Goal: Task Accomplishment & Management: Complete application form

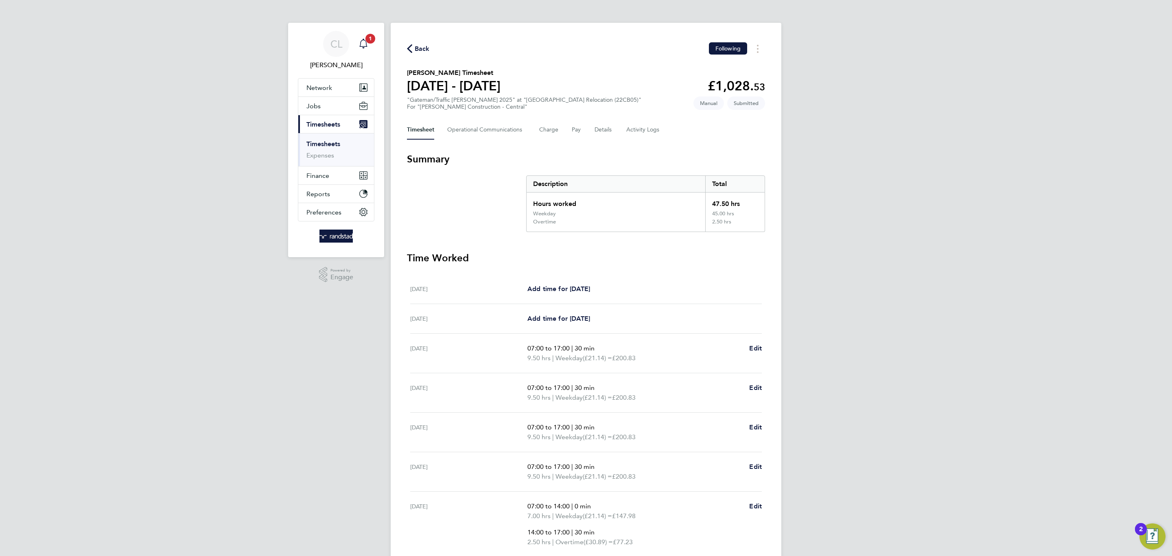
click at [363, 42] on icon "Main navigation" at bounding box center [363, 44] width 10 height 10
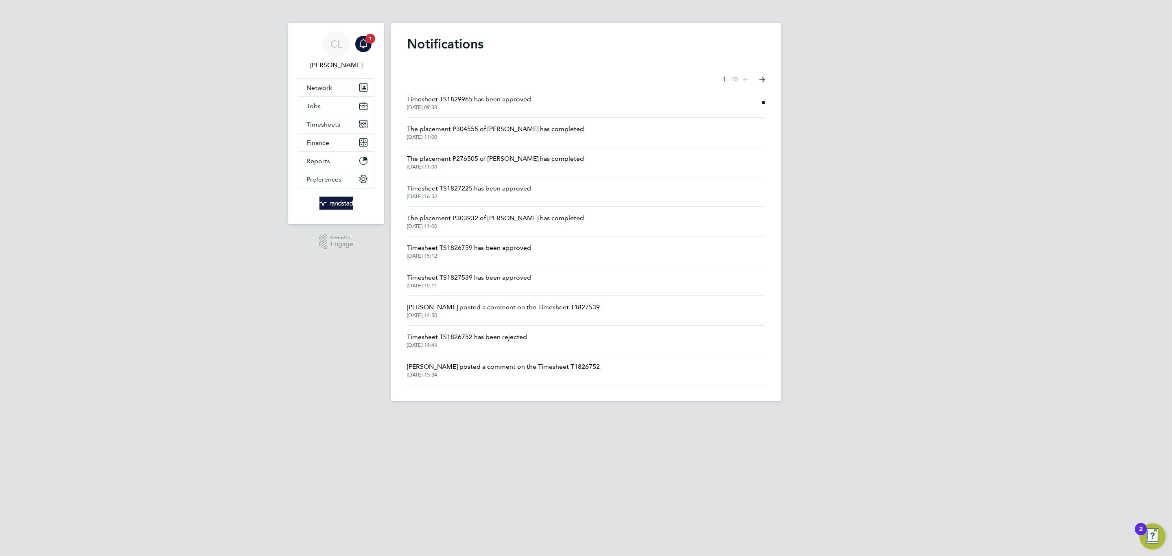
click at [461, 103] on span "Timesheet TS1829965 has been approved" at bounding box center [469, 99] width 124 height 10
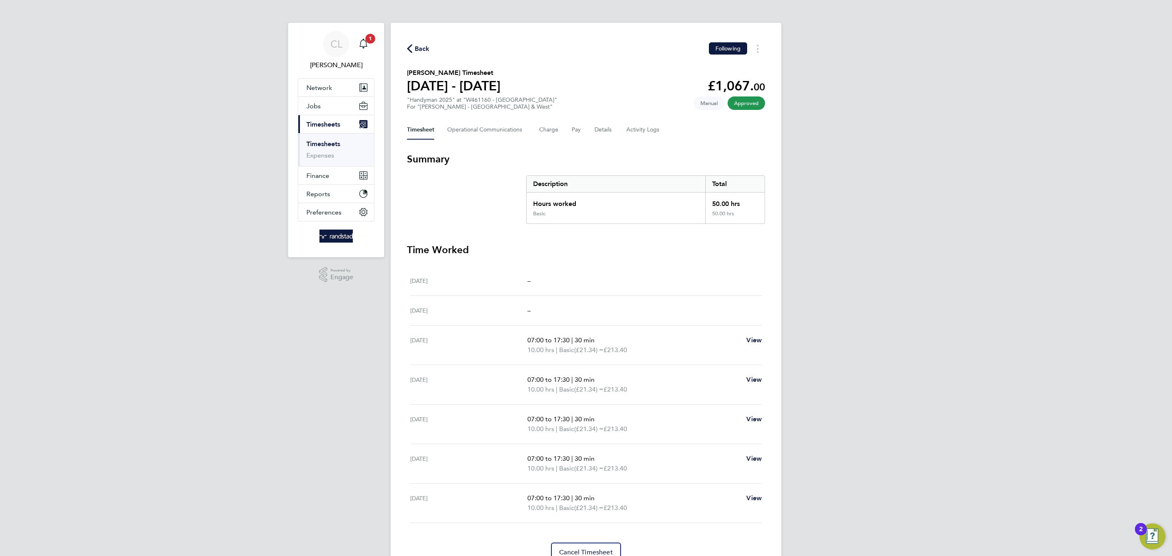
click at [424, 46] on span "Back" at bounding box center [422, 49] width 15 height 10
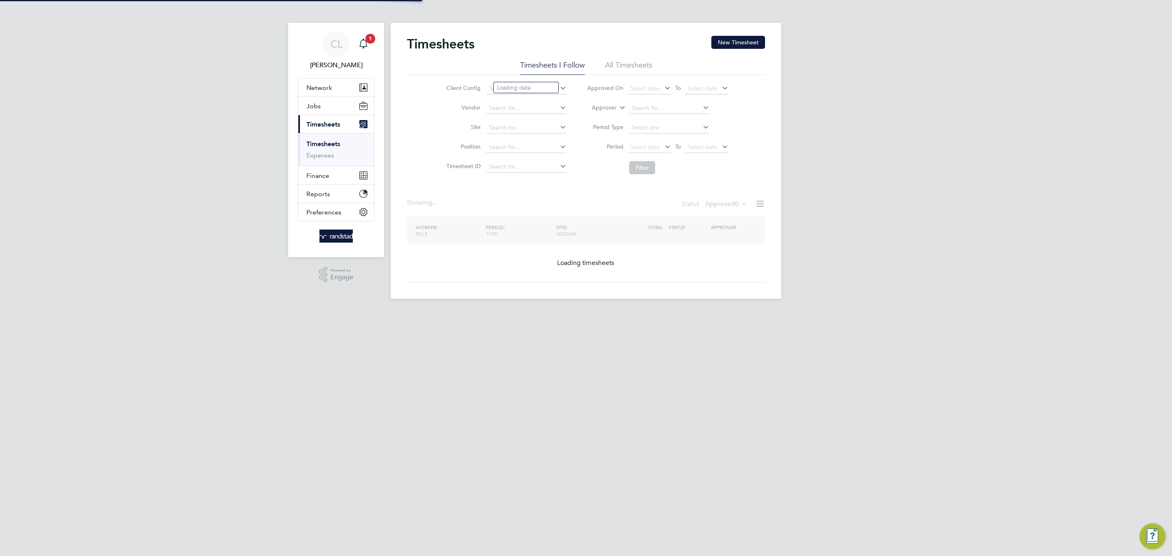
click at [759, 33] on div "Timesheets New Timesheet Timesheets I Follow All Timesheets Client Config Vendo…" at bounding box center [586, 161] width 391 height 276
click at [754, 40] on button "New Timesheet" at bounding box center [738, 42] width 54 height 13
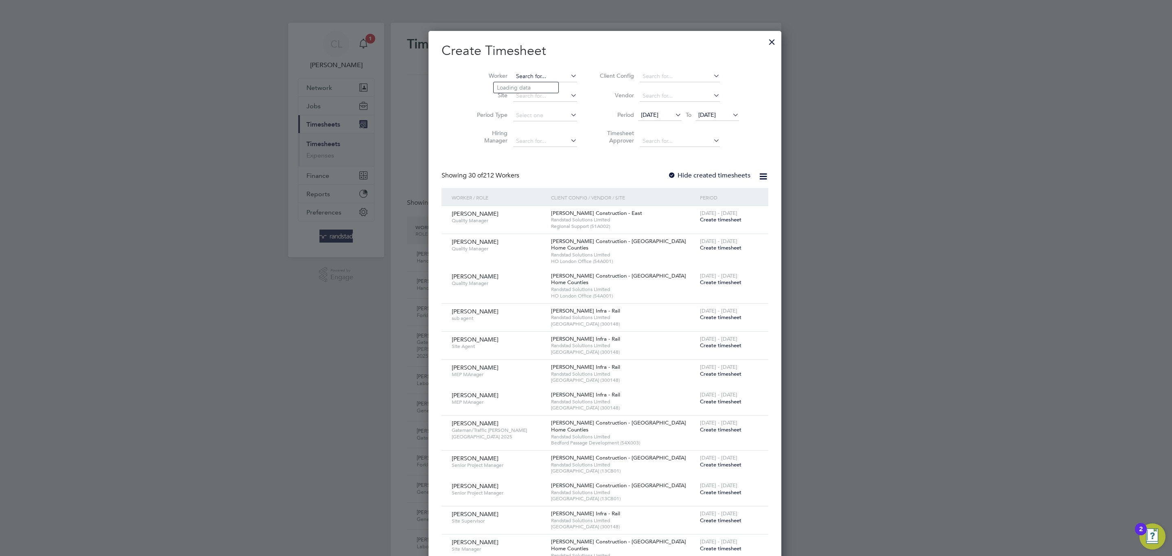
click at [513, 74] on input at bounding box center [545, 76] width 64 height 11
click at [539, 124] on li "Yaw Sarpong" at bounding box center [526, 120] width 65 height 11
type input "[PERSON_NAME]"
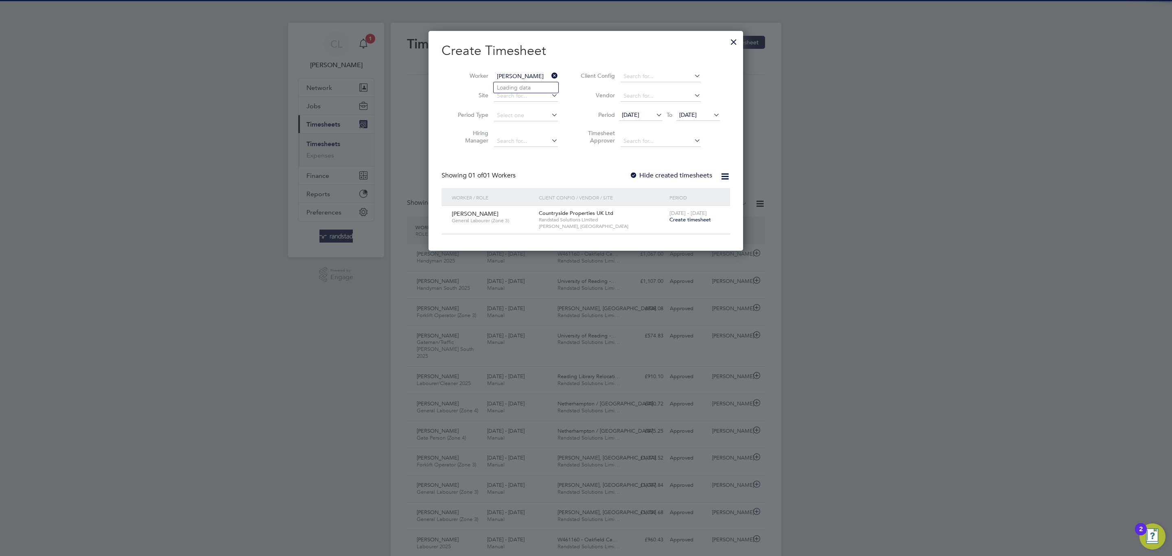
click at [687, 218] on span "Create timesheet" at bounding box center [690, 219] width 42 height 7
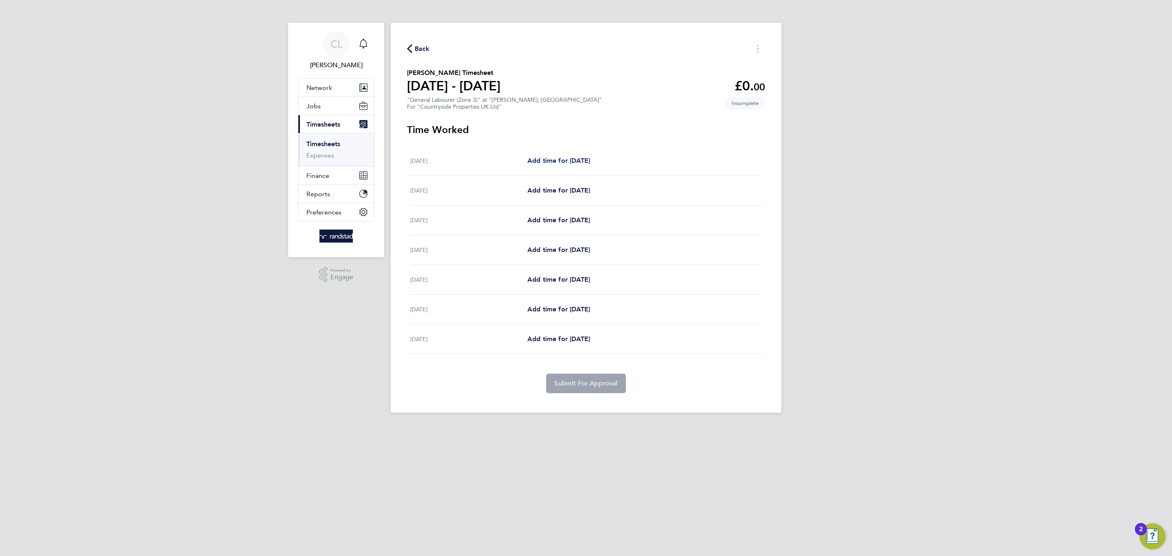
click at [574, 157] on span "Add time for Mon 22 Sep" at bounding box center [558, 161] width 63 height 8
select select "30"
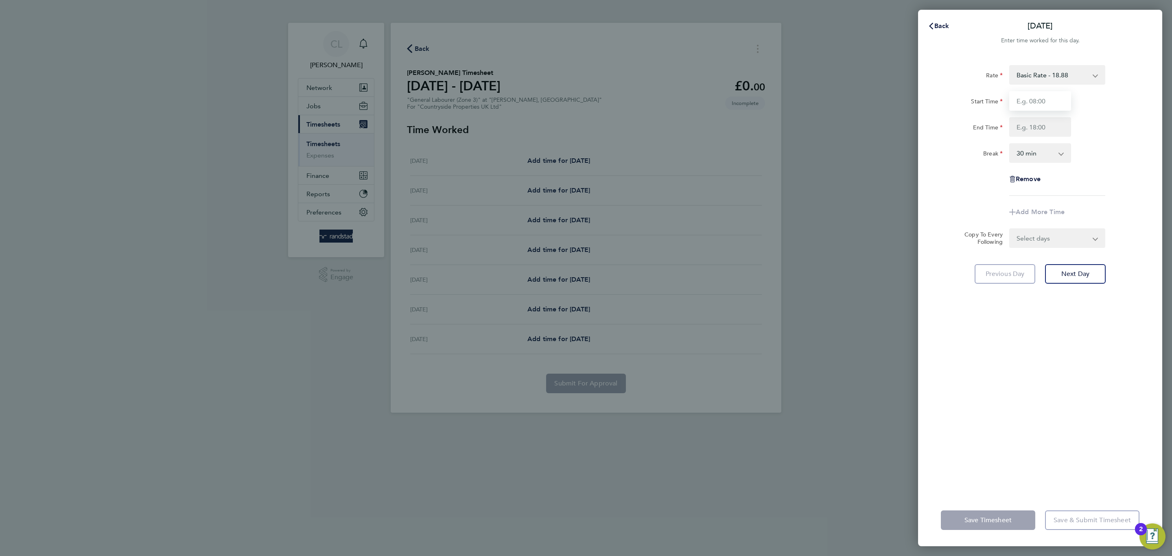
click at [1020, 106] on input "Start Time" at bounding box center [1040, 101] width 62 height 20
type input "07:30"
click at [1042, 128] on input "End Time" at bounding box center [1040, 127] width 62 height 20
click at [1063, 126] on input "End Time" at bounding box center [1040, 127] width 62 height 20
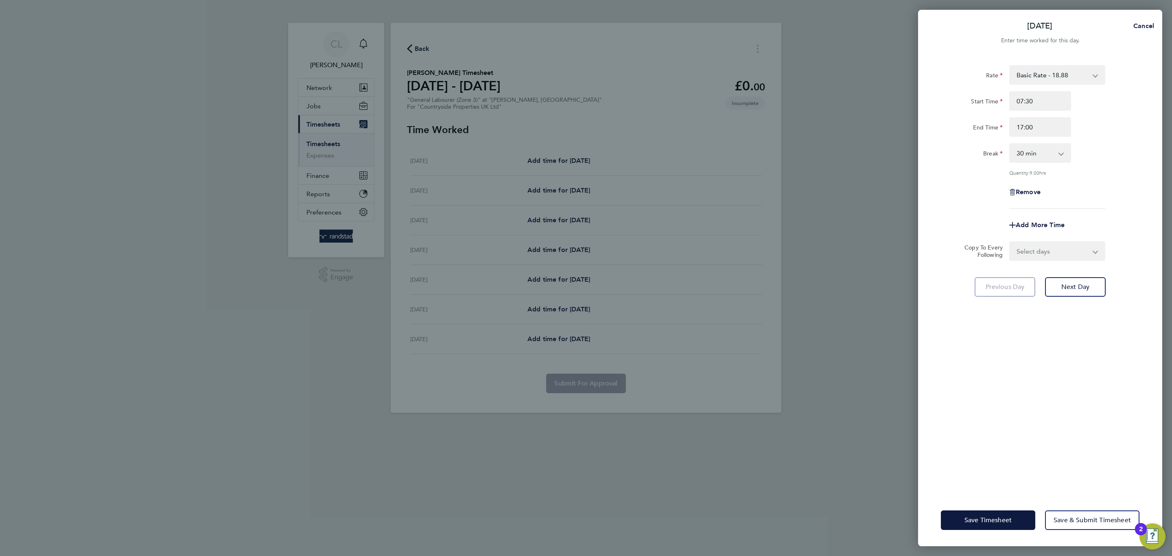
click at [1098, 154] on div "Break 0 min 15 min 30 min 45 min 60 min 75 min 90 min" at bounding box center [1040, 153] width 205 height 20
click at [1041, 132] on input "17:00" at bounding box center [1040, 127] width 62 height 20
drag, startPoint x: 1041, startPoint y: 132, endPoint x: 1003, endPoint y: 133, distance: 38.3
click at [1003, 133] on div "End Time 17:00" at bounding box center [1040, 127] width 205 height 20
type input "18:00"
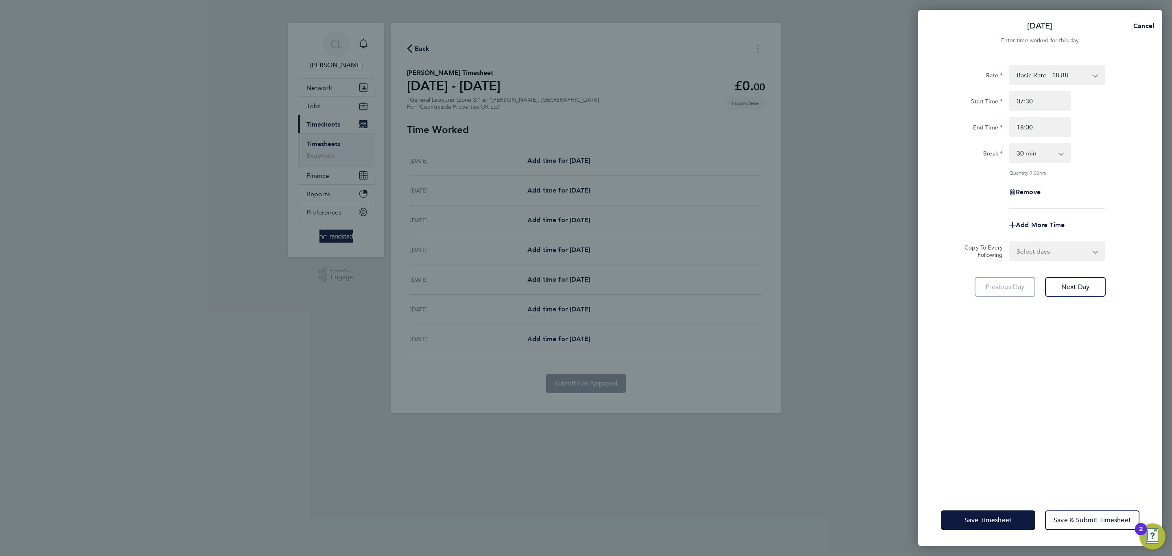
click at [1053, 167] on div "Rate Basic Rate - 18.88 Start Time 07:30 End Time 18:00 Break 0 min 15 min 30 m…" at bounding box center [1040, 137] width 199 height 144
click at [1008, 420] on div "Rate Basic Rate - 18.88 Start Time 07:30 End Time 18:00 Break 0 min 15 min 30 m…" at bounding box center [1040, 274] width 244 height 439
click at [962, 522] on button "Save Timesheet" at bounding box center [988, 520] width 94 height 20
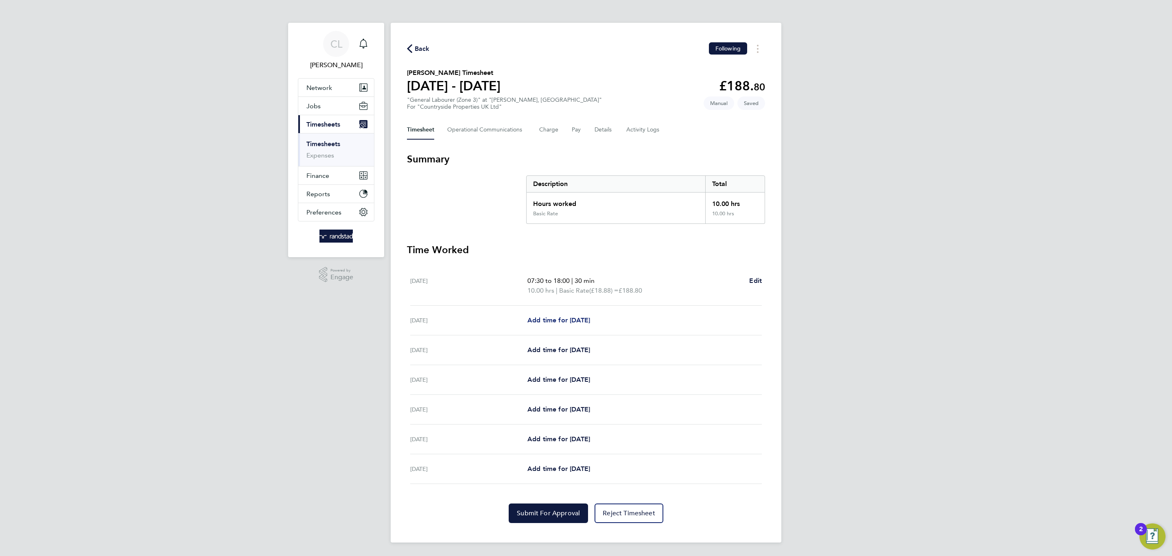
click at [543, 317] on span "Add time for Tue 23 Sep" at bounding box center [558, 320] width 63 height 8
select select "30"
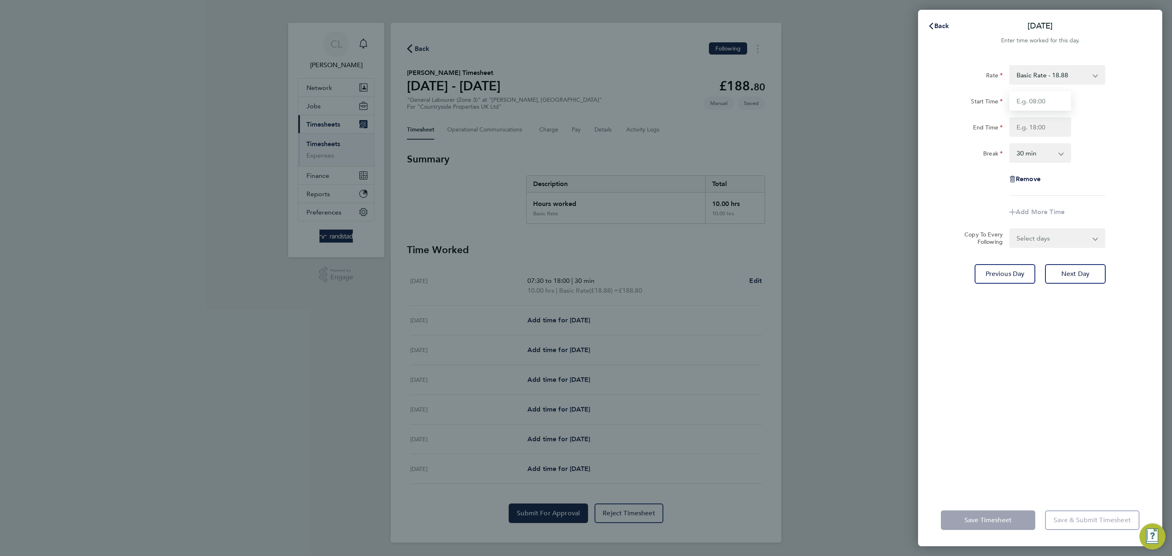
click at [1049, 91] on input "Start Time" at bounding box center [1040, 101] width 62 height 20
type input "07:30"
click at [1056, 129] on input "End Time" at bounding box center [1040, 127] width 62 height 20
type input "17:30"
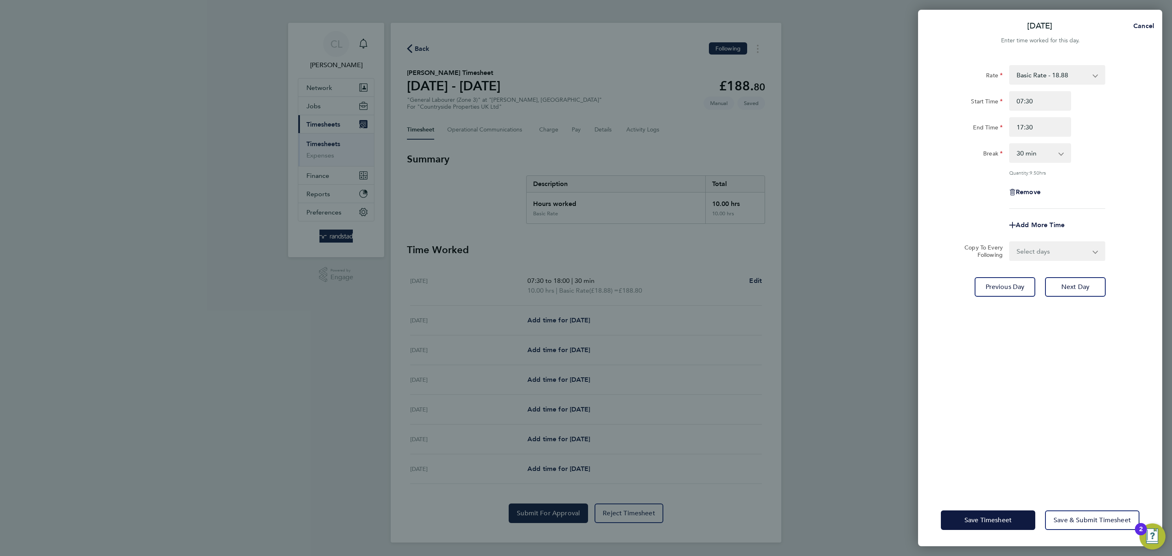
click at [1021, 402] on div "Rate Basic Rate - 18.88 Start Time 07:30 End Time 17:30 Break 0 min 15 min 30 m…" at bounding box center [1040, 274] width 244 height 439
click at [983, 511] on button "Save Timesheet" at bounding box center [988, 520] width 94 height 20
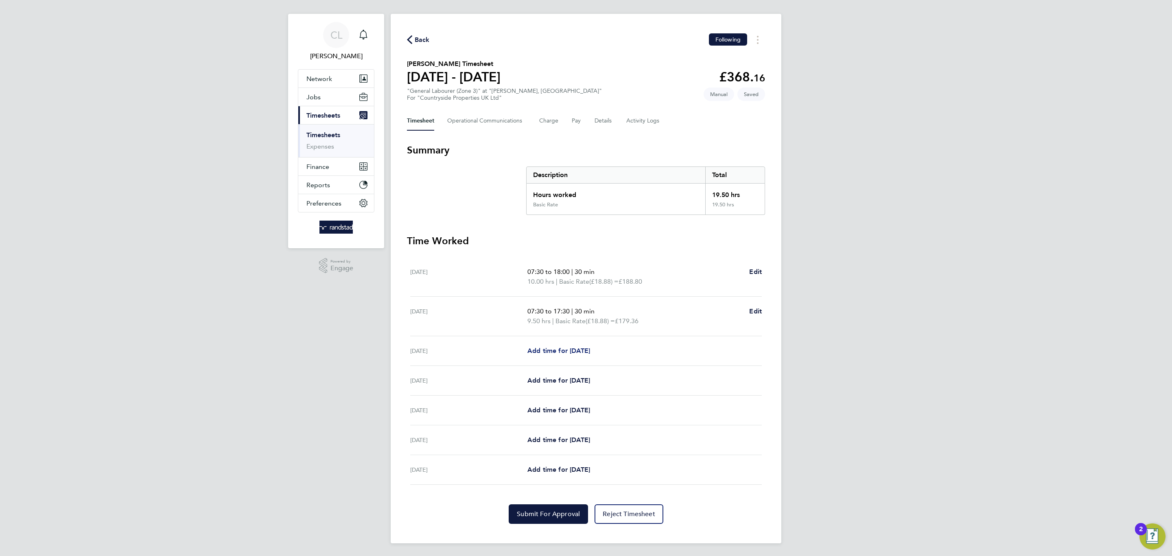
scroll to position [10, 0]
click at [579, 349] on span "Add time for Wed 24 Sep" at bounding box center [558, 350] width 63 height 8
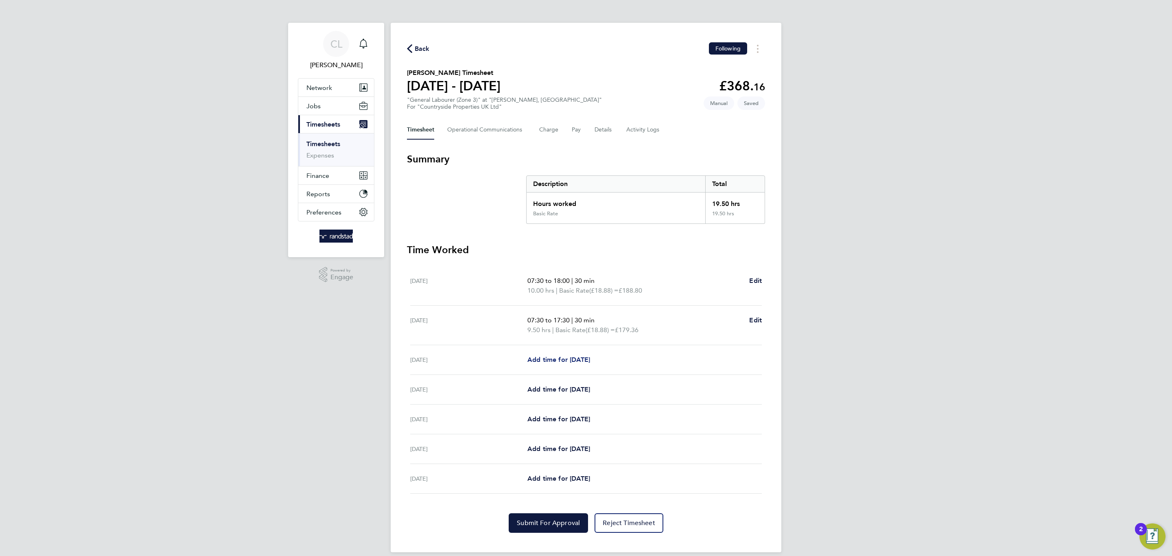
select select "30"
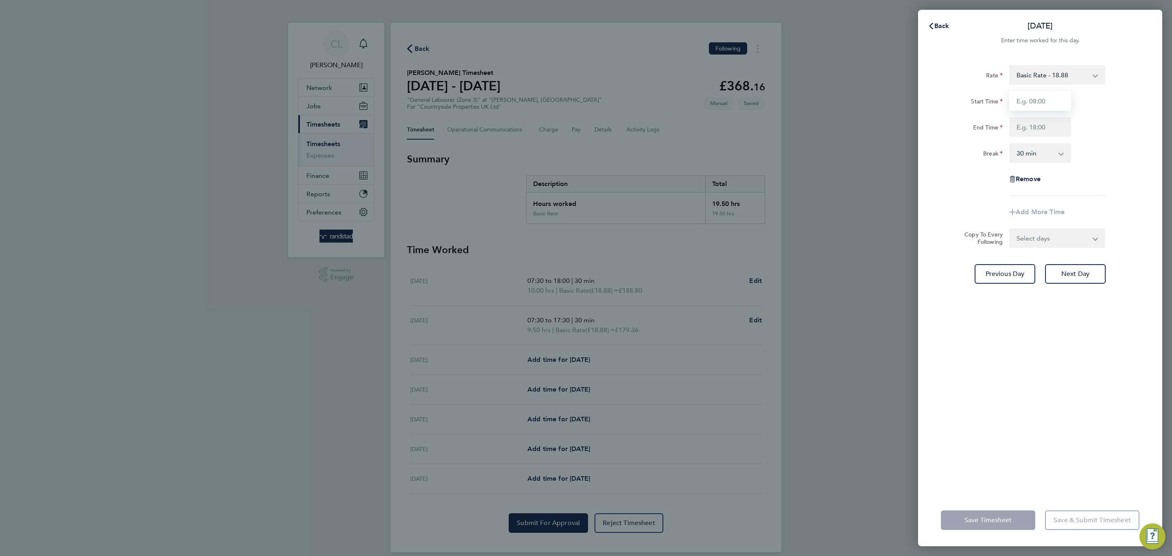
click at [1060, 102] on input "Start Time" at bounding box center [1040, 101] width 62 height 20
type input "07:30"
click at [1053, 129] on input "End Time" at bounding box center [1040, 127] width 62 height 20
type input "17:00"
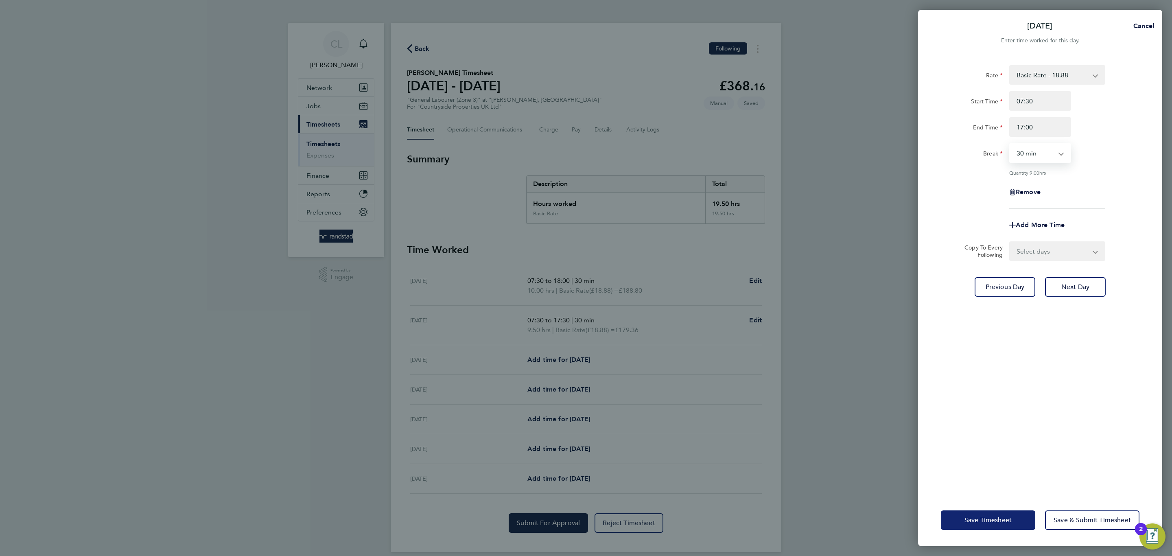
click at [964, 516] on span "Save Timesheet" at bounding box center [987, 520] width 47 height 8
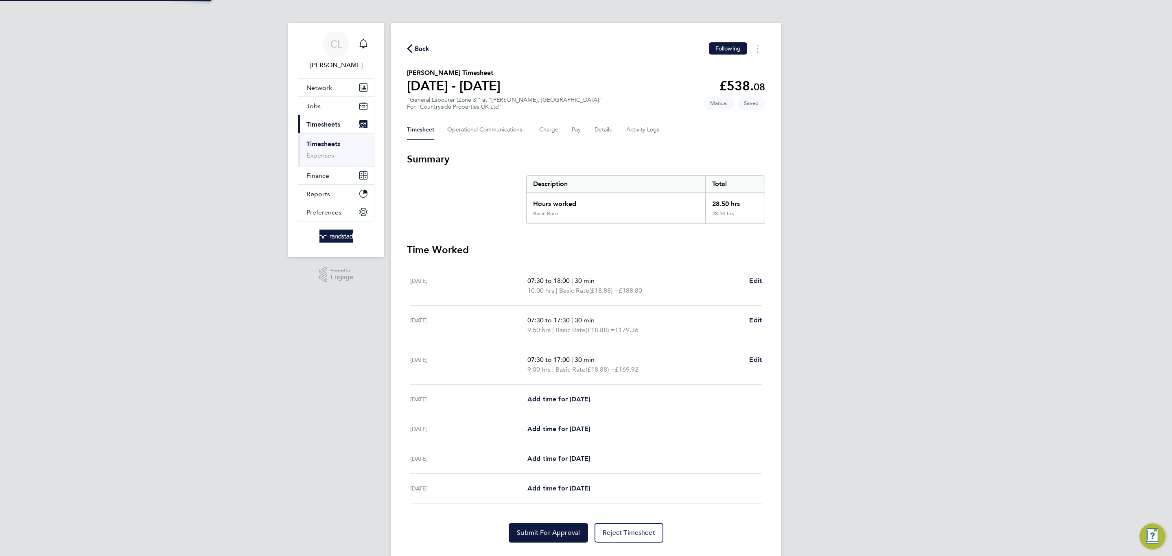
click at [584, 405] on div "Thu 25 Sep Add time for Thu 25 Sep Add time for Thu 25 Sep" at bounding box center [586, 400] width 352 height 30
click at [585, 398] on span "Add time for Thu 25 Sep" at bounding box center [558, 399] width 63 height 8
select select "30"
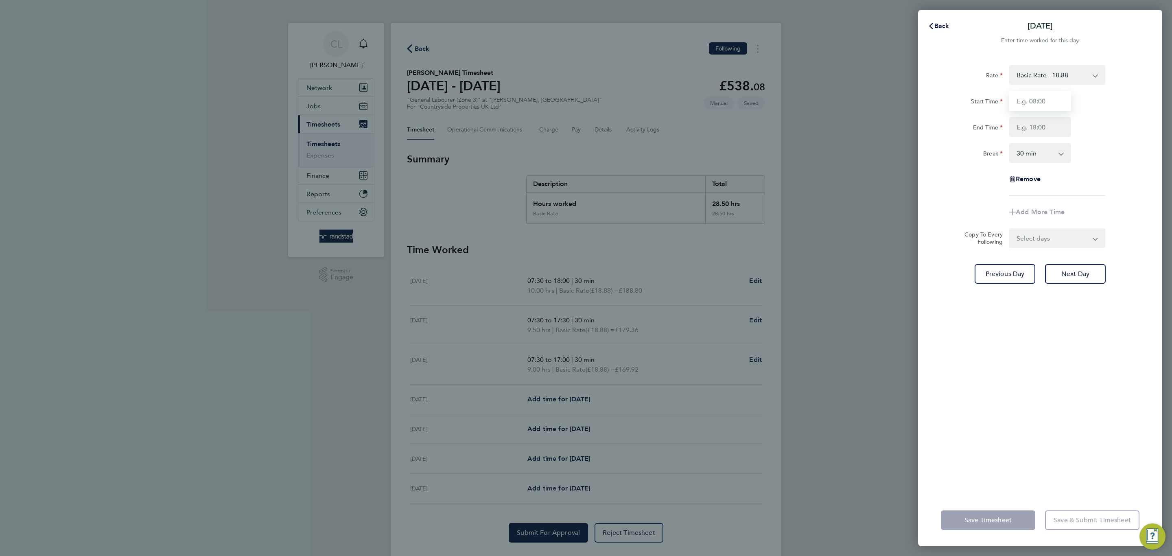
click at [1058, 98] on input "Start Time" at bounding box center [1040, 101] width 62 height 20
type input "07:30"
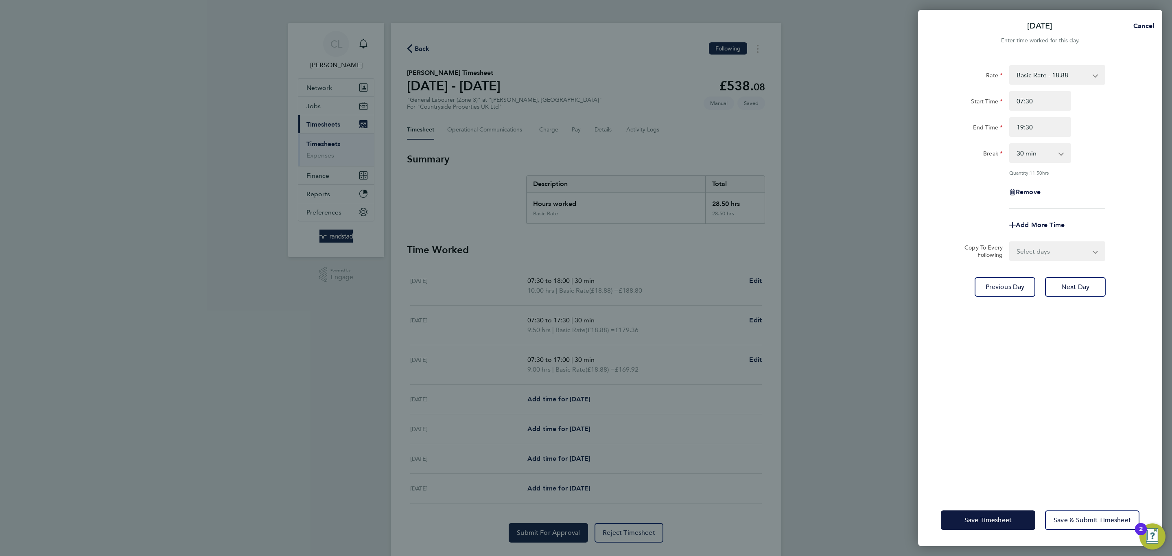
click at [1171, 137] on div "Thu 25 Sep Cancel Enter time worked for this day. Rate Basic Rate - 18.88 Start…" at bounding box center [586, 278] width 1172 height 556
drag, startPoint x: 1047, startPoint y: 124, endPoint x: 961, endPoint y: 125, distance: 85.9
click at [961, 125] on div "End Time 19:30" at bounding box center [1040, 127] width 205 height 20
type input "20:00"
click at [1092, 205] on div "Rate Basic Rate - 18.88 Start Time 07:30 End Time 20:00 Break 0 min 15 min 30 m…" at bounding box center [1040, 137] width 199 height 144
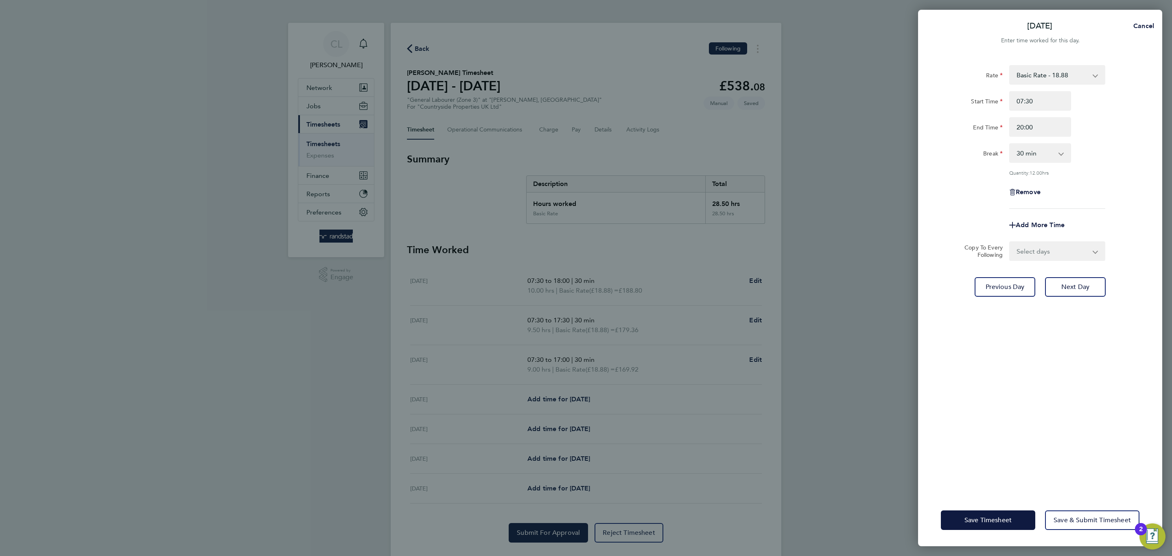
click at [939, 523] on div "Save Timesheet Save & Submit Timesheet" at bounding box center [1040, 520] width 244 height 52
click at [946, 523] on button "Save Timesheet" at bounding box center [988, 520] width 94 height 20
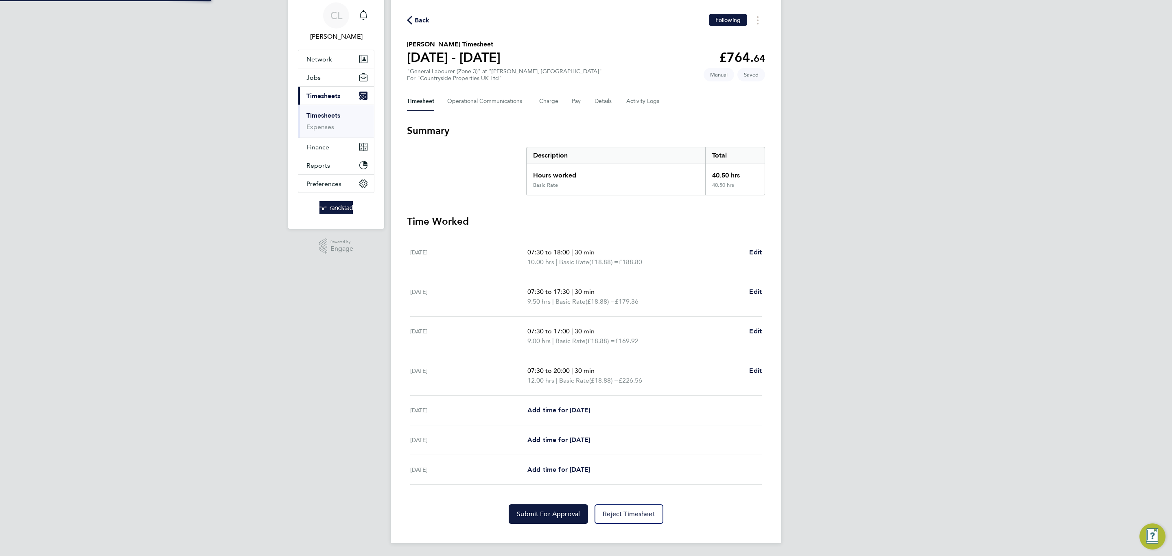
scroll to position [29, 0]
click at [560, 412] on span "Add time for Fri 26 Sep" at bounding box center [558, 410] width 63 height 8
select select "30"
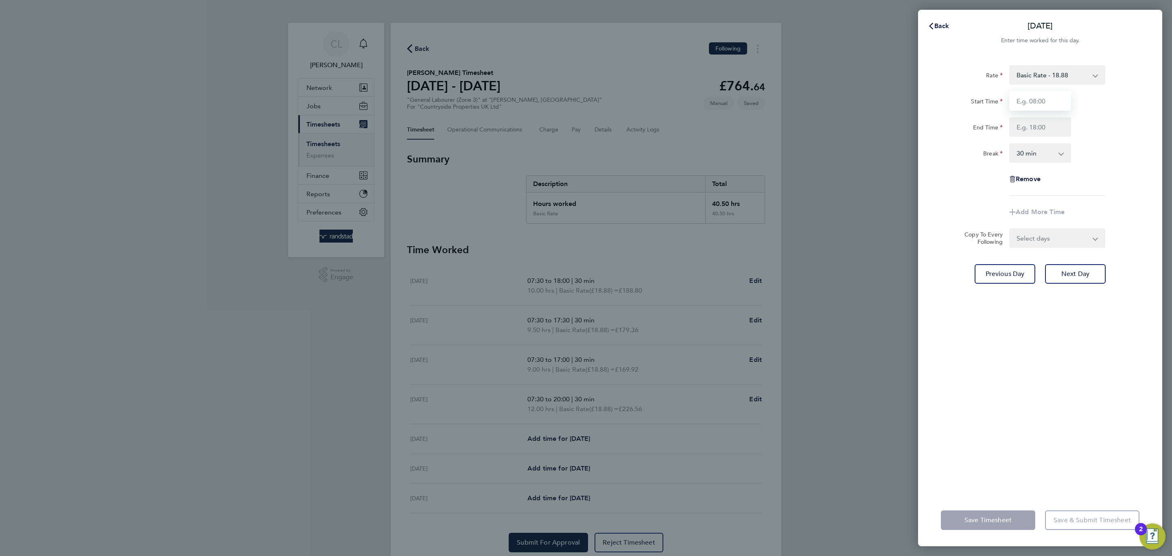
click at [1010, 102] on input "Start Time" at bounding box center [1040, 101] width 62 height 20
type input "07:30"
type input "18:00"
click at [928, 453] on div "Rate Basic Rate - 18.88 Start Time 07:30 End Time 18:00 Break 0 min 15 min 30 m…" at bounding box center [1040, 274] width 244 height 439
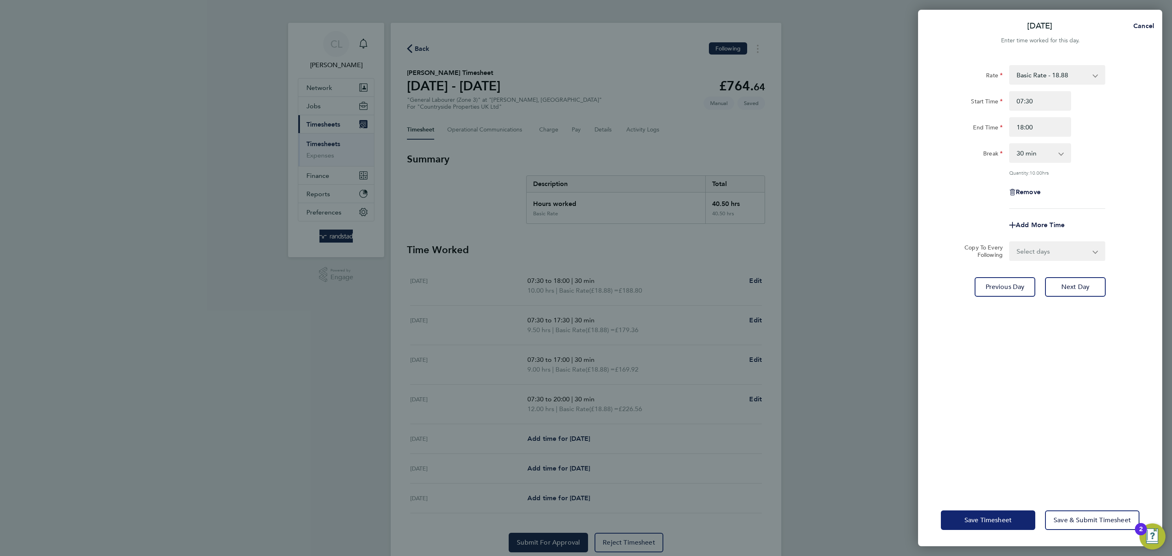
click at [966, 510] on button "Save Timesheet" at bounding box center [988, 520] width 94 height 20
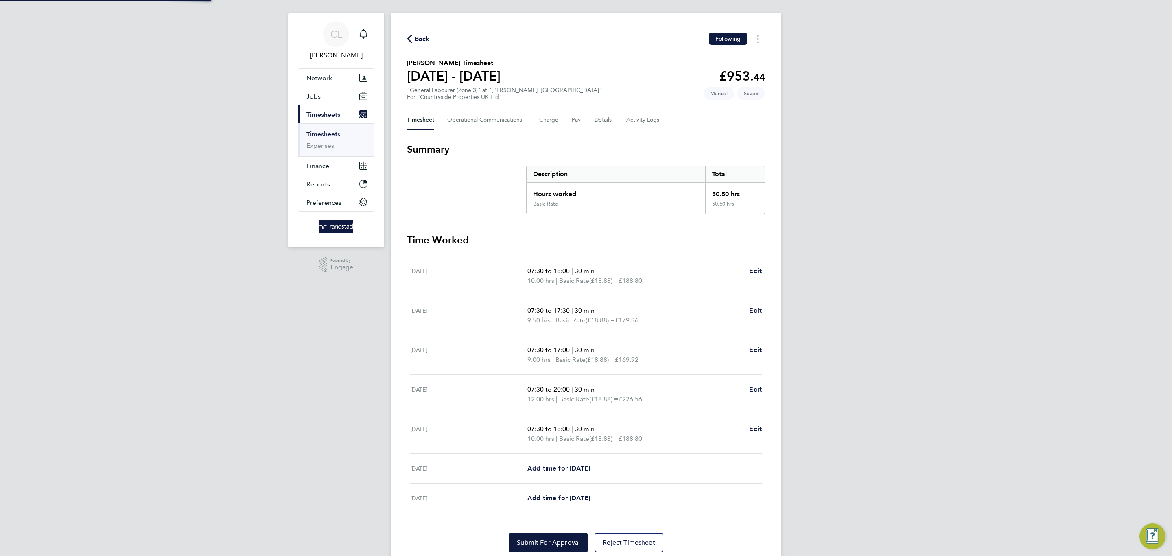
scroll to position [39, 0]
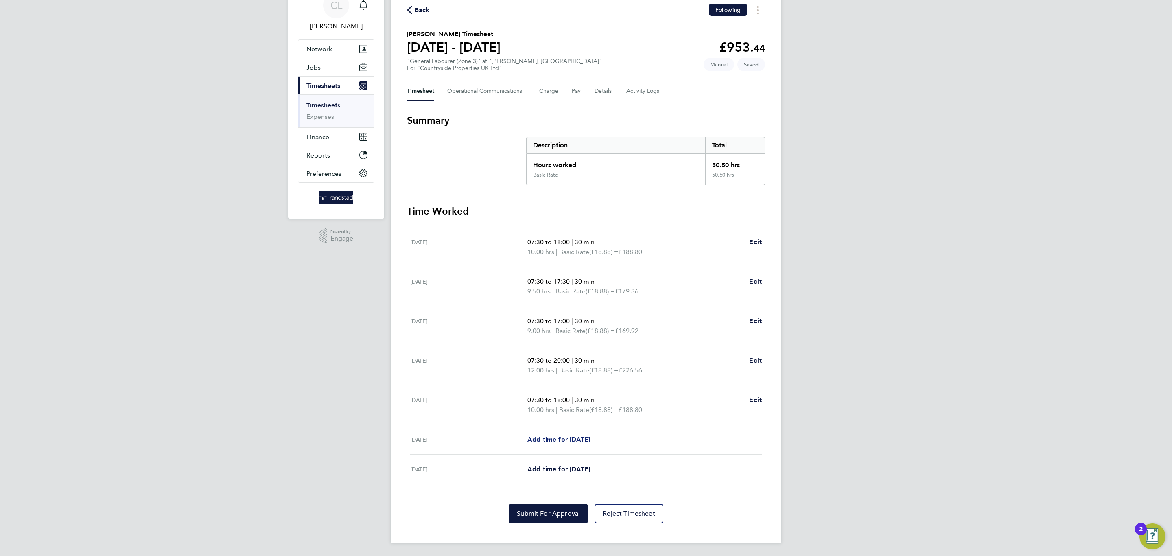
click at [585, 440] on span "Add time for Sat 27 Sep" at bounding box center [558, 439] width 63 height 8
select select "30"
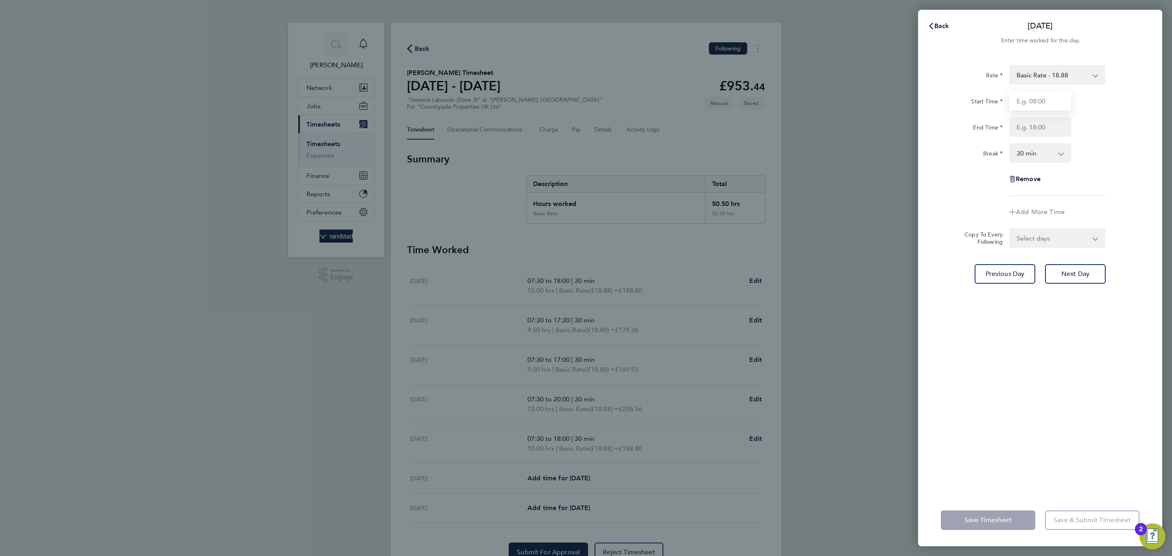
click at [1023, 107] on input "Start Time" at bounding box center [1040, 101] width 62 height 20
type input "07:30"
click at [1039, 136] on input "End Time" at bounding box center [1040, 127] width 62 height 20
type input "17:00"
click at [1080, 183] on div "Remove" at bounding box center [1040, 179] width 205 height 20
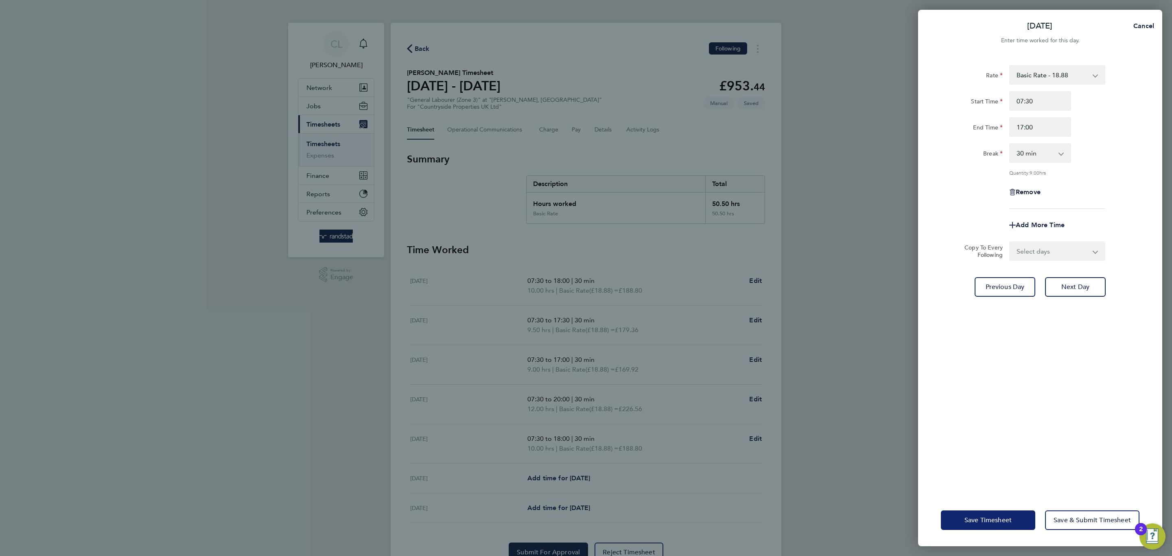
click at [969, 525] on button "Save Timesheet" at bounding box center [988, 520] width 94 height 20
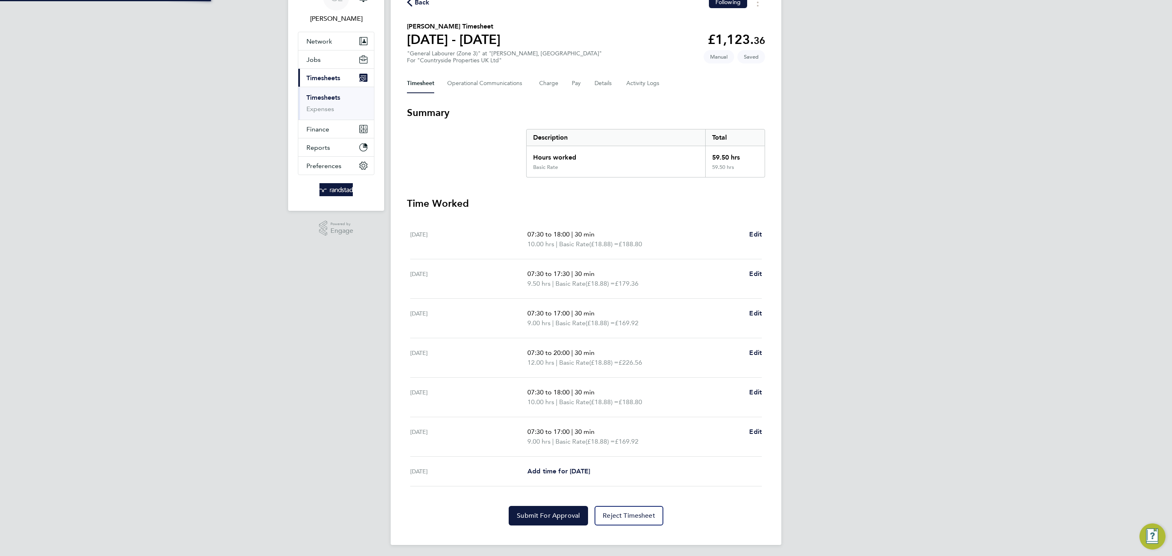
scroll to position [49, 0]
click at [579, 476] on div "Sun 28 Sep Add time for Sun 28 Sep Add time for Sun 28 Sep" at bounding box center [586, 470] width 352 height 30
click at [578, 465] on span "Add time for Sun 28 Sep" at bounding box center [558, 469] width 63 height 8
select select "30"
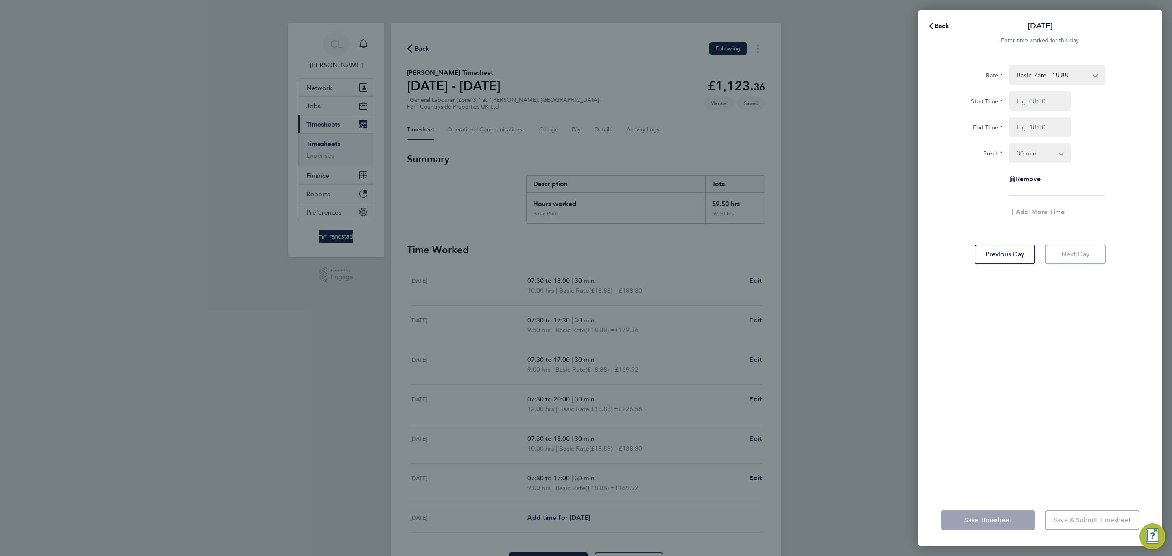
click at [1059, 88] on div "Rate Basic Rate - 18.88 Start Time End Time Break 0 min 15 min 30 min 45 min 60…" at bounding box center [1040, 130] width 199 height 131
click at [1056, 93] on input "Start Time" at bounding box center [1040, 101] width 62 height 20
type input "07:30"
type input "17:00"
click at [1127, 213] on app-timesheet-line-form-group "Rate Basic Rate - 18.88 Start Time 07:30 End Time 17:00 Break 0 min 15 min 30 m…" at bounding box center [1040, 143] width 199 height 157
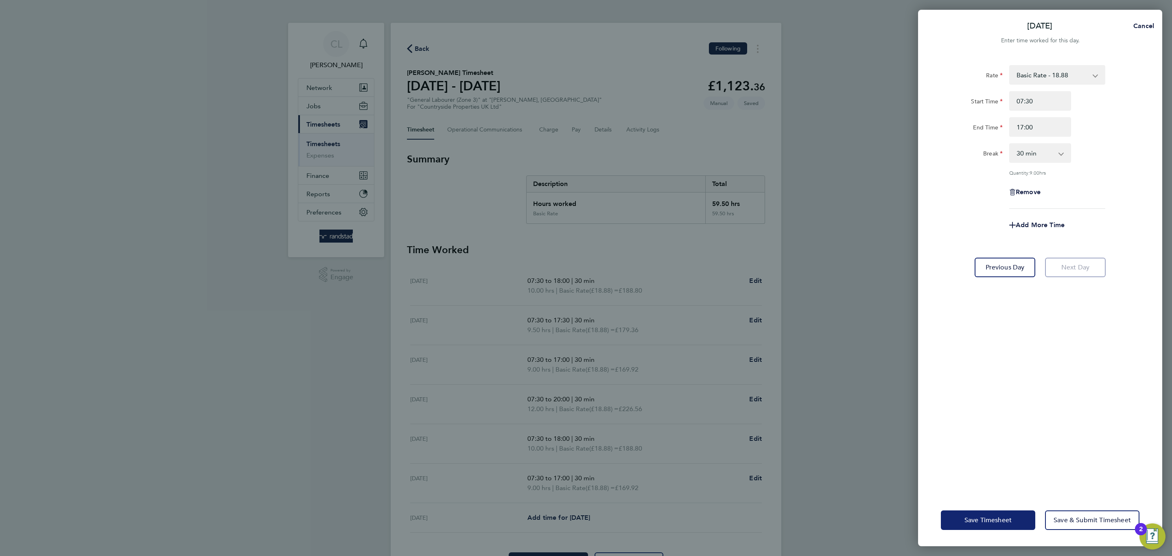
click at [969, 520] on span "Save Timesheet" at bounding box center [987, 520] width 47 height 8
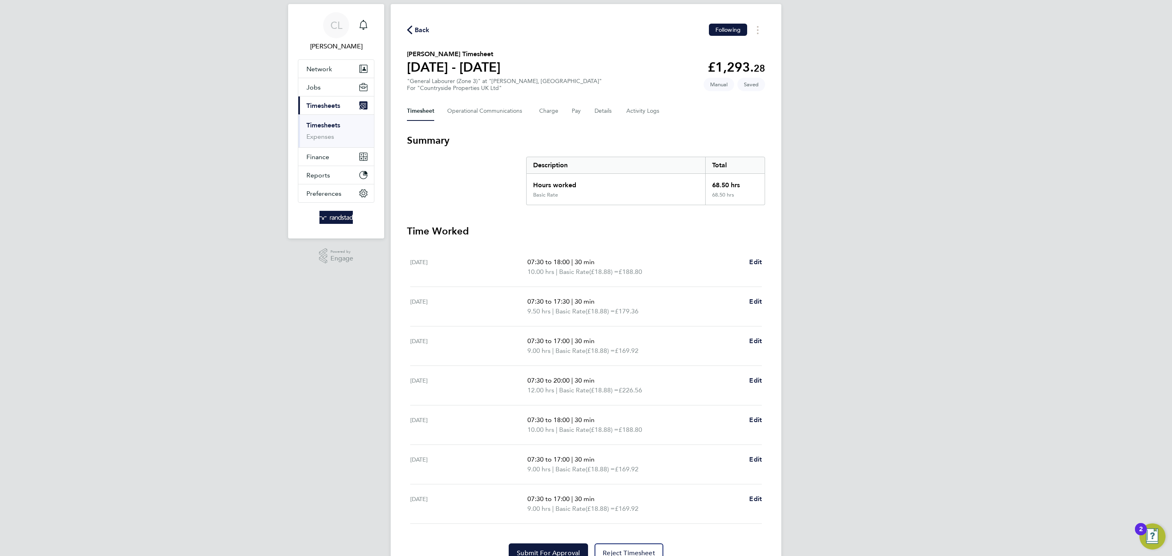
scroll to position [4, 0]
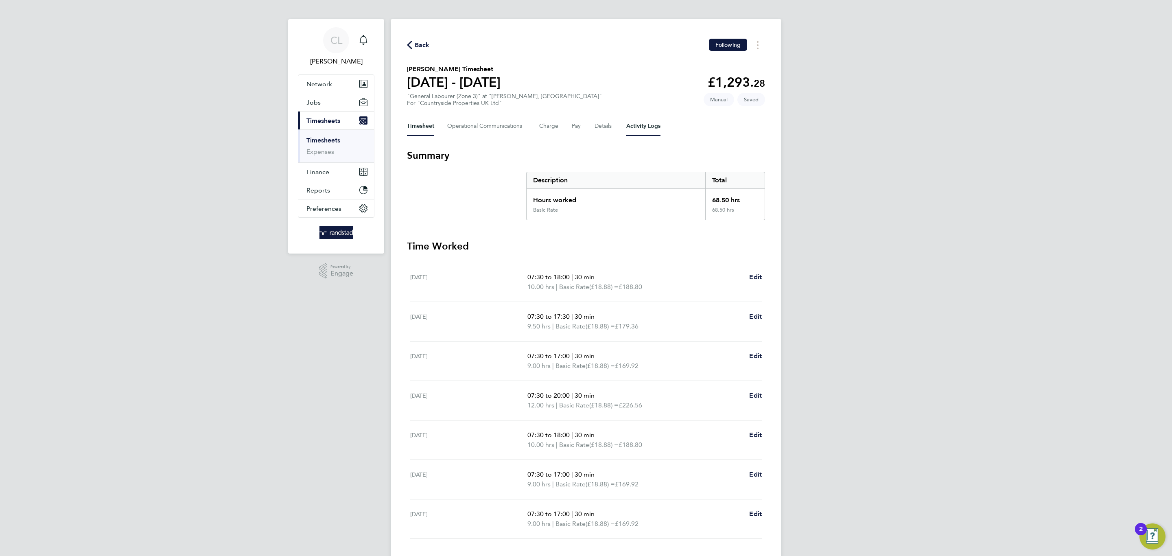
click at [636, 127] on Logs-tab "Activity Logs" at bounding box center [643, 126] width 34 height 20
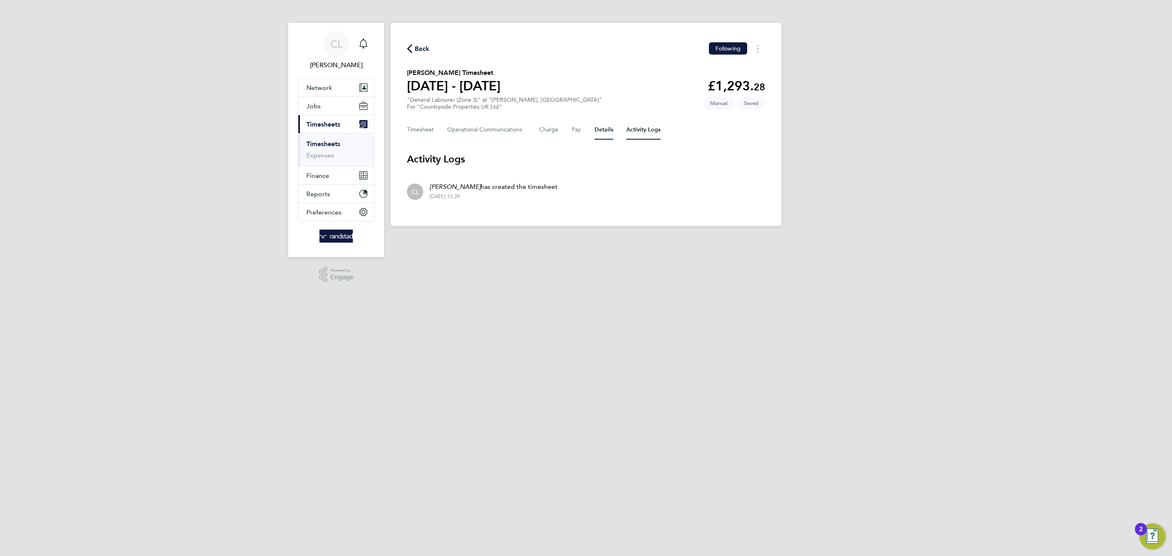
click at [606, 129] on button "Details" at bounding box center [604, 130] width 19 height 20
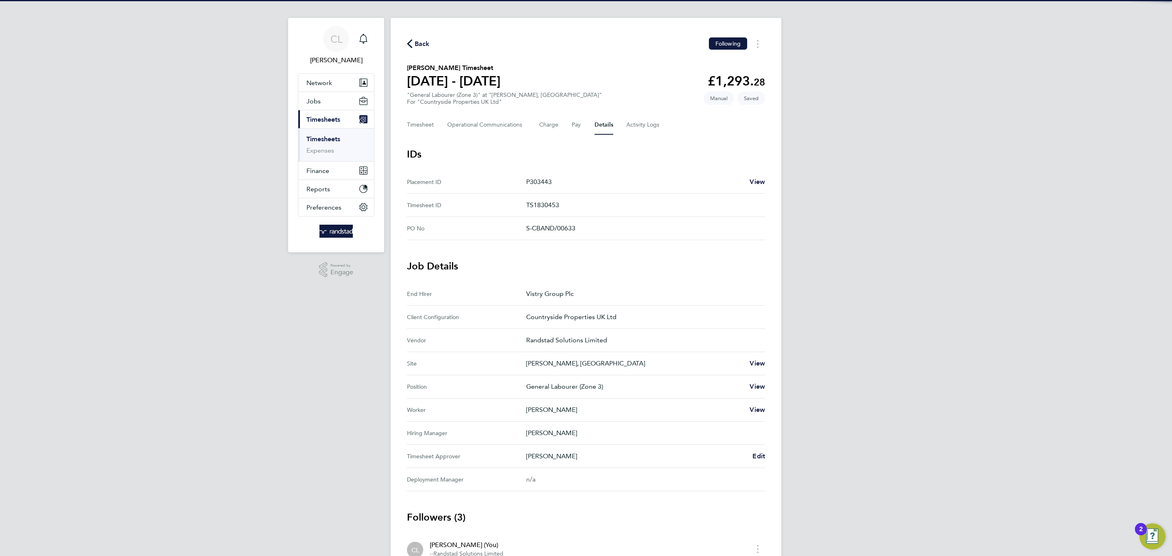
scroll to position [6, 0]
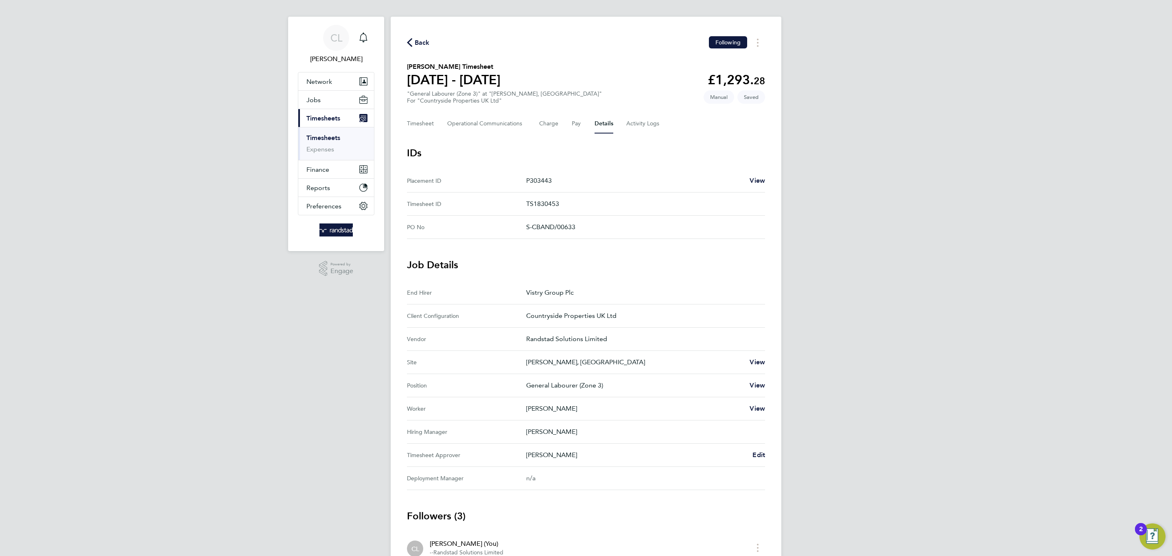
click at [766, 457] on div "Back Following Yaw Sarpong's Timesheet 22 - 28 Sept 2025 £1,293. 28 "General La…" at bounding box center [586, 342] width 391 height 651
click at [761, 456] on span "Edit" at bounding box center [758, 455] width 13 height 8
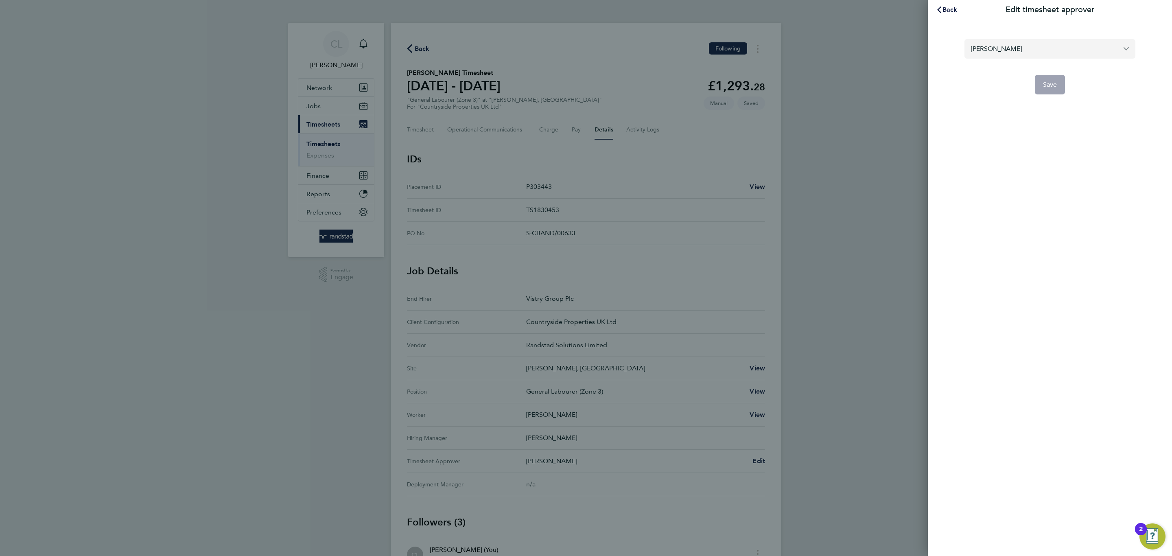
click at [1019, 45] on input "Adrian Faur" at bounding box center [1049, 48] width 171 height 19
click at [998, 76] on li "Frank McLane" at bounding box center [1049, 69] width 171 height 20
type input "Frank McLane"
click at [1054, 90] on button "Save" at bounding box center [1050, 85] width 31 height 20
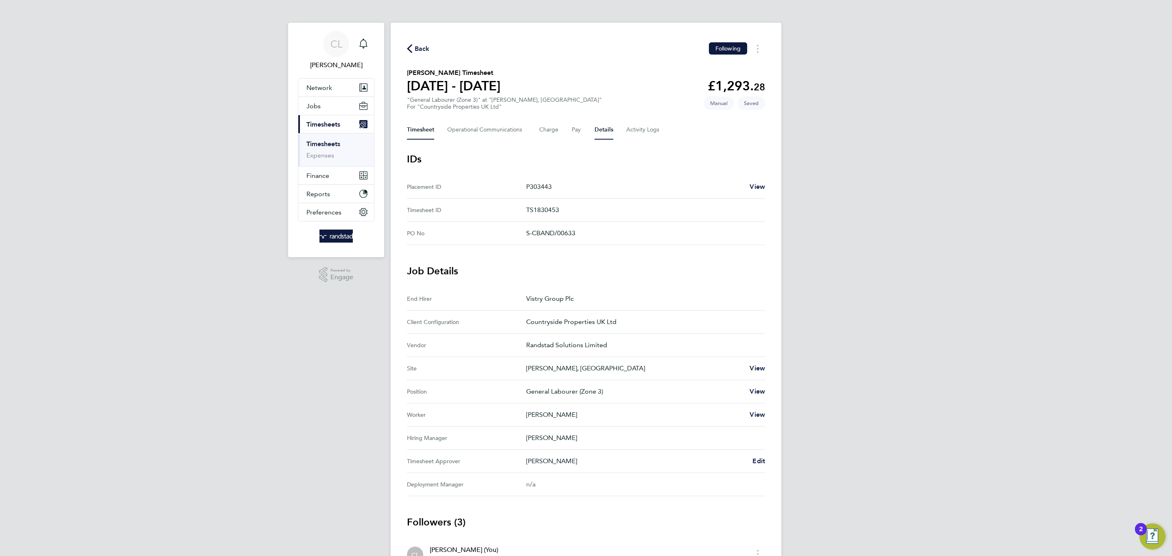
click at [416, 129] on button "Timesheet" at bounding box center [420, 130] width 27 height 20
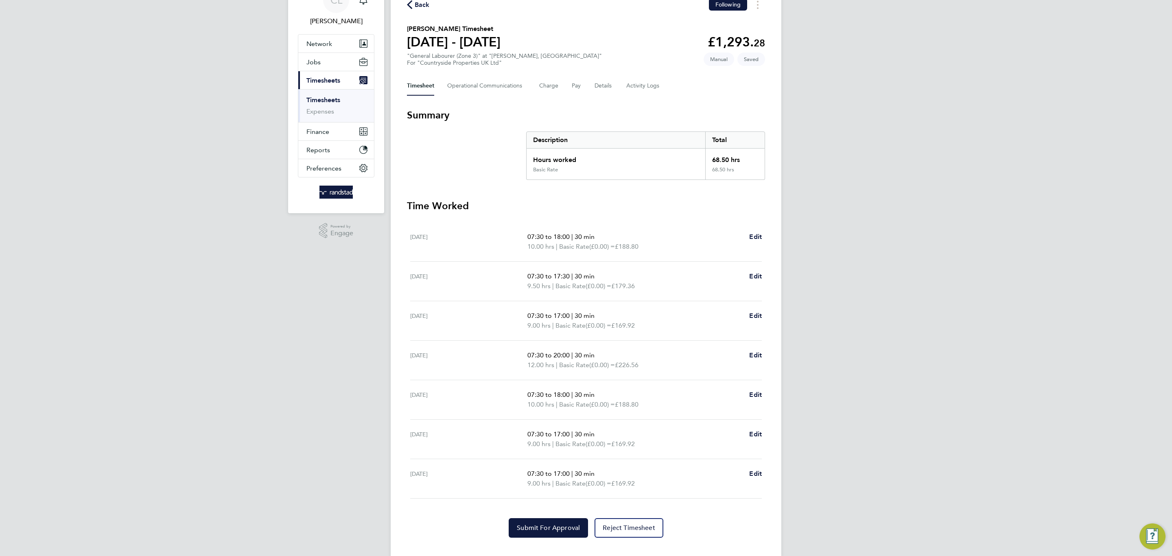
scroll to position [59, 0]
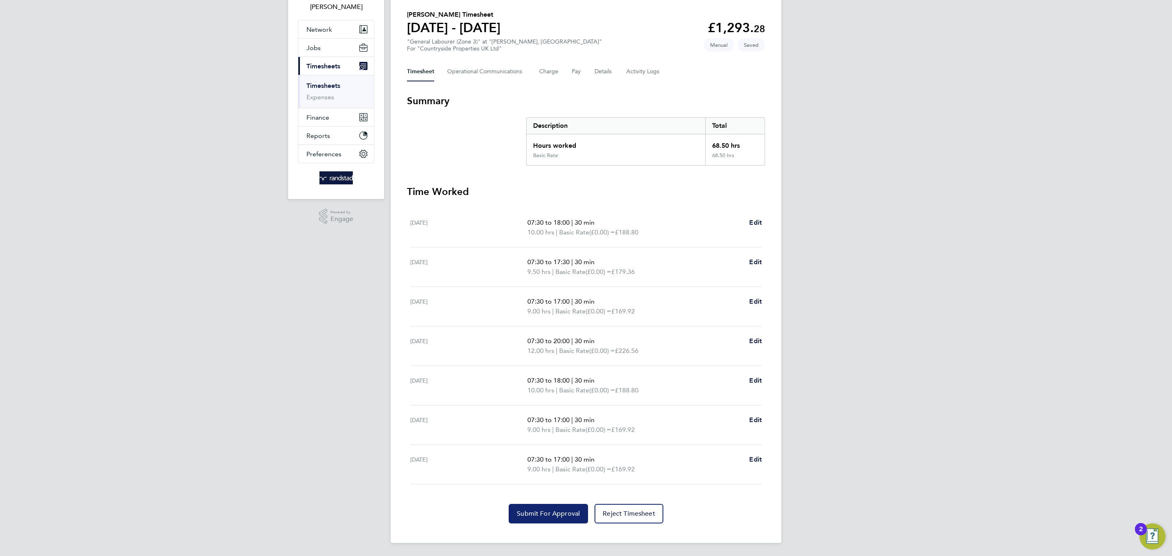
click at [545, 517] on span "Submit For Approval" at bounding box center [548, 513] width 63 height 8
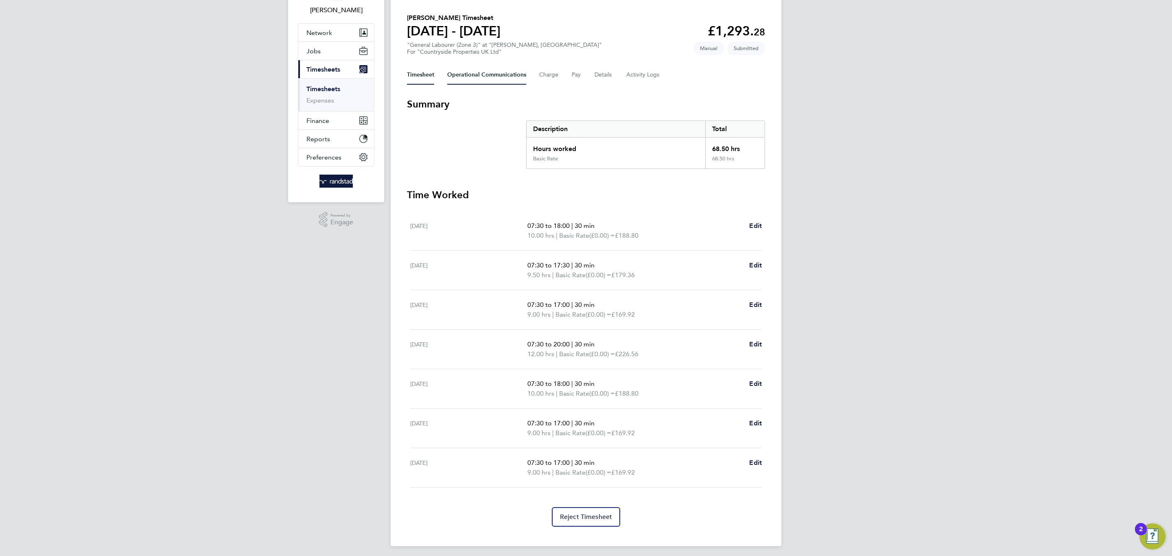
scroll to position [0, 0]
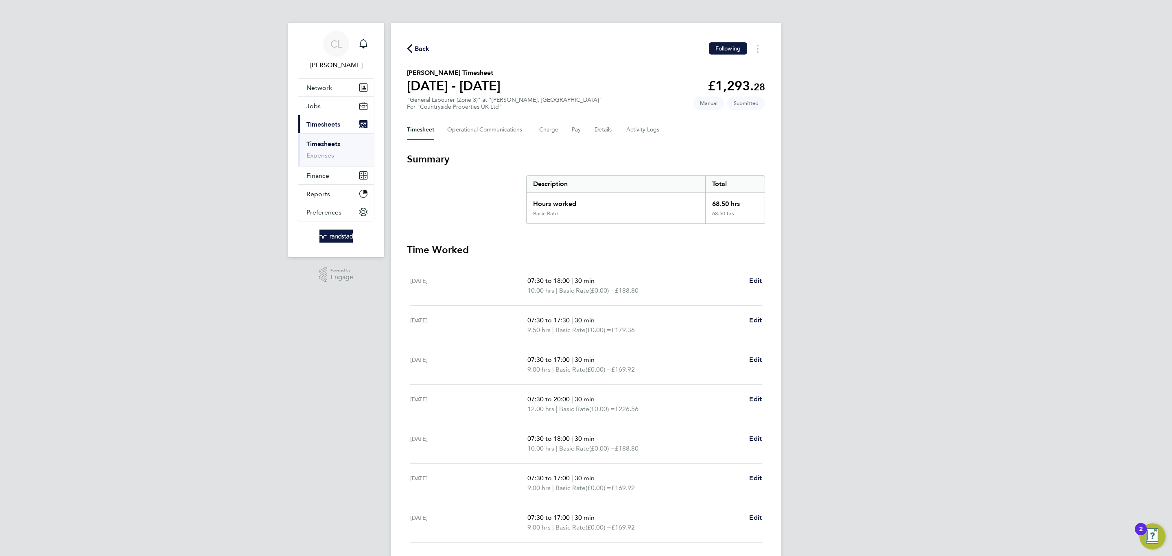
click at [418, 46] on span "Back" at bounding box center [422, 49] width 15 height 10
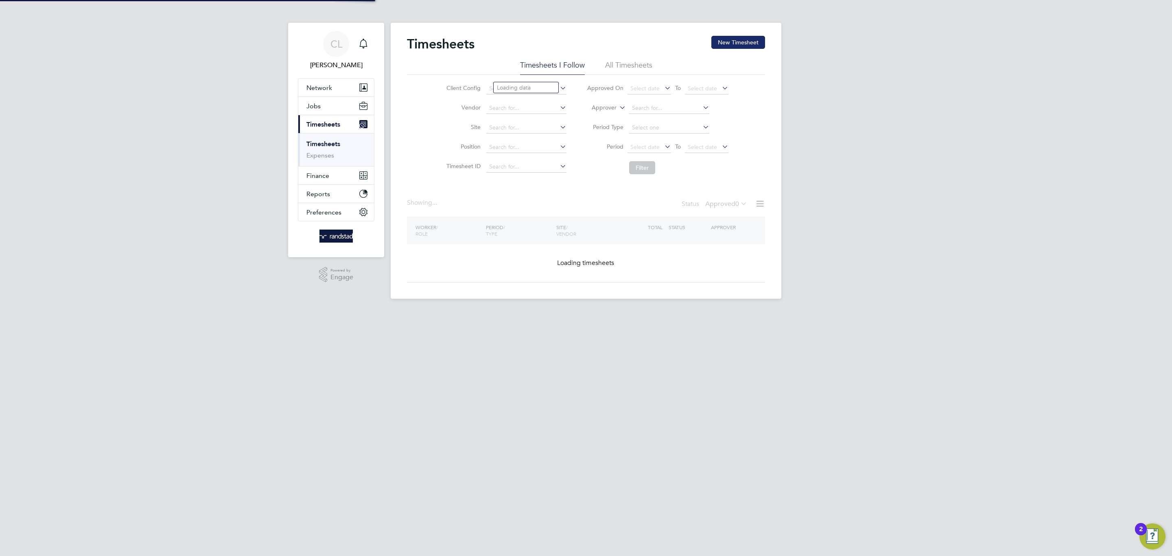
click at [733, 32] on div "Timesheets New Timesheet Timesheets I Follow All Timesheets Client Config Vendo…" at bounding box center [586, 161] width 391 height 276
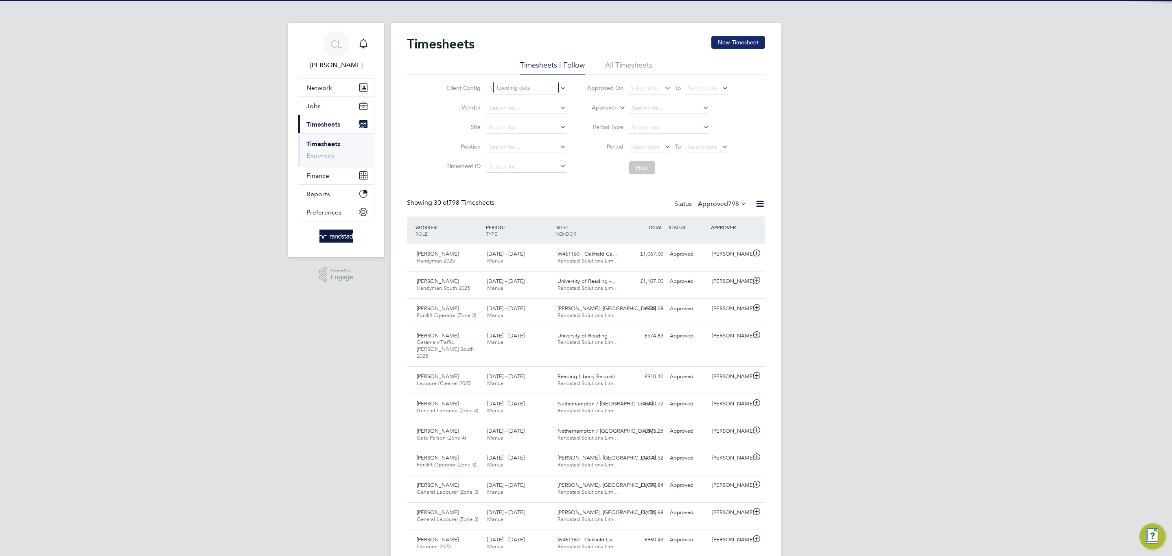
scroll to position [21, 71]
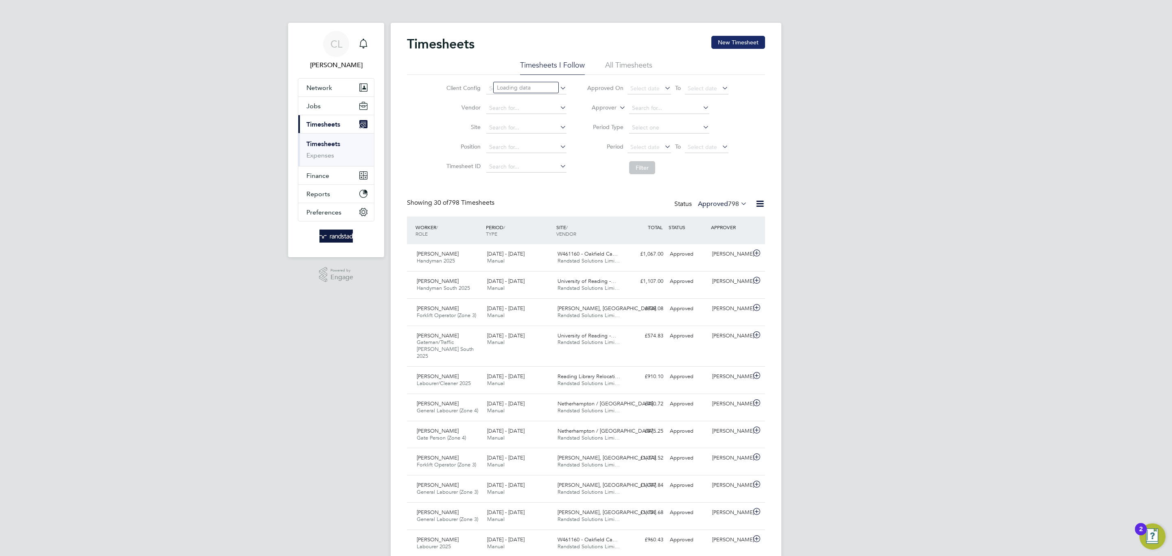
click at [732, 39] on button "New Timesheet" at bounding box center [738, 42] width 54 height 13
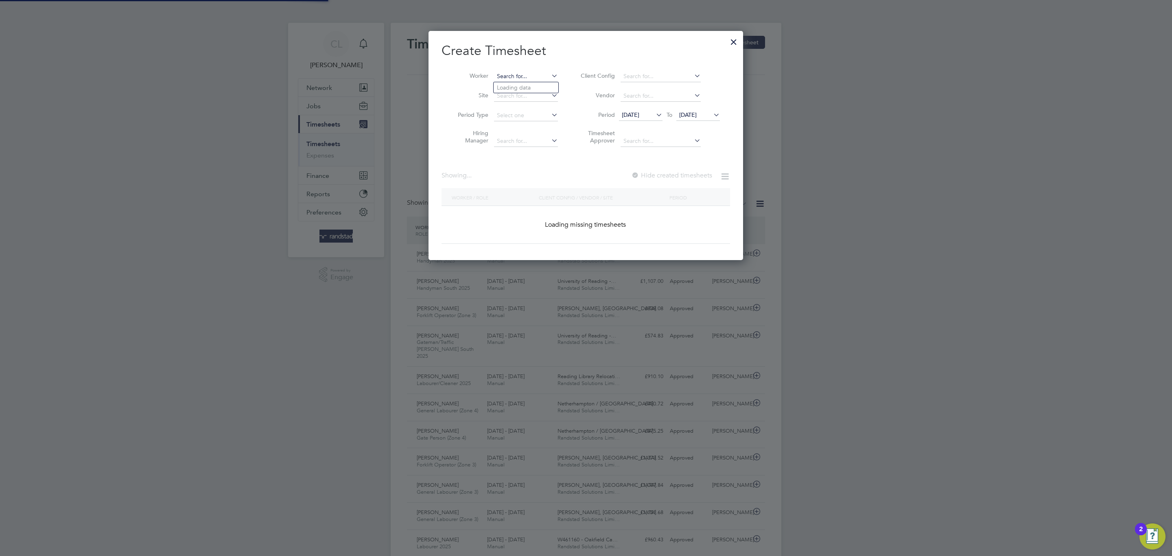
click at [509, 72] on input at bounding box center [526, 76] width 64 height 11
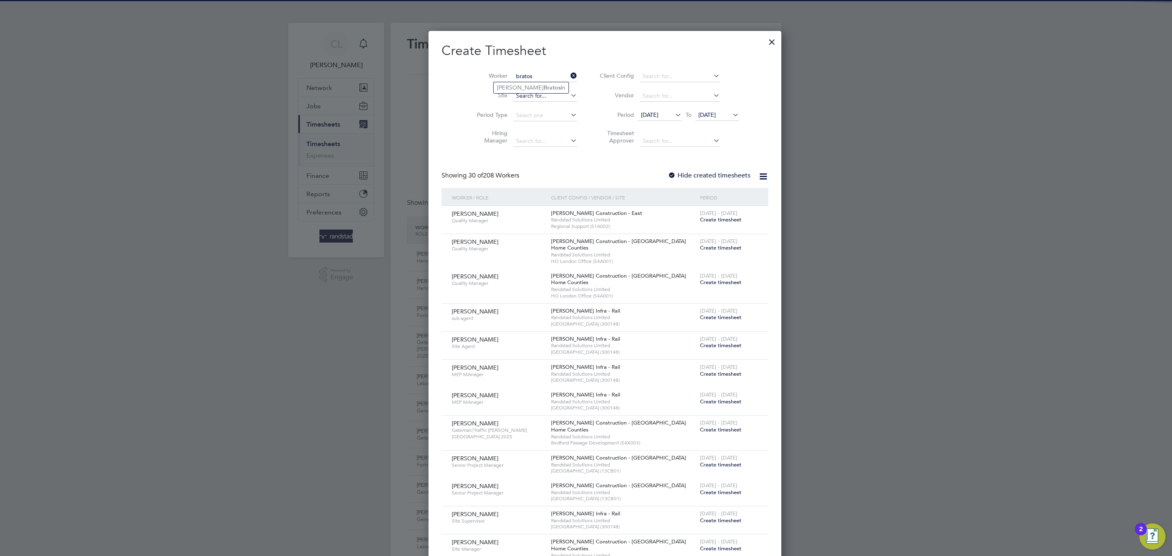
type input "bratos"
click at [513, 95] on input at bounding box center [545, 95] width 64 height 11
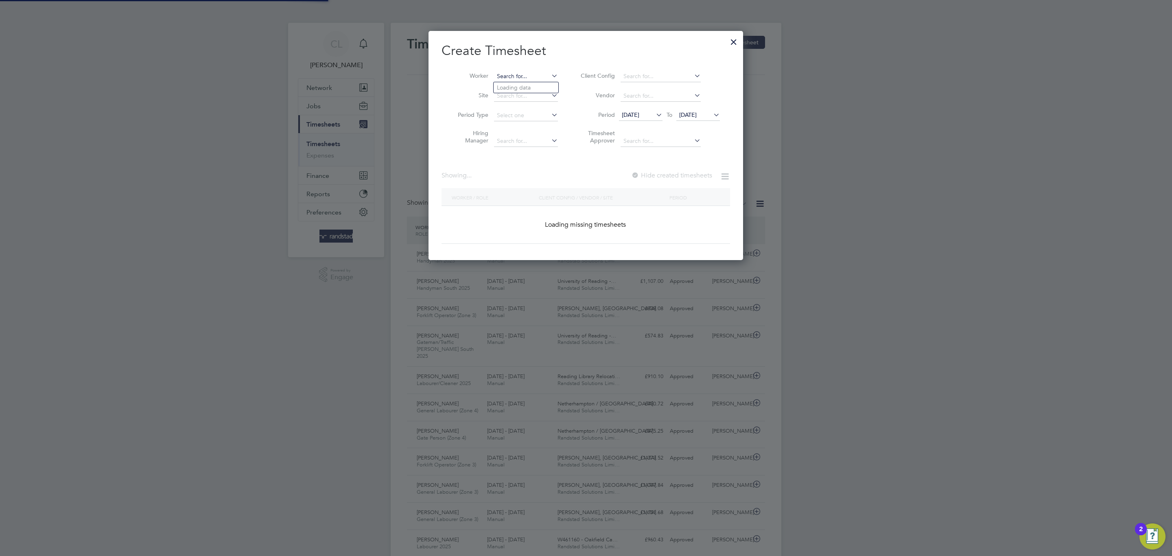
click at [513, 77] on input at bounding box center [526, 76] width 64 height 11
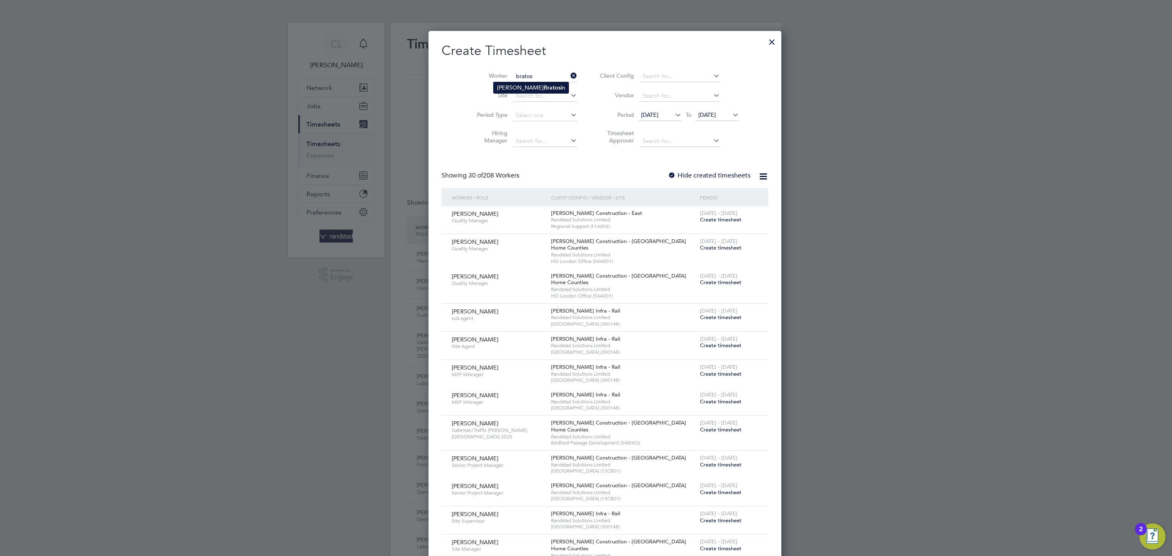
click at [528, 88] on li "Ionel Bratos in" at bounding box center [531, 87] width 75 height 11
type input "Ionel Bratosin"
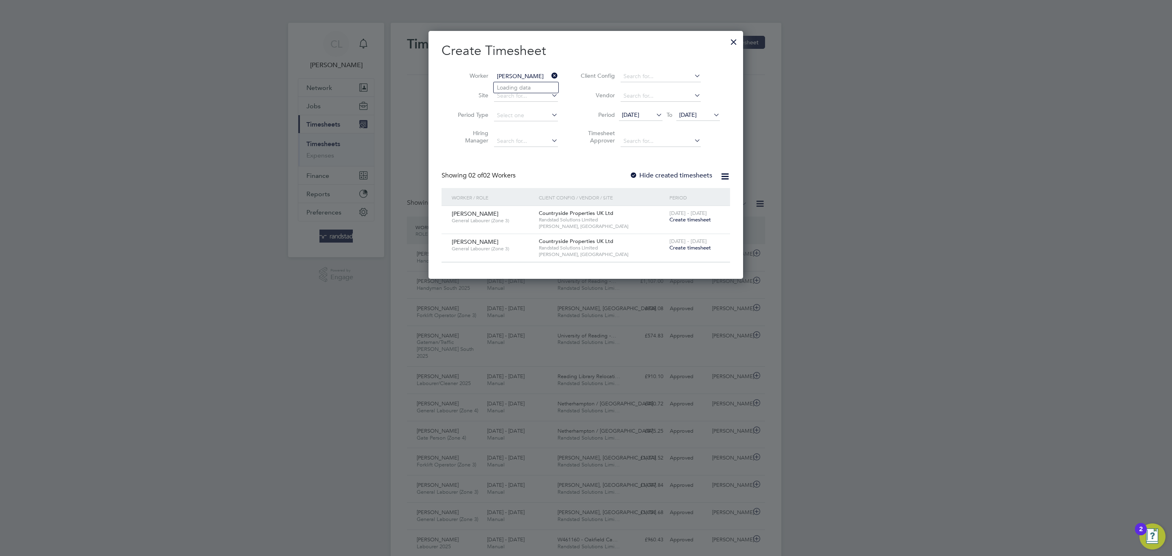
click at [634, 173] on div at bounding box center [634, 176] width 8 height 8
drag, startPoint x: 690, startPoint y: 119, endPoint x: 692, endPoint y: 169, distance: 50.1
click at [690, 119] on span "22 Sep 2025" at bounding box center [698, 115] width 44 height 11
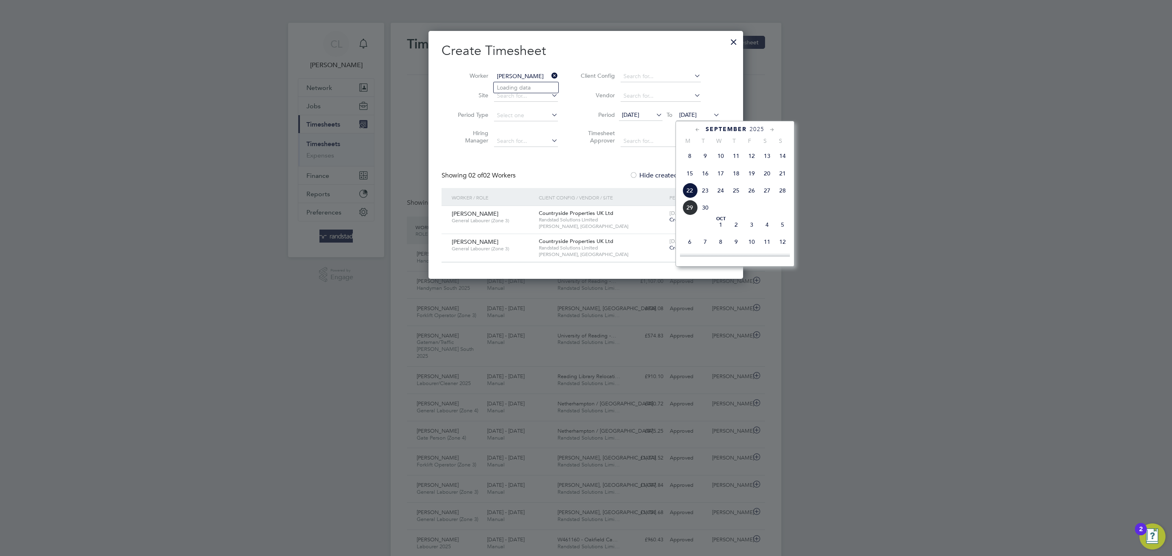
click at [706, 224] on span at bounding box center [704, 224] width 15 height 15
click at [715, 227] on span "Oct 1" at bounding box center [720, 224] width 15 height 15
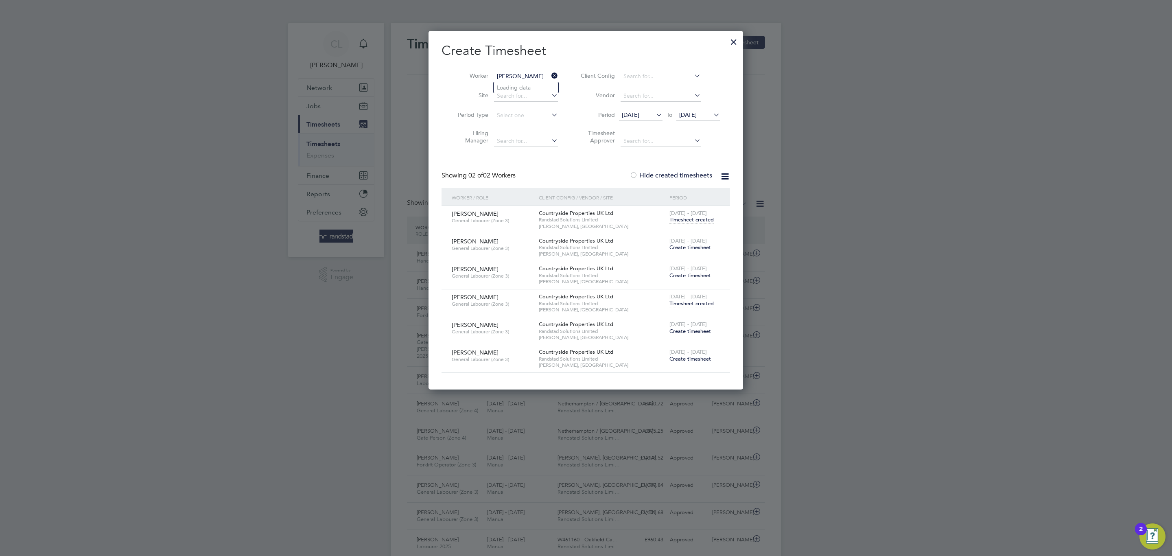
click at [686, 220] on span "Timesheet created" at bounding box center [691, 219] width 44 height 7
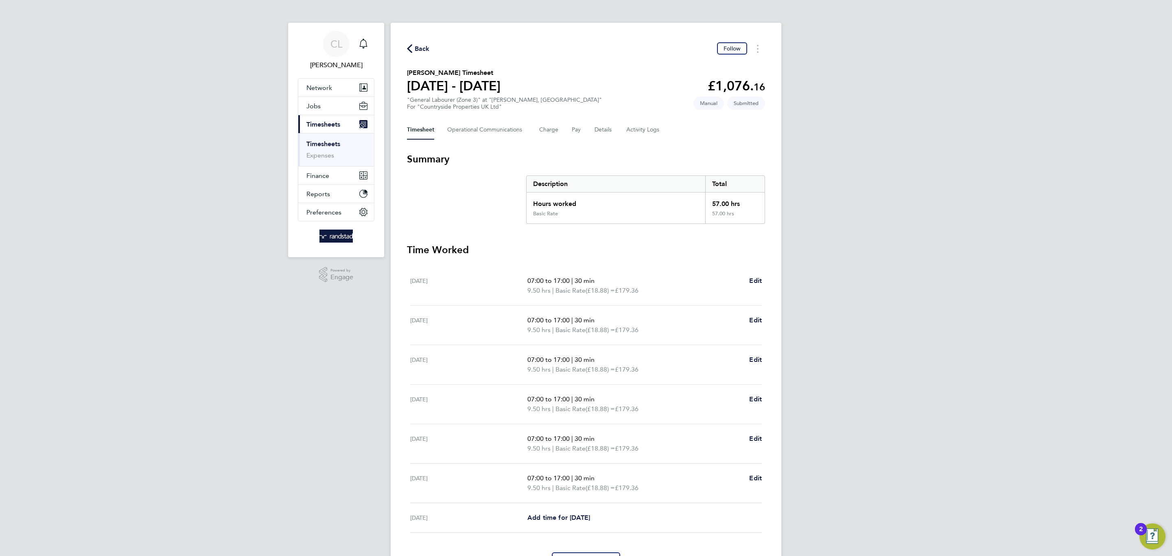
click at [422, 45] on span "Back" at bounding box center [422, 49] width 15 height 10
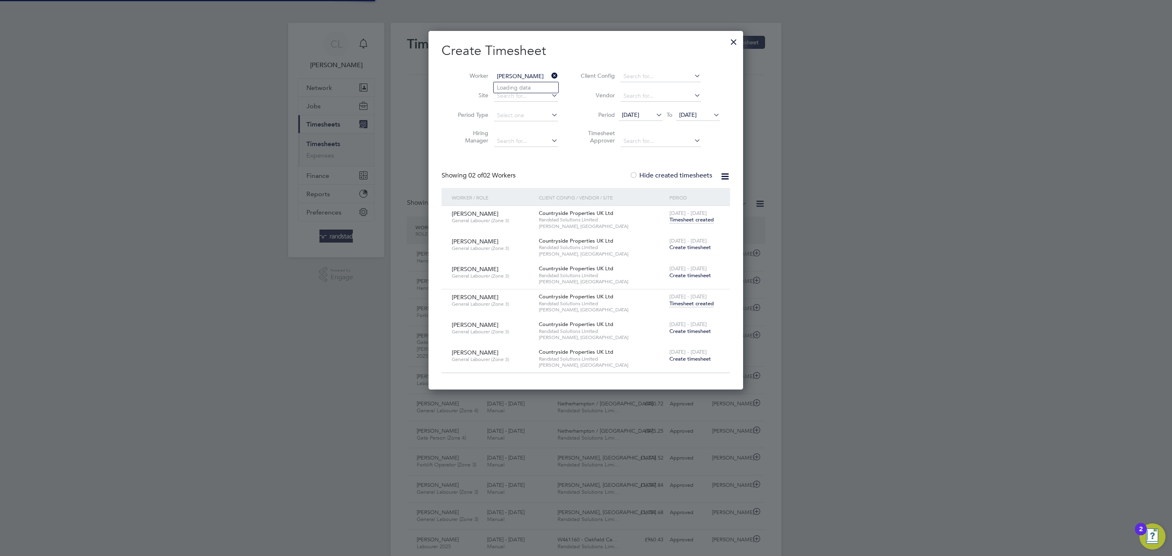
click at [692, 303] on span "Timesheet created" at bounding box center [691, 303] width 44 height 7
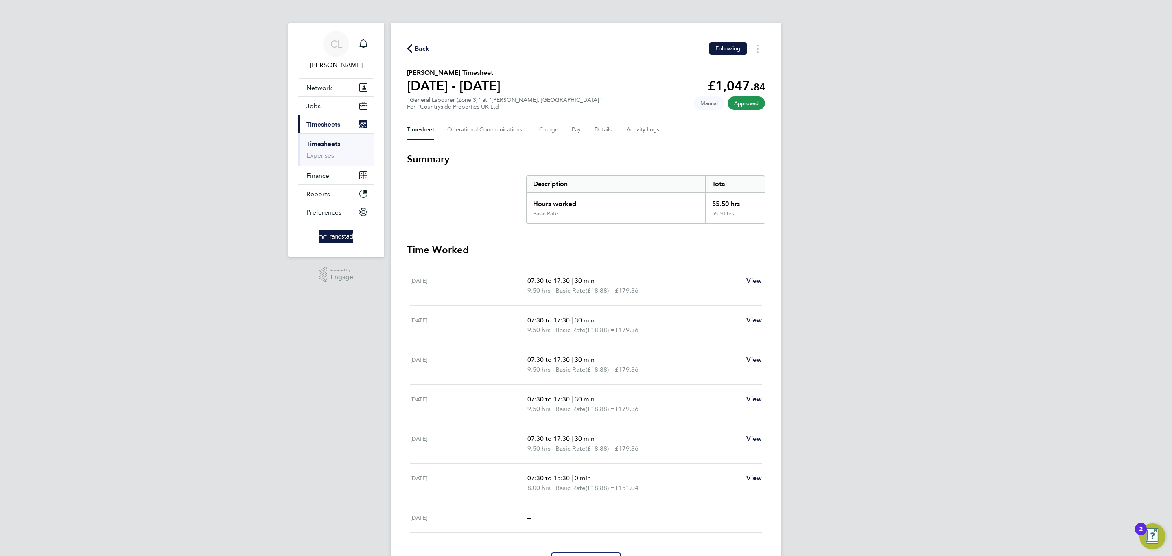
click at [424, 50] on span "Back" at bounding box center [422, 49] width 15 height 10
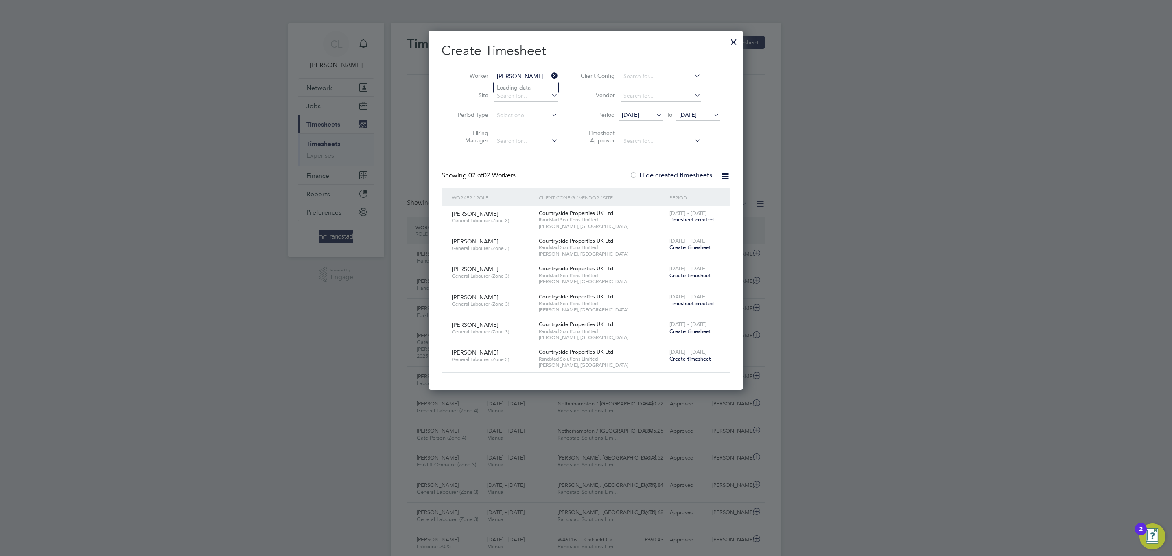
click at [699, 327] on span "22 - 28 Sep 2025" at bounding box center [687, 324] width 37 height 7
click at [685, 330] on span "Create timesheet" at bounding box center [690, 331] width 42 height 7
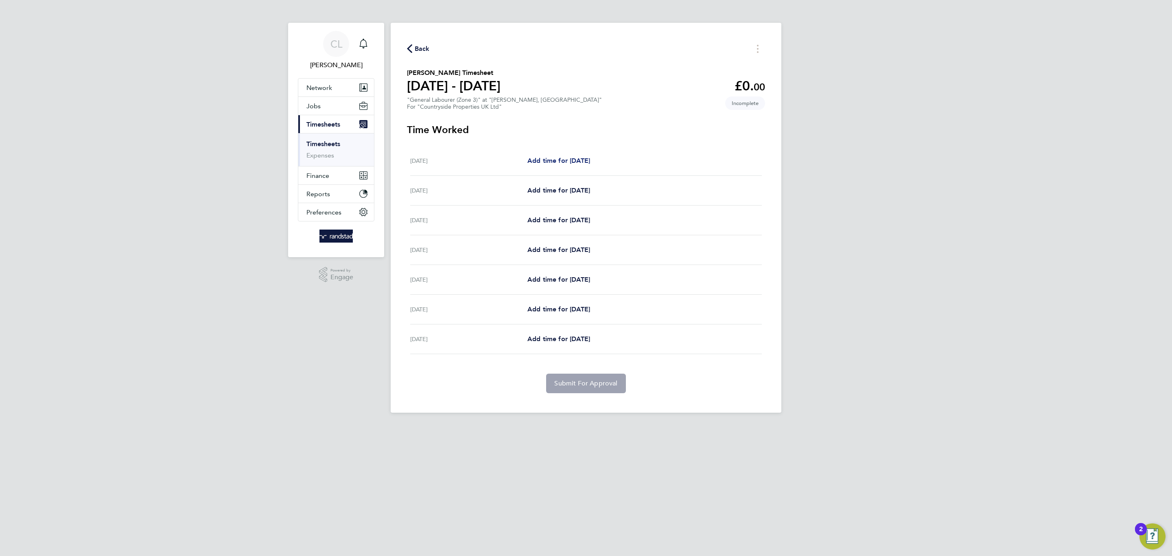
click at [589, 160] on span "Add time for Mon 22 Sep" at bounding box center [558, 161] width 63 height 8
select select "30"
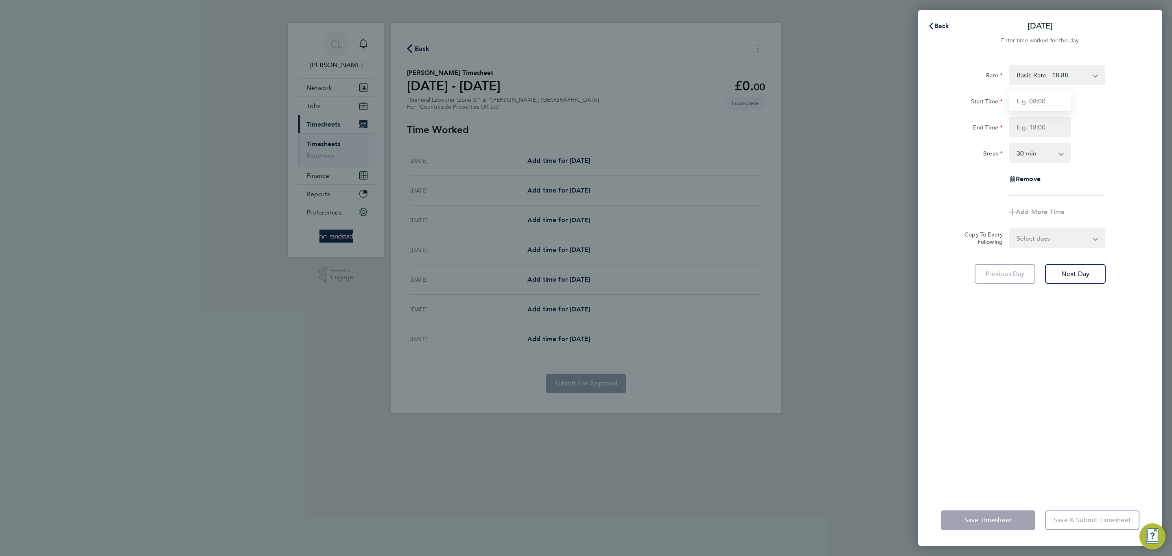
click at [1034, 96] on input "Start Time" at bounding box center [1040, 101] width 62 height 20
type input "07:00"
click at [1049, 116] on div "Start Time 07:00 End Time" at bounding box center [1040, 114] width 205 height 46
click at [1052, 131] on input "End Time" at bounding box center [1040, 127] width 62 height 20
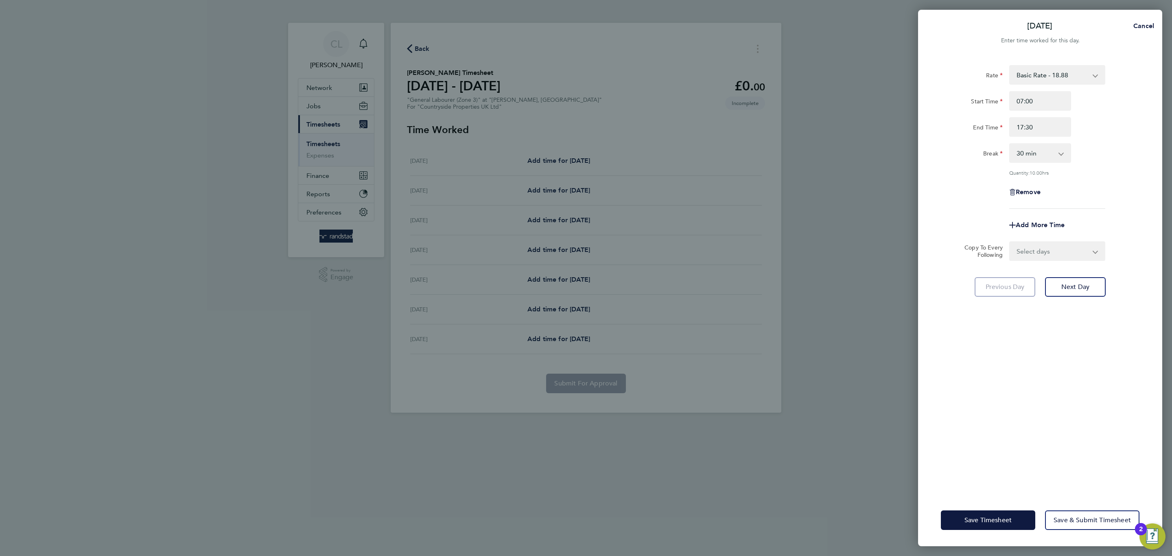
click at [1105, 139] on div "Rate Basic Rate - 18.88 Start Time 07:00 End Time 17:30 Break 0 min 15 min 30 m…" at bounding box center [1040, 137] width 199 height 144
click at [1036, 118] on input "17:30" at bounding box center [1040, 127] width 62 height 20
type input "17:00"
click at [1075, 249] on select "Select days Day Weekday (Mon-Fri) Weekend (Sat-Sun) Tuesday Wednesday Thursday …" at bounding box center [1052, 251] width 85 height 18
select select "WEEKDAY"
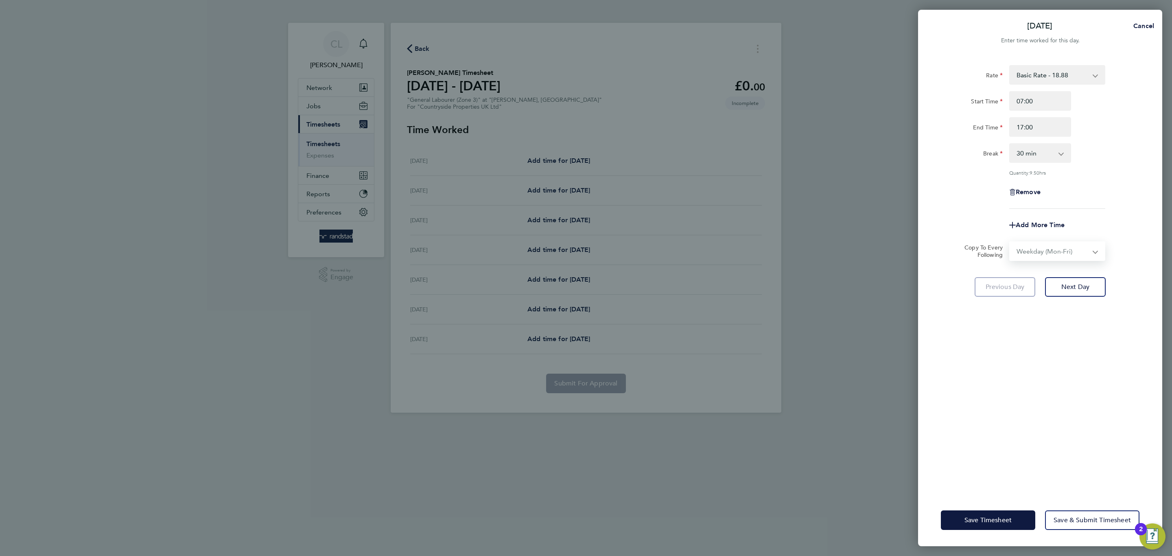
click at [1010, 242] on select "Select days Day Weekday (Mon-Fri) Weekend (Sat-Sun) Tuesday Wednesday Thursday …" at bounding box center [1052, 251] width 85 height 18
select select "2025-09-28"
click at [1008, 527] on button "Save Timesheet" at bounding box center [988, 520] width 94 height 20
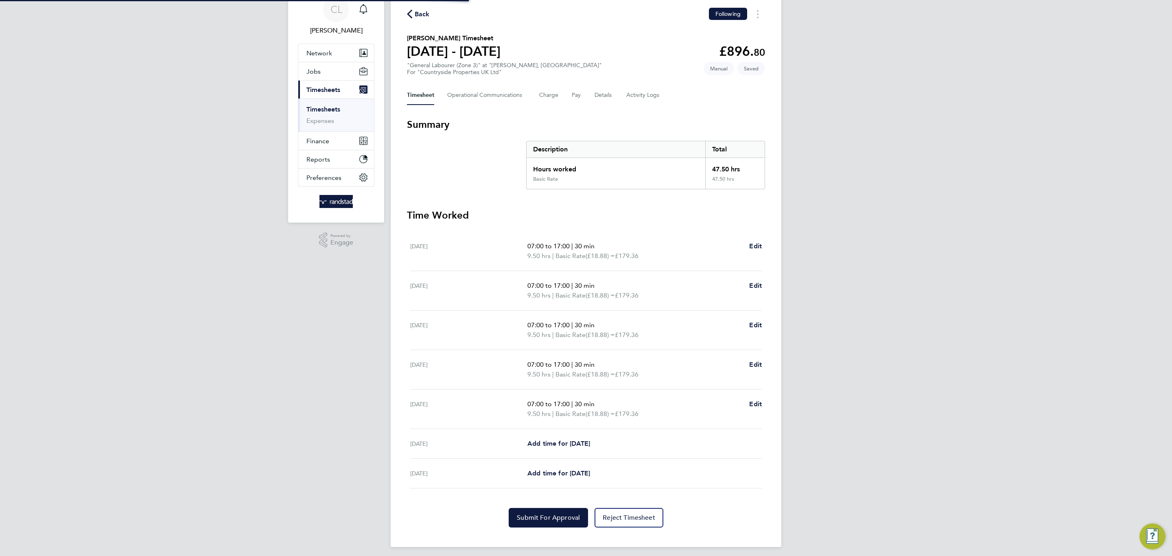
scroll to position [39, 0]
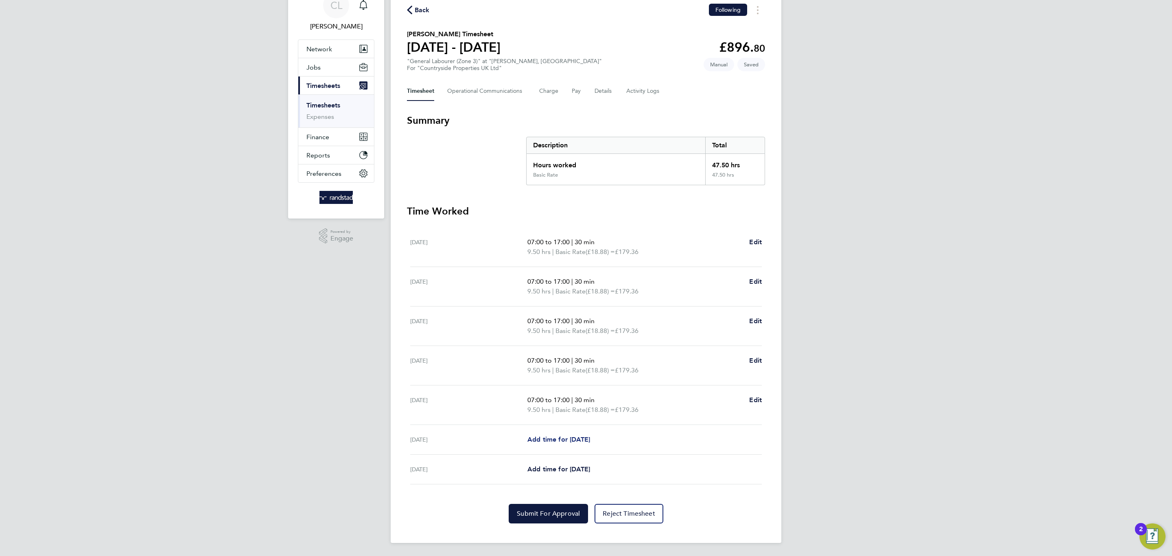
click at [566, 435] on span "Add time for Sat 27 Sep" at bounding box center [558, 439] width 63 height 8
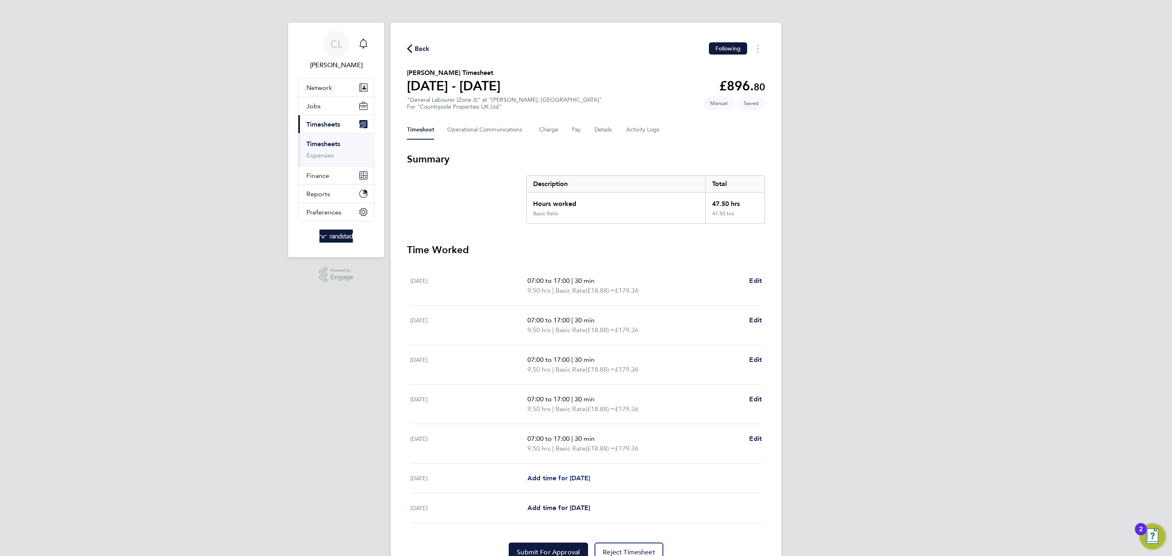
select select "30"
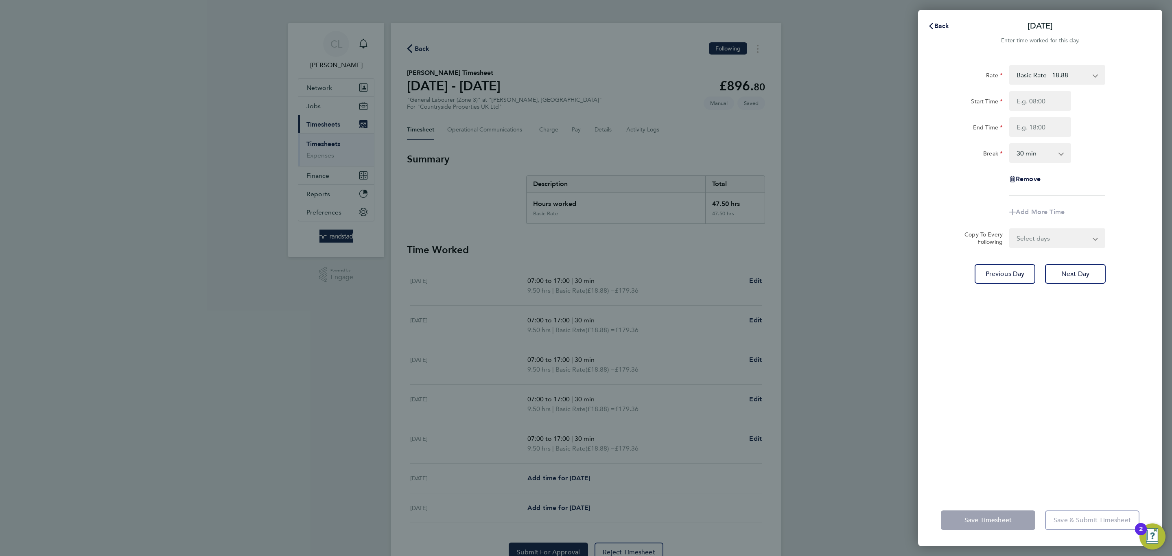
click at [1060, 102] on div at bounding box center [1040, 101] width 68 height 20
click at [1053, 101] on input "Start Time" at bounding box center [1040, 101] width 62 height 20
type input "07:30"
click at [1057, 124] on input "End Time" at bounding box center [1040, 127] width 62 height 20
click at [1021, 160] on select "0 min 15 min 30 min 45 min 60 min 75 min 90 min" at bounding box center [1035, 153] width 50 height 18
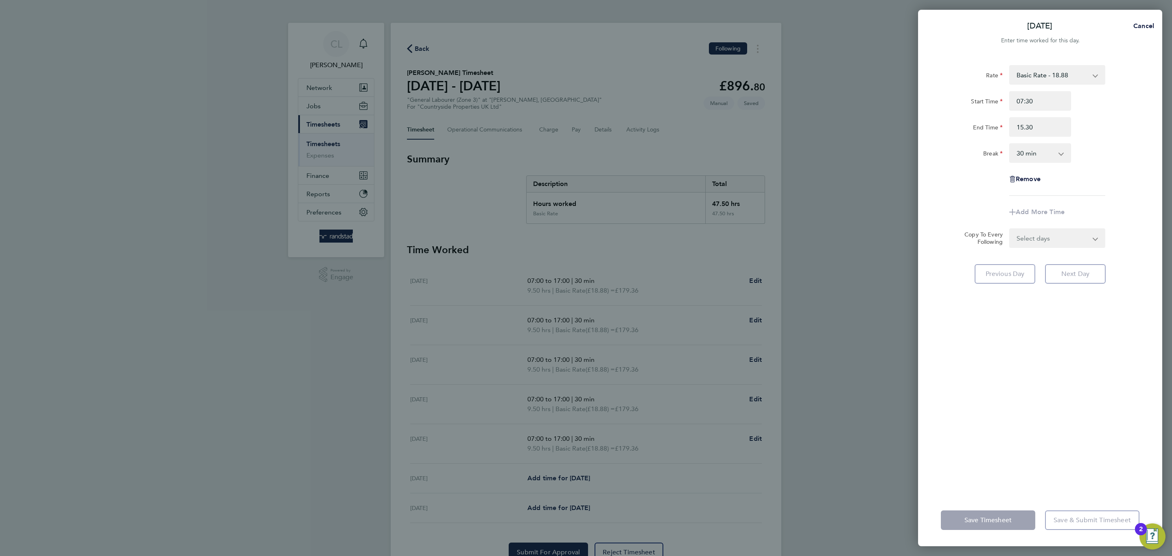
type input "15:30"
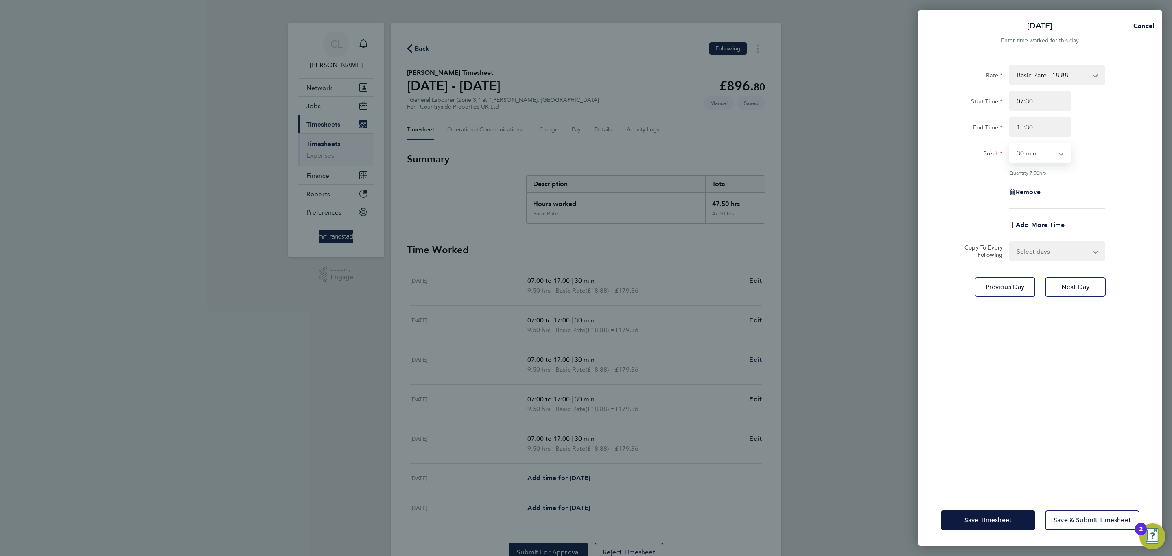
select select "0"
click at [1010, 144] on select "0 min 15 min 30 min 45 min 60 min 75 min 90 min" at bounding box center [1035, 153] width 50 height 18
click at [993, 509] on div "Save Timesheet Save & Submit Timesheet" at bounding box center [1040, 520] width 244 height 52
click at [994, 514] on button "Save Timesheet" at bounding box center [988, 520] width 94 height 20
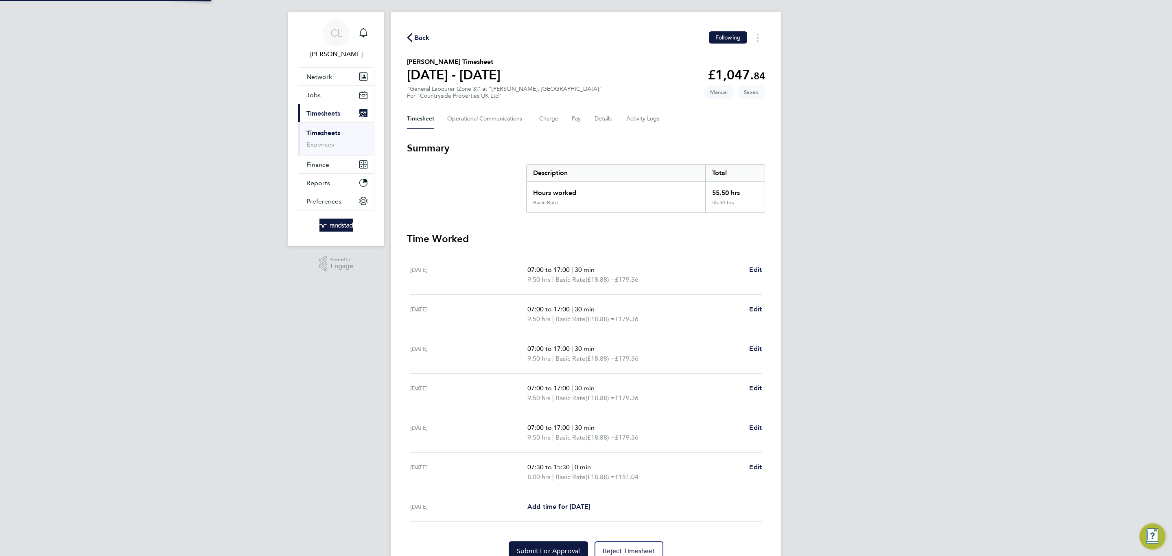
scroll to position [12, 0]
click at [597, 120] on button "Details" at bounding box center [604, 118] width 19 height 20
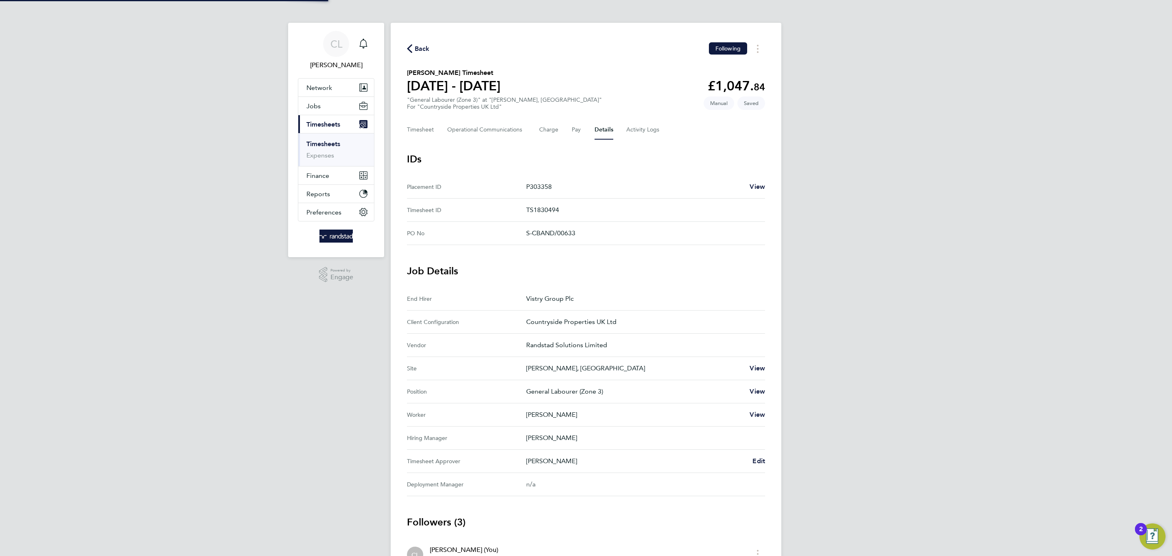
click at [453, 138] on div "Back Following Ionel Bratosin's Timesheet 22 - 28 Sept 2025 £1,047. 84 "General…" at bounding box center [586, 348] width 391 height 651
click at [411, 109] on div "For "Countryside Properties UK Ltd"" at bounding box center [504, 106] width 195 height 7
click at [415, 129] on button "Timesheet" at bounding box center [420, 130] width 27 height 20
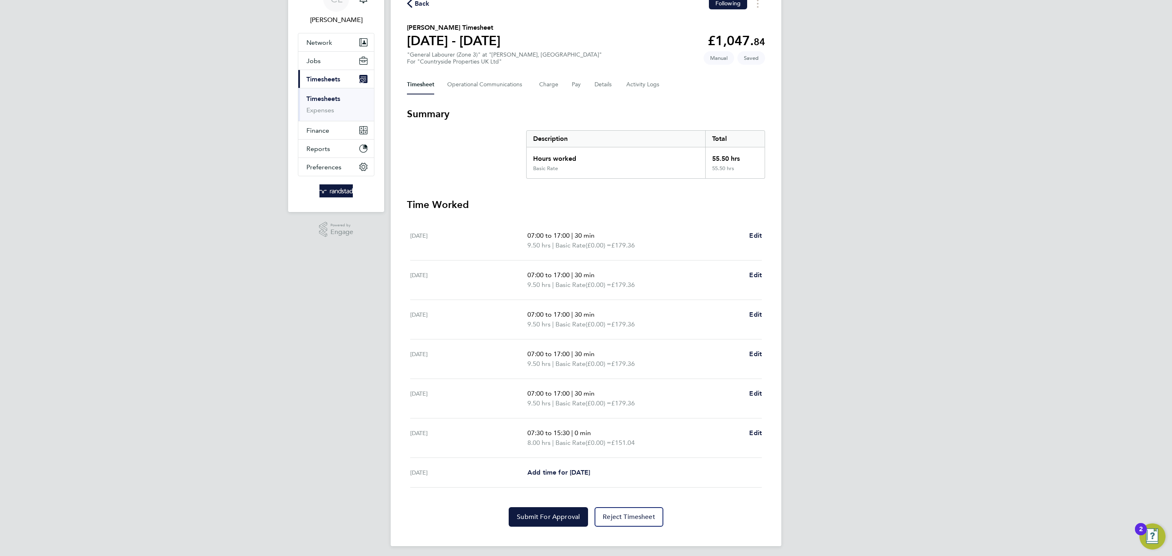
scroll to position [49, 0]
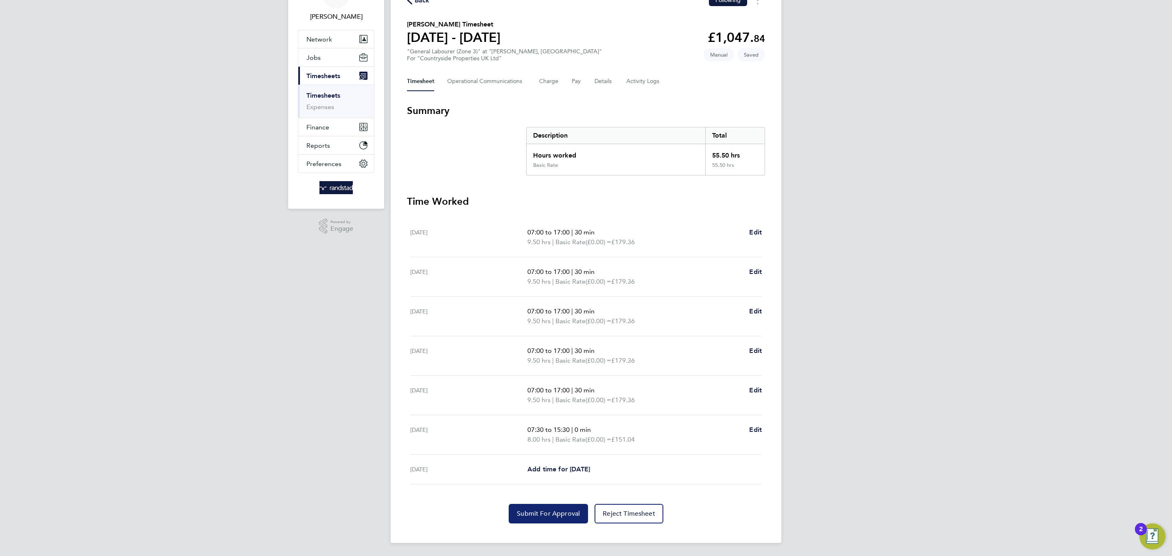
click at [539, 510] on span "Submit For Approval" at bounding box center [548, 513] width 63 height 8
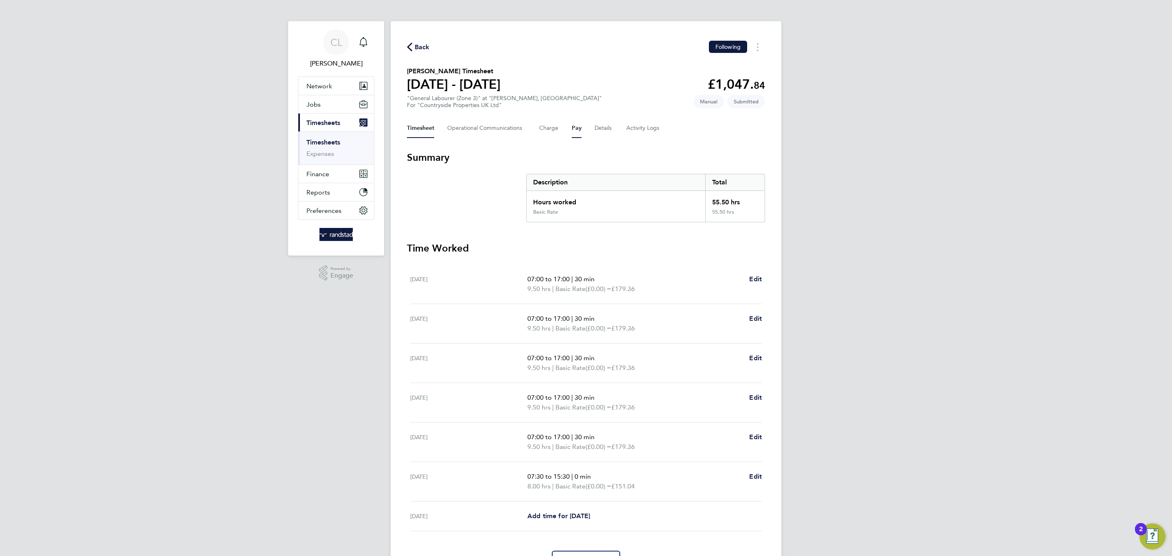
scroll to position [0, 0]
click at [420, 46] on span "Back" at bounding box center [422, 49] width 15 height 10
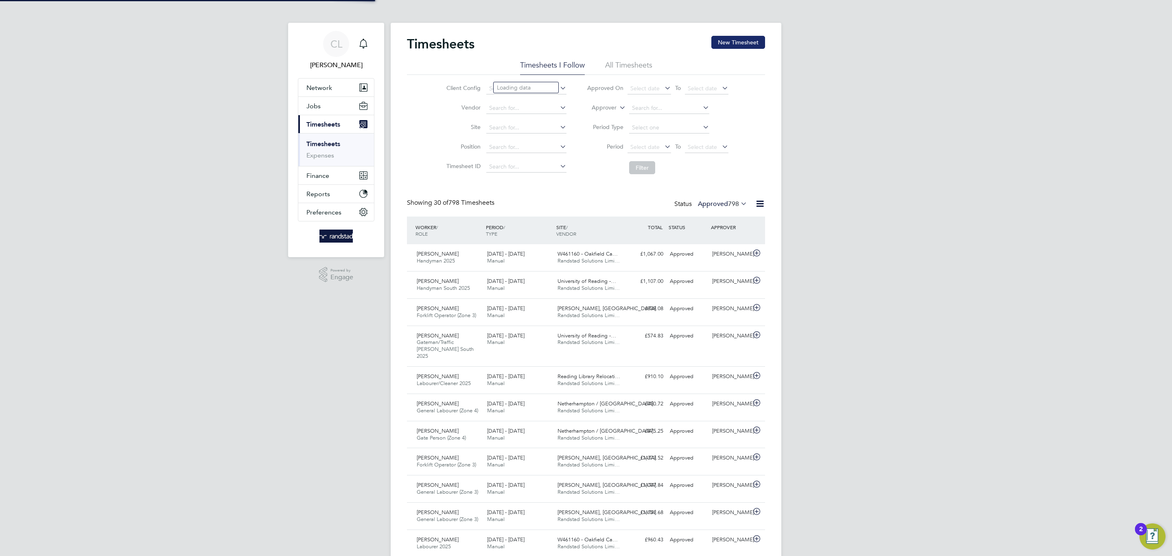
scroll to position [21, 71]
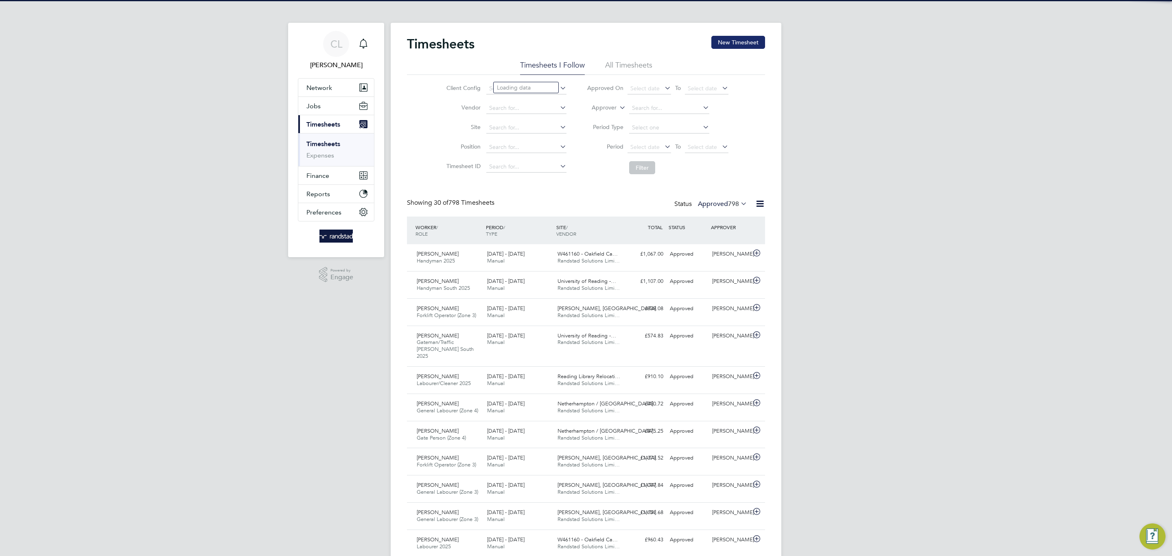
click at [742, 36] on button "New Timesheet" at bounding box center [738, 42] width 54 height 13
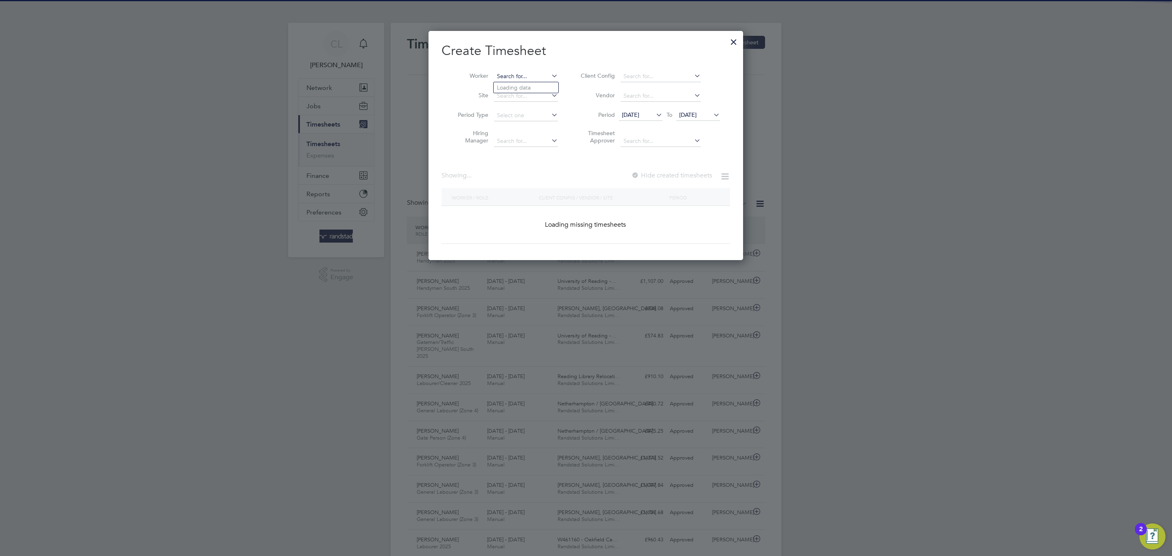
click at [533, 71] on input at bounding box center [526, 76] width 64 height 11
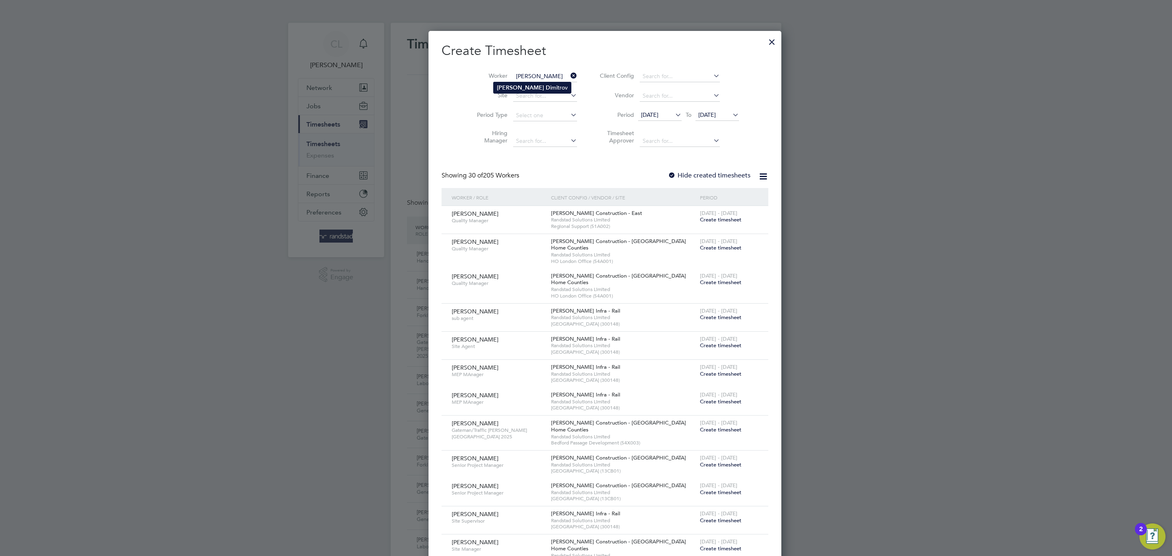
click at [518, 83] on li "Nikolay D imitrov" at bounding box center [532, 87] width 77 height 11
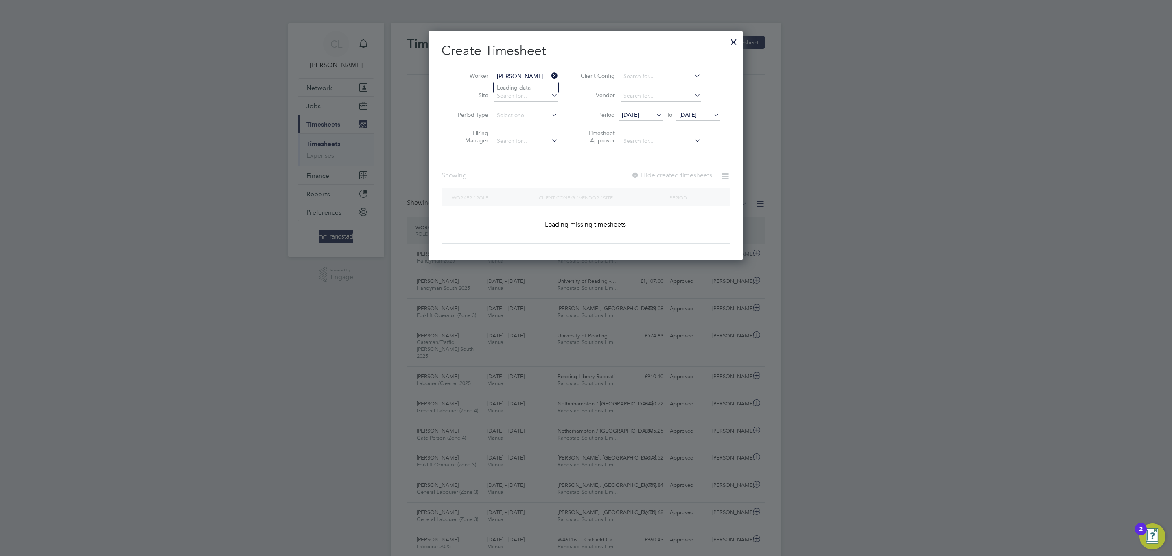
type input "[PERSON_NAME]"
click at [672, 175] on label "Hide created timesheets" at bounding box center [671, 175] width 83 height 8
click at [693, 114] on span "22 Sep 2025" at bounding box center [687, 114] width 17 height 7
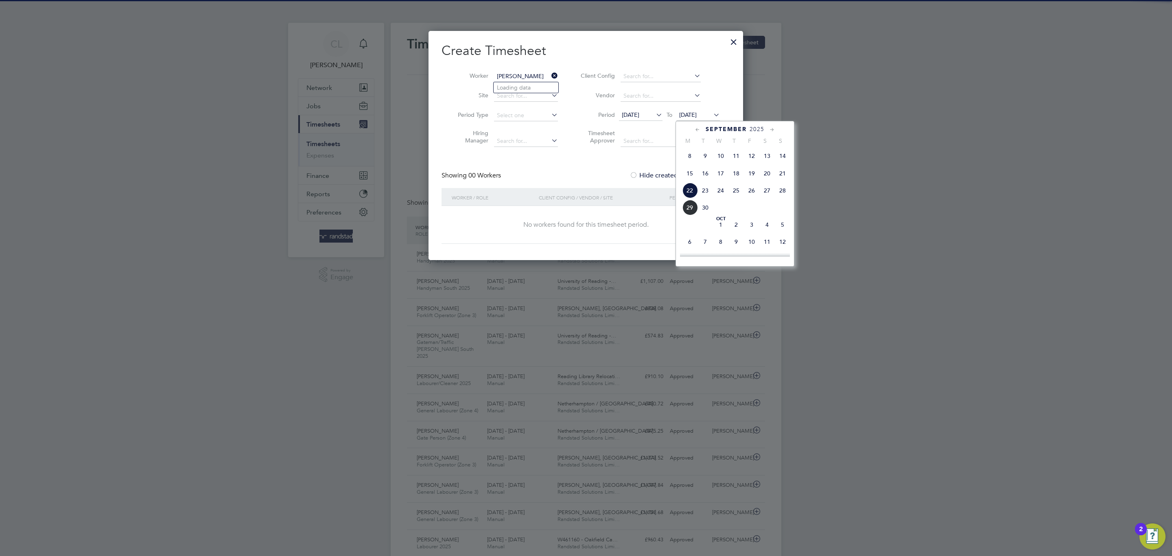
click at [717, 226] on span "Oct 1" at bounding box center [720, 224] width 15 height 15
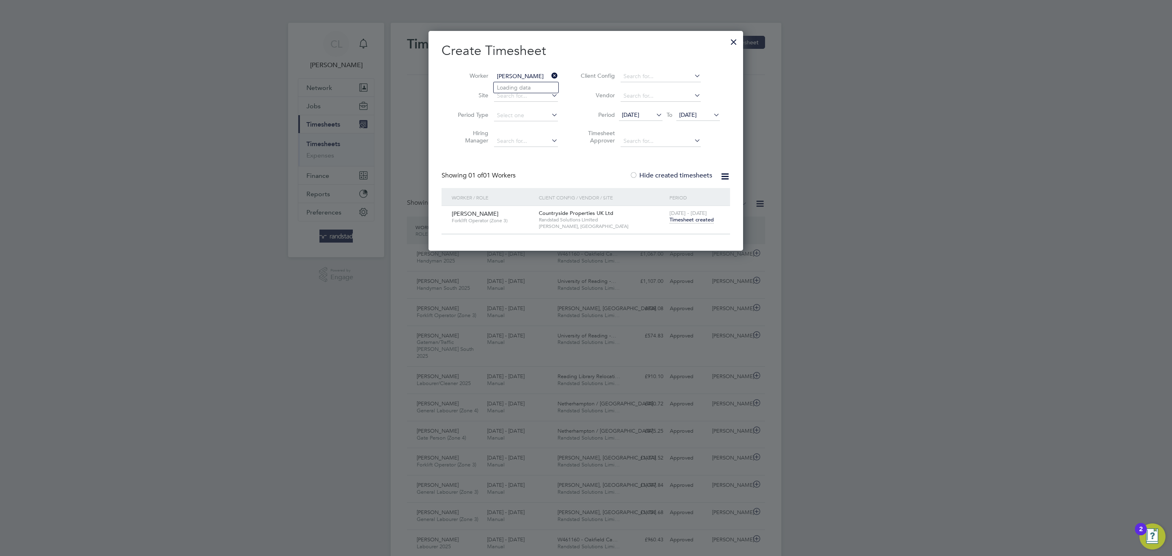
click at [732, 41] on div at bounding box center [733, 40] width 15 height 15
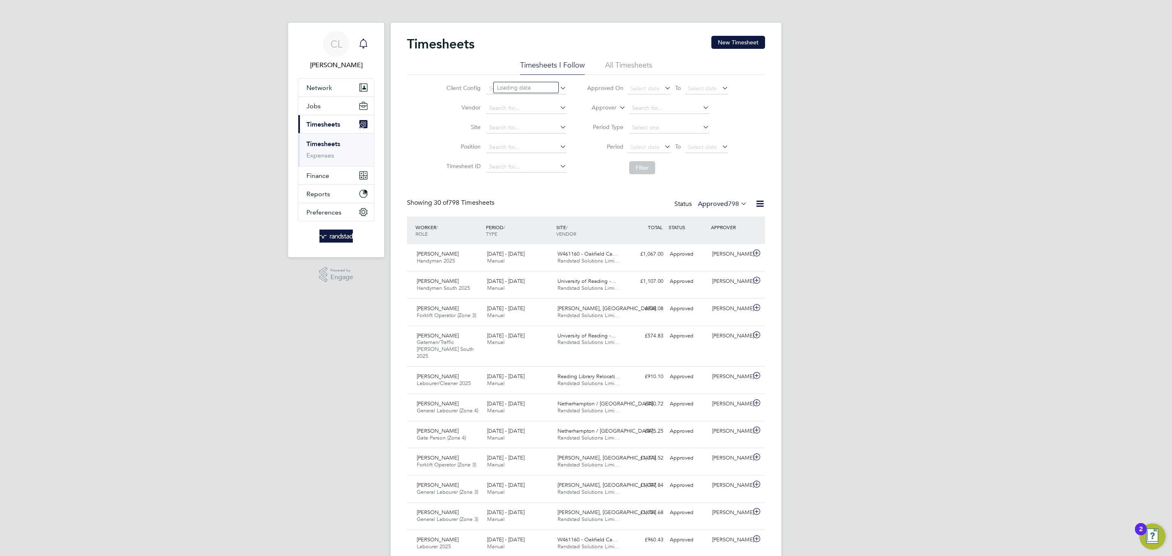
click at [364, 43] on icon "Main navigation" at bounding box center [363, 44] width 10 height 10
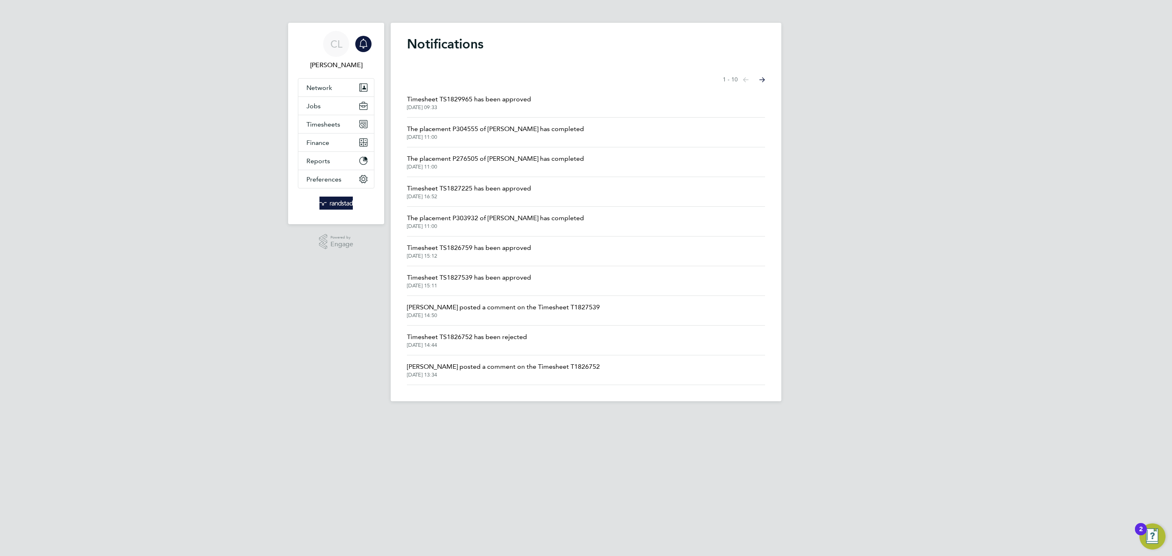
click at [754, 77] on button "Next page" at bounding box center [762, 80] width 16 height 16
click at [562, 129] on span "Nikolay Dimitrov successfully registered with Randstad CPE." at bounding box center [496, 129] width 178 height 10
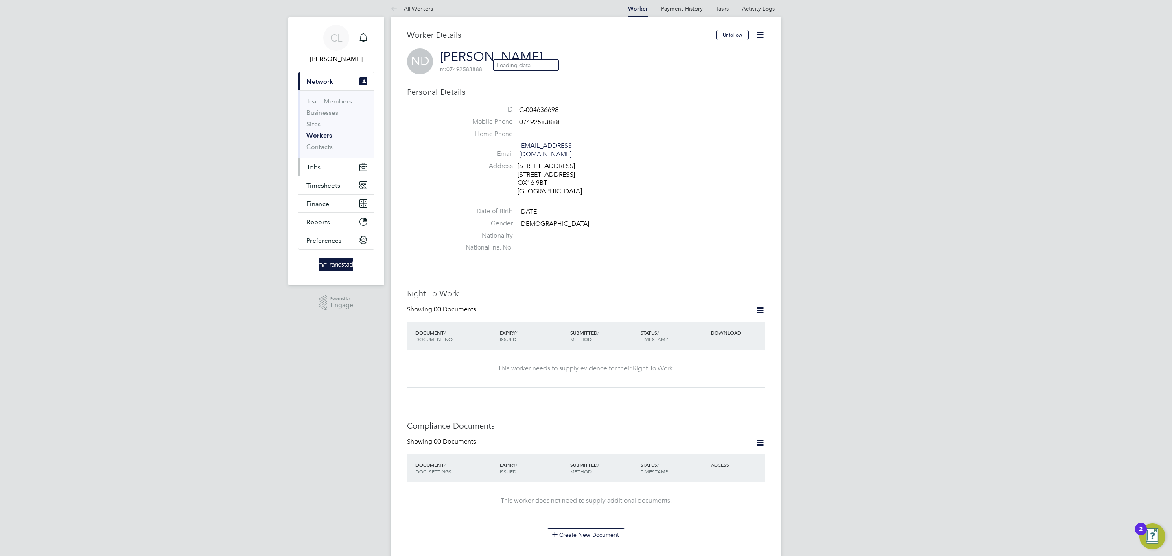
click at [325, 160] on button "Jobs" at bounding box center [336, 167] width 76 height 18
click at [326, 146] on link "Placements" at bounding box center [323, 142] width 34 height 8
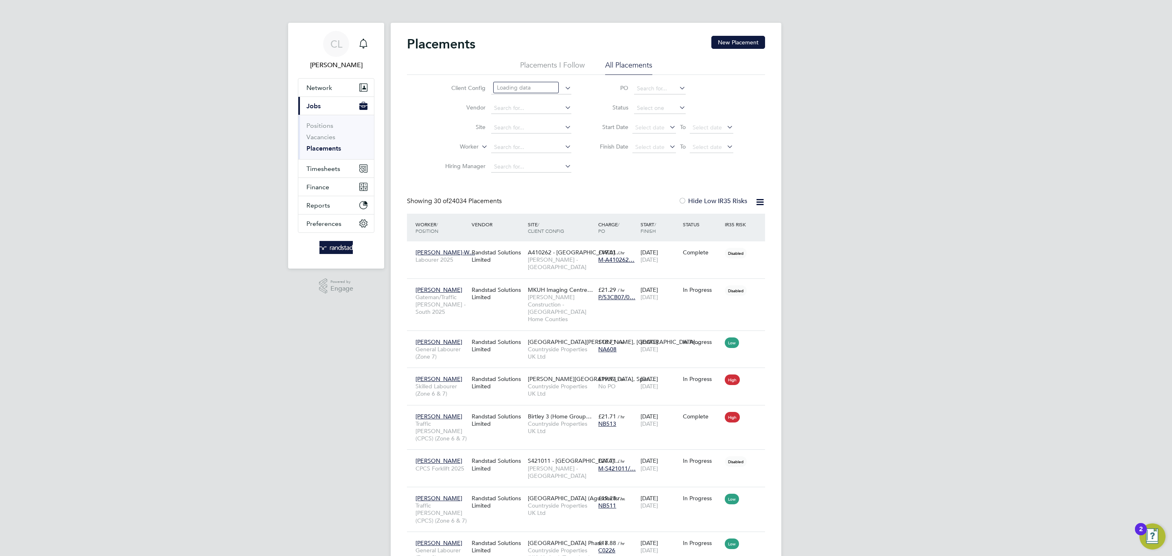
scroll to position [38, 71]
click at [526, 130] on input at bounding box center [531, 127] width 80 height 11
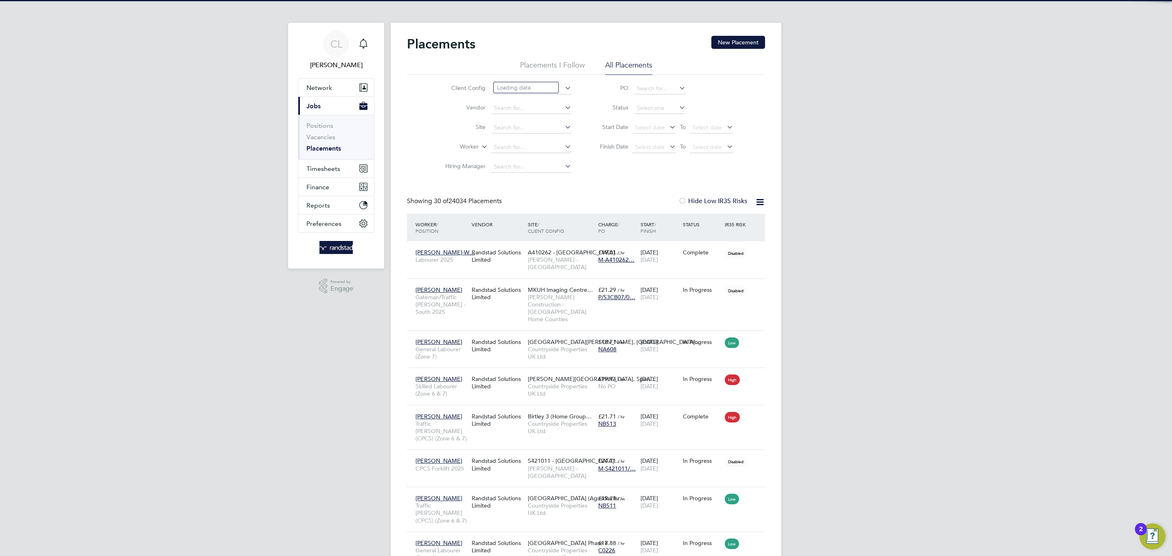
click at [463, 142] on li "Worker" at bounding box center [504, 148] width 153 height 20
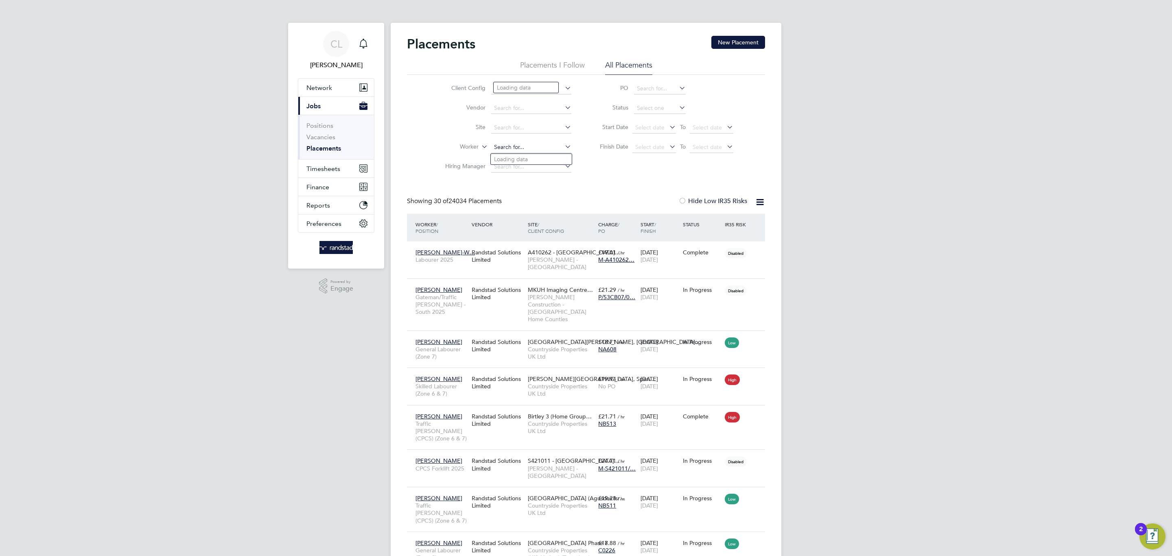
click at [509, 148] on input at bounding box center [531, 147] width 80 height 11
type input "nikolay dimi"
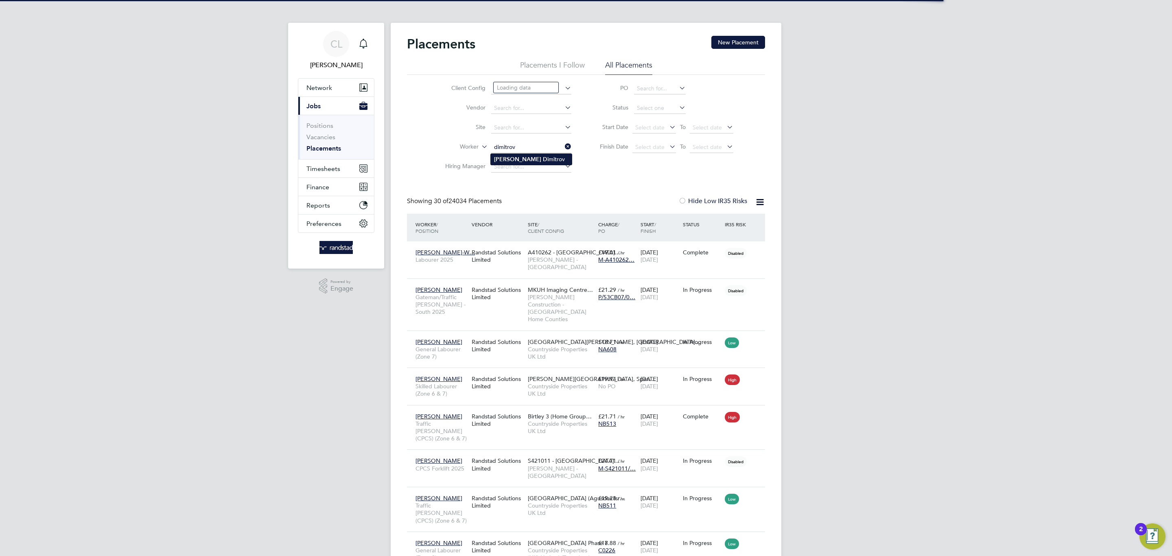
click at [530, 157] on li "Nikolay D imitrov" at bounding box center [531, 159] width 81 height 11
type input "[PERSON_NAME]"
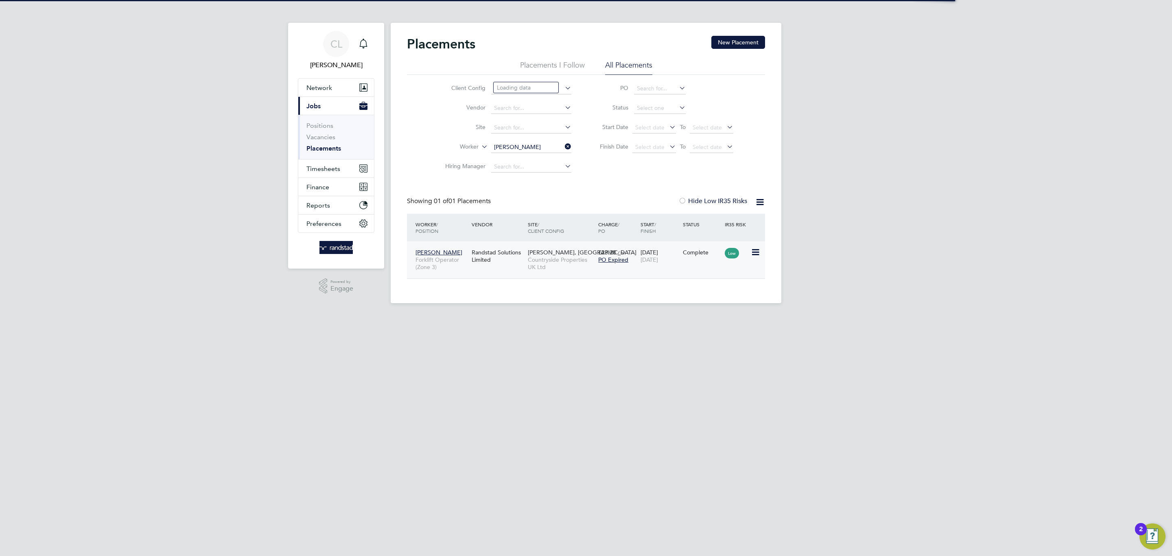
click at [521, 259] on div "Randstad Solutions Limited" at bounding box center [498, 256] width 56 height 23
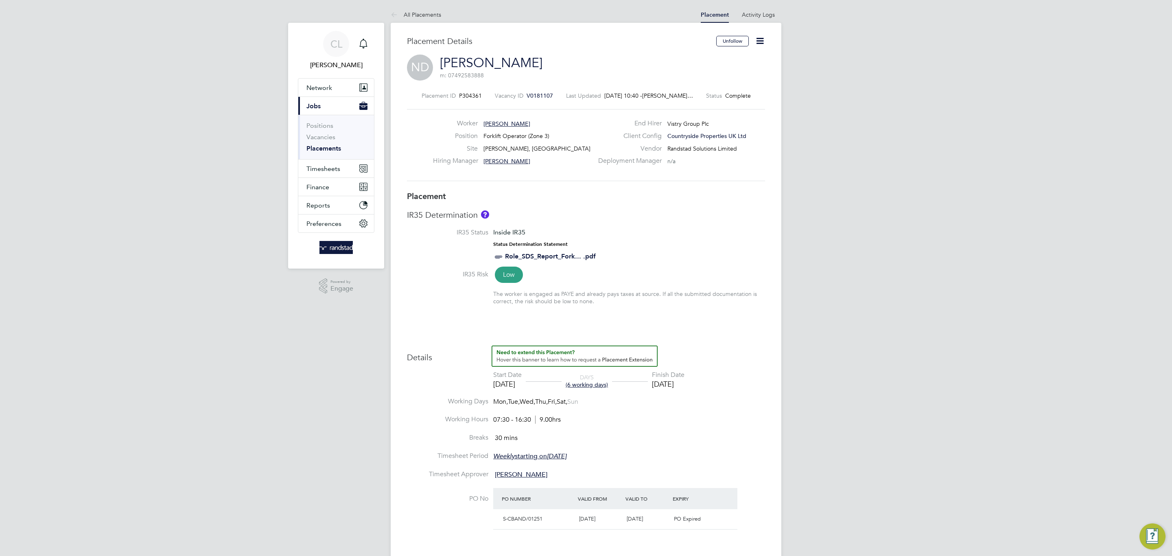
click at [761, 39] on icon at bounding box center [760, 41] width 10 height 10
click at [732, 60] on li "Edit Placement e" at bounding box center [734, 60] width 60 height 11
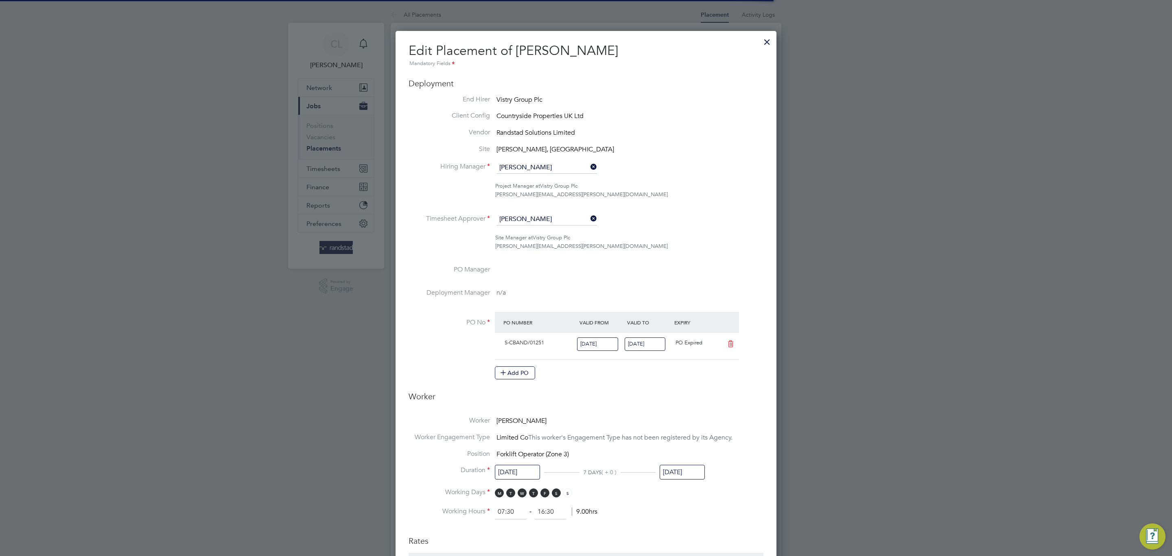
scroll to position [42, 4]
click at [644, 341] on input "[DATE]" at bounding box center [645, 343] width 41 height 13
click at [703, 302] on span "31" at bounding box center [699, 298] width 15 height 15
type input "31 Oct 2025"
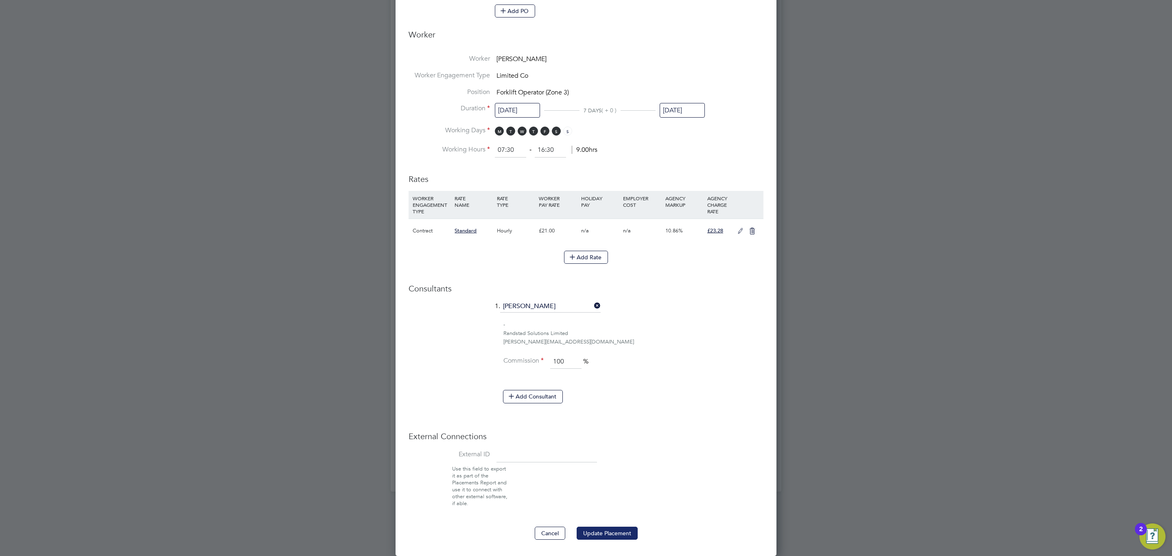
click at [627, 529] on button "Update Placement" at bounding box center [607, 533] width 61 height 13
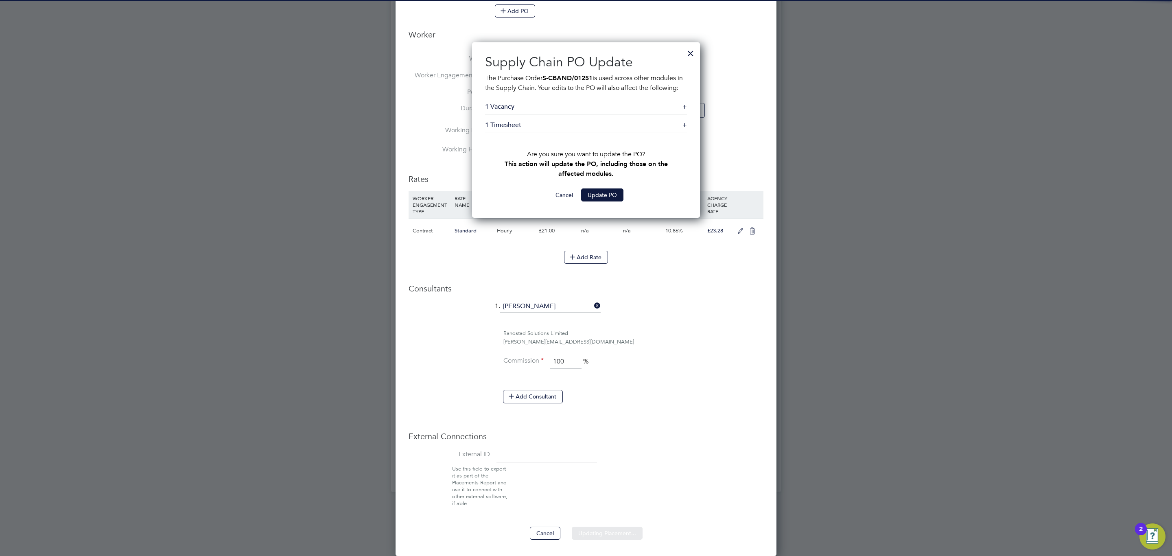
click at [618, 197] on div "Sorry, we are having problems connecting to our services." at bounding box center [586, 68] width 391 height 847
click at [613, 204] on div "Sorry, we are having problems connecting to our services." at bounding box center [586, 68] width 391 height 847
click at [613, 204] on div "All Placements Placement Activity Logs Placement Activity Logs All Placements P…" at bounding box center [586, 68] width 391 height 847
click at [613, 201] on button "Update PO" at bounding box center [602, 194] width 42 height 13
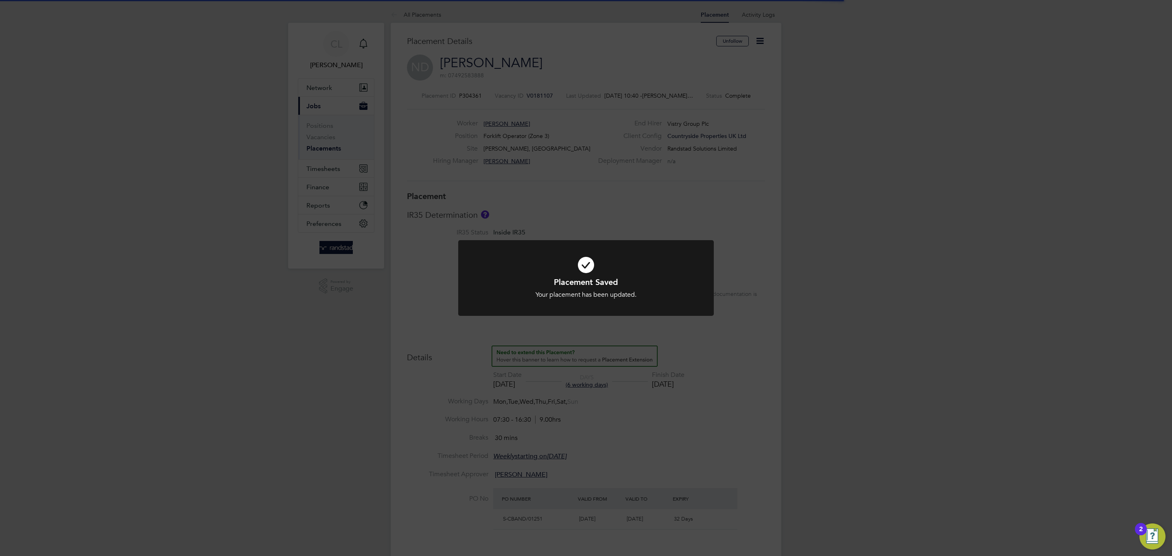
click at [673, 477] on div "Placement Saved Your placement has been updated. Cancel Okay" at bounding box center [586, 278] width 1172 height 556
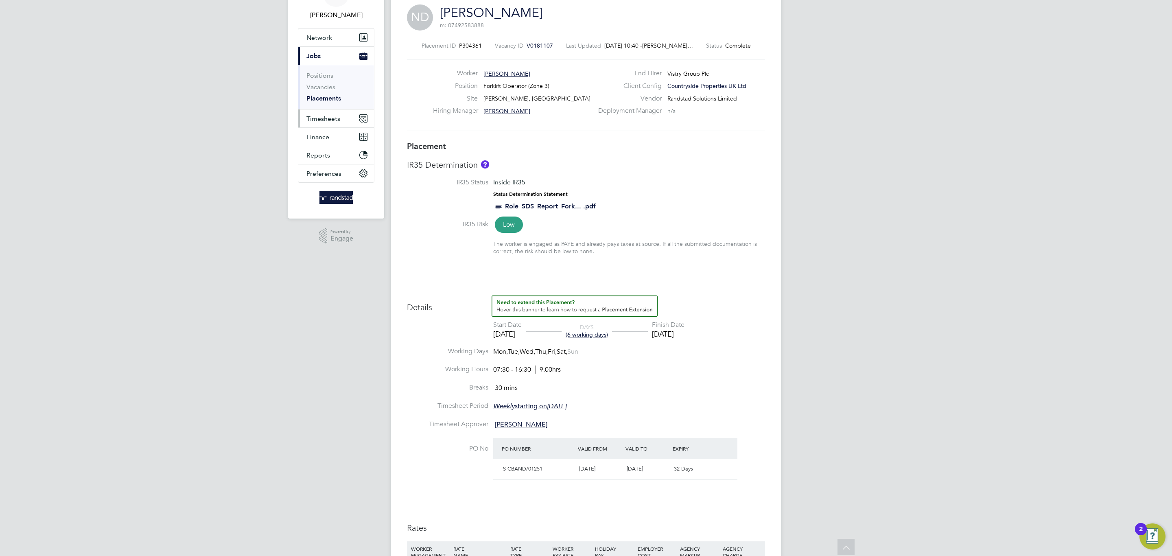
click at [326, 118] on span "Timesheets" at bounding box center [323, 119] width 34 height 8
click at [317, 98] on link "Timesheets" at bounding box center [323, 94] width 34 height 8
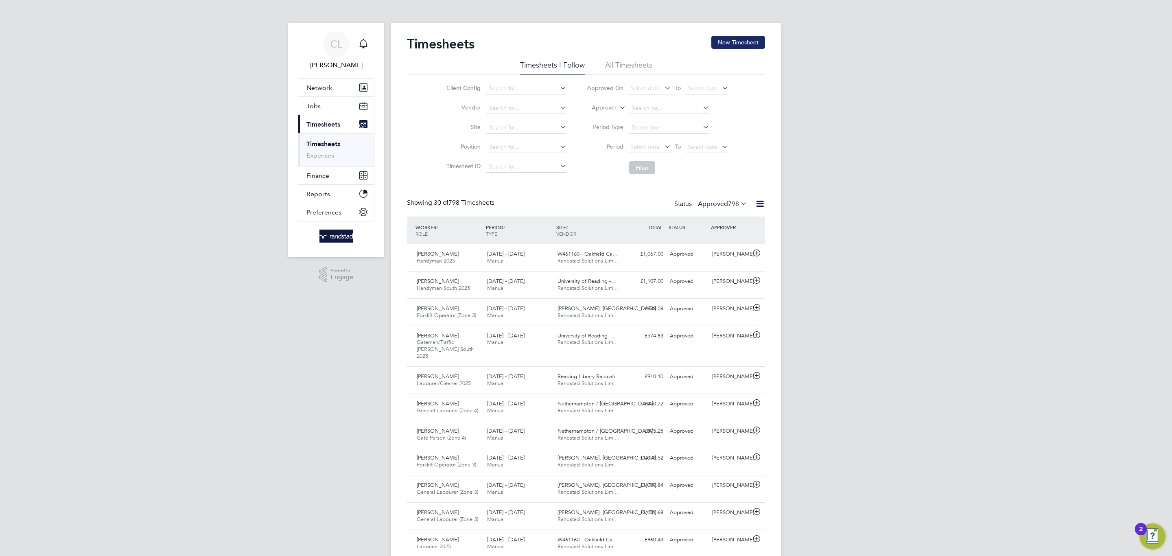
click at [715, 37] on button "New Timesheet" at bounding box center [738, 42] width 54 height 13
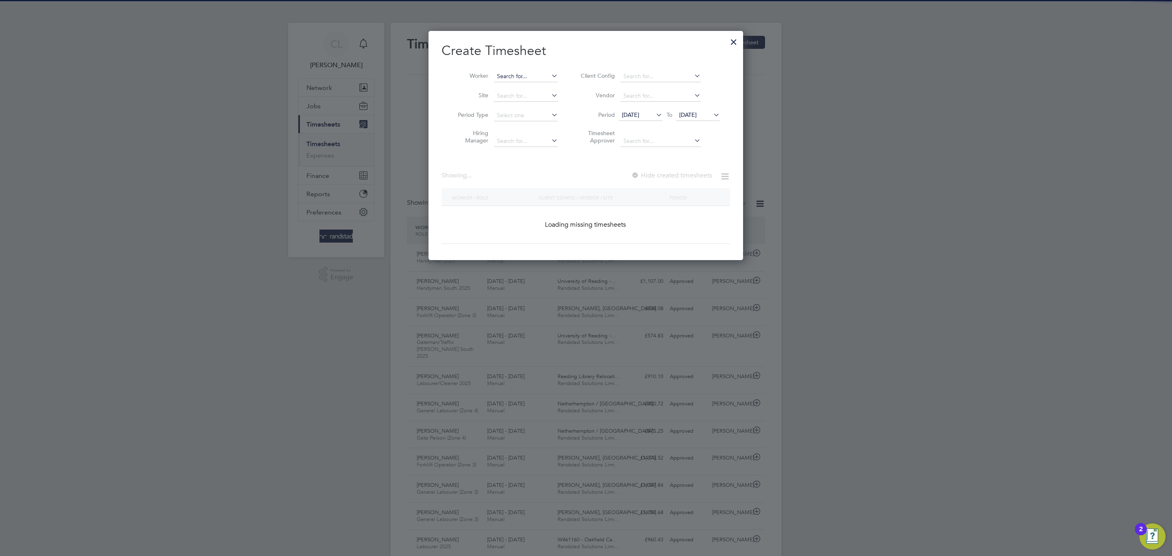
click at [520, 79] on input at bounding box center [526, 76] width 64 height 11
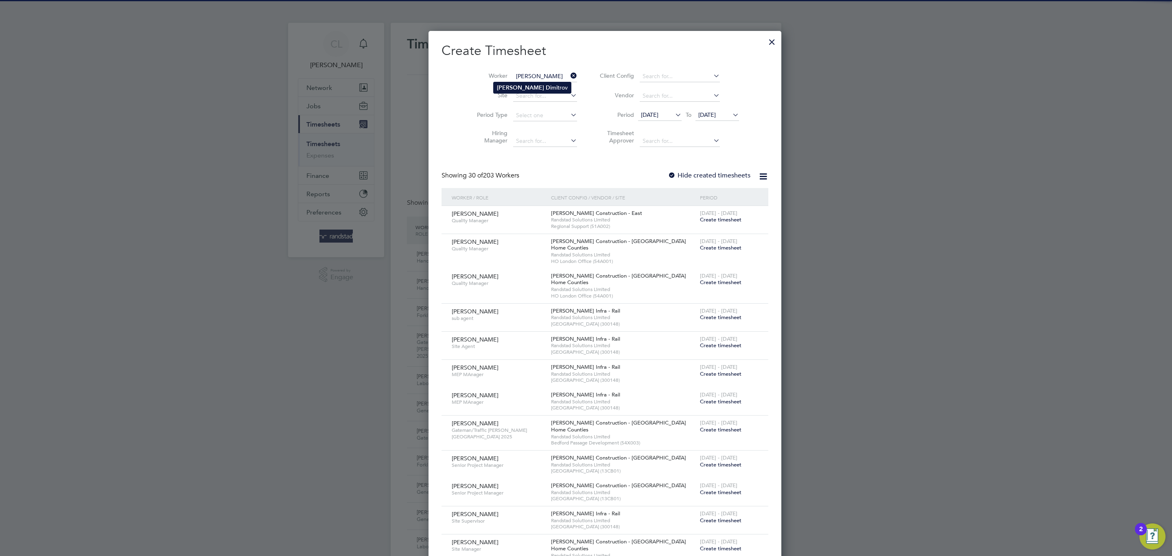
click at [549, 88] on li "Nikolay D imitrov" at bounding box center [532, 87] width 77 height 11
type input "[PERSON_NAME]"
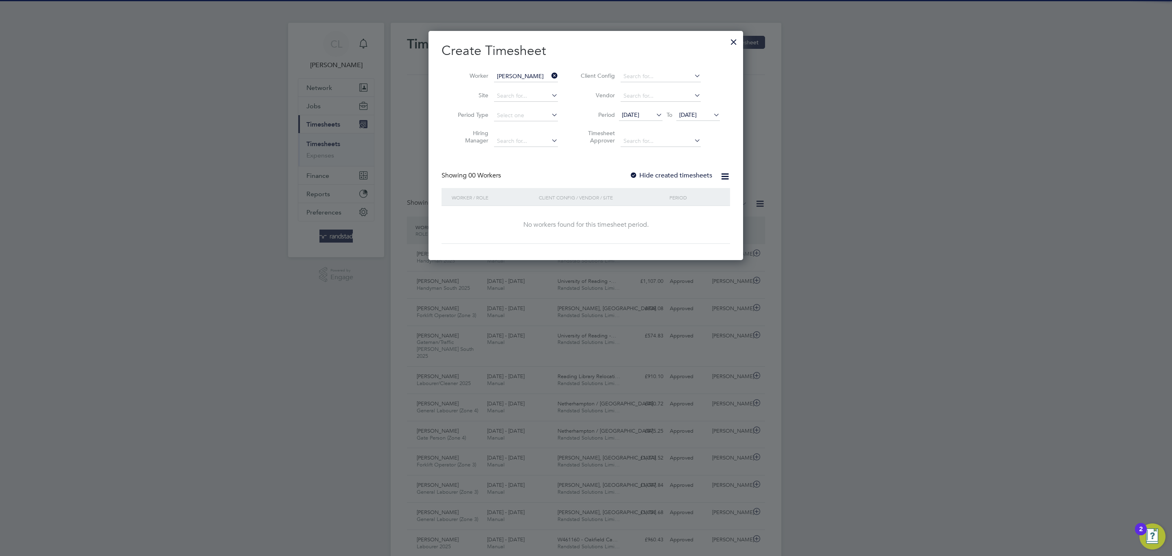
click at [654, 176] on label "Hide created timesheets" at bounding box center [671, 175] width 83 height 8
click at [688, 113] on span "[DATE]" at bounding box center [687, 114] width 17 height 7
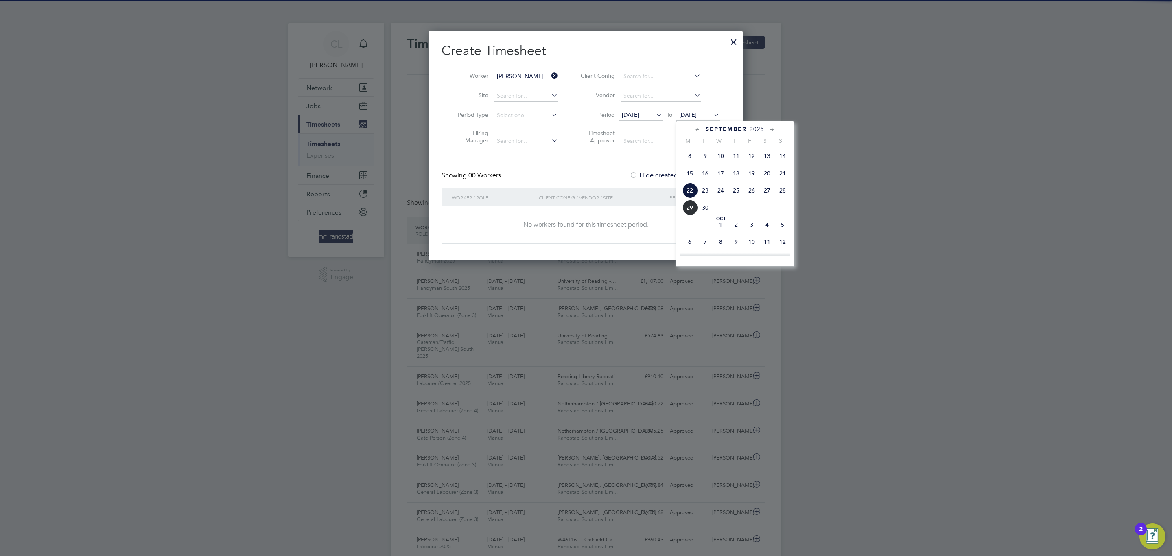
click at [721, 237] on div "Oct 1 2 3 4 5 6 7 8 9 10 11 12 13 14 15 16 17 18 19 20 21 22 23 24 25 26 27 28 …" at bounding box center [740, 260] width 120 height 86
click at [723, 230] on span "Oct 1" at bounding box center [720, 224] width 15 height 15
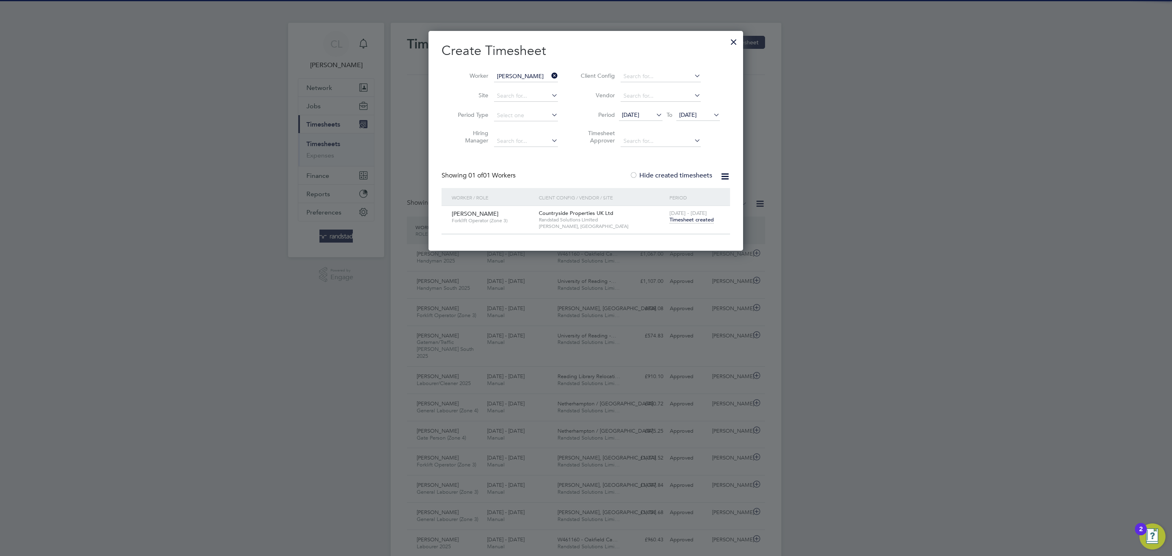
click at [697, 217] on span "Timesheet created" at bounding box center [691, 219] width 44 height 7
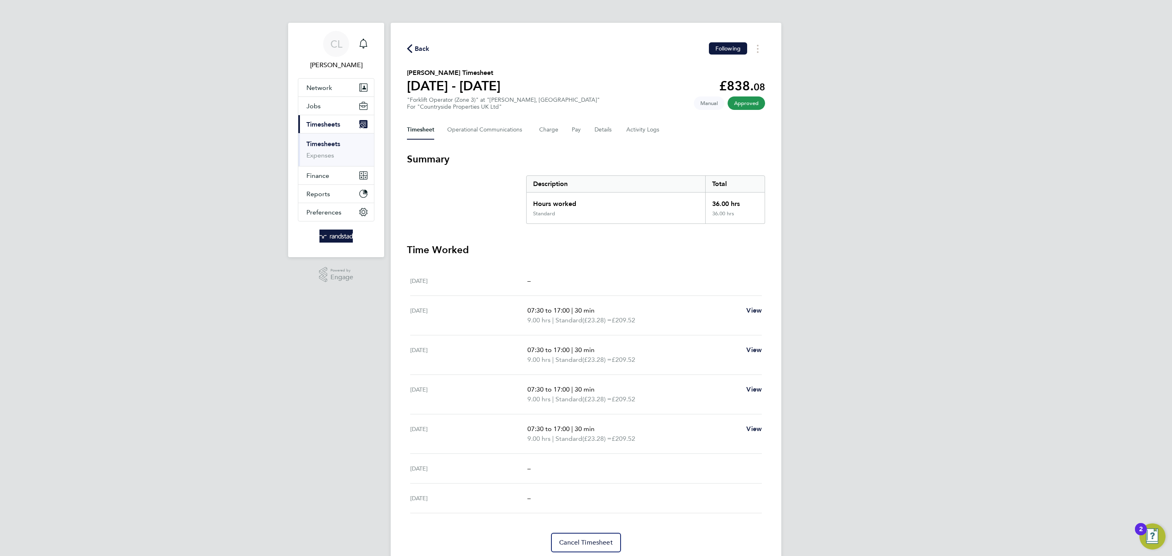
click at [422, 53] on span "Back" at bounding box center [422, 49] width 15 height 10
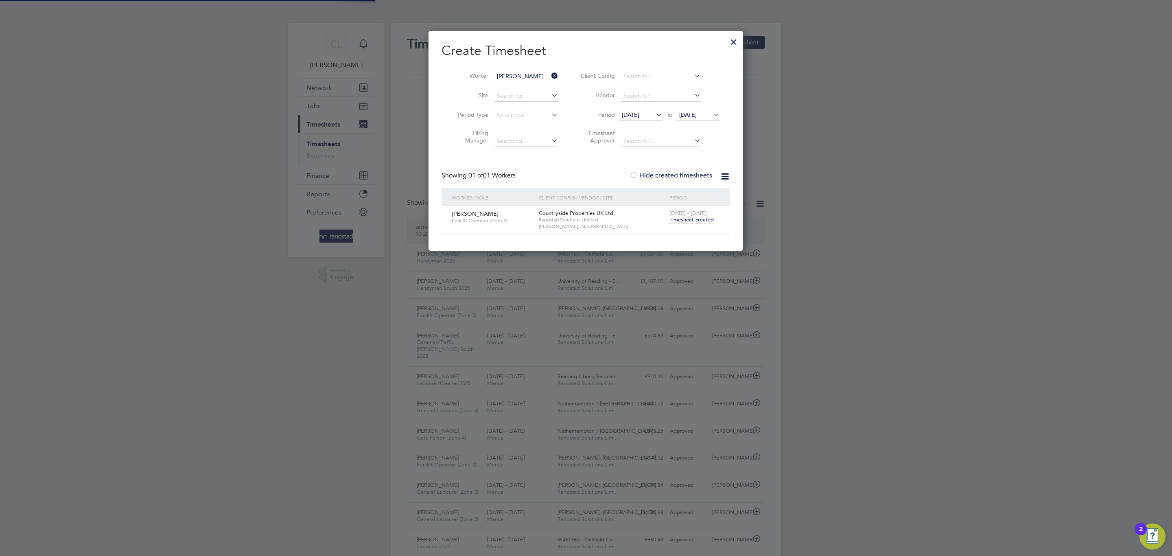
click at [689, 109] on li "Period 15 Sep 2025 To 01 Oct 2025" at bounding box center [649, 116] width 162 height 20
click at [638, 173] on label "Hide created timesheets" at bounding box center [671, 175] width 83 height 8
click at [638, 173] on div at bounding box center [634, 176] width 8 height 8
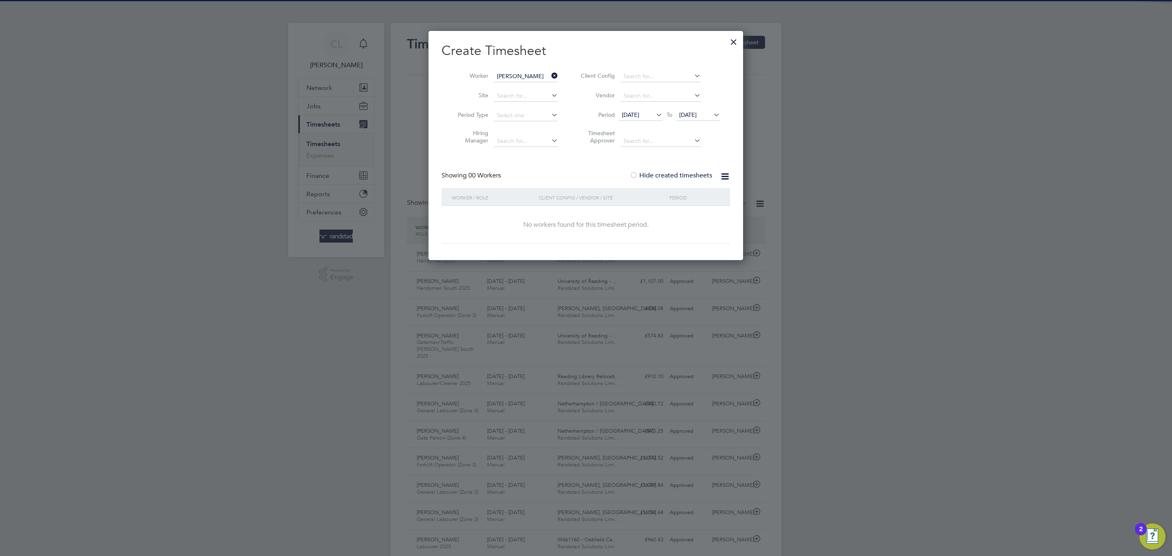
click at [697, 114] on span "01 Oct 2025" at bounding box center [687, 114] width 17 height 7
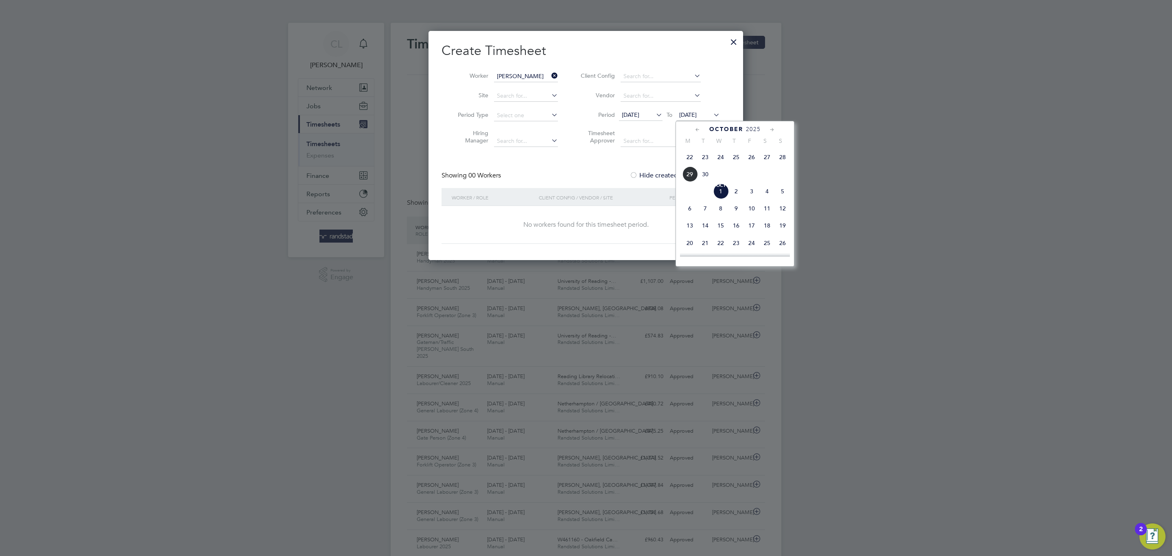
click at [710, 245] on span "21" at bounding box center [704, 242] width 15 height 15
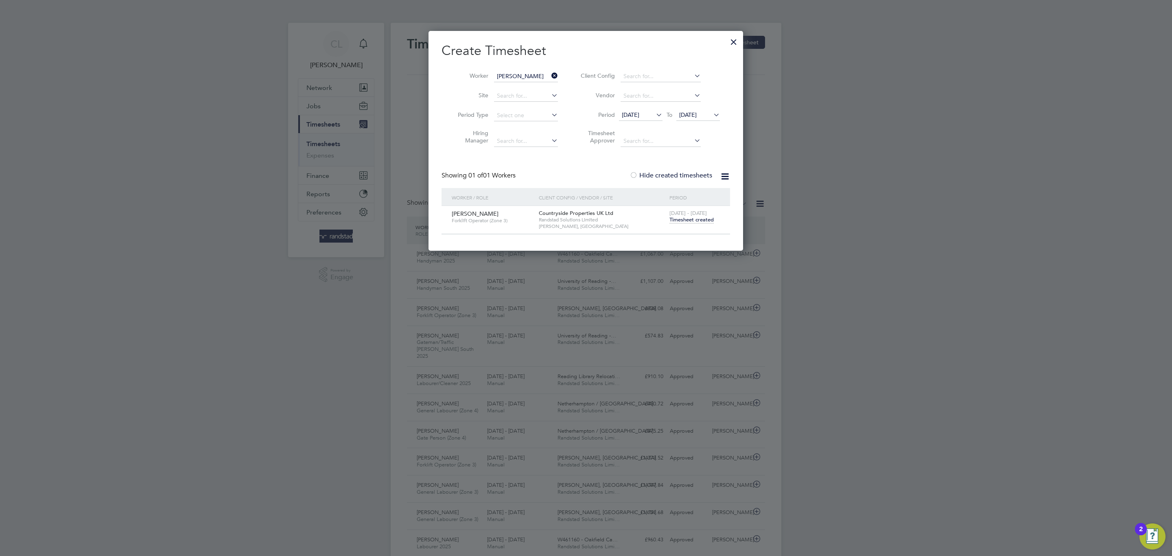
click at [544, 81] on input "[PERSON_NAME]" at bounding box center [526, 76] width 64 height 11
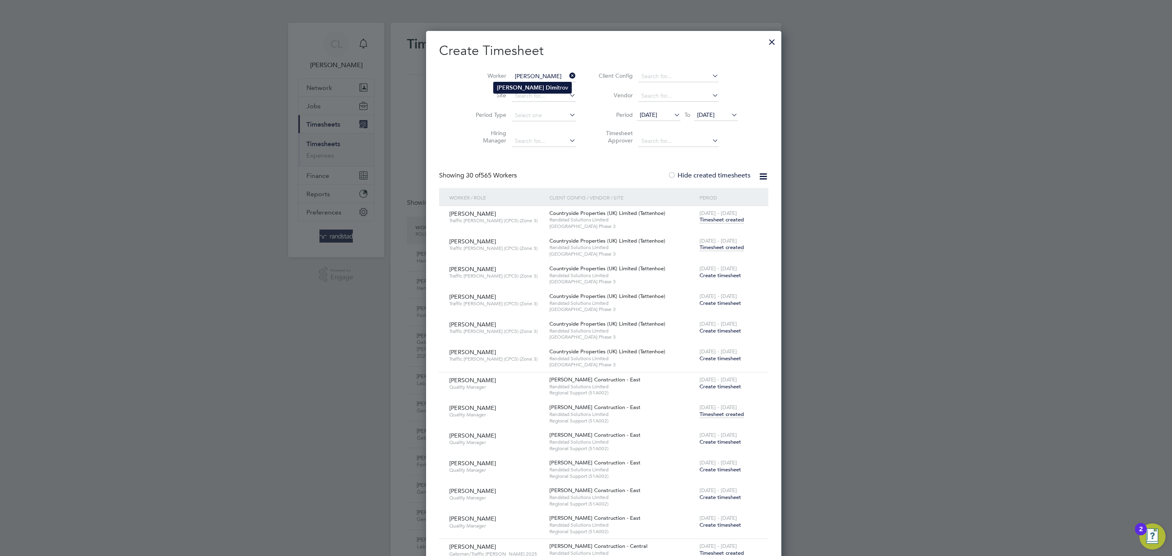
click at [494, 86] on li "Nikolay Dim itrov" at bounding box center [533, 87] width 78 height 11
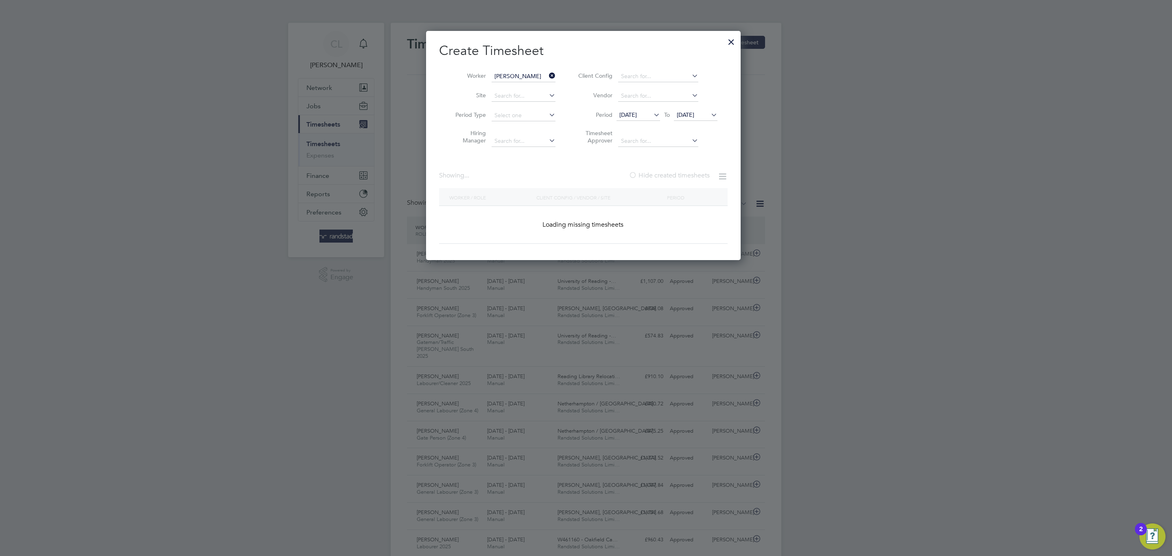
type input "[PERSON_NAME]"
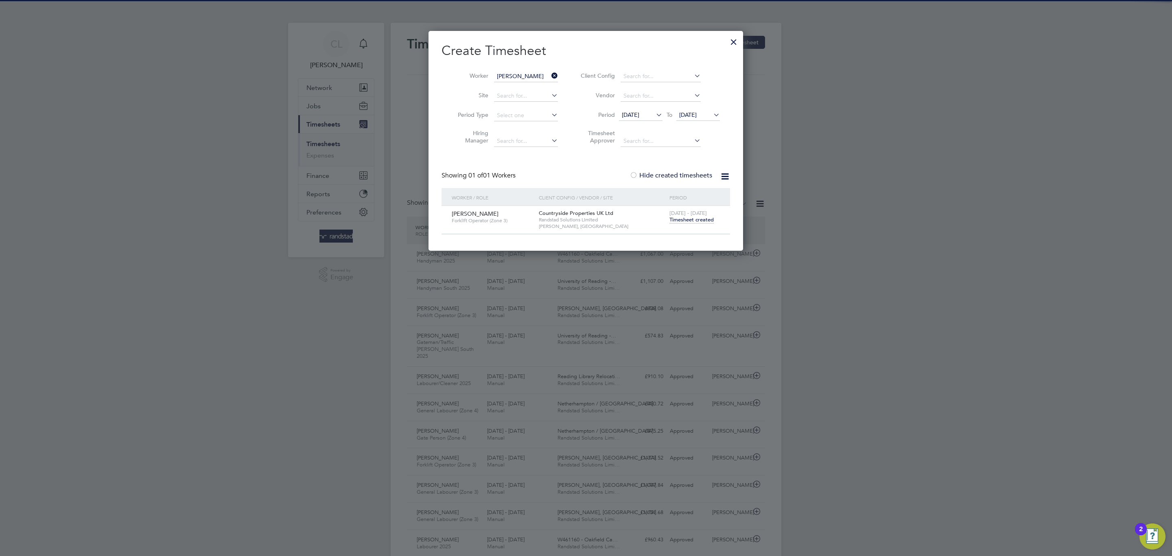
click at [638, 173] on label "Hide created timesheets" at bounding box center [671, 175] width 83 height 8
click at [636, 173] on div at bounding box center [634, 176] width 8 height 8
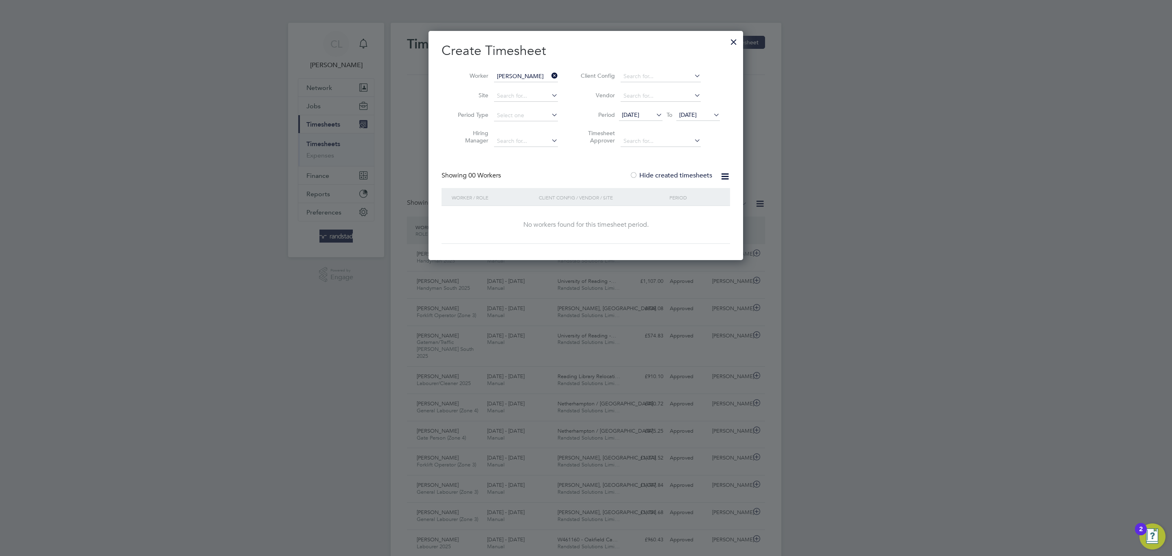
click at [734, 33] on div at bounding box center [733, 40] width 15 height 15
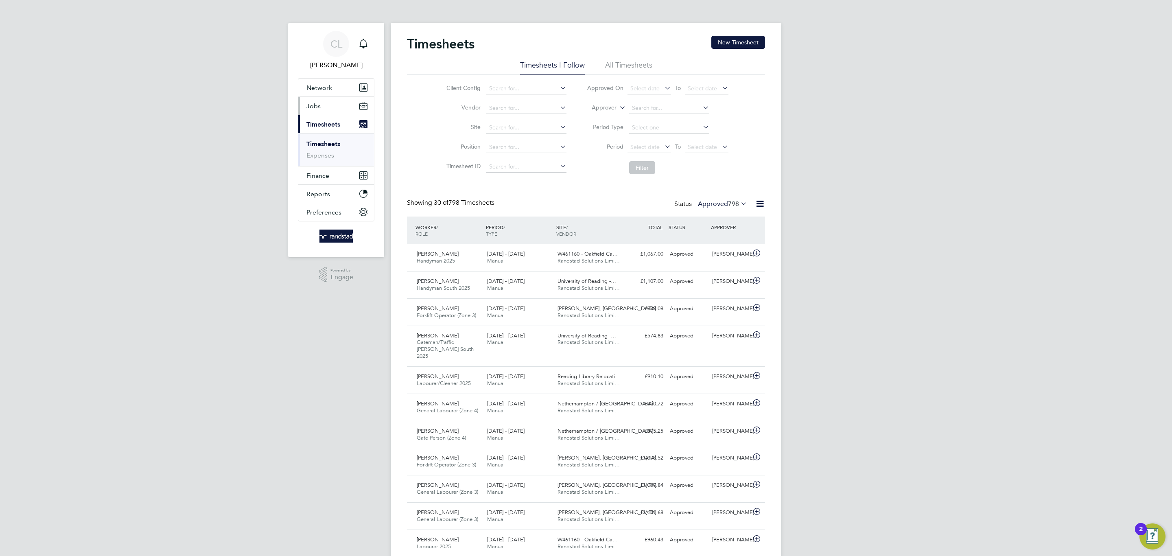
click at [360, 107] on icon "Main navigation" at bounding box center [363, 107] width 7 height 4
click at [332, 147] on link "Placements" at bounding box center [323, 148] width 34 height 8
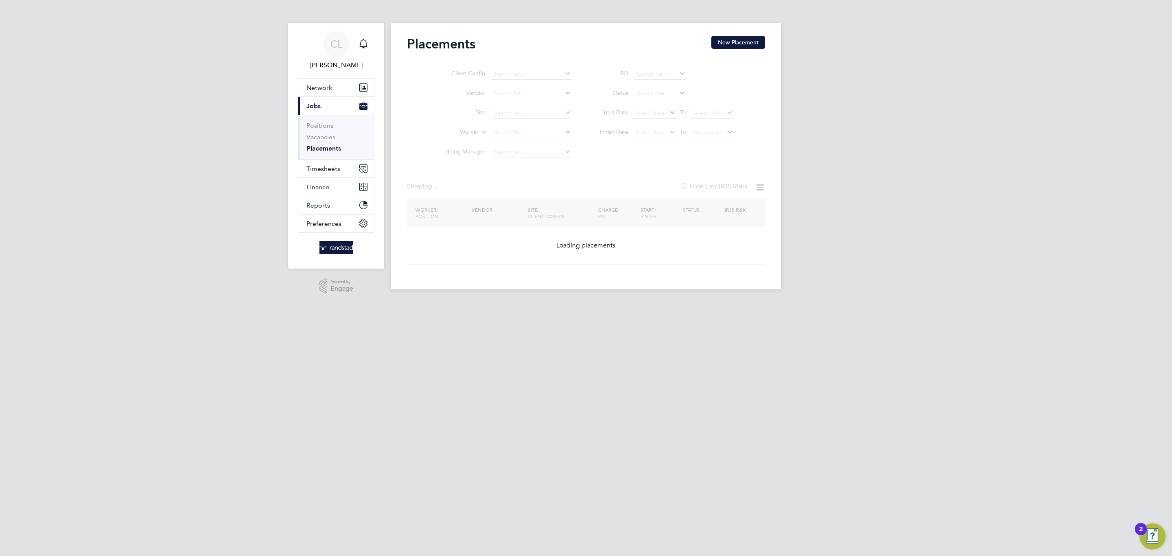
click at [527, 135] on ul "Client Config Vendor Site Worker Hiring Manager" at bounding box center [504, 113] width 153 height 98
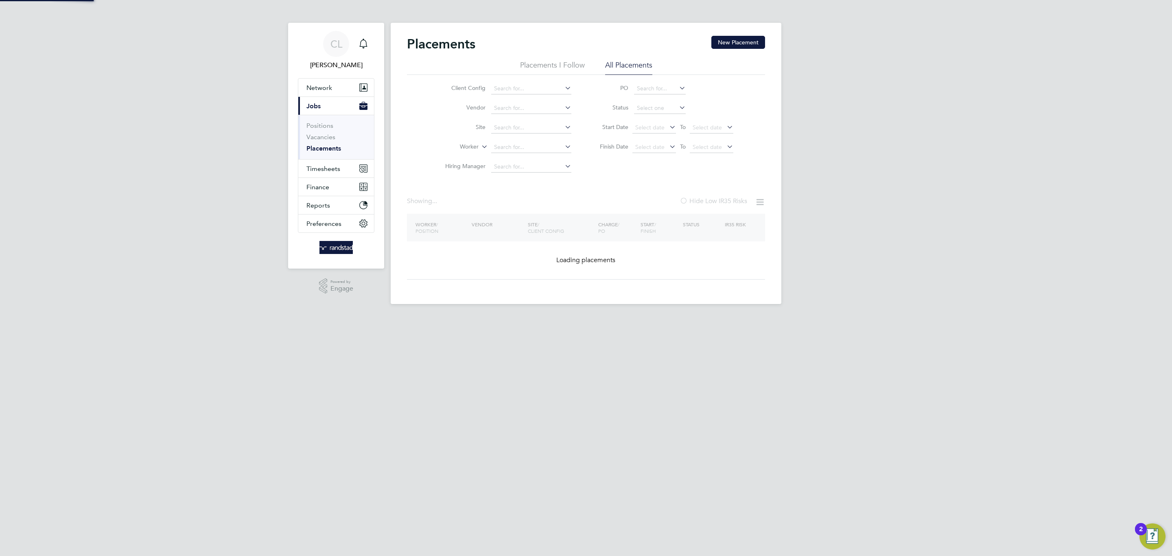
click at [527, 135] on li "Site" at bounding box center [504, 128] width 153 height 20
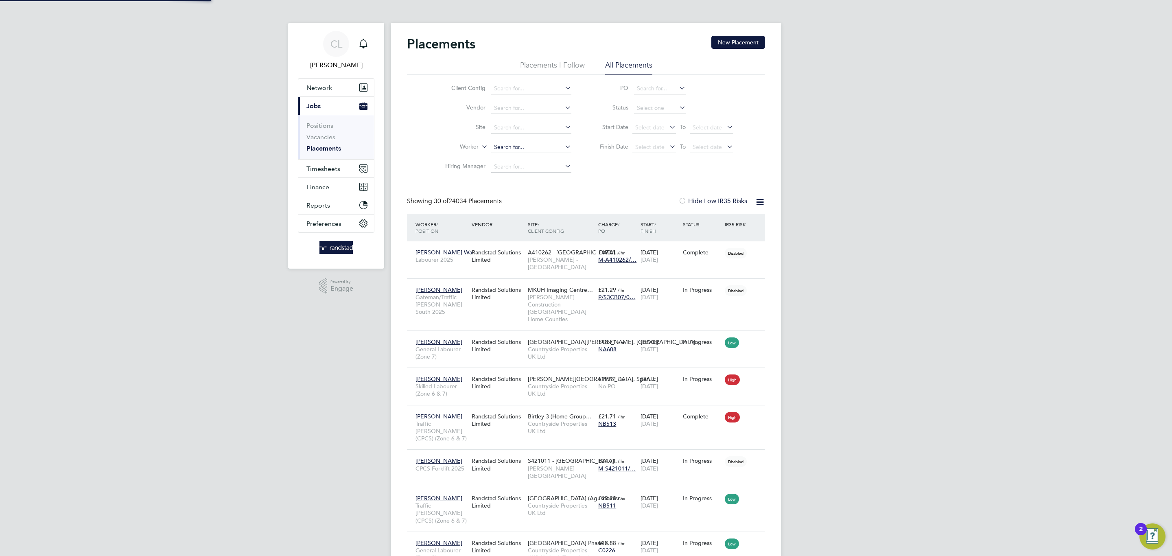
click at [527, 148] on input at bounding box center [531, 147] width 80 height 11
click at [527, 156] on li "Nikolay Dim itrov" at bounding box center [531, 159] width 81 height 11
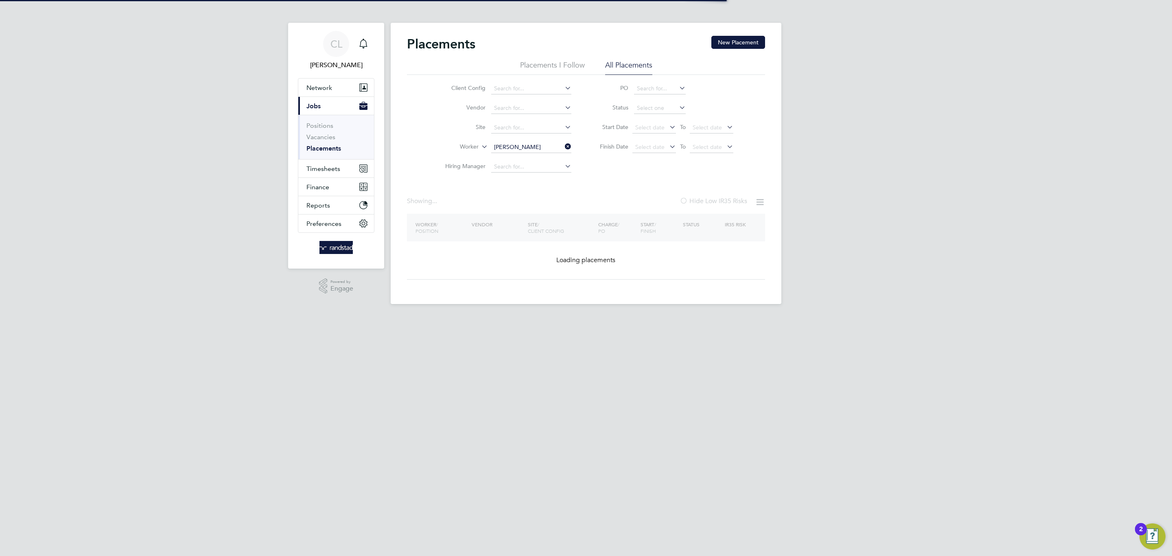
type input "[PERSON_NAME]"
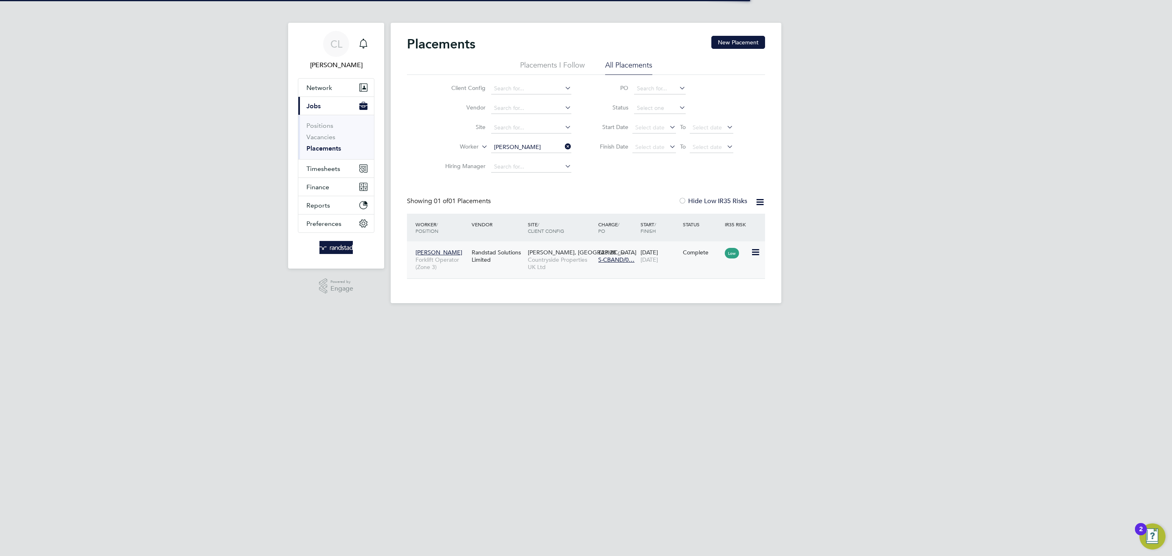
click at [569, 256] on span "Countryside Properties UK Ltd" at bounding box center [561, 263] width 66 height 15
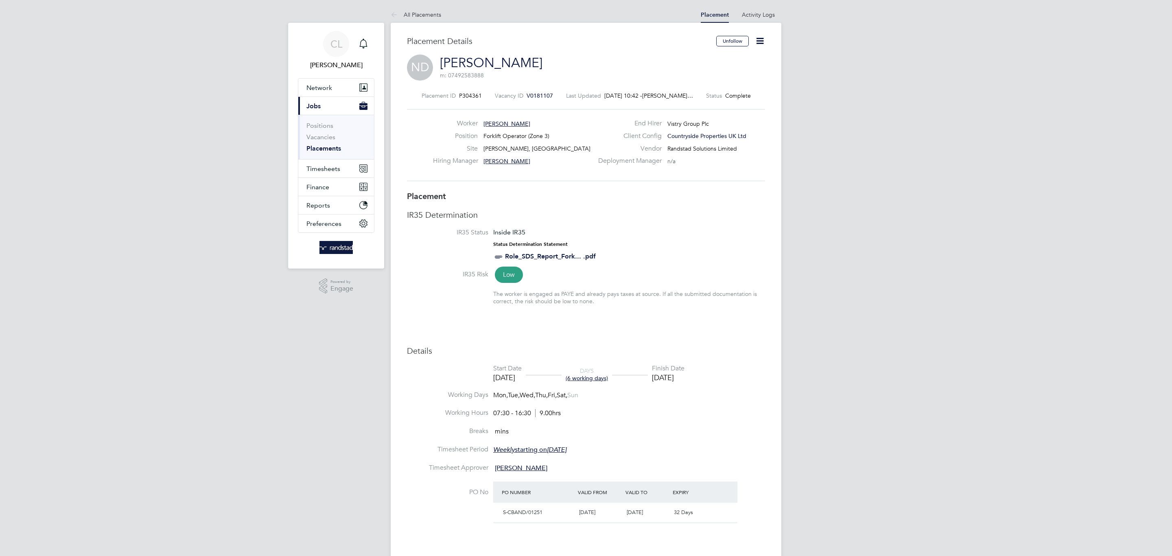
click at [759, 39] on icon at bounding box center [760, 41] width 10 height 10
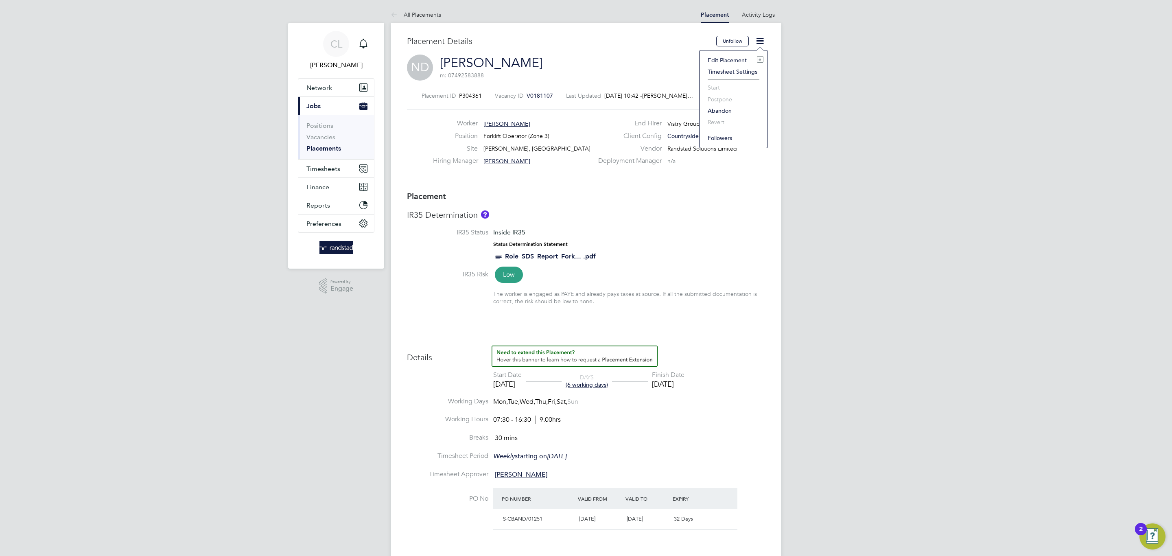
click at [737, 59] on li "Edit Placement e" at bounding box center [734, 60] width 60 height 11
type input "[PERSON_NAME]"
type input "[DATE]"
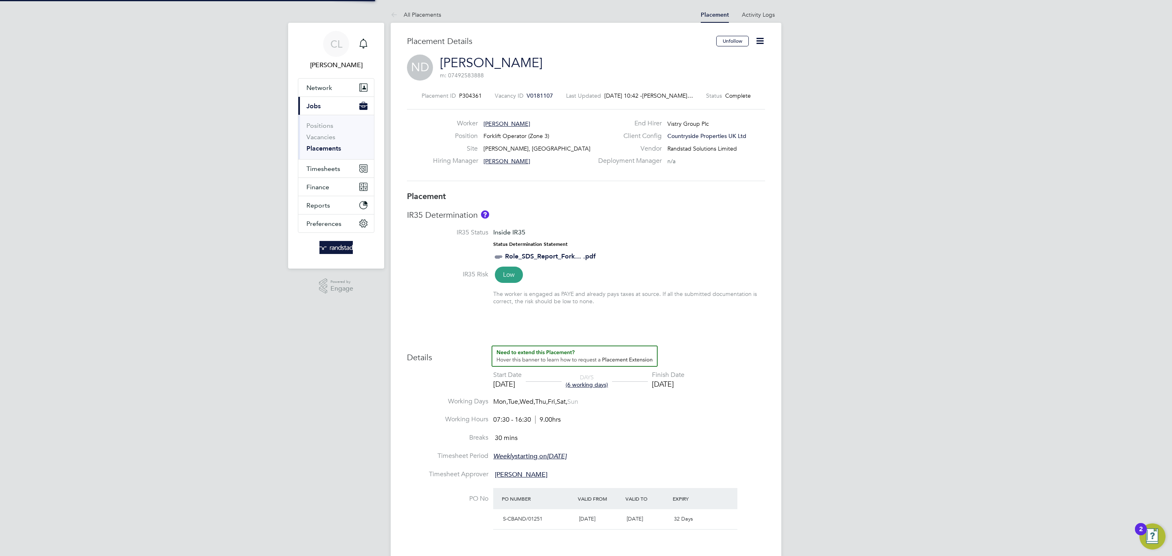
type input "07:30"
type input "16:30"
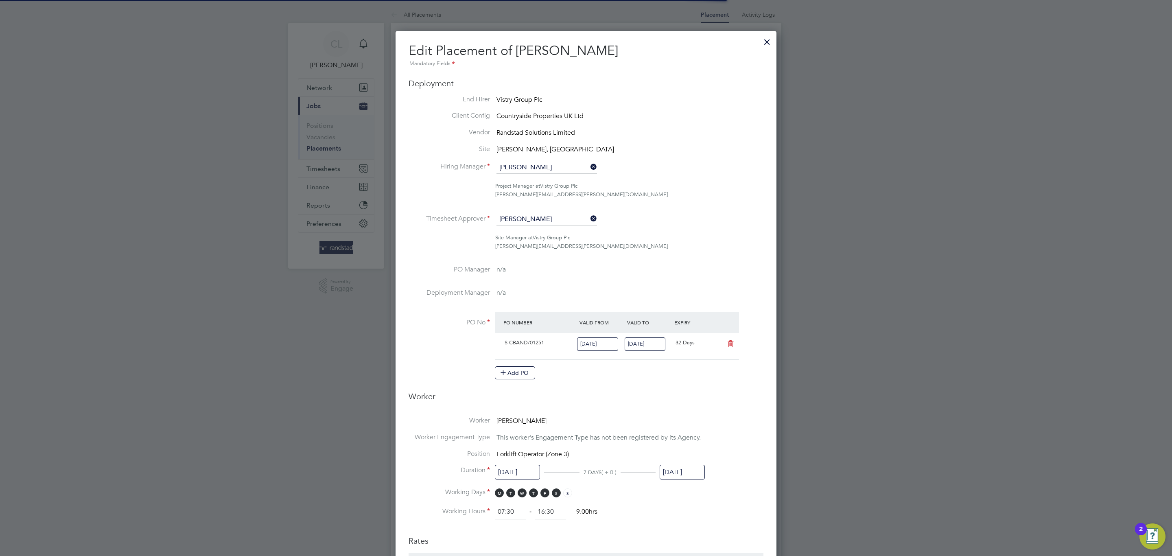
scroll to position [4, 4]
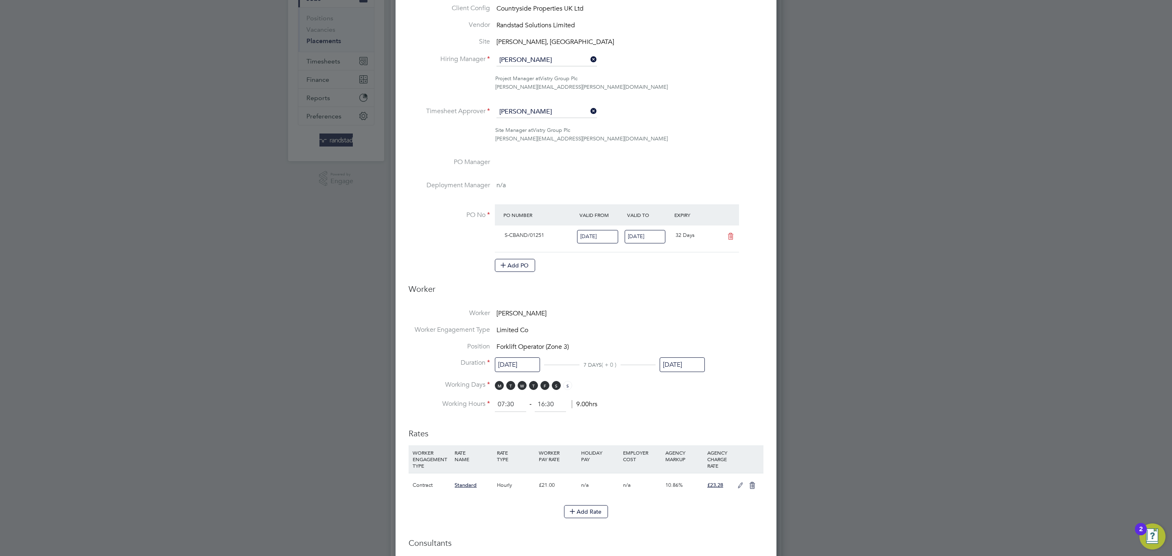
click at [682, 358] on input "[DATE]" at bounding box center [682, 364] width 45 height 15
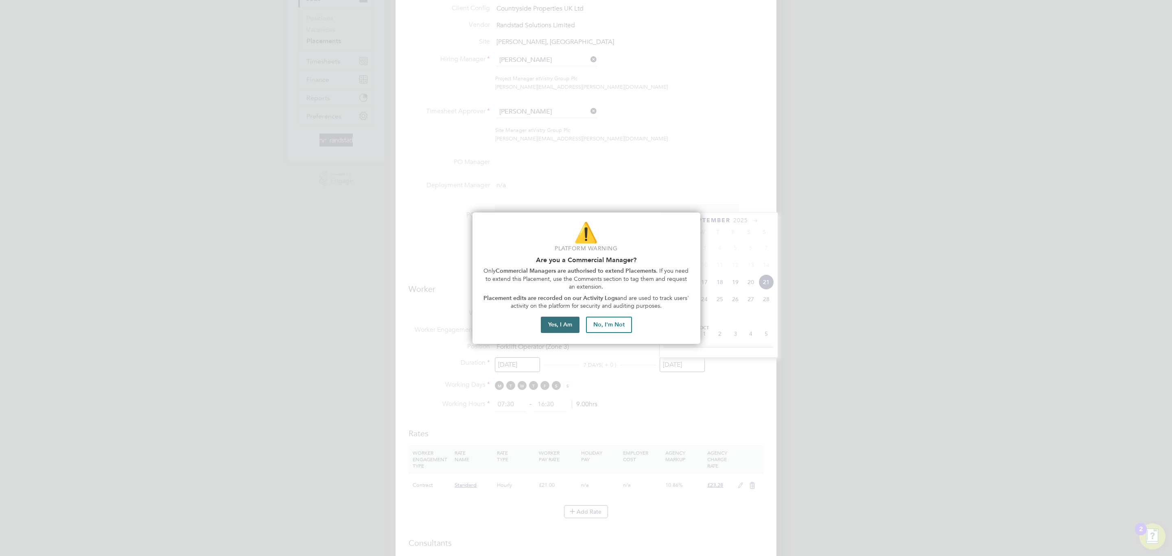
click at [564, 317] on button "Yes, I Am" at bounding box center [560, 325] width 39 height 16
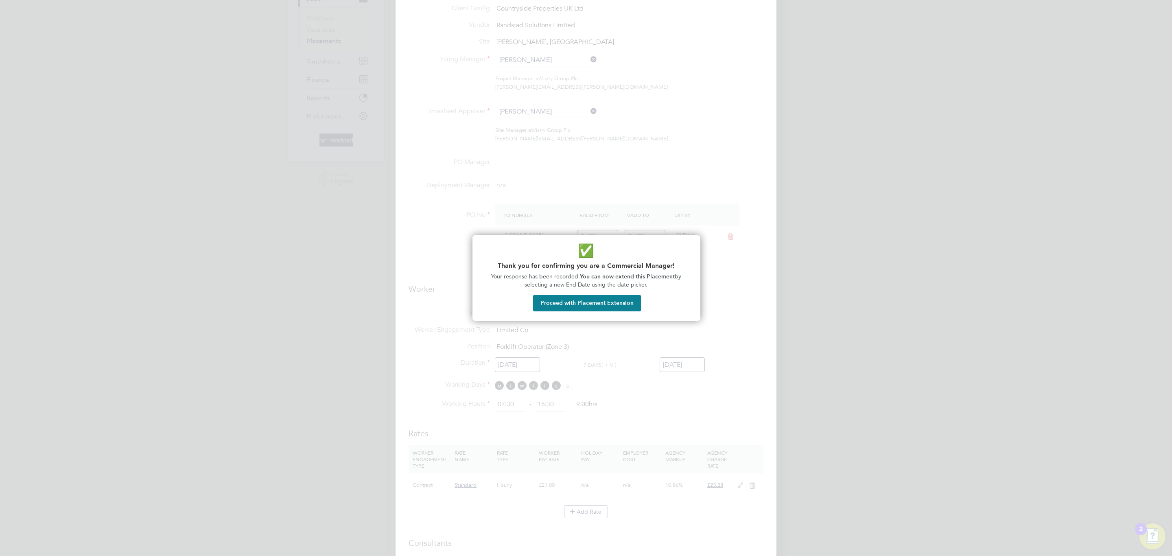
click at [639, 307] on div "Proceed with Placement Extension" at bounding box center [587, 303] width 108 height 16
click at [631, 303] on button "Proceed with Placement Extension" at bounding box center [587, 303] width 108 height 16
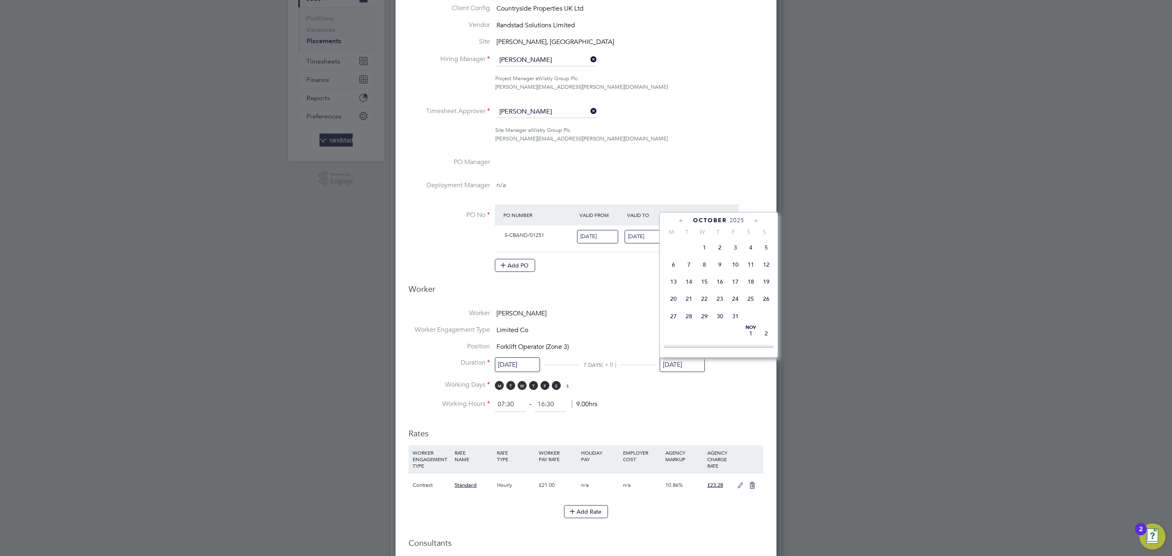
click at [732, 319] on span "31" at bounding box center [735, 315] width 15 height 15
type input "31 Oct 2025"
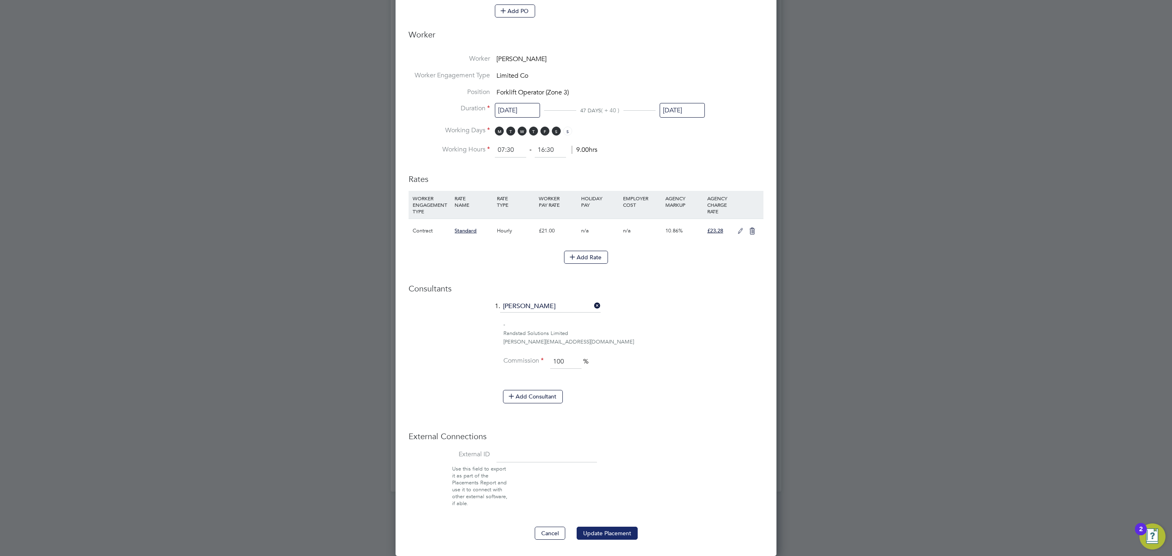
click at [621, 527] on button "Update Placement" at bounding box center [607, 533] width 61 height 13
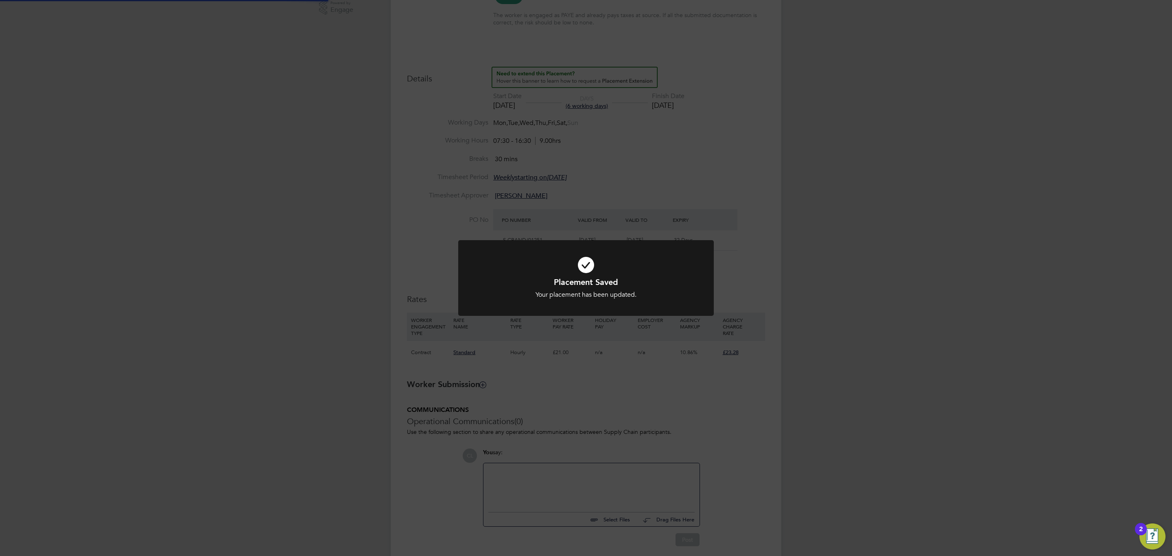
click at [813, 398] on div "Placement Saved Your placement has been updated. Cancel Okay" at bounding box center [586, 278] width 1172 height 556
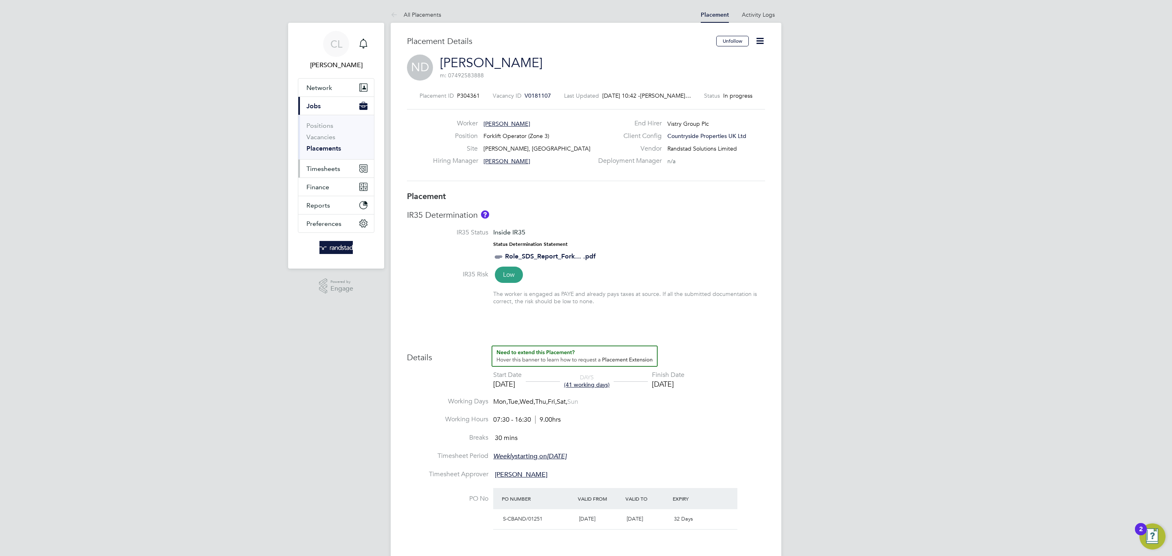
click at [310, 168] on span "Timesheets" at bounding box center [323, 169] width 34 height 8
click at [322, 143] on link "Timesheets" at bounding box center [323, 144] width 34 height 8
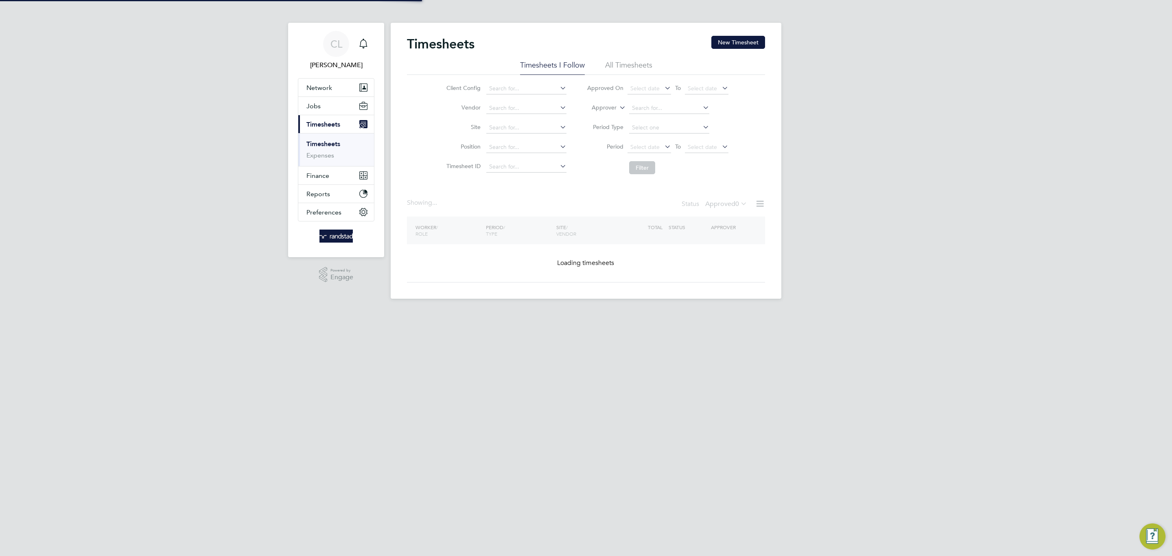
click at [725, 34] on div "Timesheets New Timesheet Timesheets I Follow All Timesheets Client Config Vendo…" at bounding box center [586, 161] width 391 height 276
click at [727, 36] on button "New Timesheet" at bounding box center [738, 42] width 54 height 13
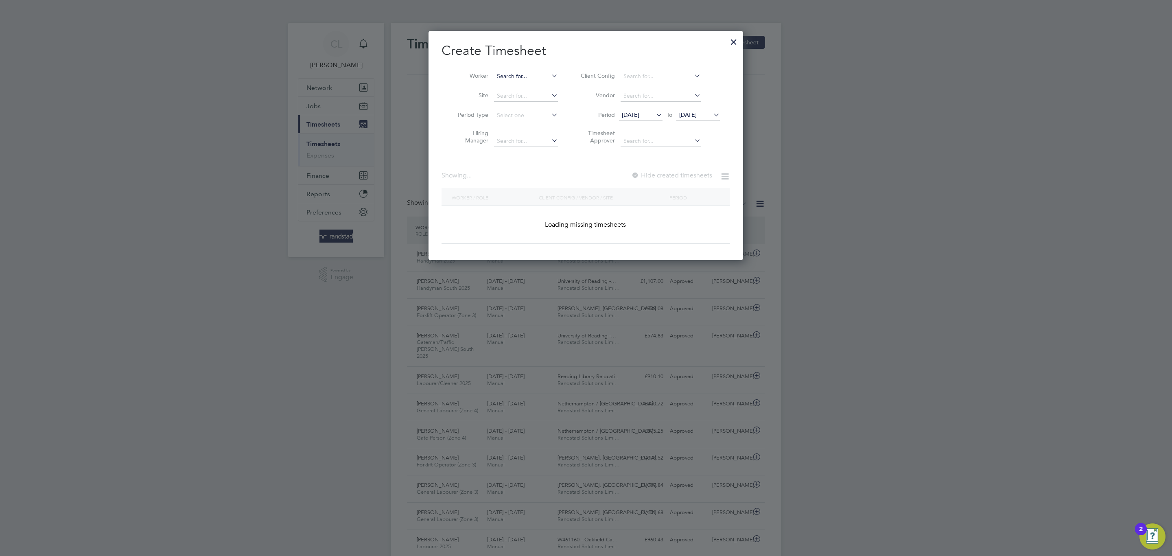
click at [523, 72] on input at bounding box center [526, 76] width 64 height 11
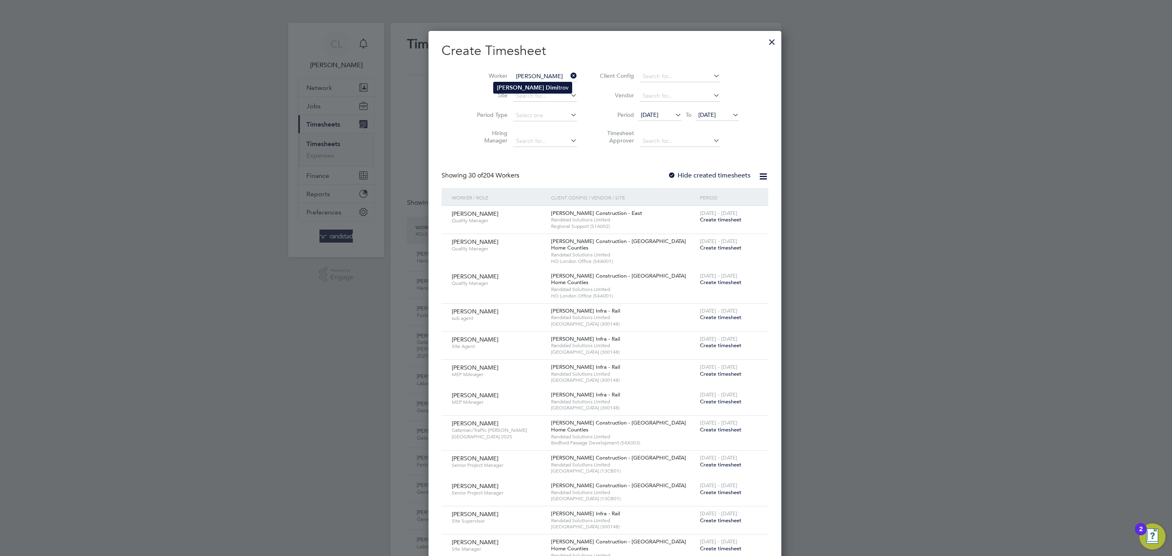
click at [548, 91] on li "Nikolay Dimi trov" at bounding box center [533, 87] width 78 height 11
type input "[PERSON_NAME]"
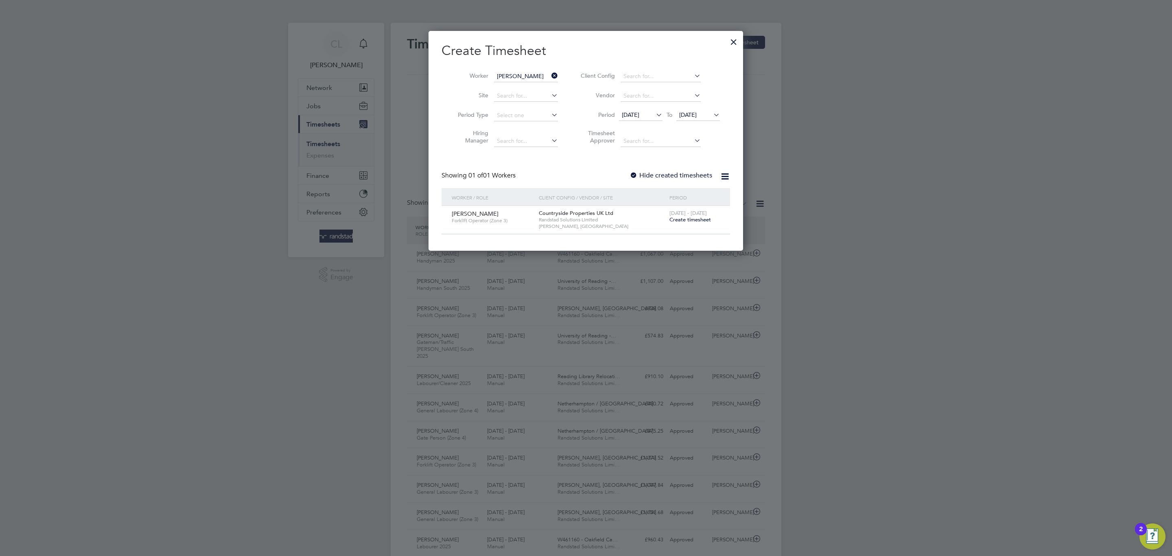
click at [687, 220] on span "Create timesheet" at bounding box center [690, 219] width 42 height 7
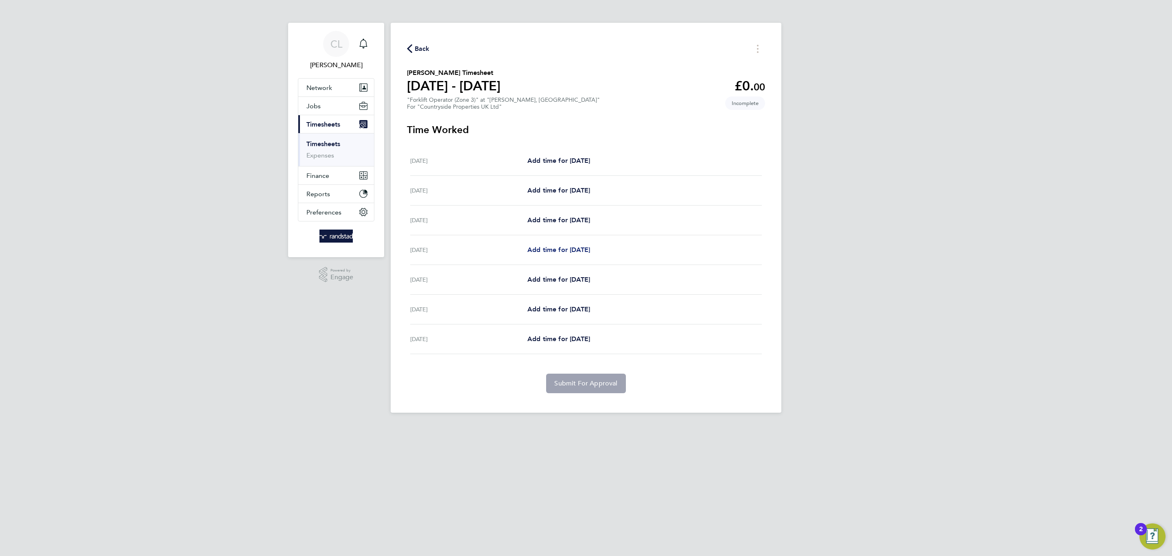
click at [555, 249] on span "Add time for Thu 25 Sep" at bounding box center [558, 250] width 63 height 8
select select "30"
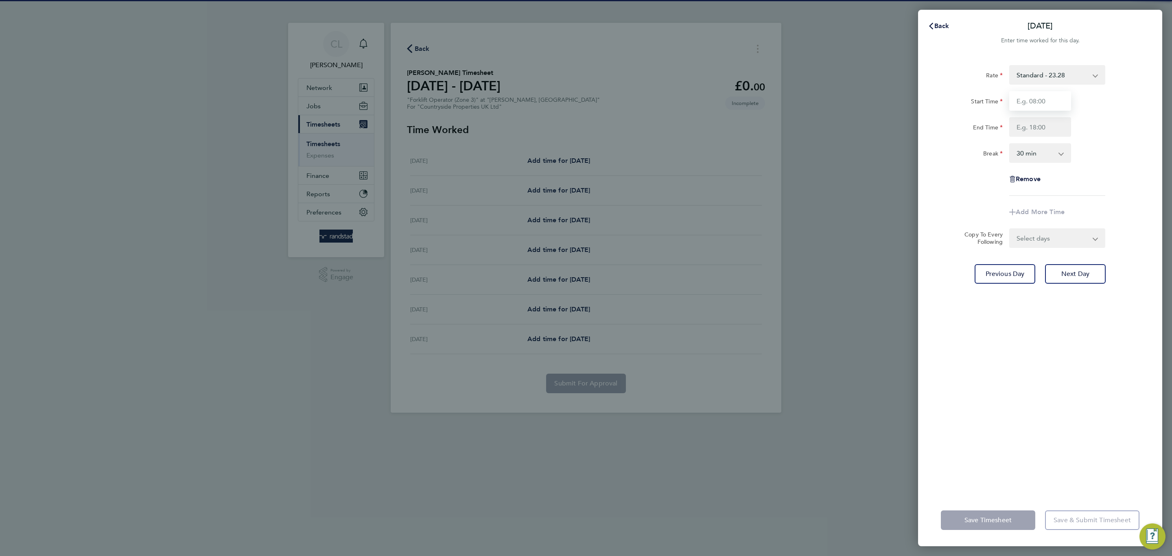
click at [1035, 99] on input "Start Time" at bounding box center [1040, 101] width 62 height 20
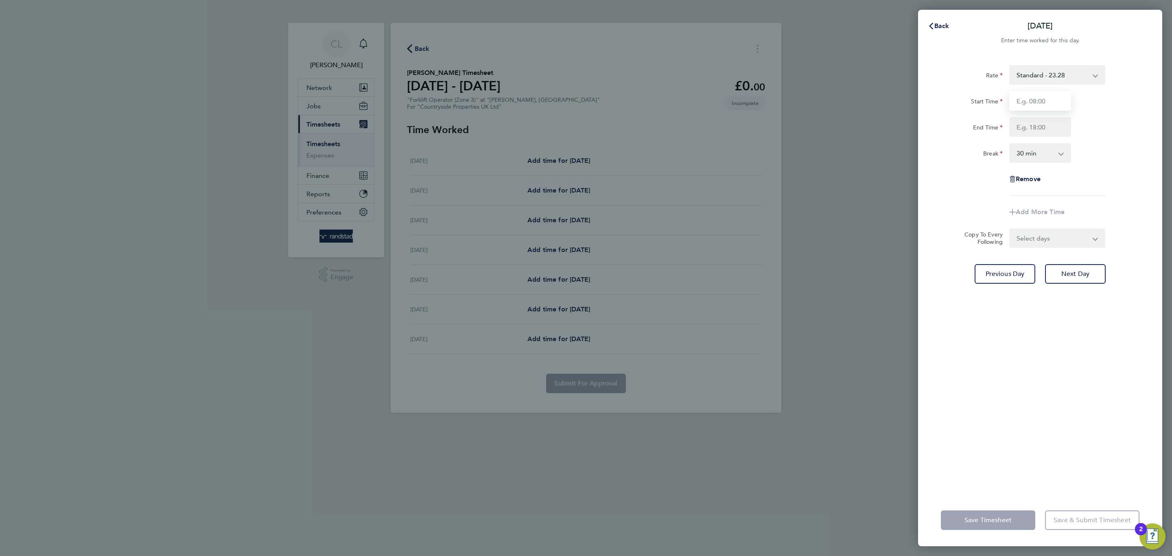
type input "07:30"
click at [1052, 126] on input "End Time" at bounding box center [1040, 127] width 62 height 20
type input "17:00"
click at [1084, 177] on div "Rate Standard - 23.28 Start Time 07:30 End Time 17:00 Break 0 min 15 min 30 min…" at bounding box center [1040, 130] width 199 height 131
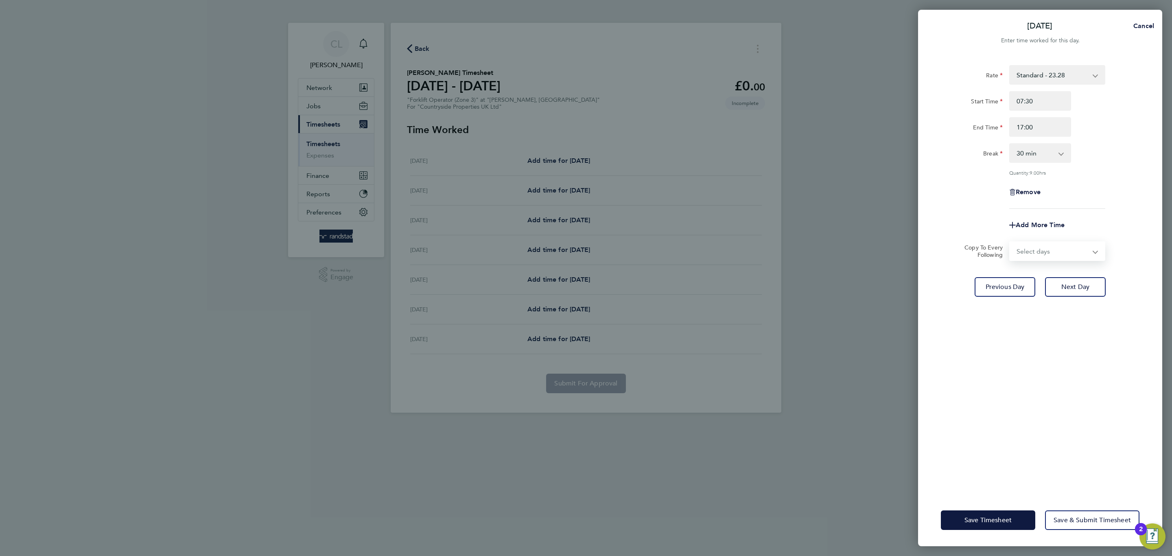
click at [1067, 254] on select "Select days Day Weekend (Sat-Sun) Friday Saturday Sunday" at bounding box center [1052, 251] width 85 height 18
select select "DAY"
click at [1010, 242] on select "Select days Day Weekend (Sat-Sun) Friday Saturday Sunday" at bounding box center [1052, 251] width 85 height 18
click at [1049, 272] on select "26 Sep 2025 27 Sep 2025 28 Sep 2025" at bounding box center [1052, 277] width 85 height 18
select select "2025-09-27"
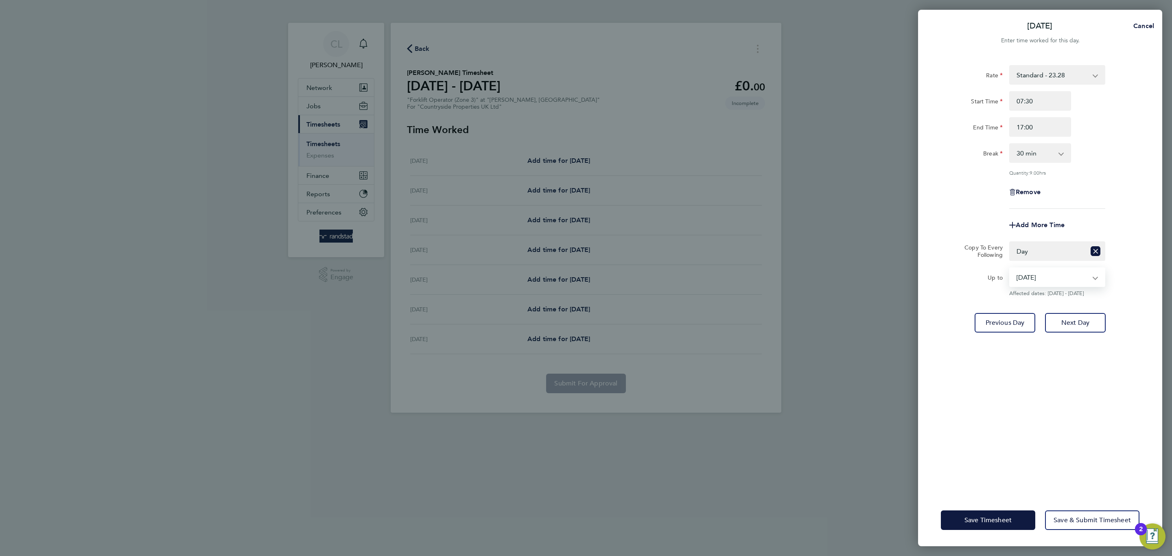
click at [1010, 268] on select "26 Sep 2025 27 Sep 2025 28 Sep 2025" at bounding box center [1052, 277] width 85 height 18
click at [981, 526] on button "Save Timesheet" at bounding box center [988, 520] width 94 height 20
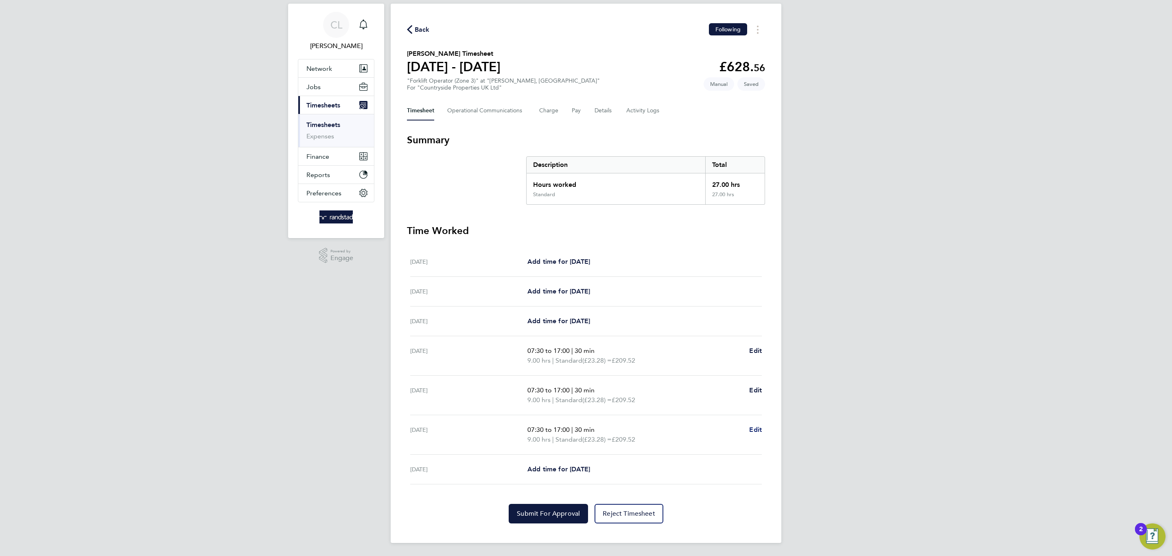
click at [761, 426] on span "Edit" at bounding box center [755, 430] width 13 height 8
select select "30"
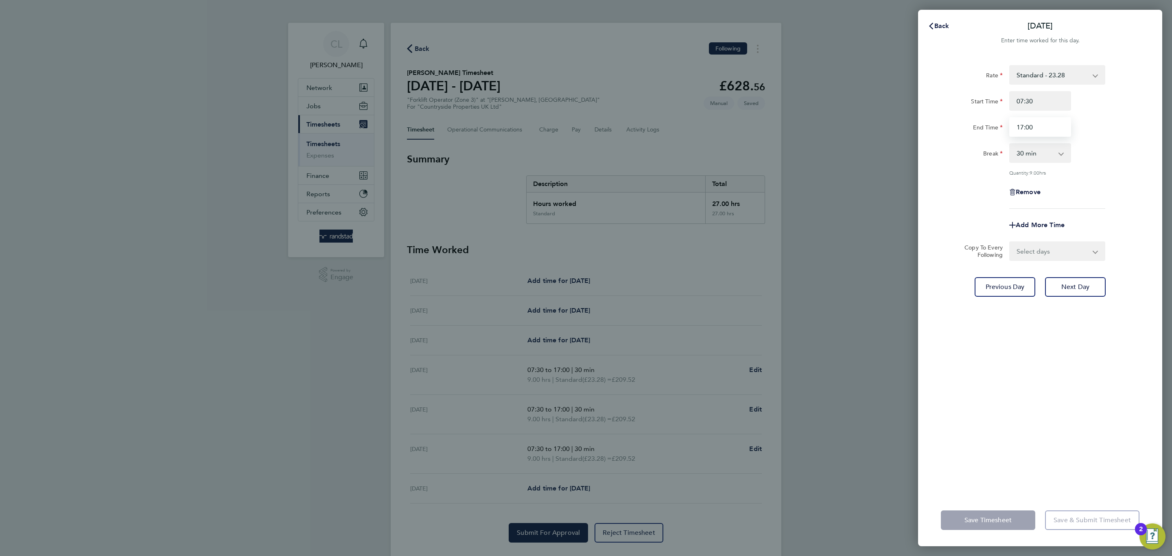
drag, startPoint x: 1033, startPoint y: 129, endPoint x: 988, endPoint y: 131, distance: 45.6
click at [990, 131] on div "End Time 17:00" at bounding box center [1040, 127] width 205 height 20
click at [973, 153] on div "Break" at bounding box center [972, 151] width 62 height 16
click at [1032, 132] on input "17:00" at bounding box center [1040, 127] width 62 height 20
drag, startPoint x: 1038, startPoint y: 130, endPoint x: 940, endPoint y: 139, distance: 98.5
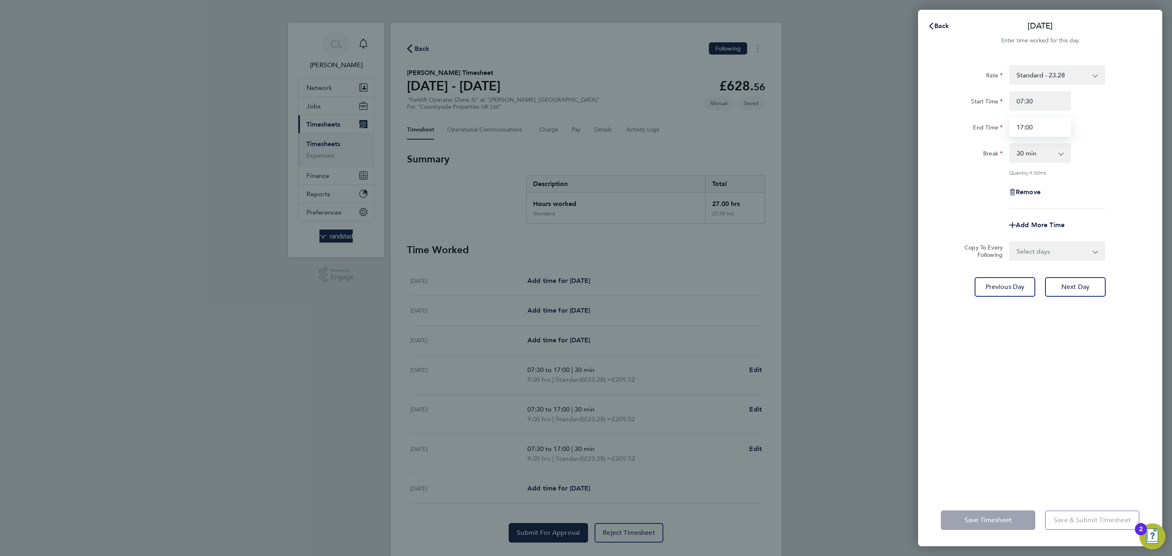
click at [912, 142] on div "Back Sat 27 Sep Enter time worked for this day. Rate Standard - 23.28 Start Tim…" at bounding box center [586, 278] width 1172 height 556
type input "16:00"
click at [1016, 327] on div "Rate Standard - 23.28 Start Time 07:30 End Time 16:00 Break 0 min 15 min 30 min…" at bounding box center [1040, 274] width 244 height 439
click at [960, 513] on button "Save Timesheet" at bounding box center [988, 520] width 94 height 20
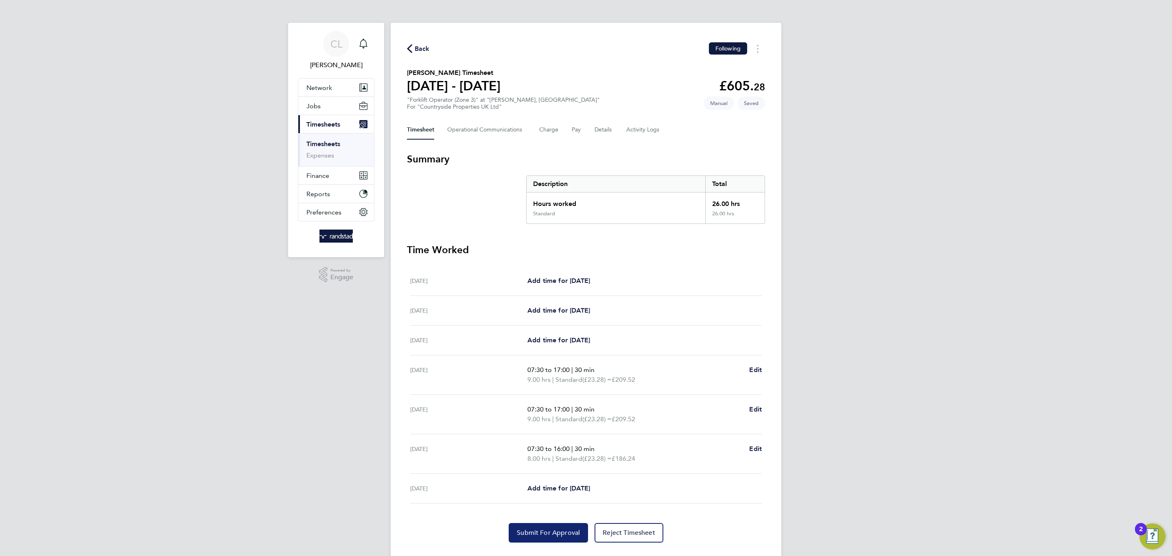
click at [523, 538] on button "Submit For Approval" at bounding box center [548, 533] width 79 height 20
click at [606, 134] on button "Details" at bounding box center [604, 130] width 19 height 20
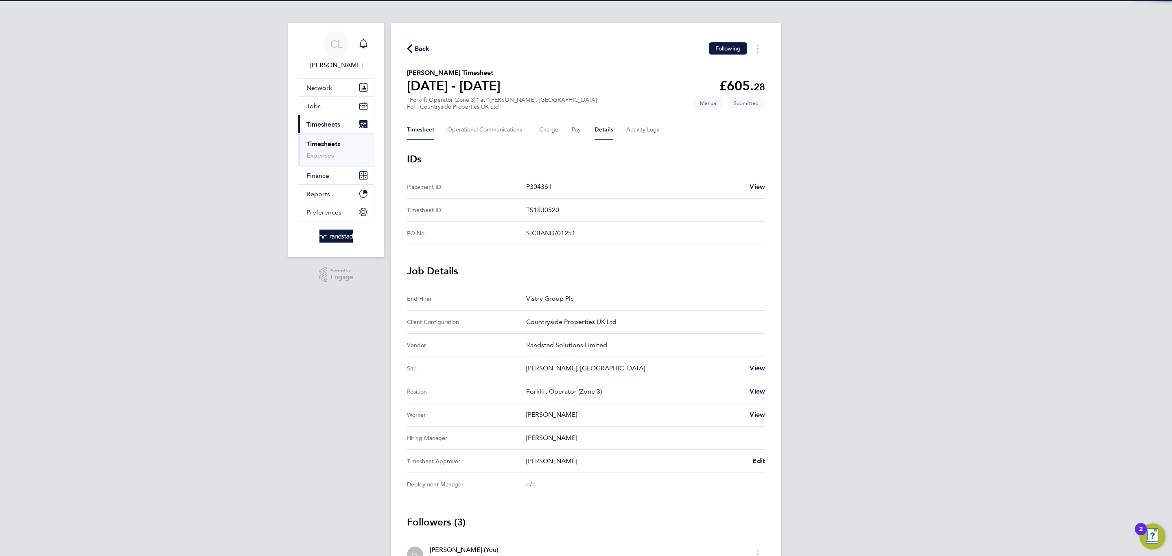
click at [426, 125] on button "Timesheet" at bounding box center [420, 130] width 27 height 20
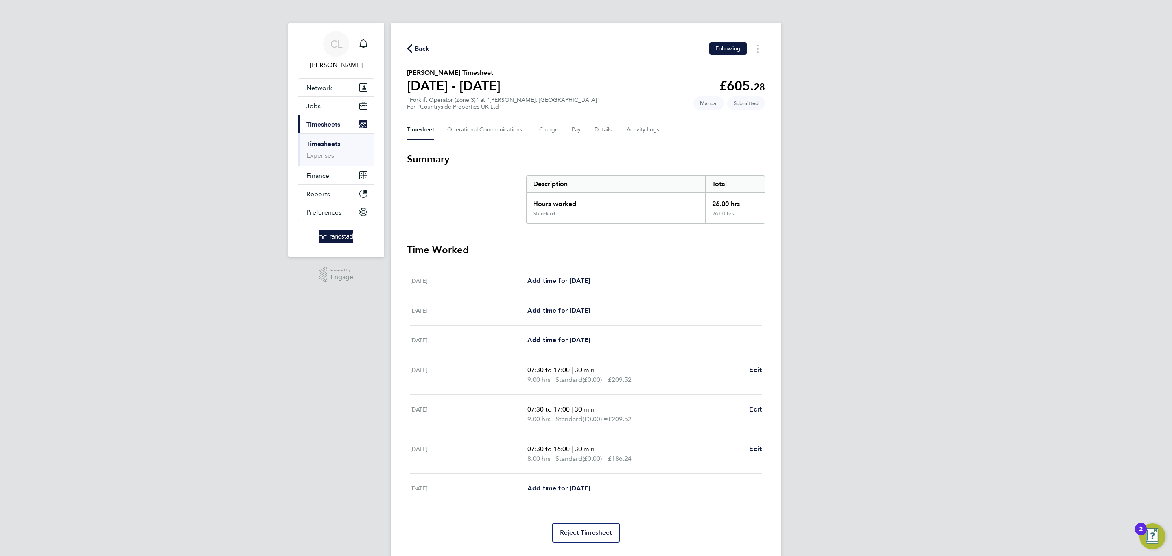
click at [412, 52] on button "Back" at bounding box center [418, 49] width 23 height 10
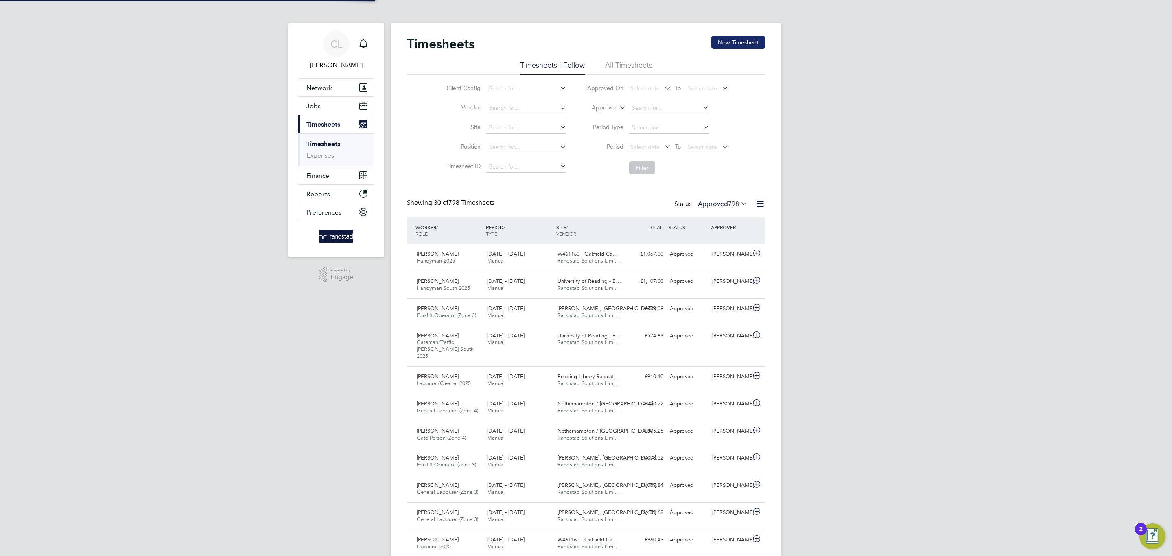
click at [707, 46] on div "Timesheets New Timesheet" at bounding box center [586, 48] width 358 height 24
click at [716, 46] on button "New Timesheet" at bounding box center [738, 42] width 54 height 13
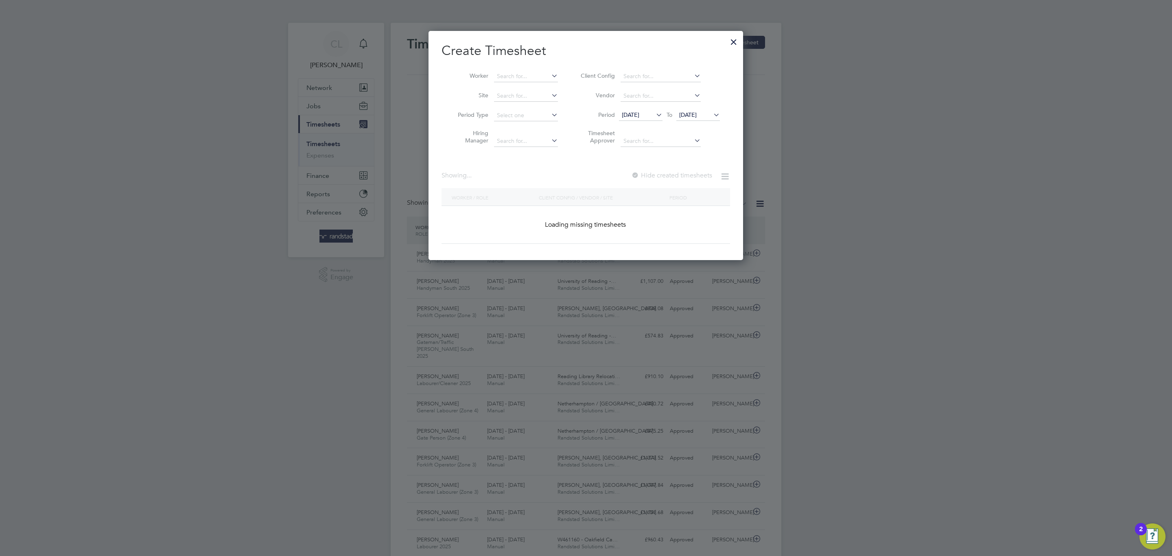
click at [527, 67] on li "Worker" at bounding box center [505, 77] width 127 height 20
click at [525, 73] on input at bounding box center [526, 76] width 64 height 11
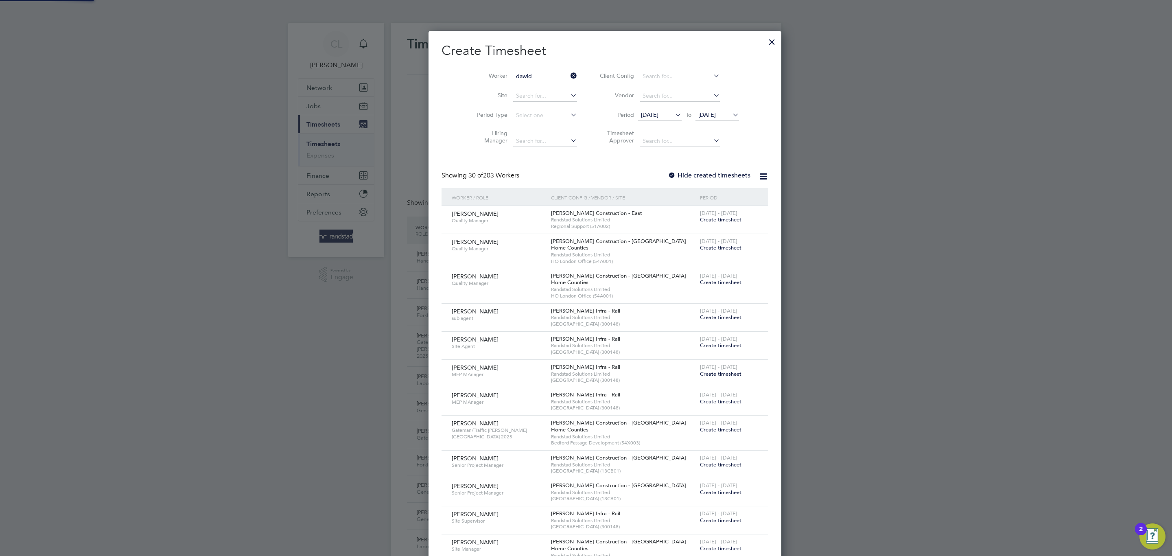
click at [511, 86] on b "Dawid" at bounding box center [505, 87] width 17 height 7
type input "Dawid Mojzyk"
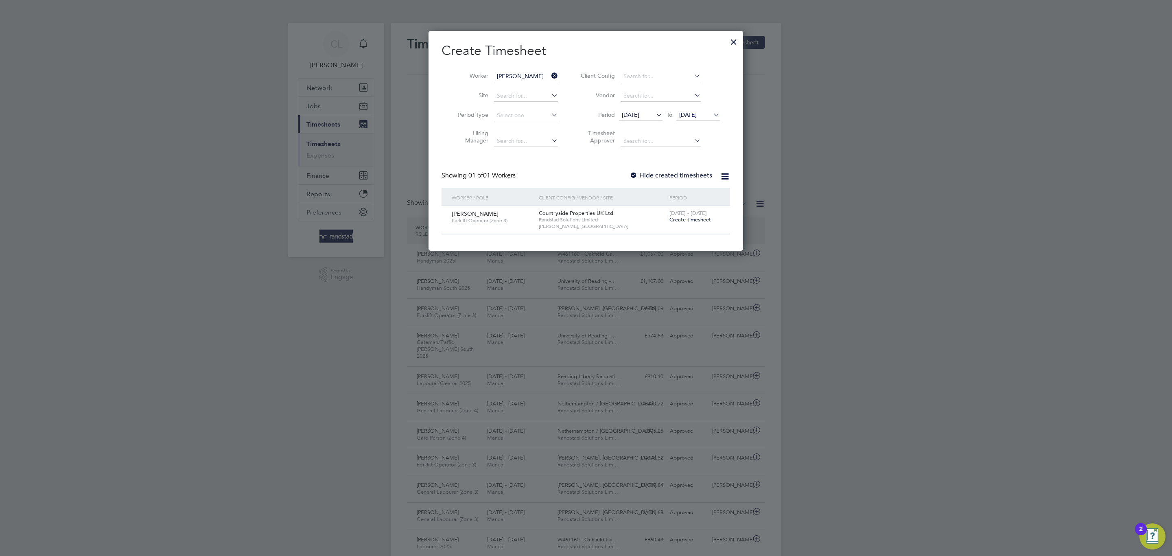
click at [683, 231] on div "Dawid Mojzyk Forklift Operator (Zone 3) Countryside Properties UK Ltd Randstad …" at bounding box center [586, 220] width 289 height 28
click at [685, 225] on div "22 - 28 Sep 2025 Create timesheet" at bounding box center [694, 217] width 55 height 22
click at [686, 221] on span "Create timesheet" at bounding box center [690, 219] width 42 height 7
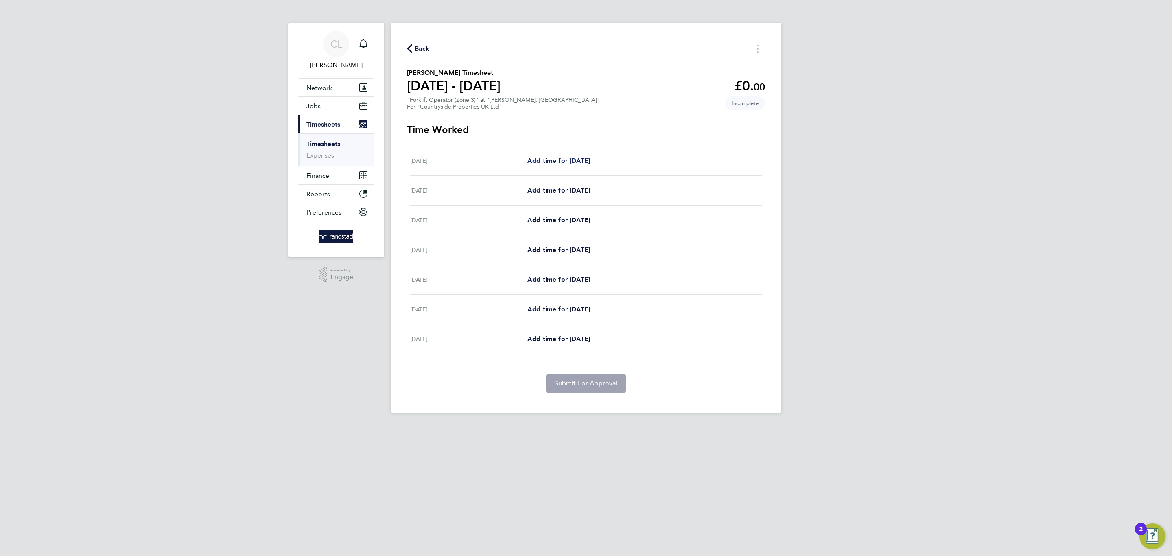
click at [565, 162] on span "Add time for Mon 22 Sep" at bounding box center [558, 161] width 63 height 8
select select "30"
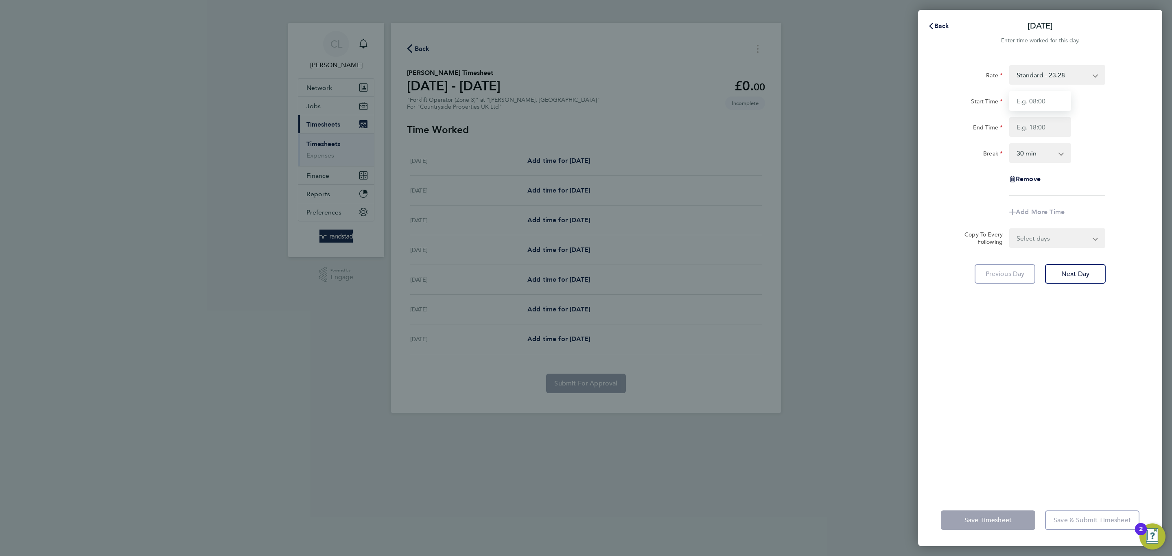
click at [1058, 102] on input "Start Time" at bounding box center [1040, 101] width 62 height 20
type input "07:30"
click at [1052, 132] on input "End Time" at bounding box center [1040, 127] width 62 height 20
type input "17:00"
click at [1082, 181] on div "Remove" at bounding box center [1040, 179] width 205 height 20
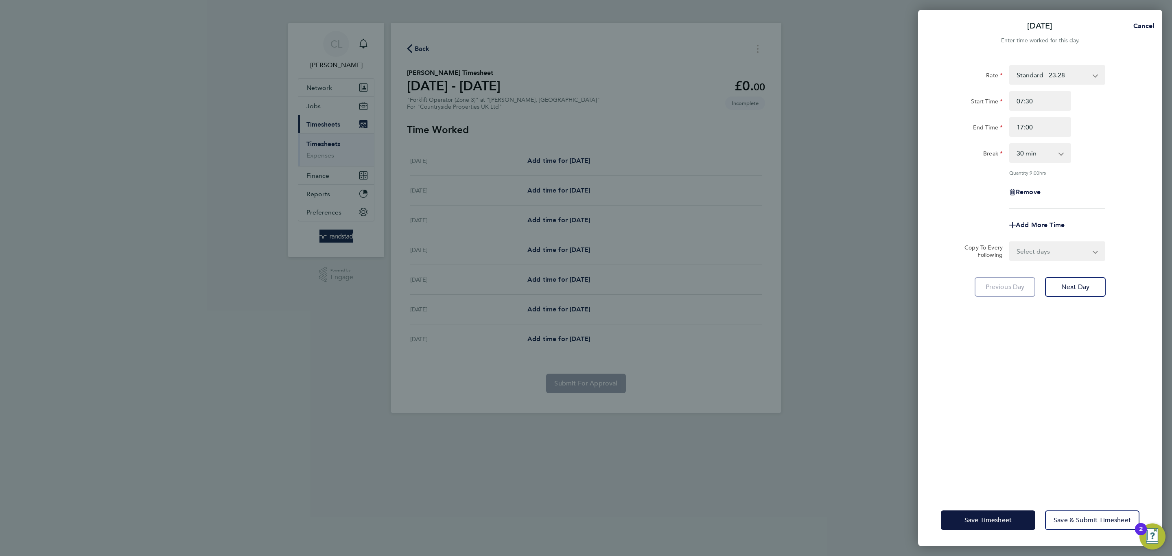
click at [1077, 247] on select "Select days Day Weekday (Mon-Fri) Weekend (Sat-Sun) Tuesday Wednesday Thursday …" at bounding box center [1052, 251] width 85 height 18
select select "WEEKDAY"
click at [1010, 242] on select "Select days Day Weekday (Mon-Fri) Weekend (Sat-Sun) Tuesday Wednesday Thursday …" at bounding box center [1052, 251] width 85 height 18
click at [1049, 279] on select "23 Sep 2025 24 Sep 2025 25 Sep 2025 26 Sep 2025 27 Sep 2025 28 Sep 2025" at bounding box center [1052, 277] width 85 height 18
select select "2025-09-24"
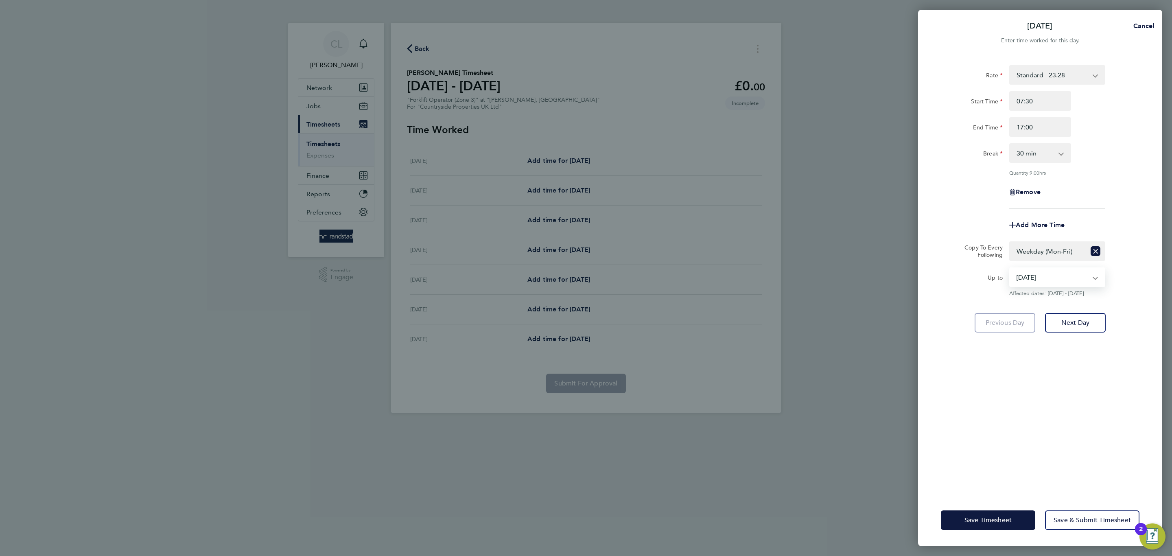
click at [1010, 268] on select "23 Sep 2025 24 Sep 2025 25 Sep 2025 26 Sep 2025 27 Sep 2025 28 Sep 2025" at bounding box center [1052, 277] width 85 height 18
click at [995, 459] on div "Rate Standard - 23.28 Start Time 07:30 End Time 17:00 Break 0 min 15 min 30 min…" at bounding box center [1040, 274] width 244 height 439
click at [1010, 517] on span "Save Timesheet" at bounding box center [987, 520] width 47 height 8
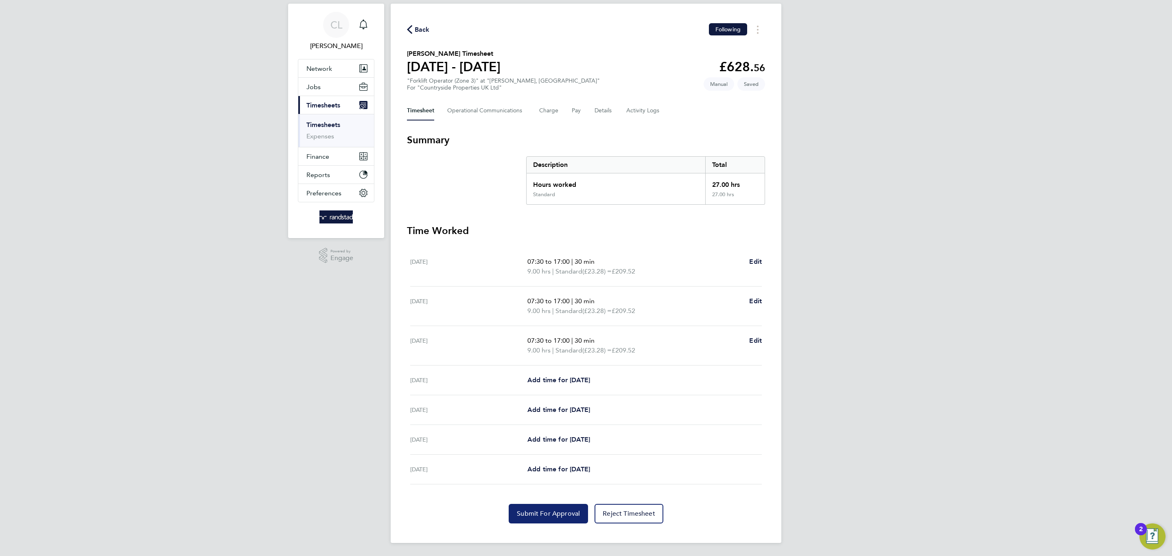
click at [522, 515] on span "Submit For Approval" at bounding box center [548, 513] width 63 height 8
click at [416, 25] on span "Back" at bounding box center [422, 30] width 15 height 10
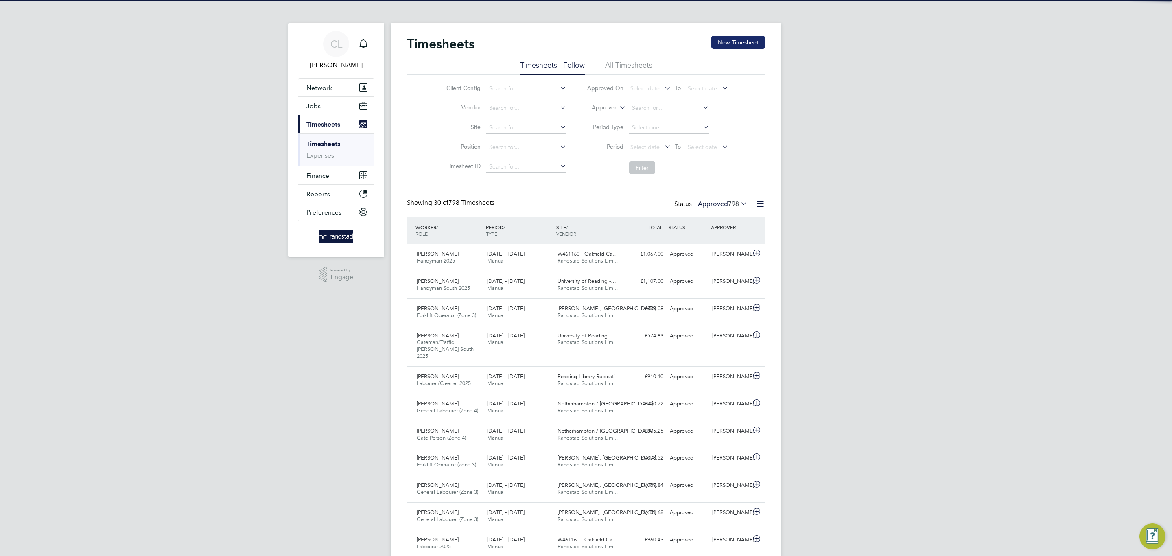
click at [721, 44] on button "New Timesheet" at bounding box center [738, 42] width 54 height 13
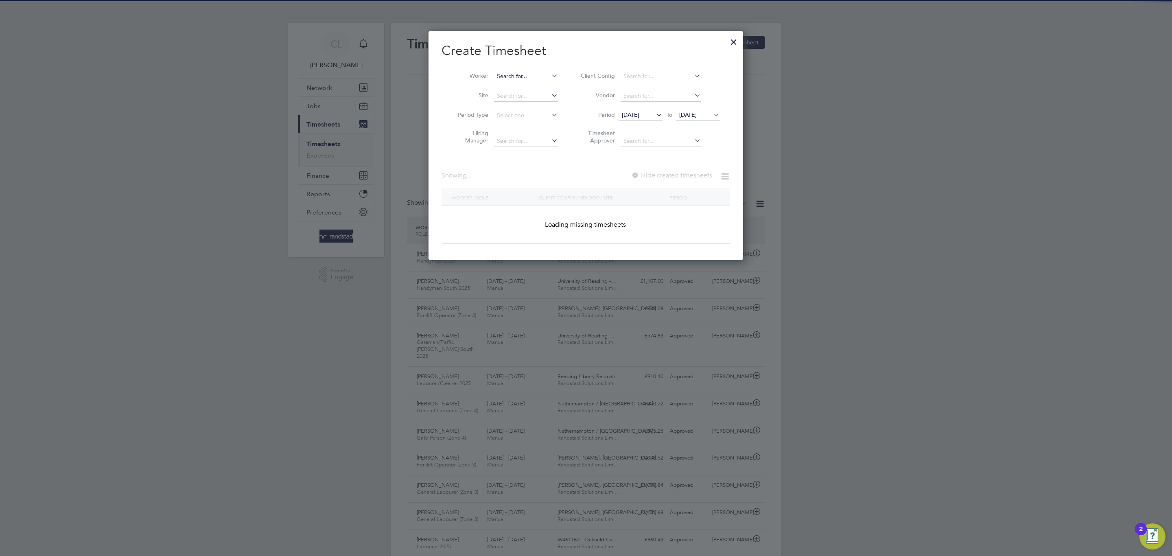
click at [538, 79] on input at bounding box center [526, 76] width 64 height 11
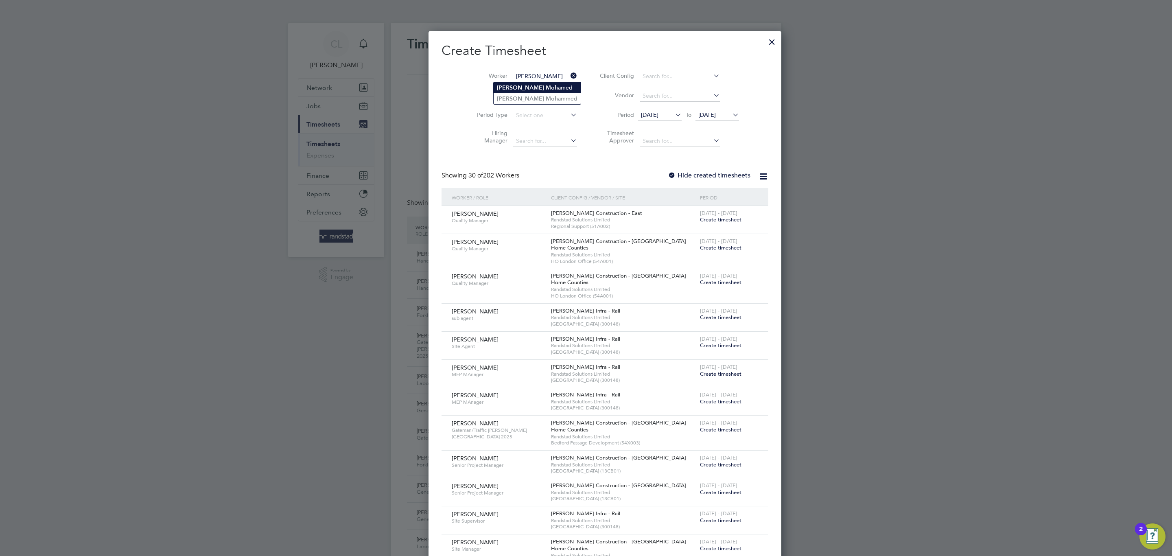
type input "ibrahim moh"
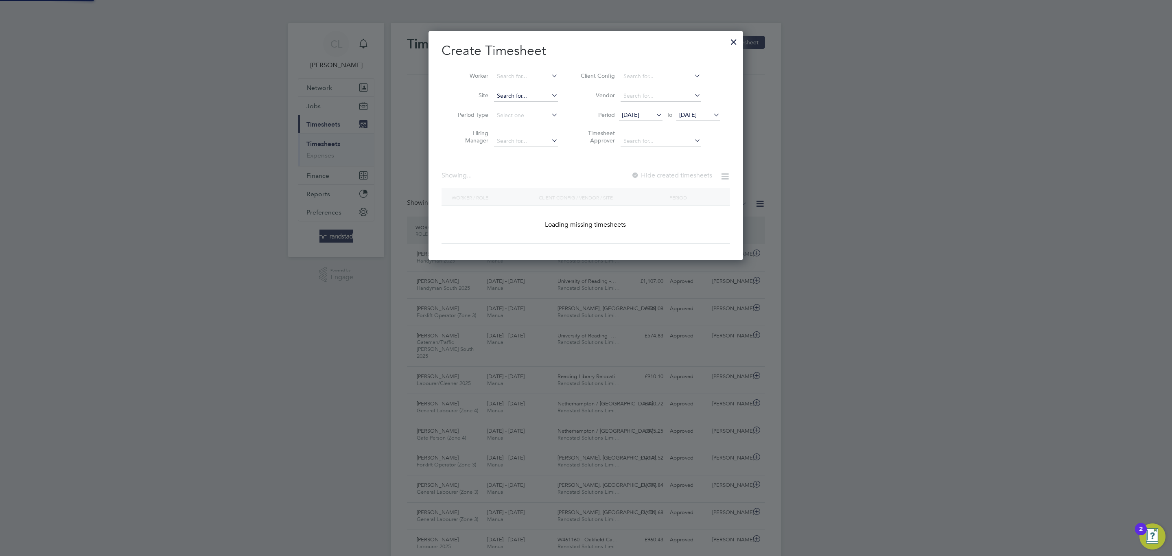
drag, startPoint x: 510, startPoint y: 90, endPoint x: 518, endPoint y: 94, distance: 9.5
click at [525, 71] on input at bounding box center [526, 76] width 64 height 11
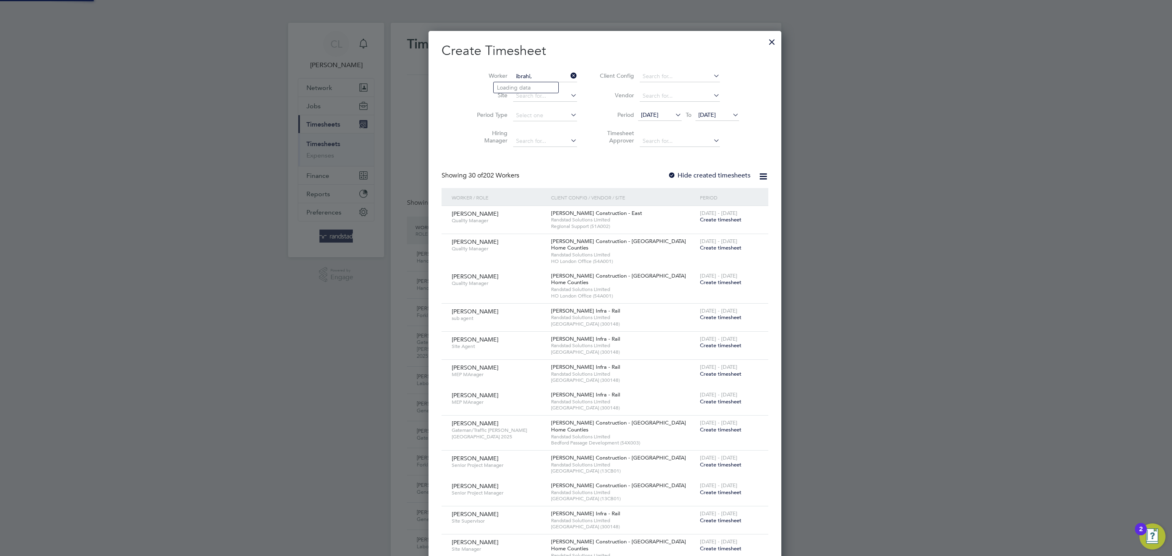
type input "ibrahi,"
drag, startPoint x: 491, startPoint y: 63, endPoint x: 509, endPoint y: 74, distance: 21.6
click at [506, 69] on div "Worker Site Period Type Hiring Manager Client Config Vendor Period 15 Sep 2025 …" at bounding box center [605, 107] width 327 height 88
click at [513, 79] on input at bounding box center [545, 76] width 64 height 11
click at [529, 96] on li "Ibrahim Mo hammed" at bounding box center [537, 98] width 87 height 11
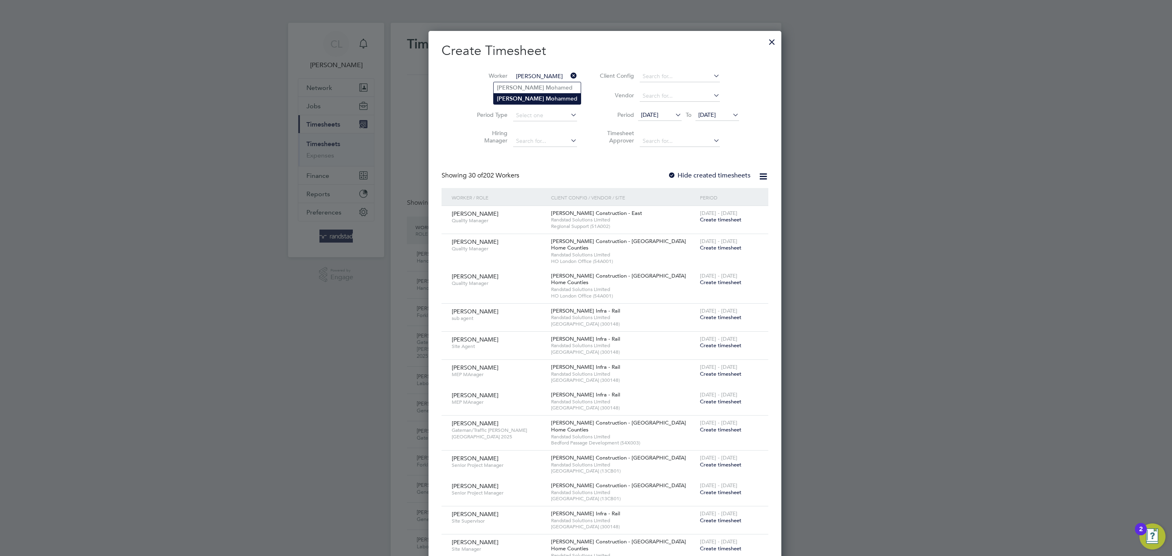
type input "Ibrahim Mohammed"
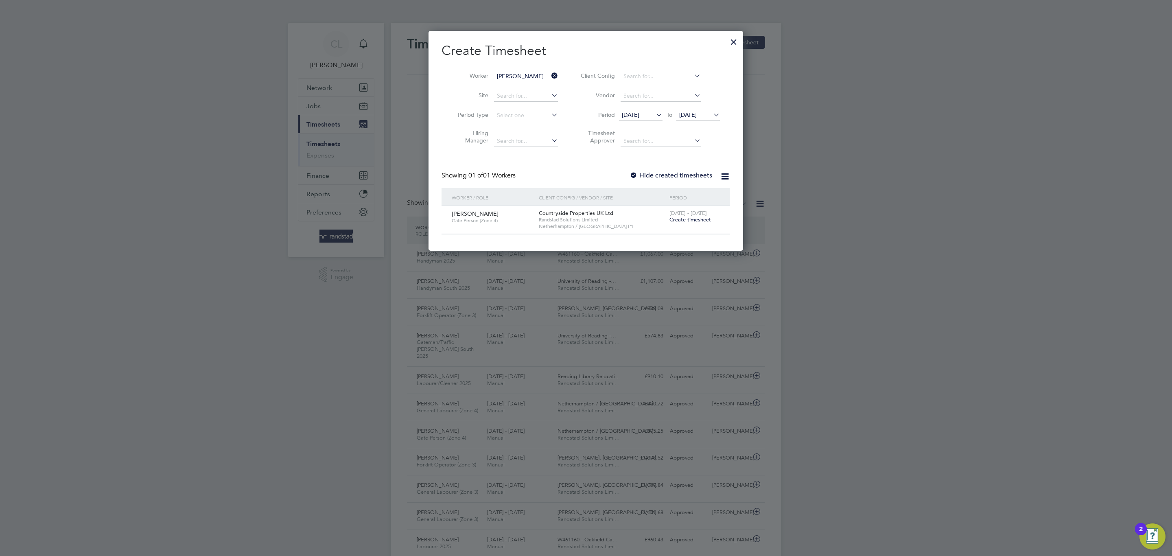
click at [695, 214] on span "22 - 28 Sep 2025" at bounding box center [687, 213] width 37 height 7
click at [692, 221] on span "Create timesheet" at bounding box center [690, 219] width 42 height 7
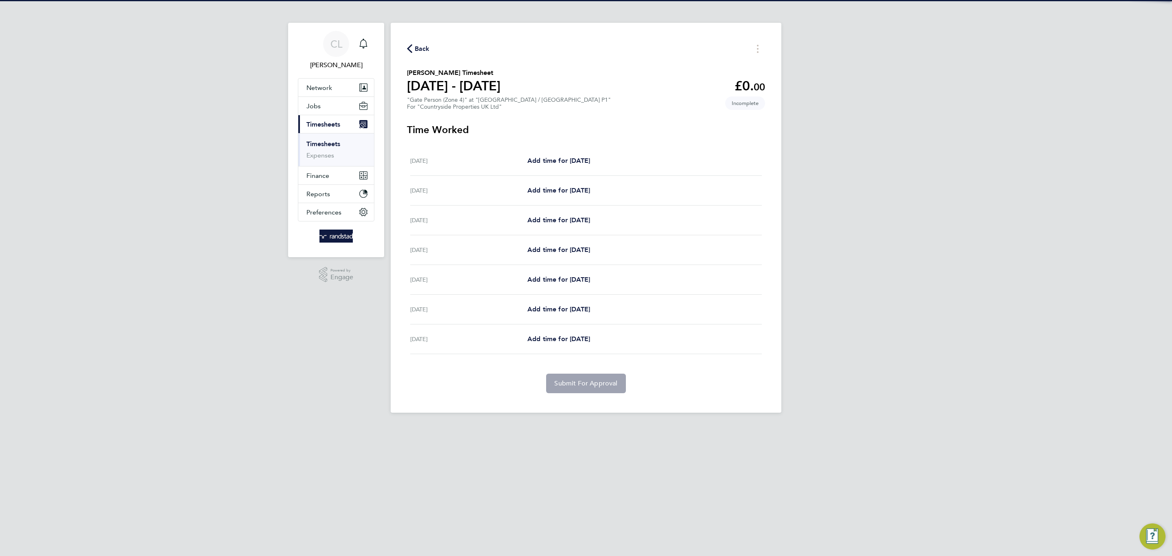
click at [560, 152] on div "Mon 22 Sep Add time for Mon 22 Sep Add time for Mon 22 Sep" at bounding box center [586, 161] width 352 height 30
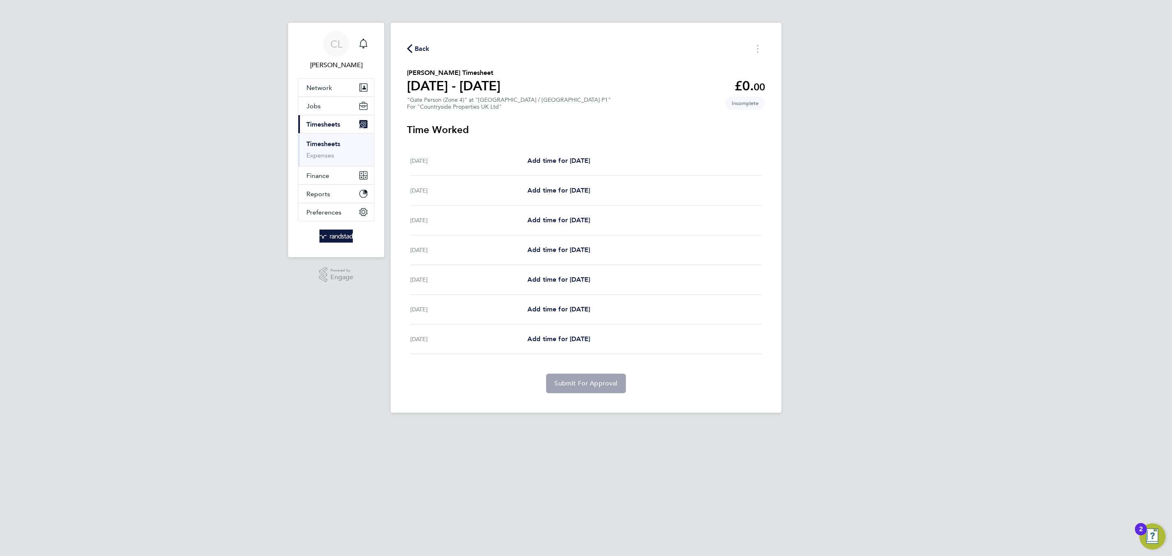
click at [555, 169] on div "Mon 22 Sep Add time for Mon 22 Sep Add time for Mon 22 Sep" at bounding box center [586, 161] width 352 height 30
click at [552, 162] on span "Add time for Mon 22 Sep" at bounding box center [558, 161] width 63 height 8
select select "30"
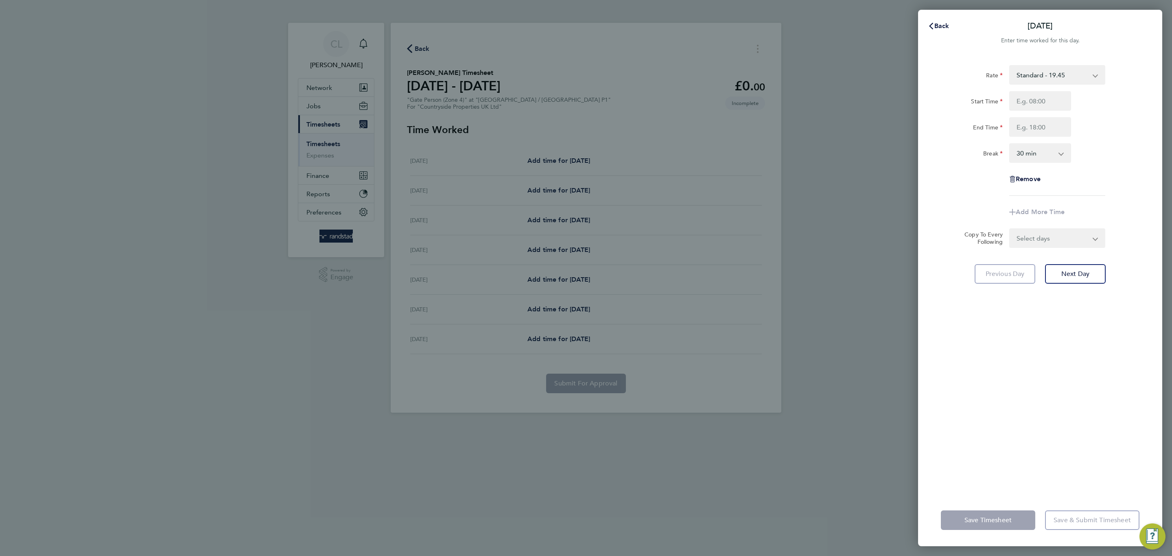
click at [1047, 86] on div "Rate Standard - 19.45 Start Time End Time Break 0 min 15 min 30 min 45 min 60 m…" at bounding box center [1040, 130] width 199 height 131
click at [1045, 95] on input "Start Time" at bounding box center [1040, 101] width 62 height 20
type input "07:30"
click at [1050, 125] on input "End Time" at bounding box center [1040, 127] width 62 height 20
type input "17:00"
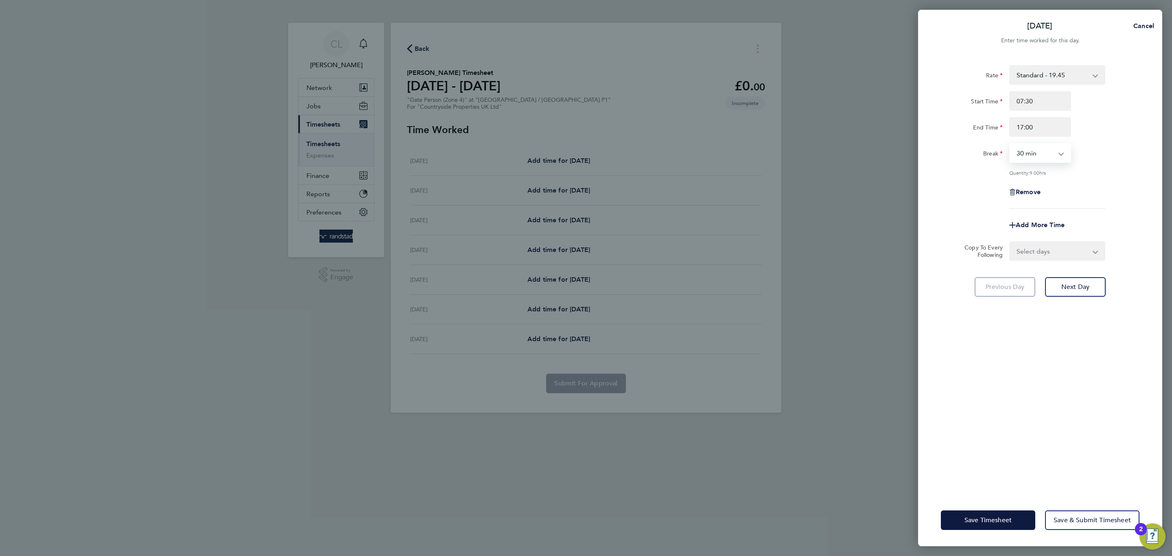
click at [1074, 232] on div "Add More Time" at bounding box center [1040, 225] width 68 height 20
drag, startPoint x: 1075, startPoint y: 265, endPoint x: 1074, endPoint y: 260, distance: 5.3
click at [1074, 266] on div "Rate Standard - 19.45 Start Time 07:30 End Time 17:00 Break 0 min 15 min 30 min…" at bounding box center [1040, 274] width 244 height 439
click at [1074, 260] on div "Rate Standard - 19.45 Start Time 07:30 End Time 17:00 Break 0 min 15 min 30 min…" at bounding box center [1040, 274] width 244 height 439
click at [1052, 260] on div "Select days Day Weekday (Mon-Fri) Weekend (Sat-Sun) Tuesday Wednesday Thursday …" at bounding box center [1057, 251] width 96 height 20
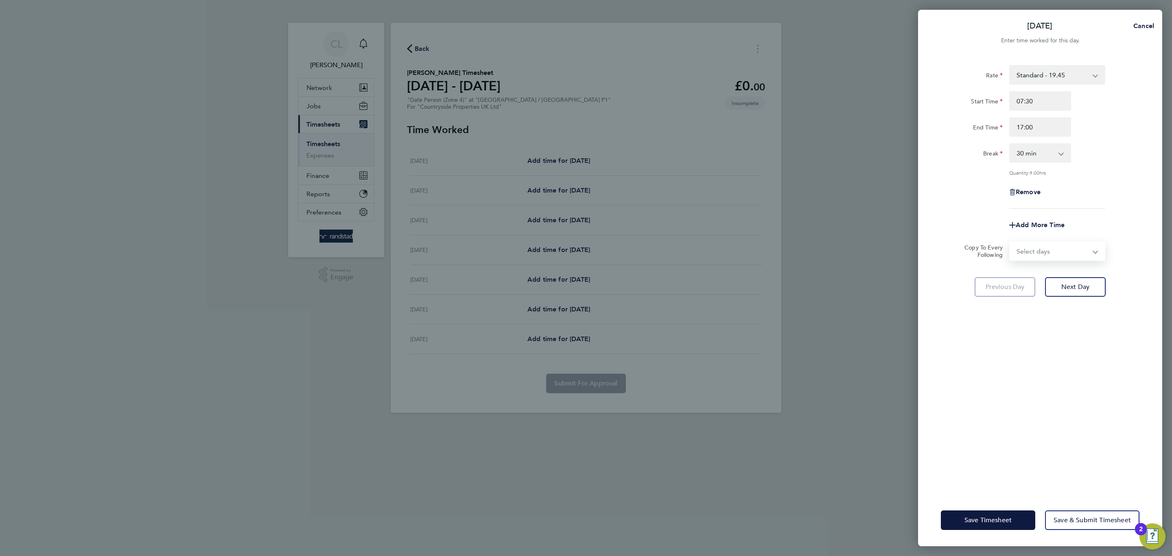
click at [1052, 258] on select "Select days Day Weekday (Mon-Fri) Weekend (Sat-Sun) Tuesday Wednesday Thursday …" at bounding box center [1052, 251] width 85 height 18
select select "WEEKDAY"
click at [1010, 242] on select "Select days Day Weekday (Mon-Fri) Weekend (Sat-Sun) Tuesday Wednesday Thursday …" at bounding box center [1052, 251] width 85 height 18
select select "2025-09-28"
drag, startPoint x: 982, startPoint y: 539, endPoint x: 982, endPoint y: 513, distance: 26.0
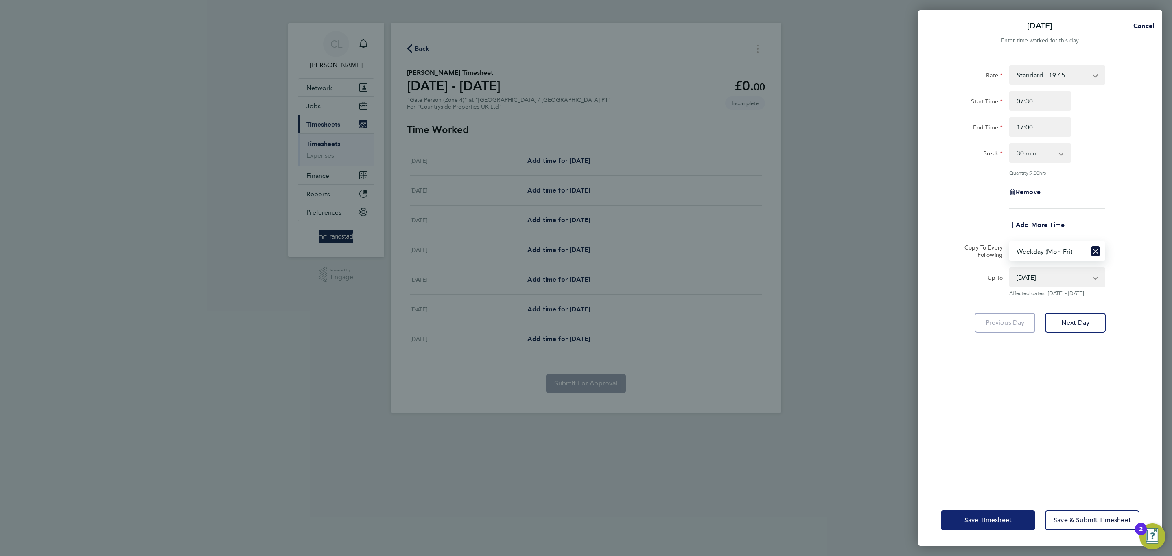
click at [982, 534] on div "Save Timesheet Save & Submit Timesheet" at bounding box center [1040, 520] width 244 height 52
click at [982, 513] on button "Save Timesheet" at bounding box center [988, 520] width 94 height 20
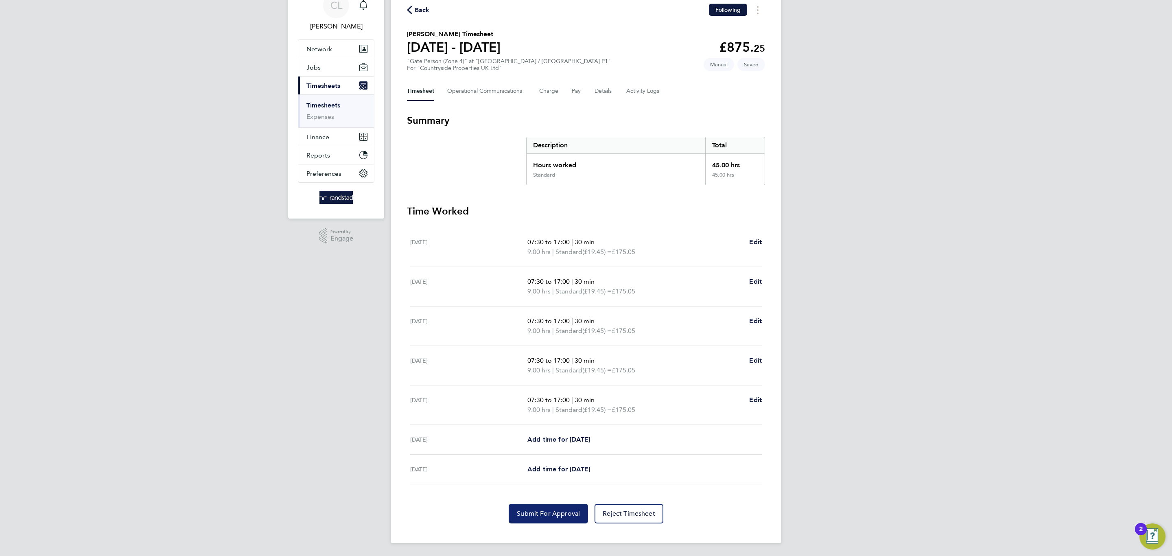
click at [557, 514] on span "Submit For Approval" at bounding box center [548, 513] width 63 height 8
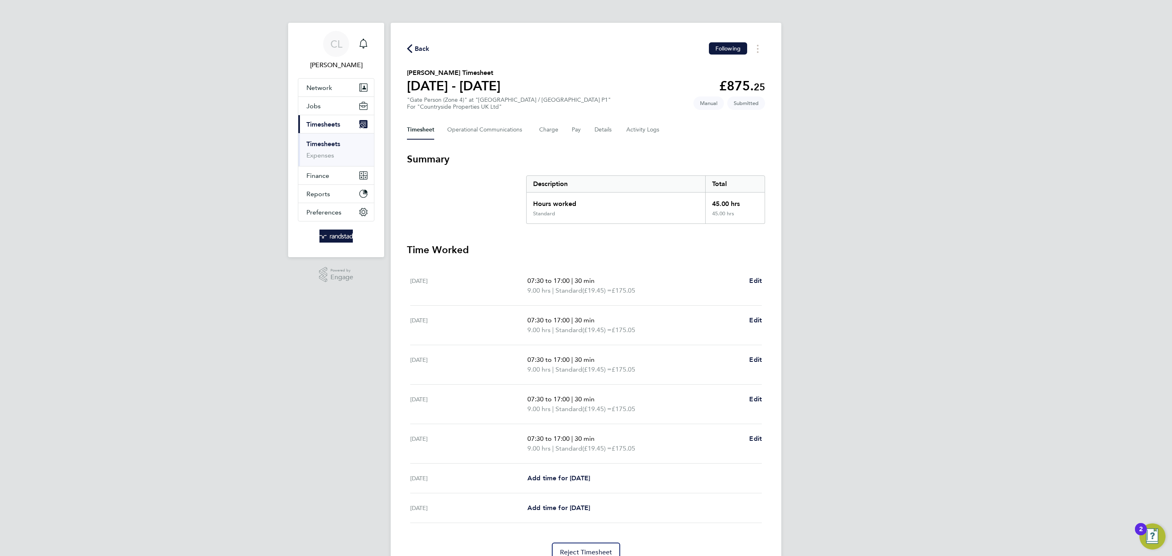
click at [420, 48] on span "Back" at bounding box center [422, 49] width 15 height 10
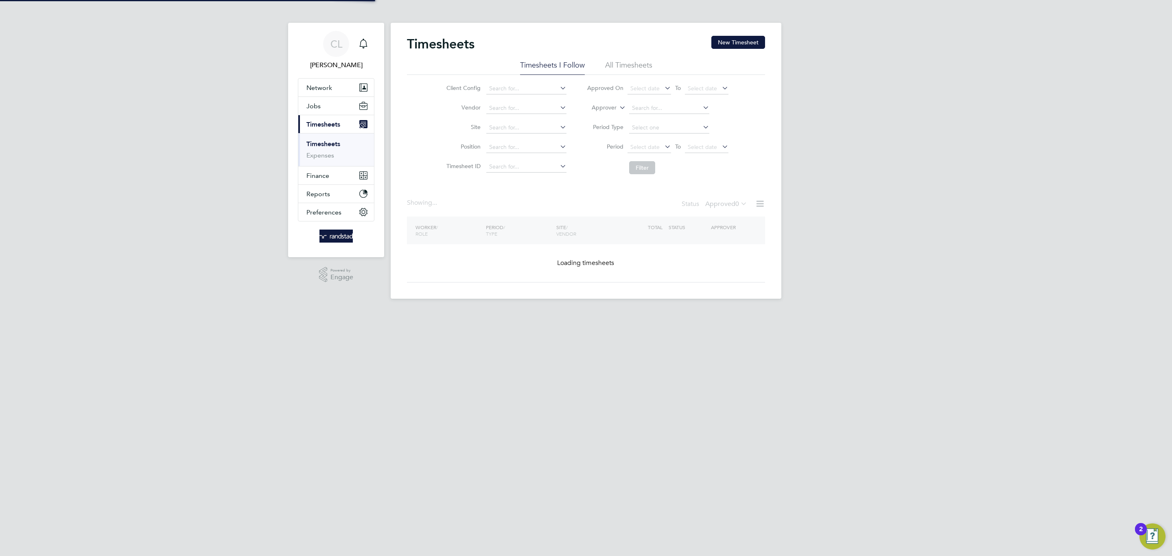
click at [722, 50] on div "Timesheets New Timesheet" at bounding box center [586, 48] width 358 height 24
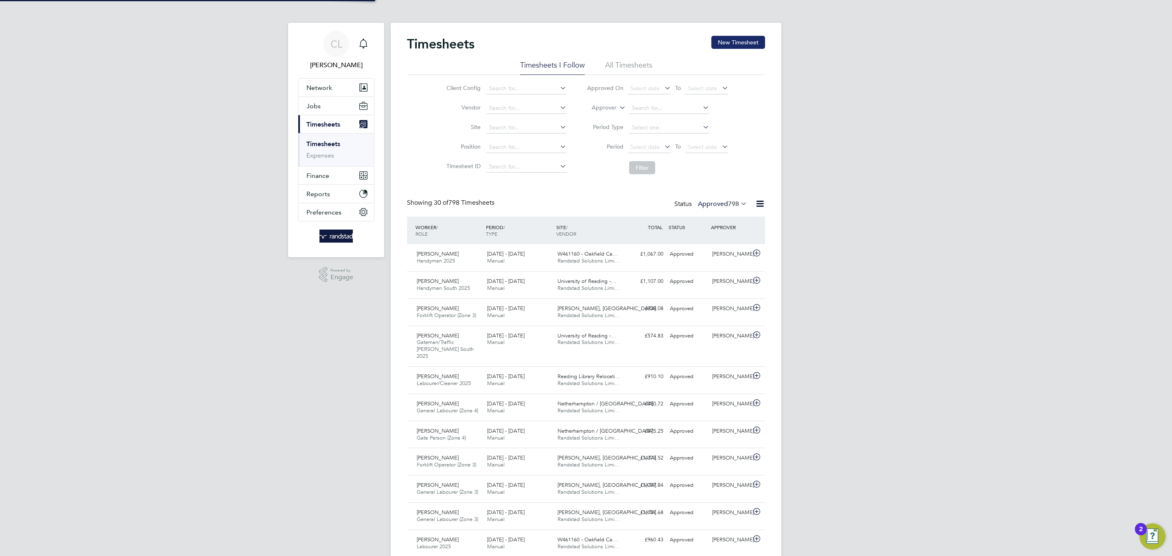
scroll to position [21, 71]
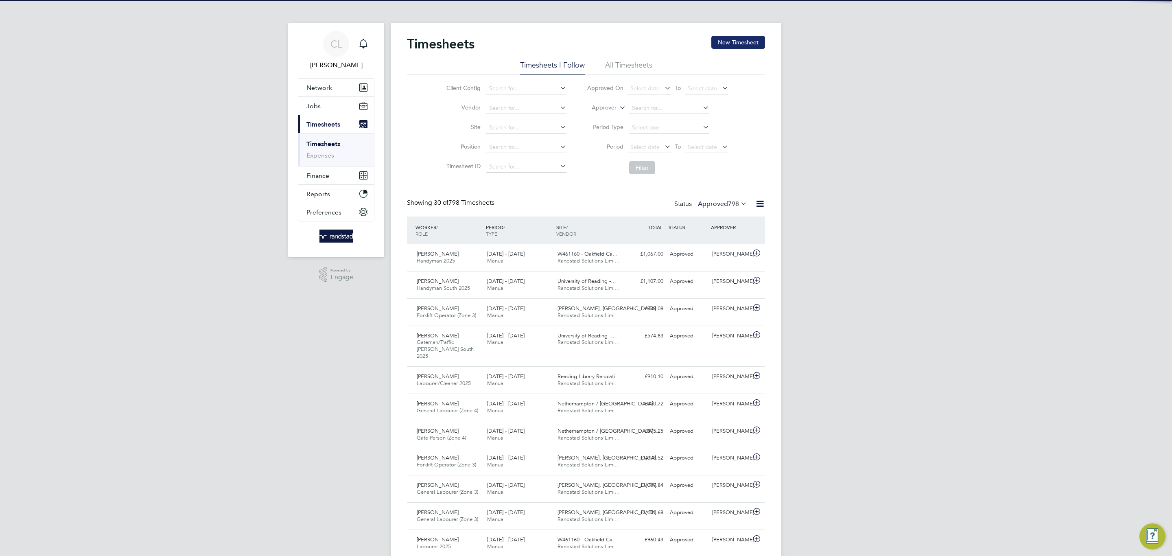
click at [719, 41] on button "New Timesheet" at bounding box center [738, 42] width 54 height 13
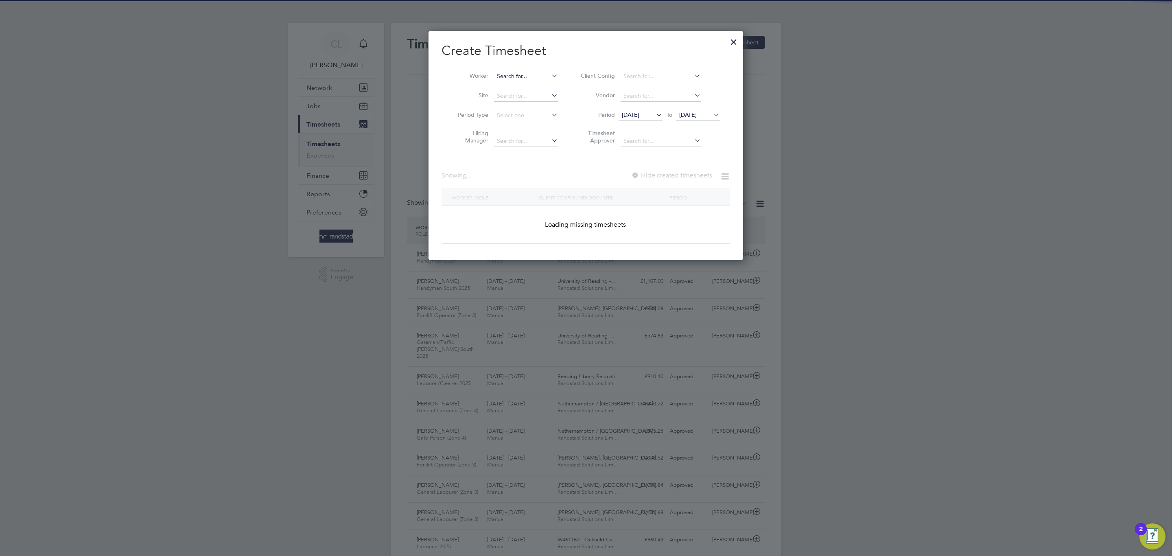
click at [531, 80] on input at bounding box center [526, 76] width 64 height 11
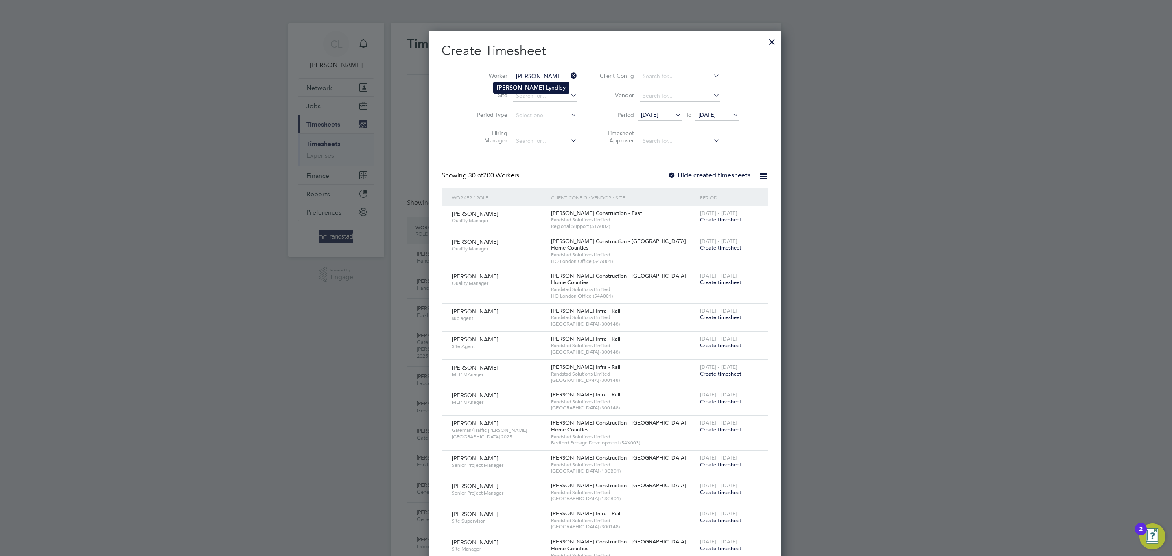
click at [534, 90] on li "Robert Ly ndley" at bounding box center [531, 87] width 75 height 11
type input "Robert Lyndley"
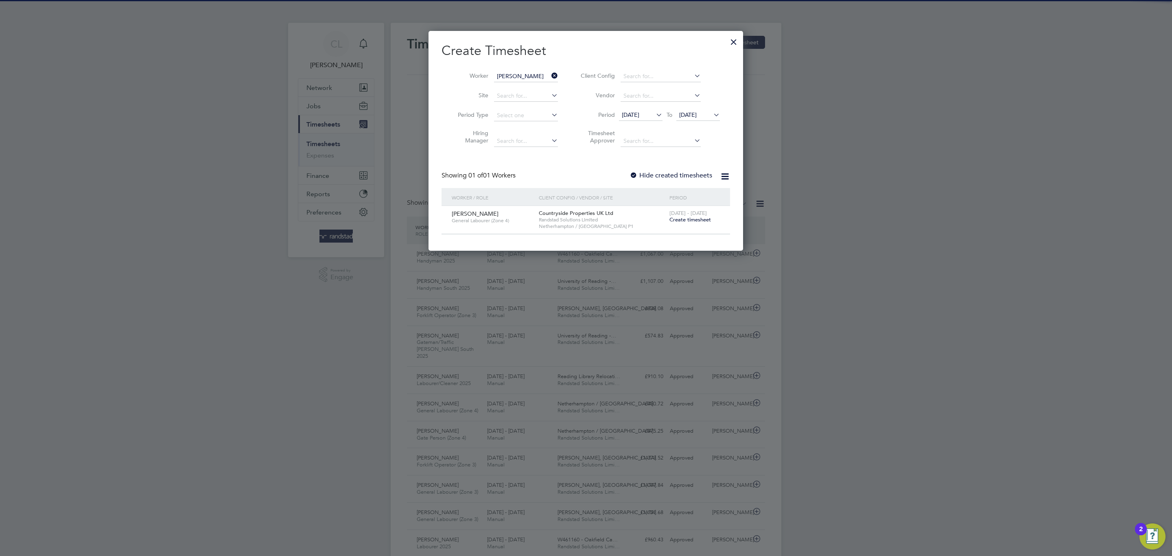
click at [685, 217] on span "Create timesheet" at bounding box center [690, 219] width 42 height 7
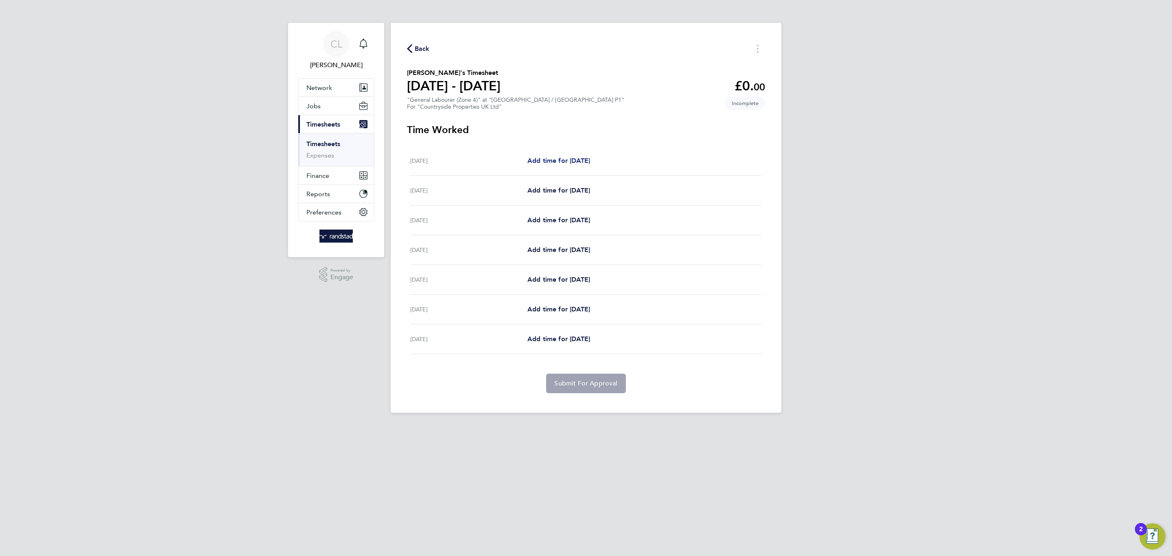
click at [570, 160] on span "Add time for Mon 22 Sep" at bounding box center [558, 161] width 63 height 8
select select "30"
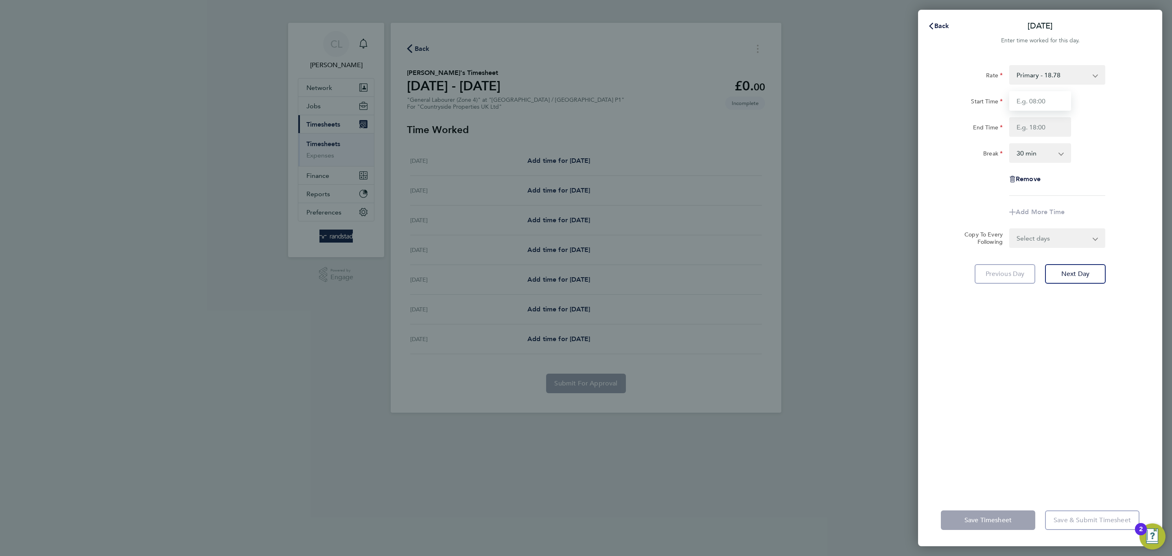
click at [1069, 92] on input "Start Time" at bounding box center [1040, 101] width 62 height 20
type input "07:30"
click at [1044, 131] on input "End Time" at bounding box center [1040, 127] width 62 height 20
type input "17:00"
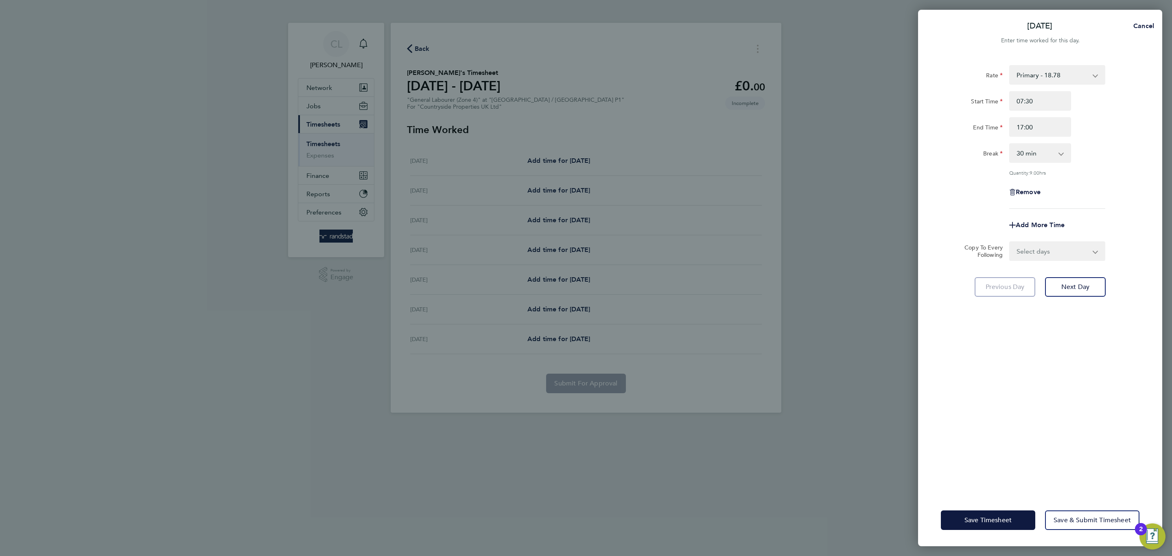
click at [1086, 185] on div "Remove" at bounding box center [1040, 192] width 205 height 20
click at [1060, 260] on div "Rate Primary - 18.78 Start Time 07:30 End Time 17:00 Break 0 min 15 min 30 min …" at bounding box center [1040, 274] width 244 height 439
click at [1051, 255] on select "Select days Day Weekday (Mon-Fri) Weekend (Sat-Sun) Tuesday Wednesday Thursday …" at bounding box center [1052, 251] width 85 height 18
select select "DAY"
click at [1010, 242] on select "Select days Day Weekday (Mon-Fri) Weekend (Sat-Sun) Tuesday Wednesday Thursday …" at bounding box center [1052, 251] width 85 height 18
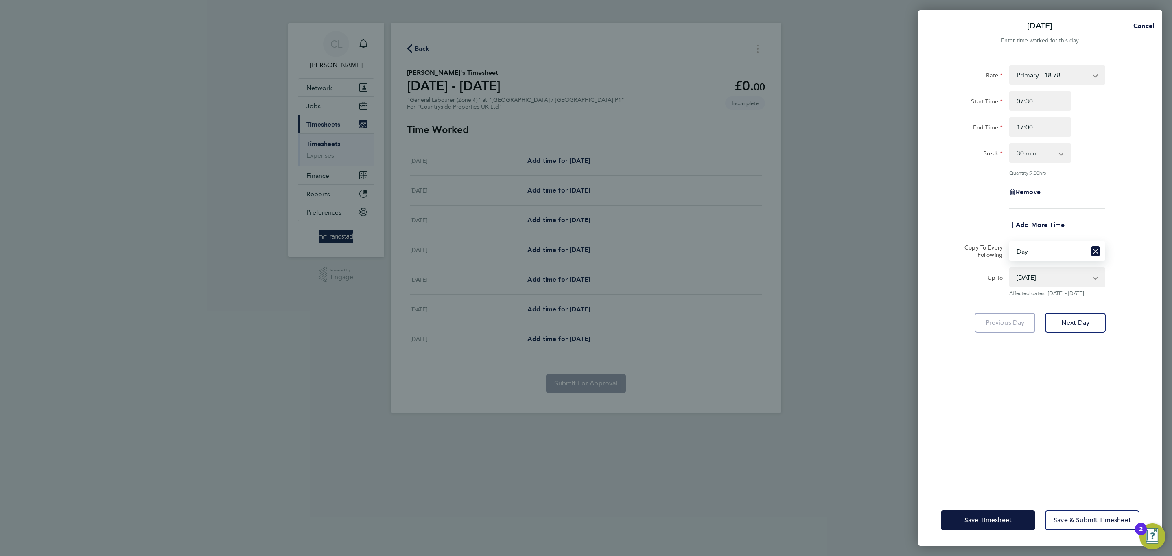
click at [1046, 285] on select "23 Sep 2025 24 Sep 2025 25 Sep 2025 26 Sep 2025 27 Sep 2025 28 Sep 2025" at bounding box center [1052, 277] width 85 height 18
click at [1010, 268] on select "23 Sep 2025 24 Sep 2025 25 Sep 2025 26 Sep 2025 27 Sep 2025 28 Sep 2025" at bounding box center [1052, 277] width 85 height 18
click at [1038, 271] on select "23 Sep 2025 24 Sep 2025 25 Sep 2025 26 Sep 2025 27 Sep 2025 28 Sep 2025" at bounding box center [1052, 277] width 85 height 18
select select "2025-09-23"
click at [1010, 268] on select "23 Sep 2025 24 Sep 2025 25 Sep 2025 26 Sep 2025 27 Sep 2025 28 Sep 2025" at bounding box center [1052, 277] width 85 height 18
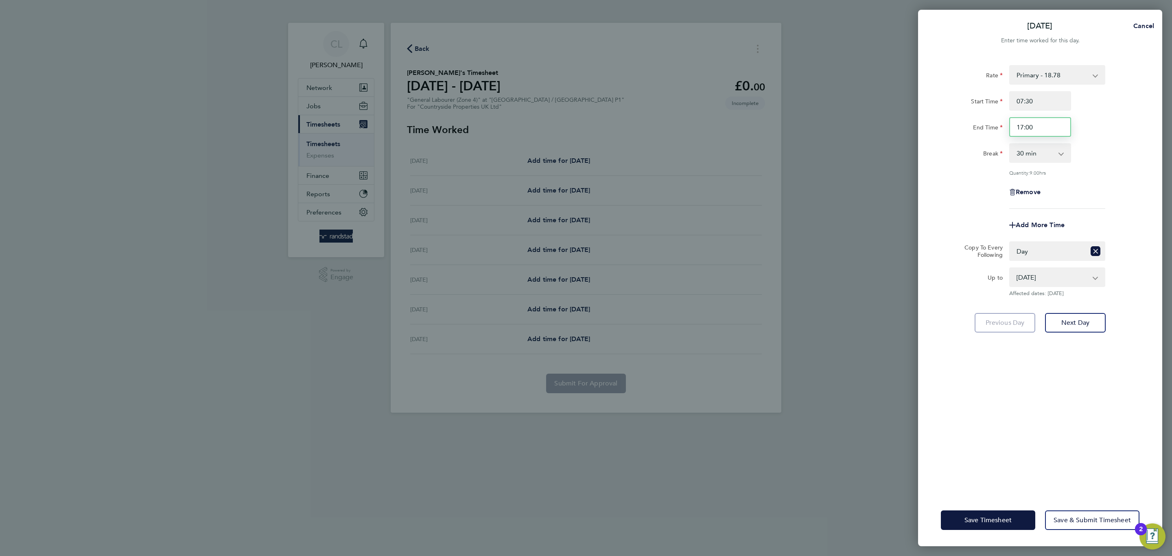
drag, startPoint x: 1056, startPoint y: 126, endPoint x: 912, endPoint y: 114, distance: 144.9
click at [912, 114] on div "Mon 22 Sep Cancel Enter time worked for this day. Rate Primary - 18.78 Start Ti…" at bounding box center [586, 278] width 1172 height 556
type input "16:00"
click at [1023, 186] on div "Remove" at bounding box center [1040, 192] width 68 height 20
click at [997, 516] on span "Save Timesheet" at bounding box center [987, 520] width 47 height 8
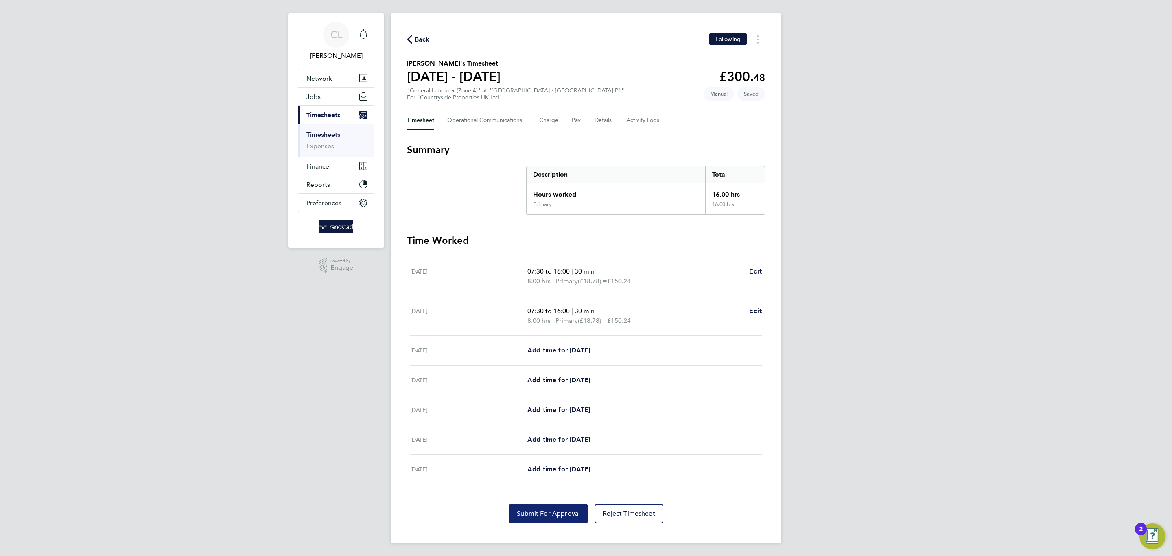
click at [555, 520] on button "Submit For Approval" at bounding box center [548, 514] width 79 height 20
click at [372, 37] on link "CL Charlotte Lockeridge" at bounding box center [336, 41] width 77 height 39
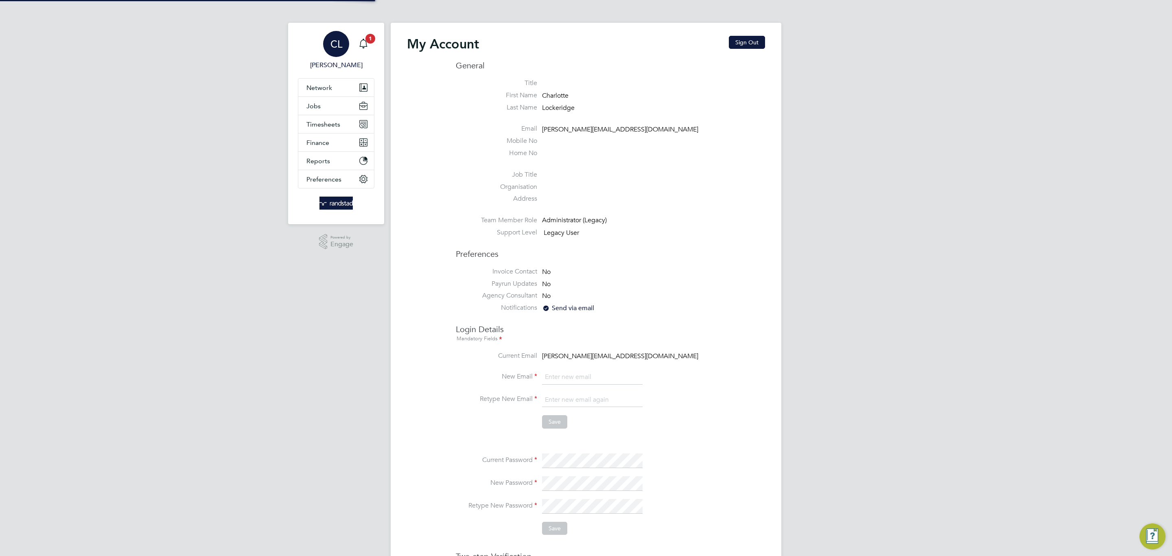
type input "charlotte.lockeridge@randstadcpe.com"
click at [360, 46] on icon "Main navigation" at bounding box center [363, 44] width 10 height 10
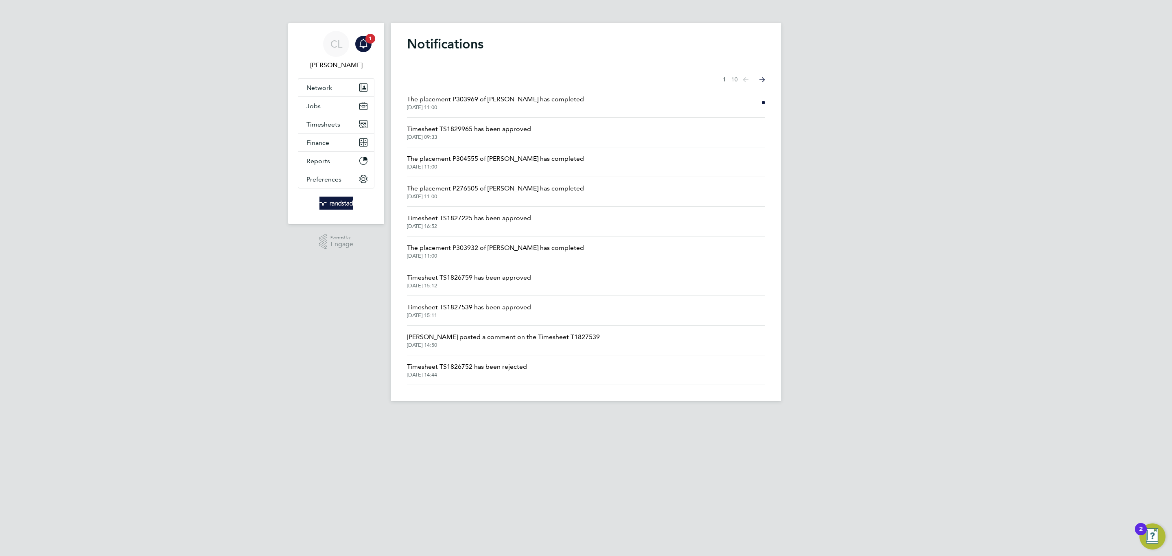
click at [448, 101] on span "The placement P303969 of Gabriela-Maria Cojcaru has completed" at bounding box center [495, 99] width 177 height 10
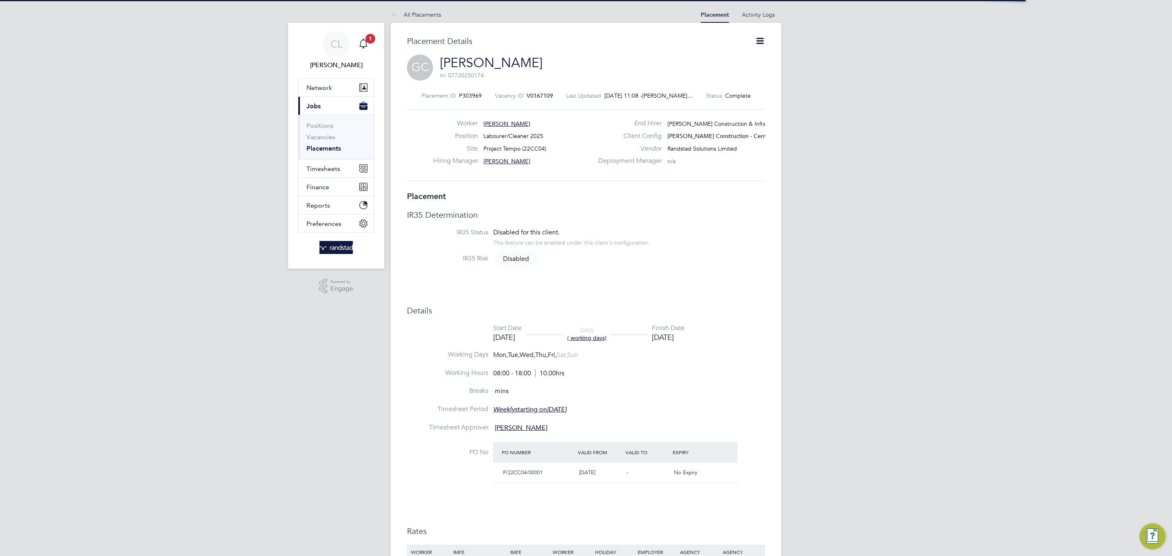
scroll to position [13, 161]
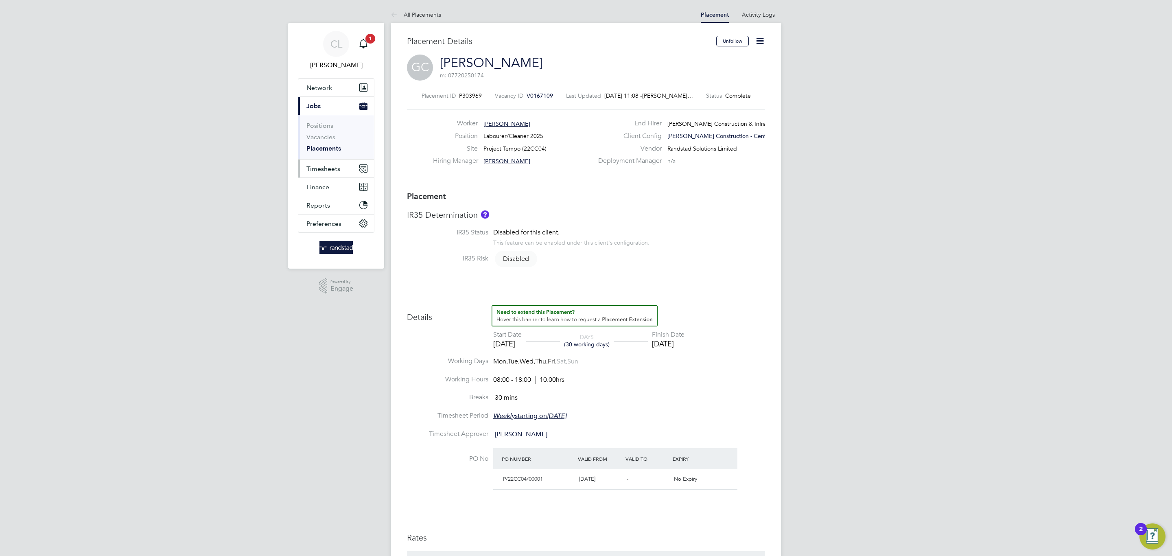
click at [321, 168] on span "Timesheets" at bounding box center [323, 169] width 34 height 8
click at [323, 107] on button "Current page: Jobs" at bounding box center [336, 106] width 76 height 18
click at [334, 139] on link "Vacancies" at bounding box center [320, 137] width 29 height 8
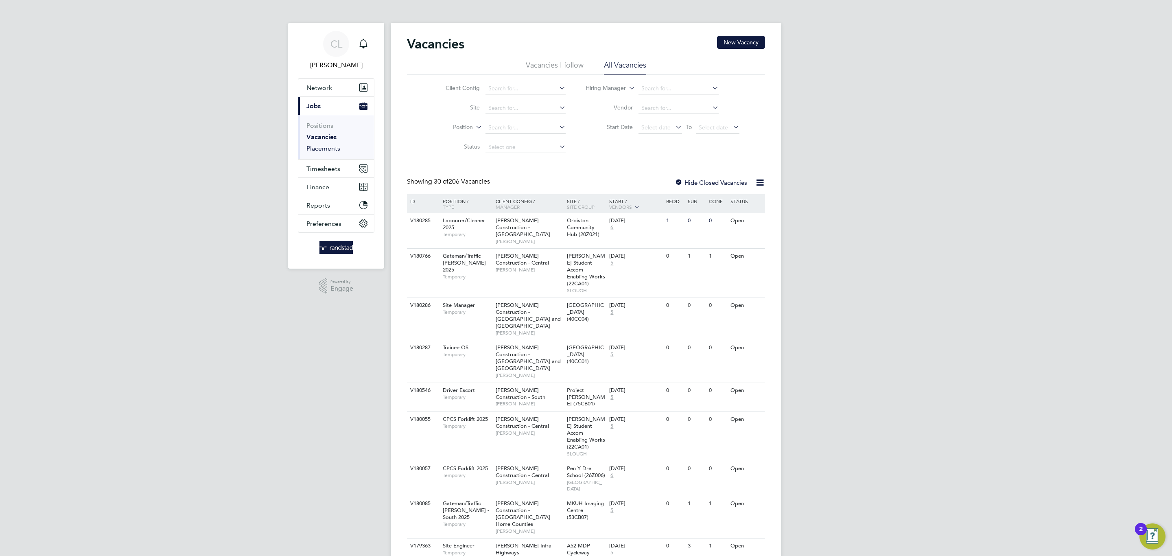
click at [316, 147] on link "Placements" at bounding box center [323, 148] width 34 height 8
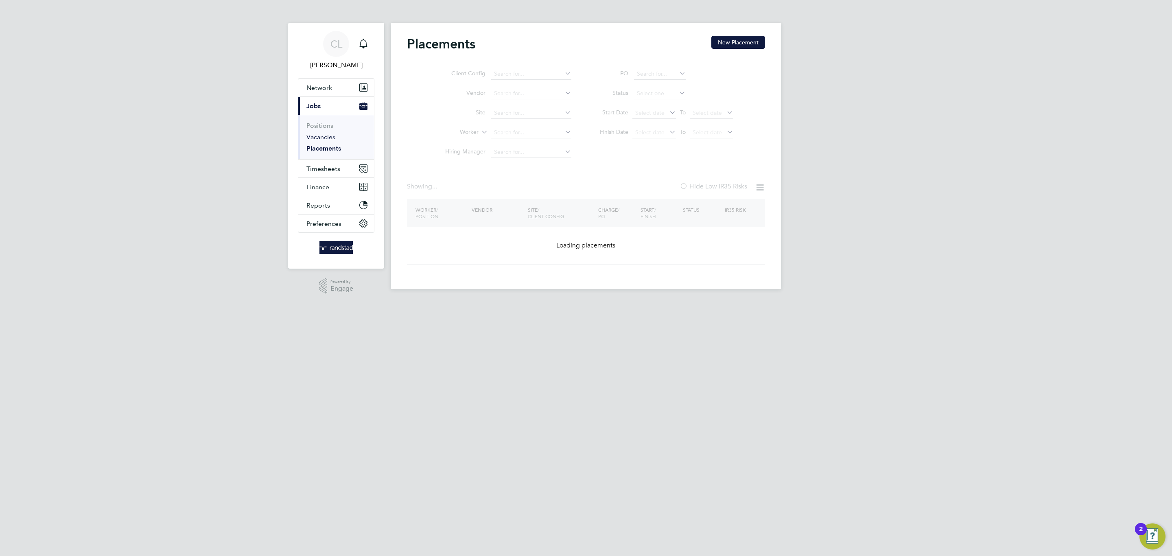
click at [327, 136] on link "Vacancies" at bounding box center [320, 137] width 29 height 8
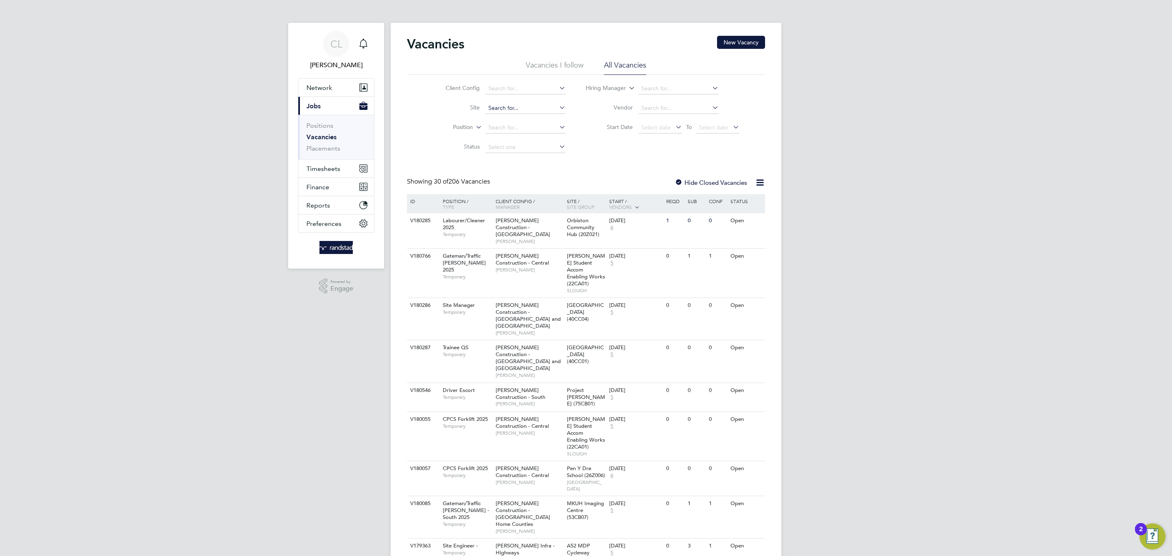
click at [531, 106] on input at bounding box center [525, 108] width 80 height 11
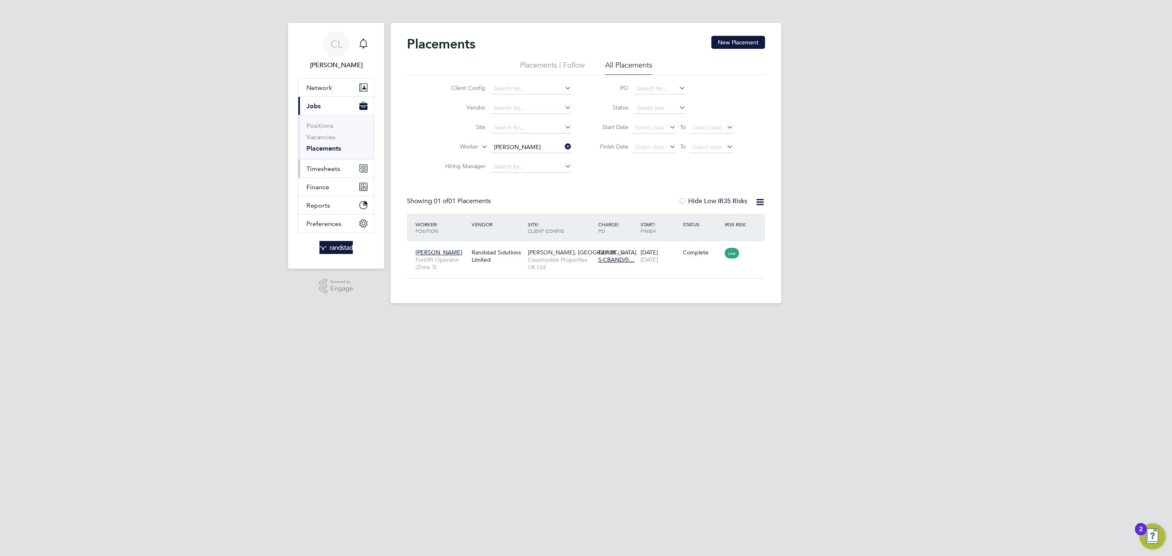
scroll to position [8, 38]
click at [332, 171] on span "Timesheets" at bounding box center [323, 169] width 34 height 8
click at [324, 140] on link "Timesheets" at bounding box center [323, 144] width 34 height 8
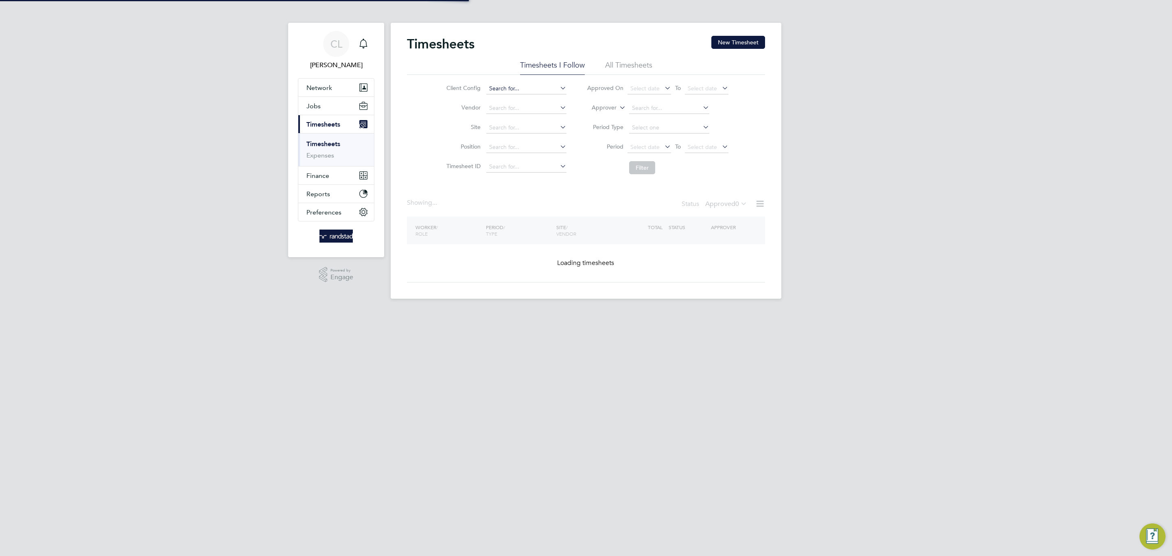
click at [719, 45] on button "New Timesheet" at bounding box center [738, 42] width 54 height 13
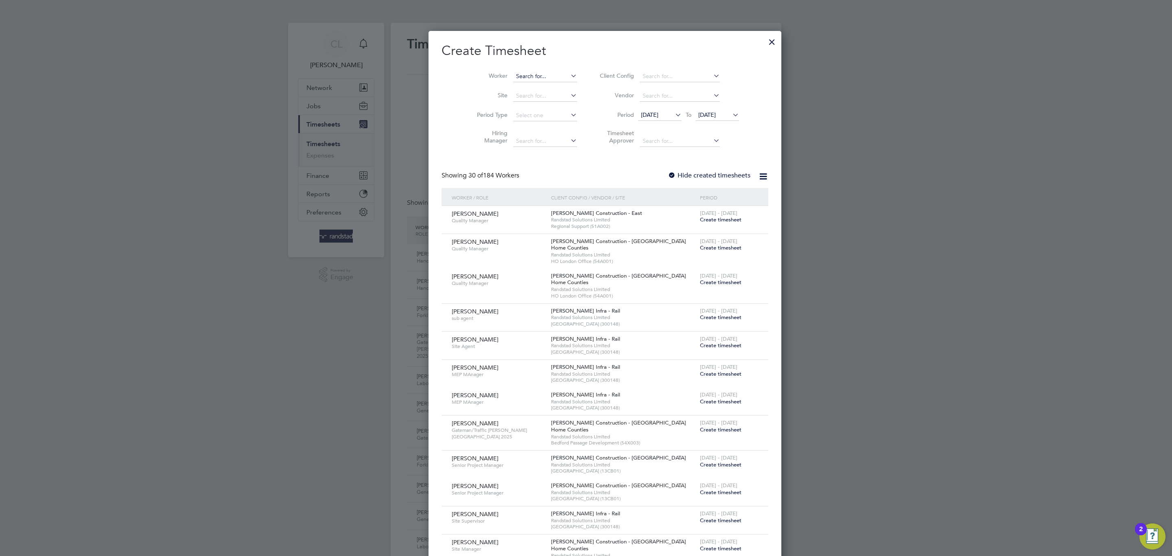
click at [525, 79] on input at bounding box center [545, 76] width 64 height 11
click at [549, 83] on li "Levan Br oderick" at bounding box center [534, 87] width 80 height 11
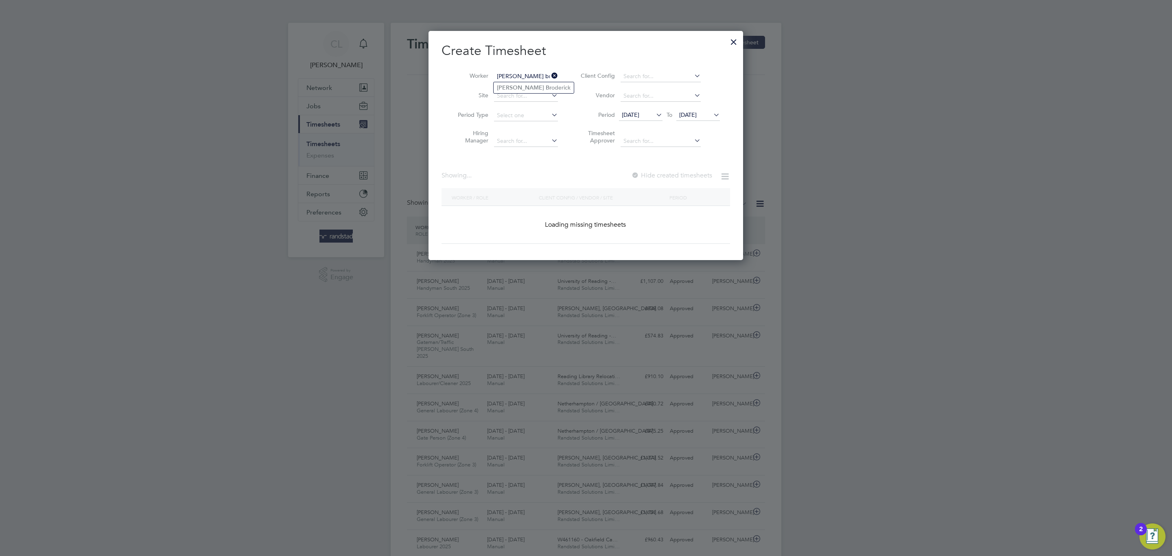
type input "Levan Broderick"
click at [652, 176] on label "Hide created timesheets" at bounding box center [671, 175] width 83 height 8
click at [697, 112] on span "22 Sep 2025" at bounding box center [687, 114] width 17 height 7
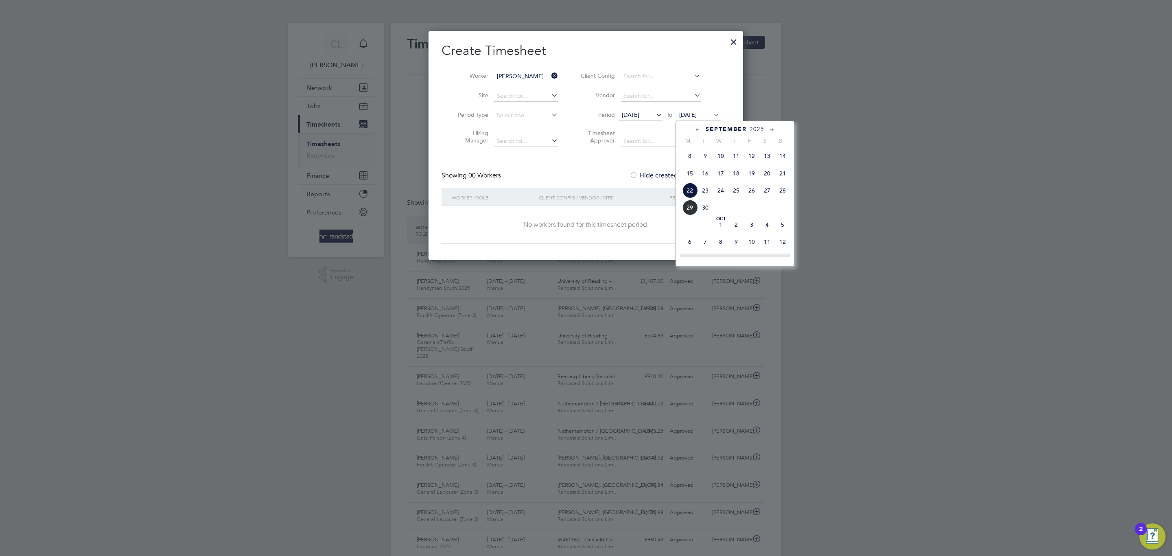
click at [706, 214] on span "30" at bounding box center [704, 207] width 15 height 15
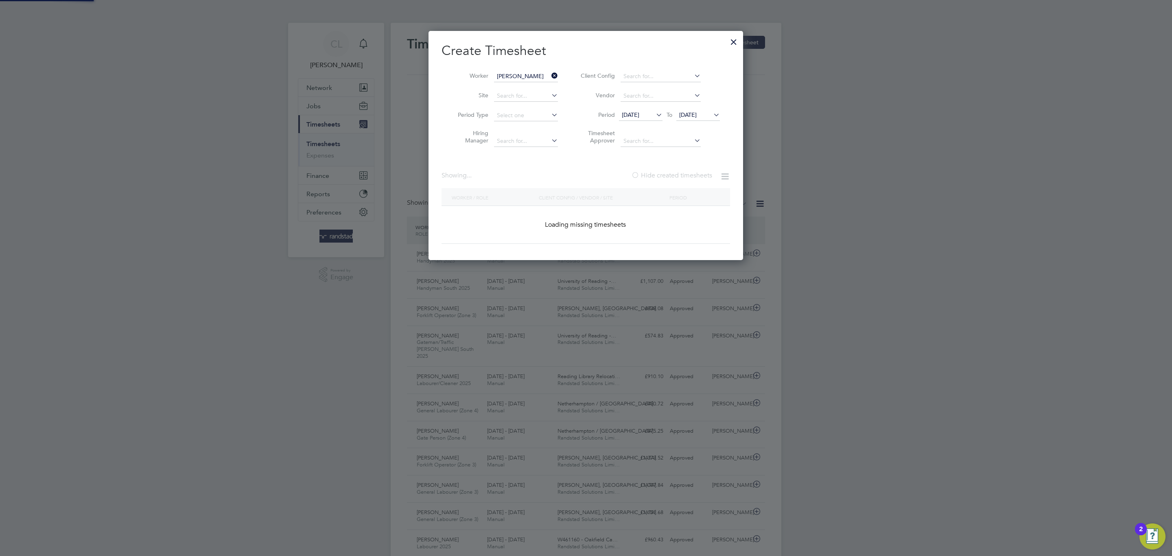
scroll to position [276, 315]
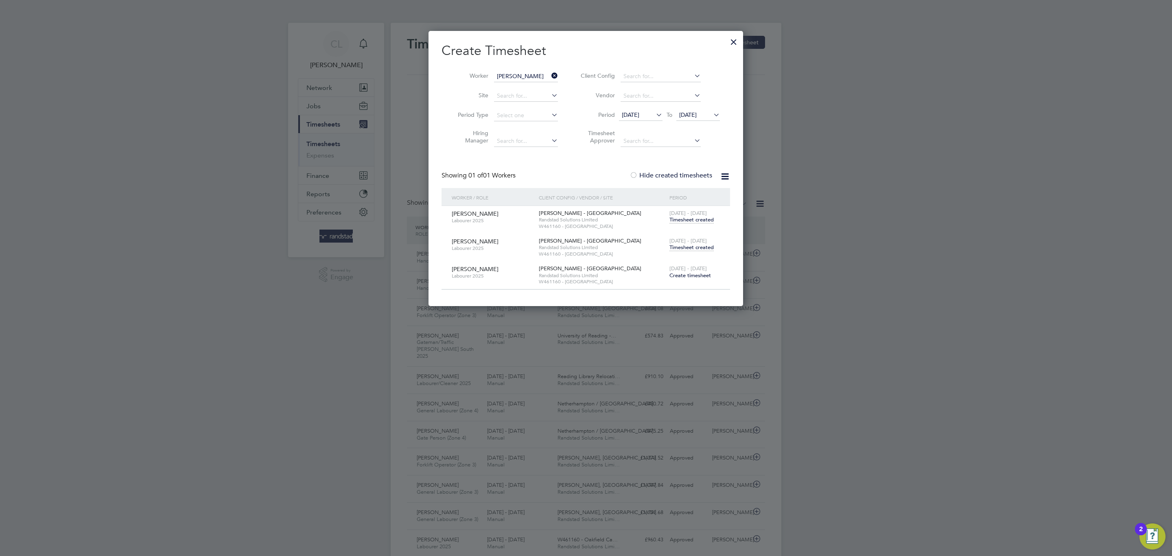
click at [703, 246] on span "Timesheet created" at bounding box center [691, 247] width 44 height 7
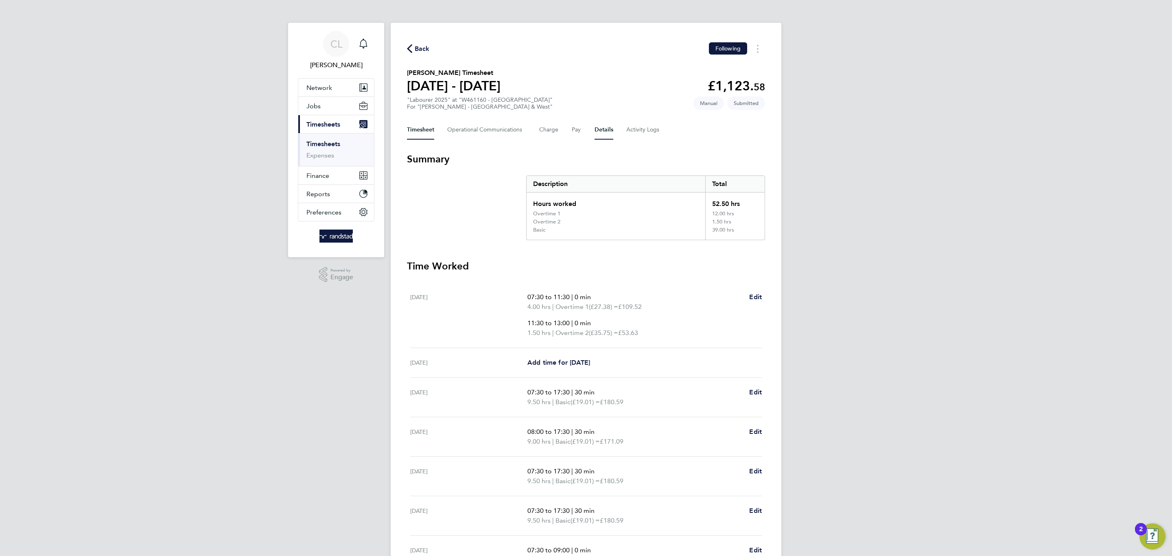
click at [600, 133] on button "Details" at bounding box center [604, 130] width 19 height 20
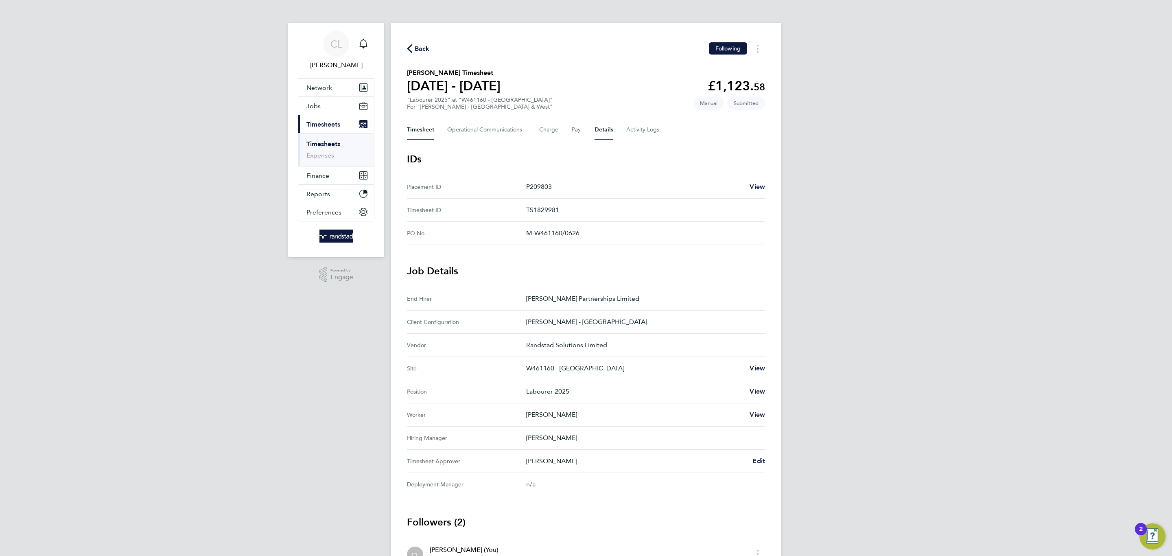
click at [433, 130] on button "Timesheet" at bounding box center [420, 130] width 27 height 20
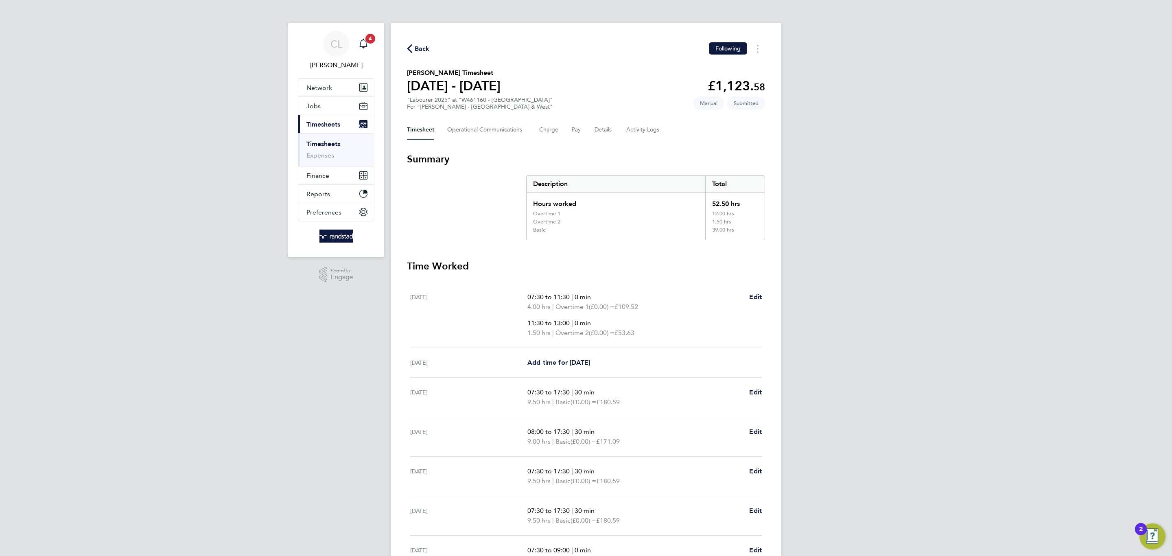
click at [370, 35] on span "4" at bounding box center [370, 39] width 10 height 10
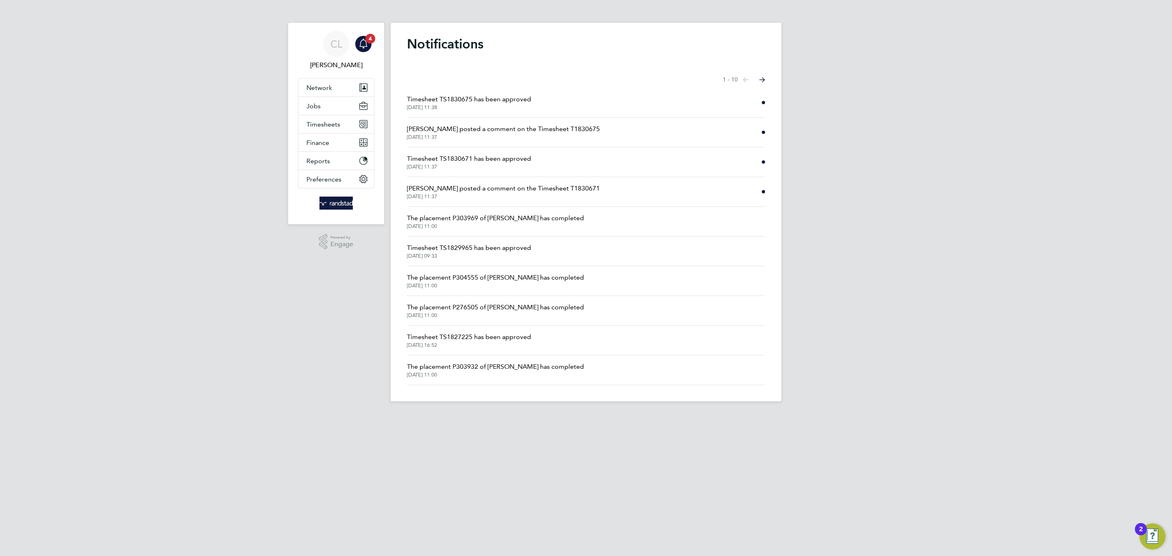
click at [466, 199] on span "29 Sep 2025, 11:37" at bounding box center [503, 196] width 193 height 7
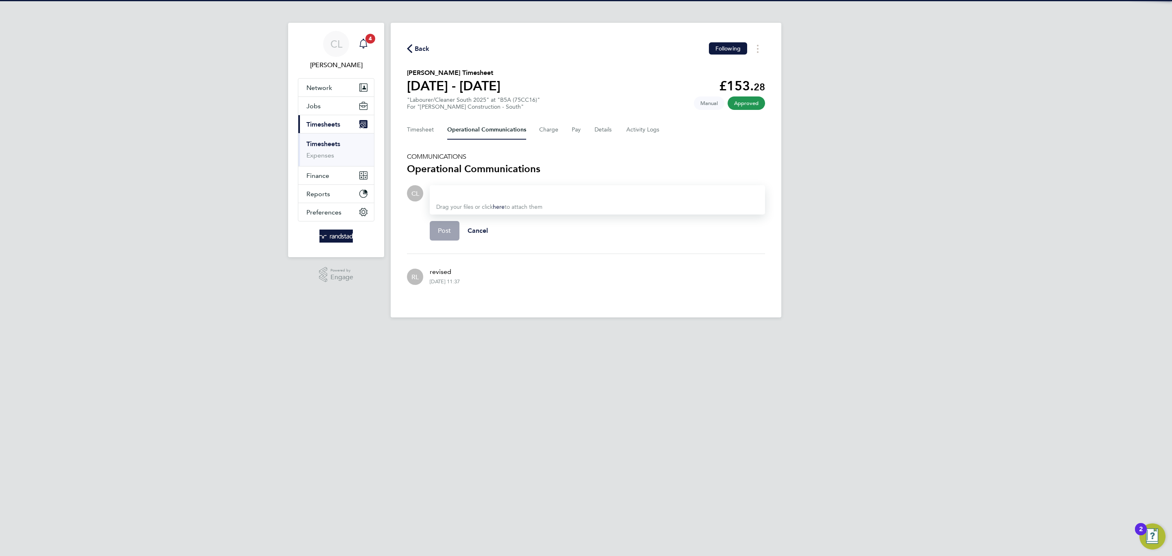
click at [366, 40] on span "4" at bounding box center [370, 39] width 10 height 10
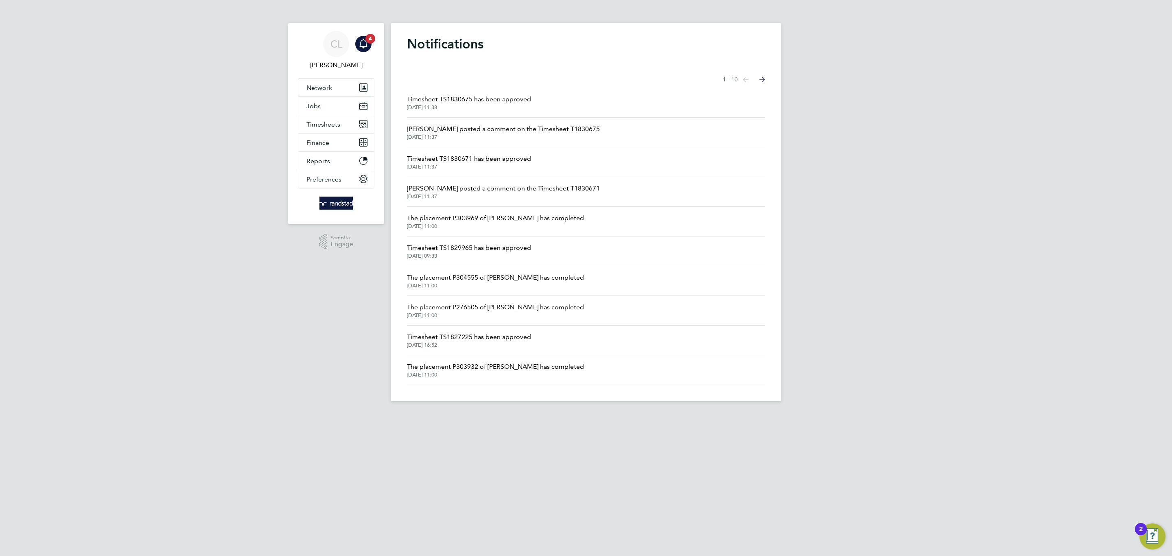
click at [465, 166] on span "29 Sep 2025, 11:37" at bounding box center [469, 167] width 124 height 7
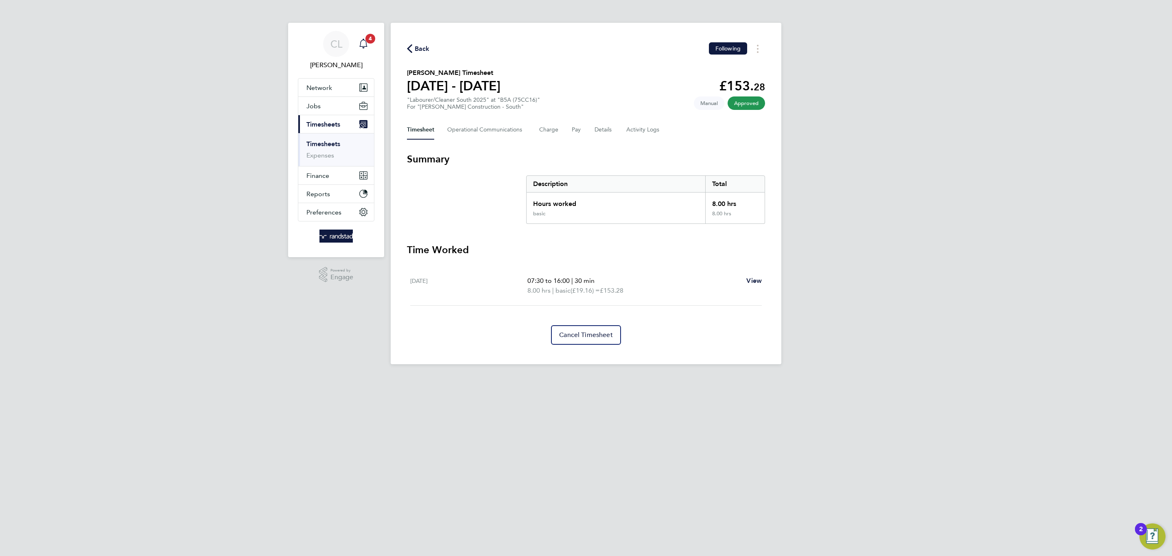
click at [363, 43] on icon "Main navigation" at bounding box center [363, 44] width 10 height 10
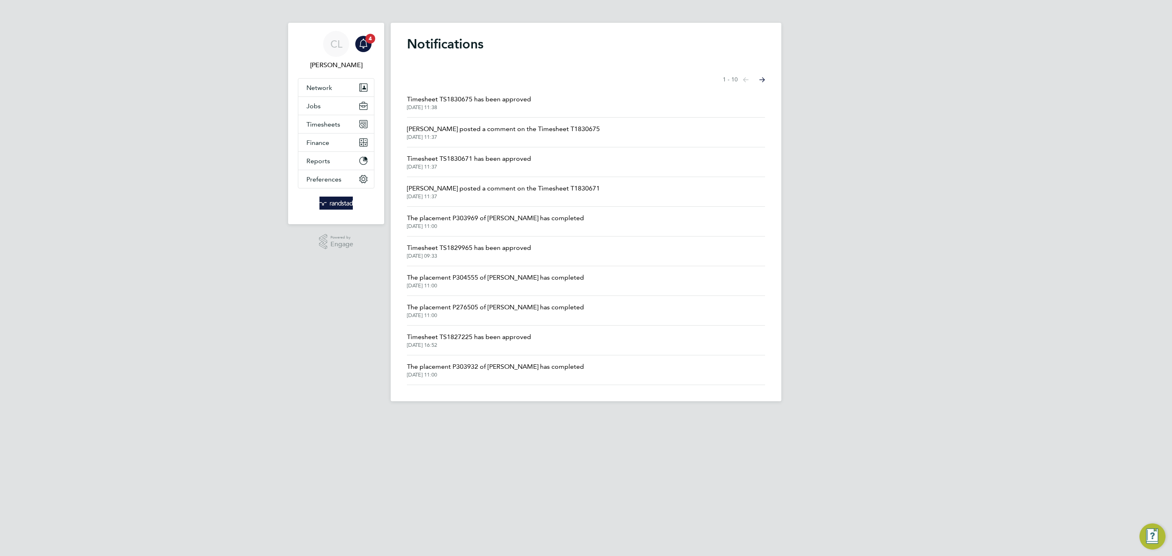
click at [448, 111] on li "Timesheet TS1830675 has been approved 29 Sep 2025, 11:38" at bounding box center [586, 103] width 358 height 30
click at [453, 128] on span "Rob Lesbirel posted a comment on the Timesheet T1830675" at bounding box center [503, 129] width 193 height 10
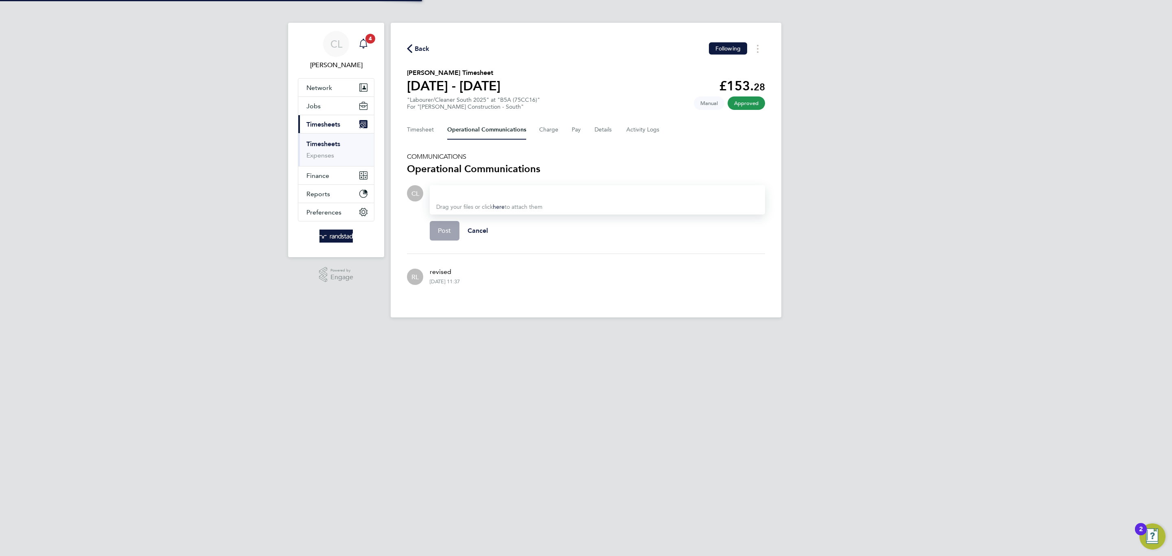
click at [371, 47] on div "Main navigation" at bounding box center [363, 44] width 16 height 16
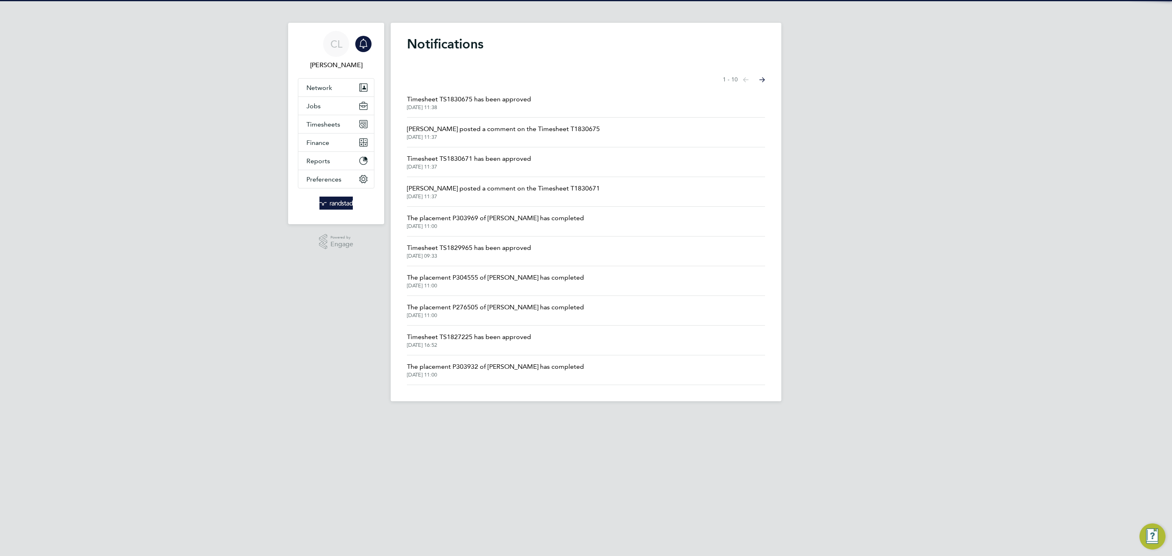
click at [431, 86] on div "Showing items 1 - 10 items Previous page Next page" at bounding box center [586, 80] width 358 height 16
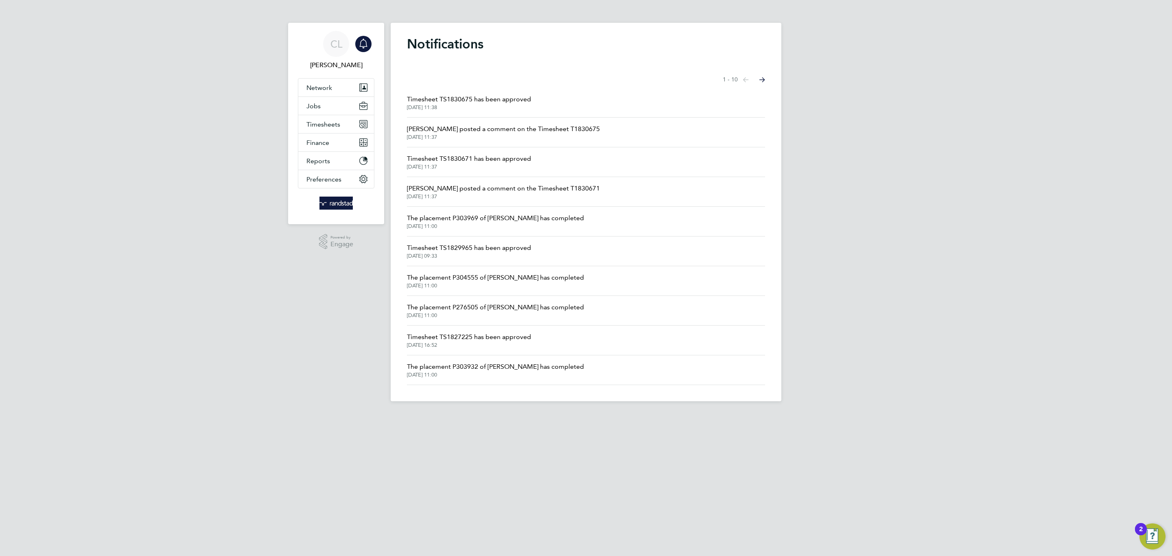
click at [440, 101] on span "Timesheet TS1830675 has been approved" at bounding box center [469, 99] width 124 height 10
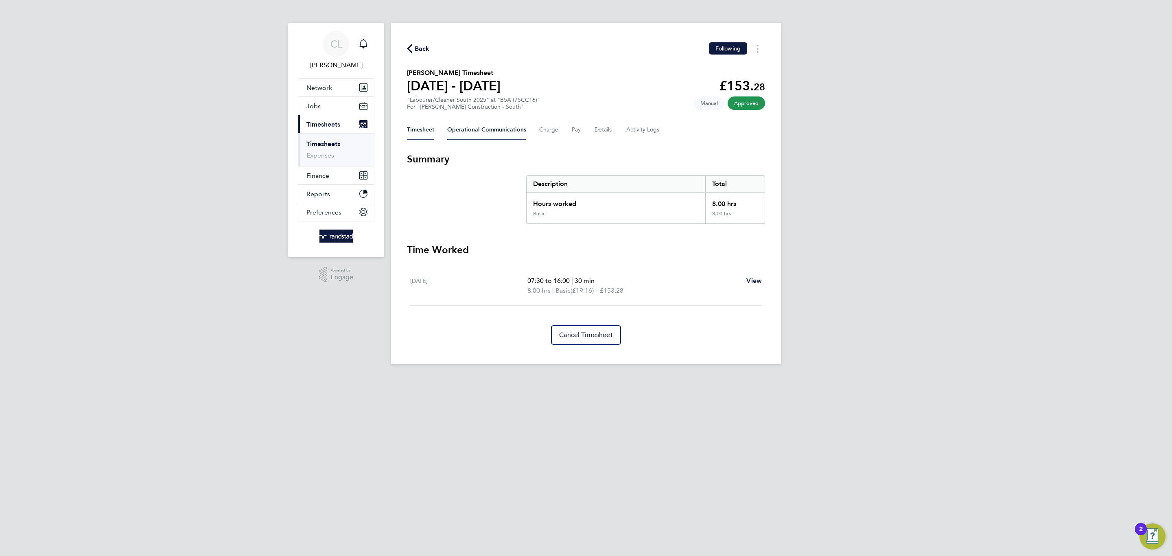
click at [479, 129] on Communications-tab "Operational Communications" at bounding box center [486, 130] width 79 height 20
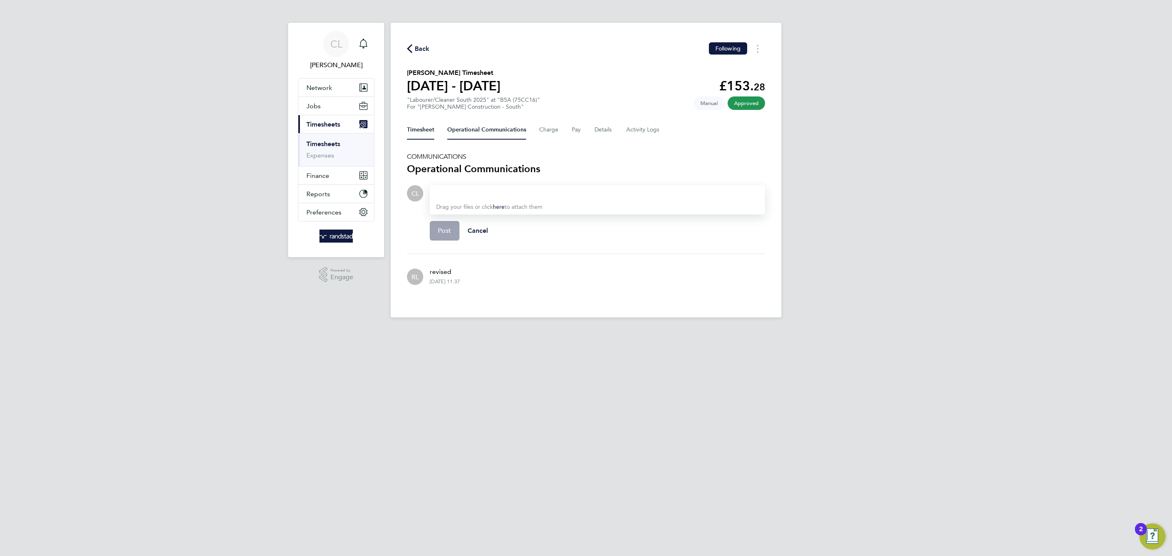
click at [430, 137] on button "Timesheet" at bounding box center [420, 130] width 27 height 20
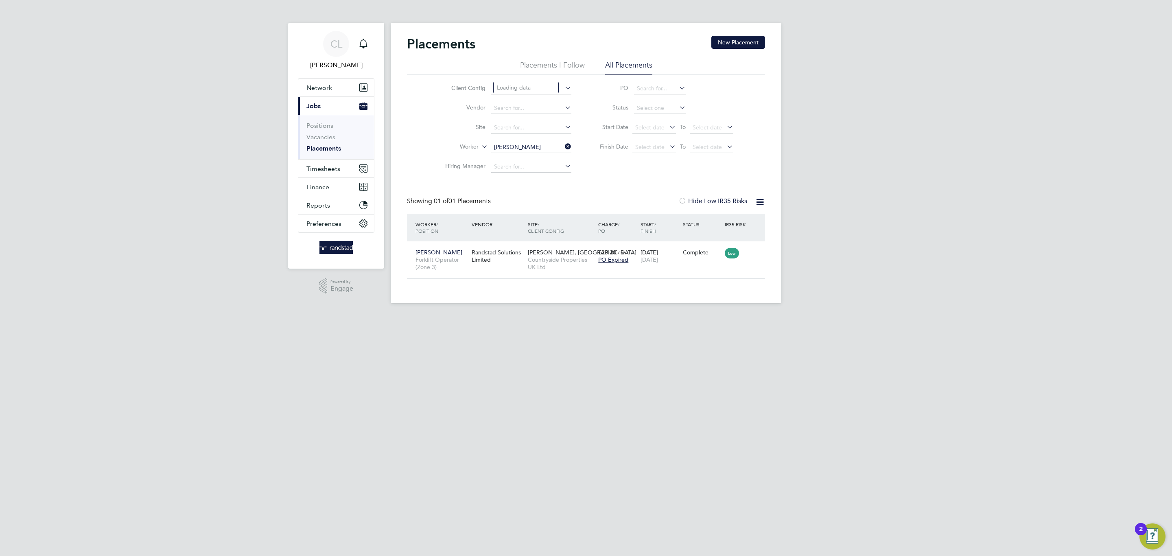
scroll to position [8, 38]
